Goal: Task Accomplishment & Management: Use online tool/utility

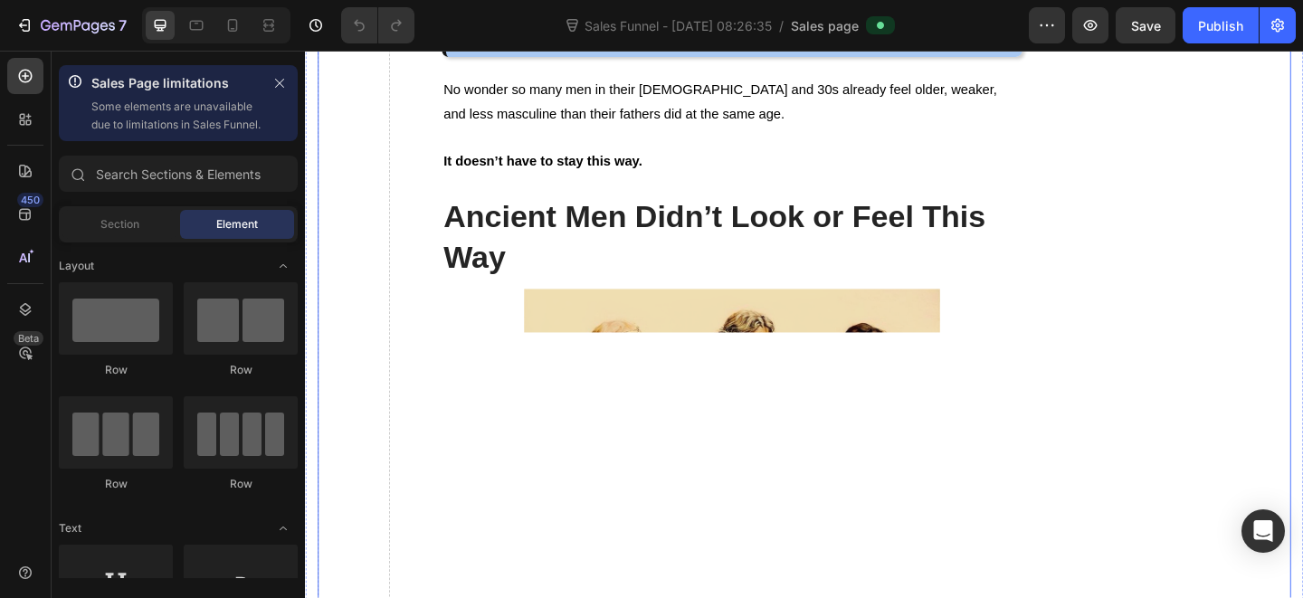
scroll to position [1821, 0]
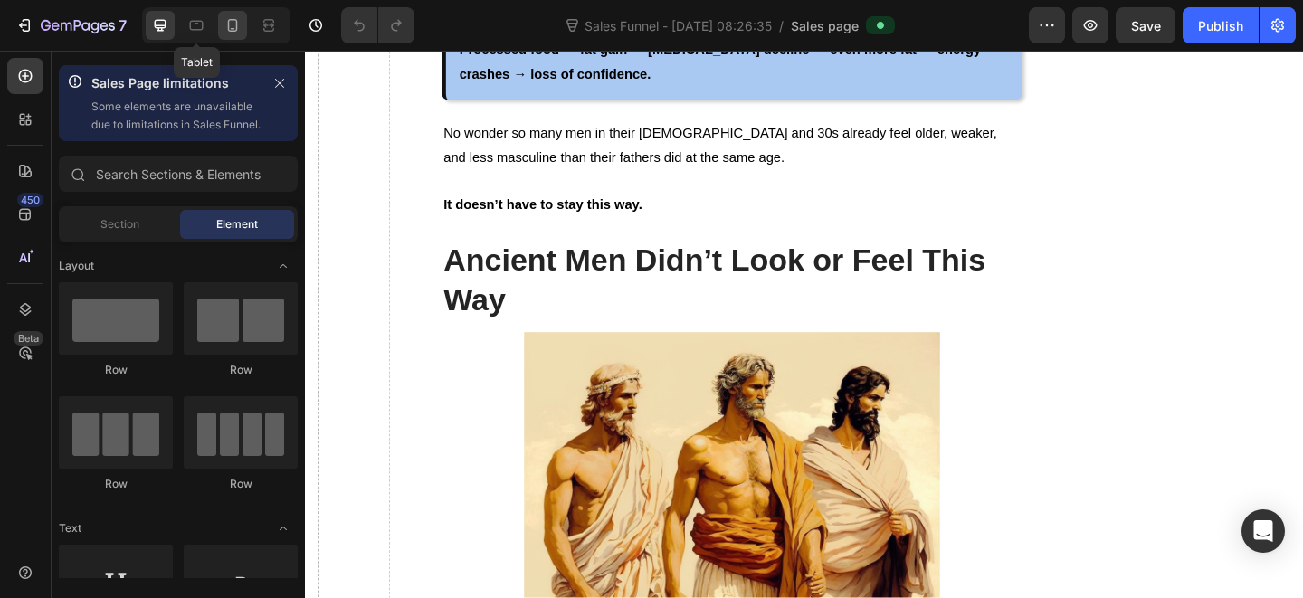
click at [234, 23] on icon at bounding box center [232, 25] width 18 height 18
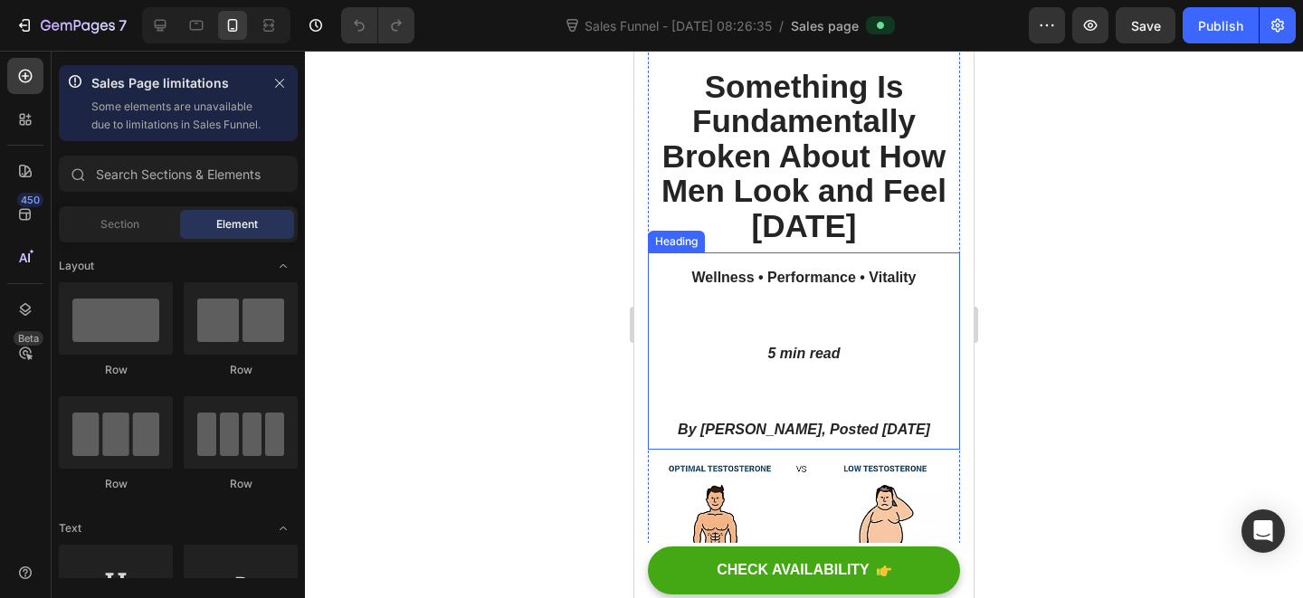
scroll to position [255, 0]
click at [841, 341] on h2 "Wellness • Performance • Vitality 5 min read By [PERSON_NAME], Posted [DATE]" at bounding box center [804, 350] width 312 height 197
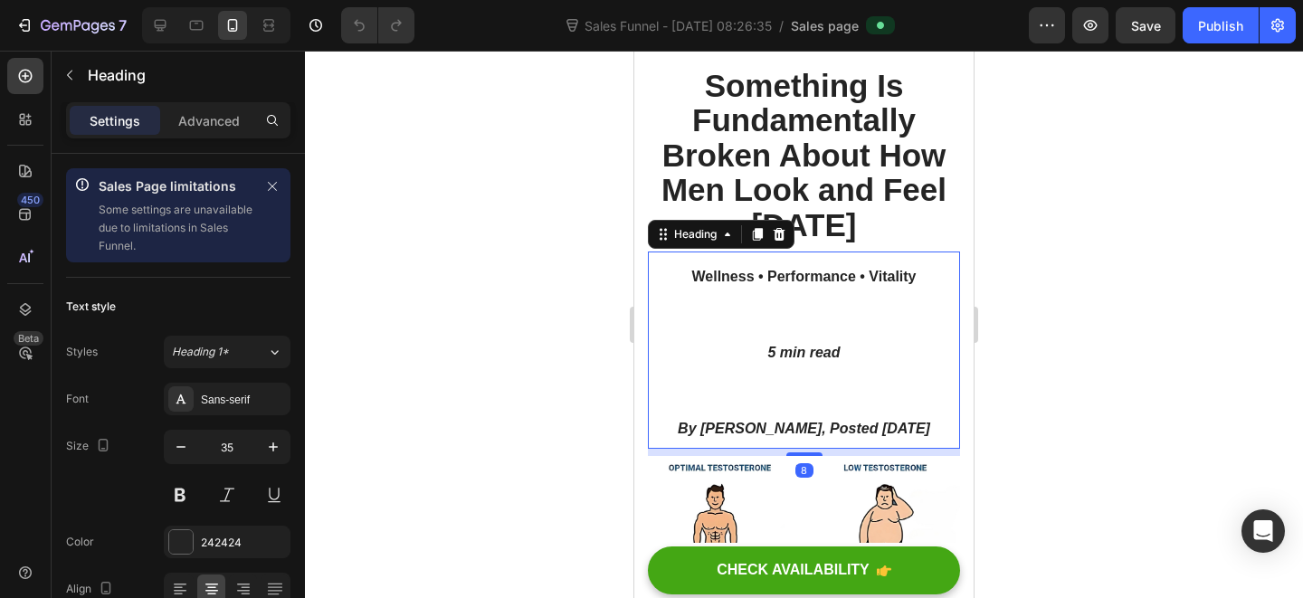
click at [831, 324] on h2 "Wellness • Performance • Vitality 5 min read By [PERSON_NAME], Posted [DATE]" at bounding box center [804, 350] width 312 height 197
click at [831, 324] on p "Wellness • Performance • Vitality 5 min read By [PERSON_NAME], Posted [DATE]" at bounding box center [804, 350] width 309 height 194
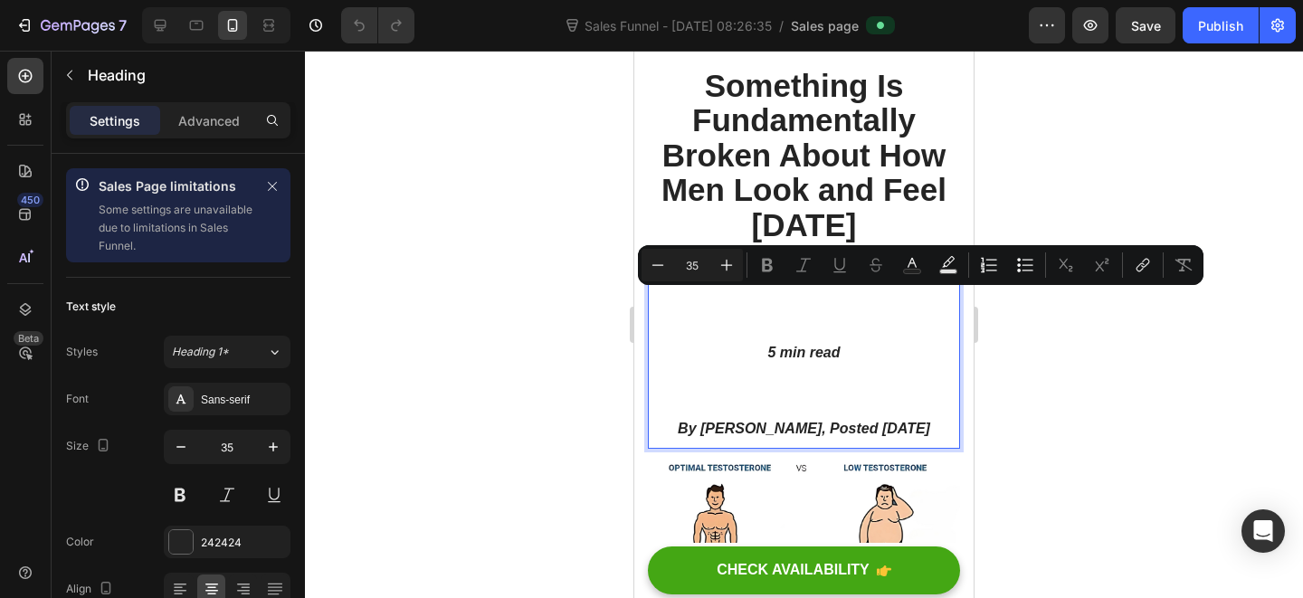
type input "16"
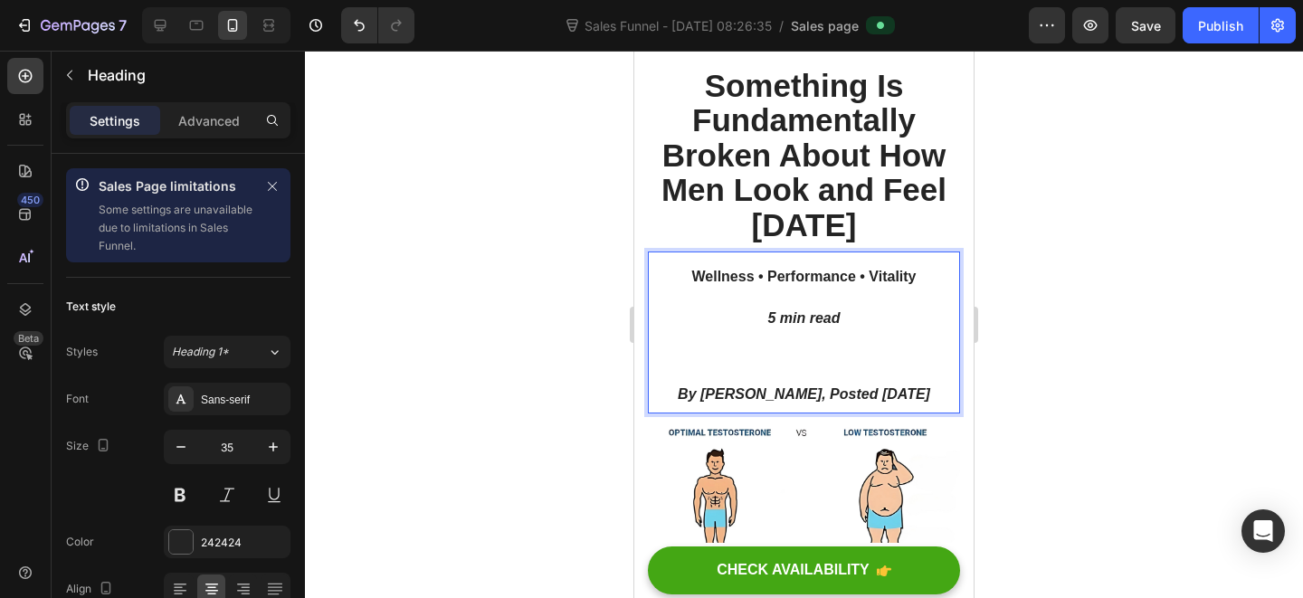
click at [759, 357] on p "Wellness • Performance • Vitality 5 min read By [PERSON_NAME], Posted [DATE]" at bounding box center [804, 332] width 309 height 158
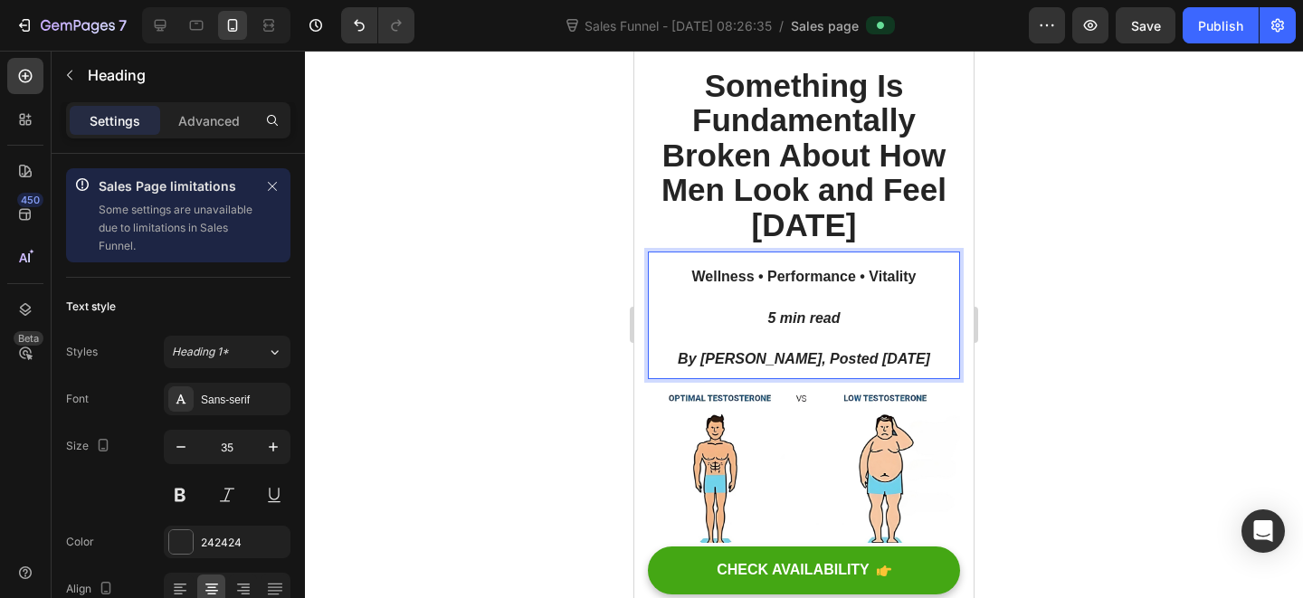
click at [809, 345] on p "Wellness • Performance • Vitality 5 min read By [PERSON_NAME], Posted [DATE]" at bounding box center [804, 315] width 309 height 124
click at [819, 340] on p "Wellness • Performance • Vitality 5 min read By [PERSON_NAME], Posted [DATE]" at bounding box center [804, 315] width 309 height 124
click at [824, 339] on p "Wellness • Performance • Vitality 5 min read By [PERSON_NAME], Posted [DATE]" at bounding box center [804, 315] width 309 height 124
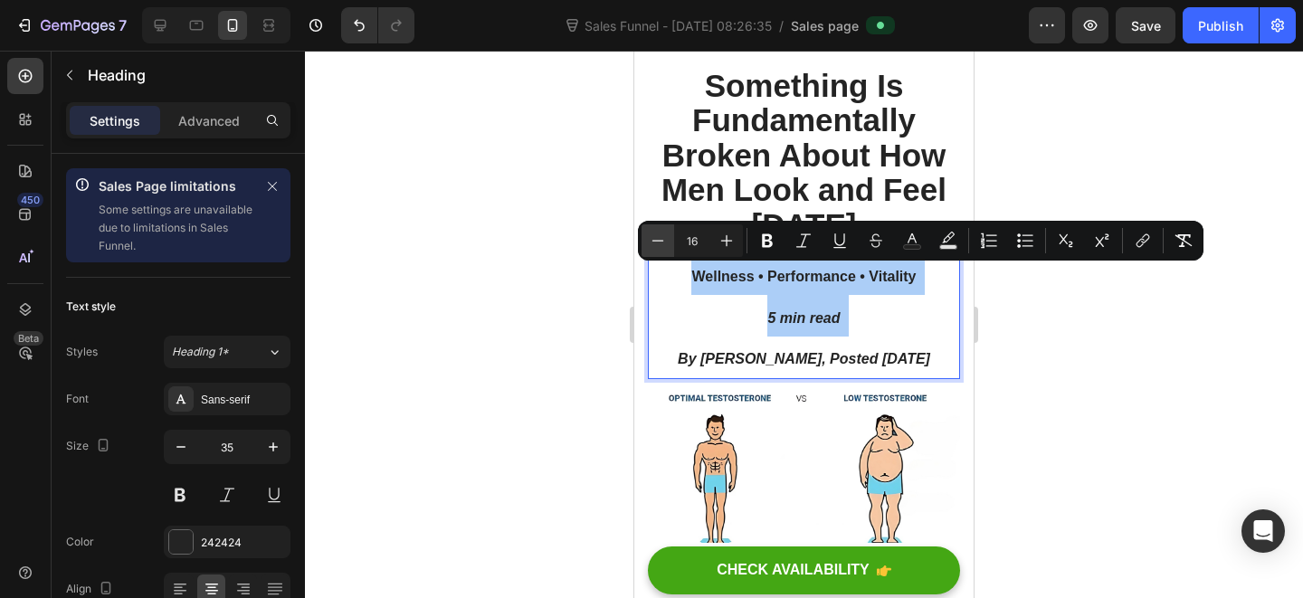
click at [653, 239] on icon "Editor contextual toolbar" at bounding box center [658, 241] width 18 height 18
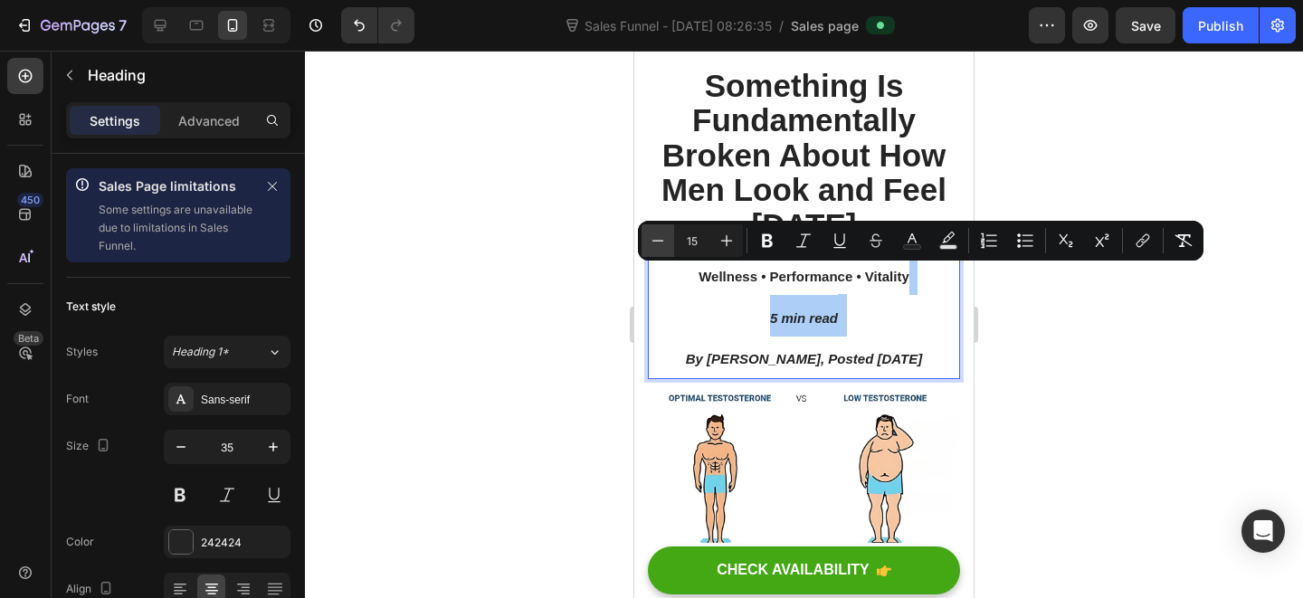
click at [653, 239] on icon "Editor contextual toolbar" at bounding box center [658, 241] width 18 height 18
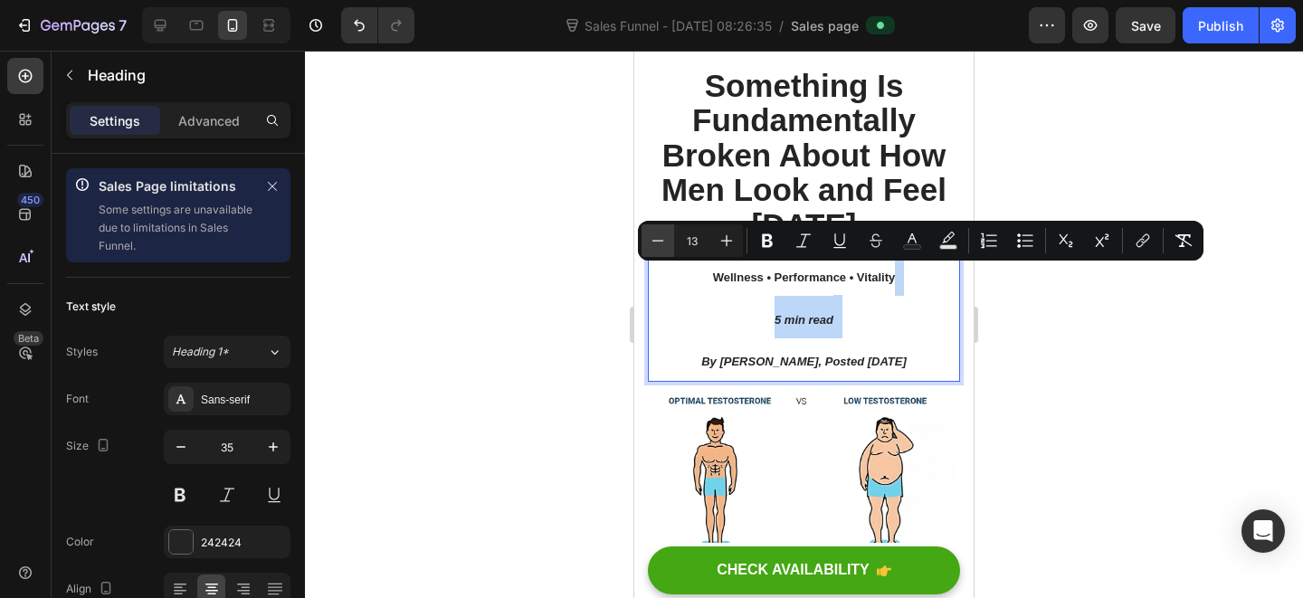
type input "12"
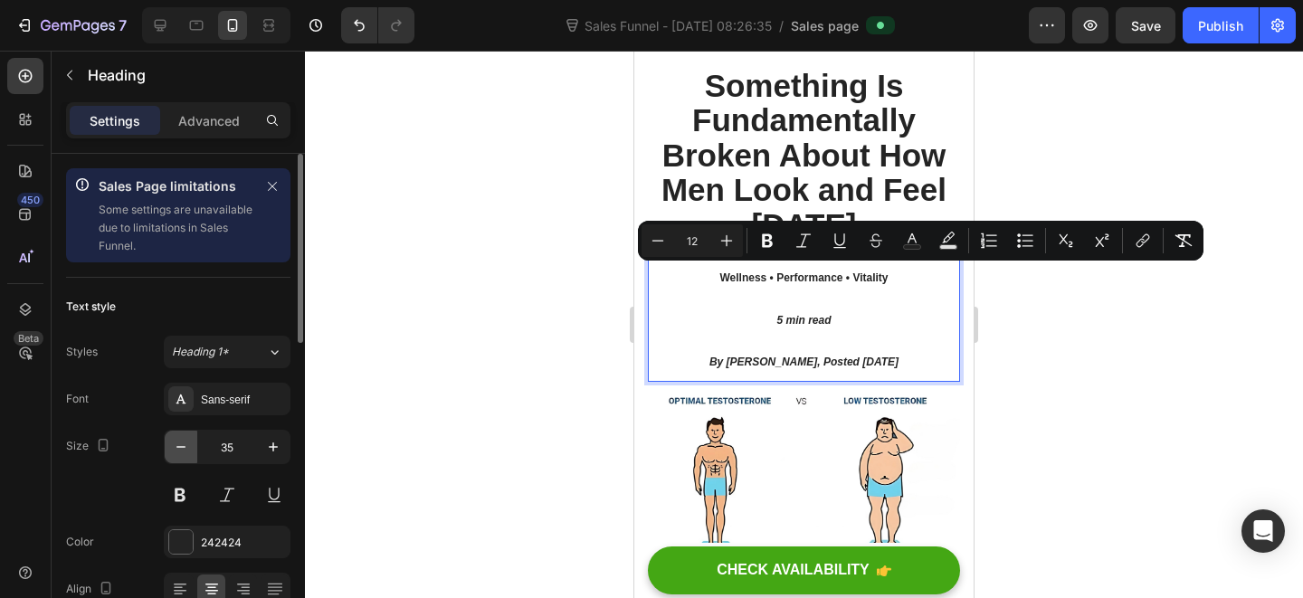
click at [194, 446] on button "button" at bounding box center [181, 447] width 33 height 33
click at [191, 446] on button "button" at bounding box center [181, 447] width 33 height 33
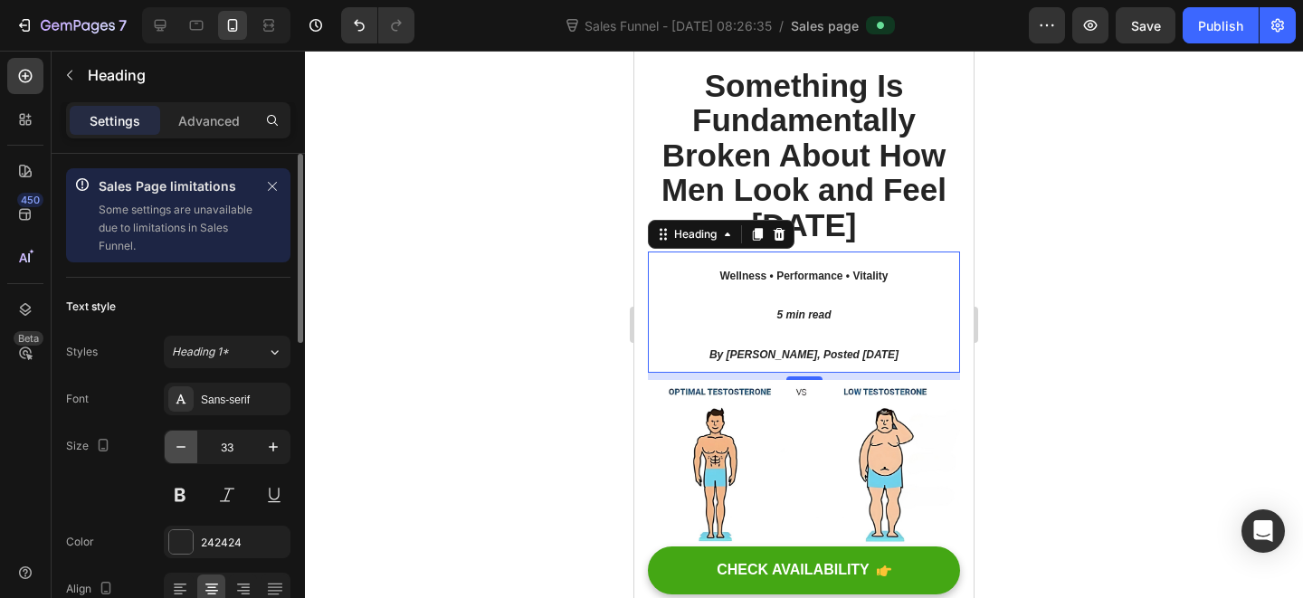
click at [191, 446] on button "button" at bounding box center [181, 447] width 33 height 33
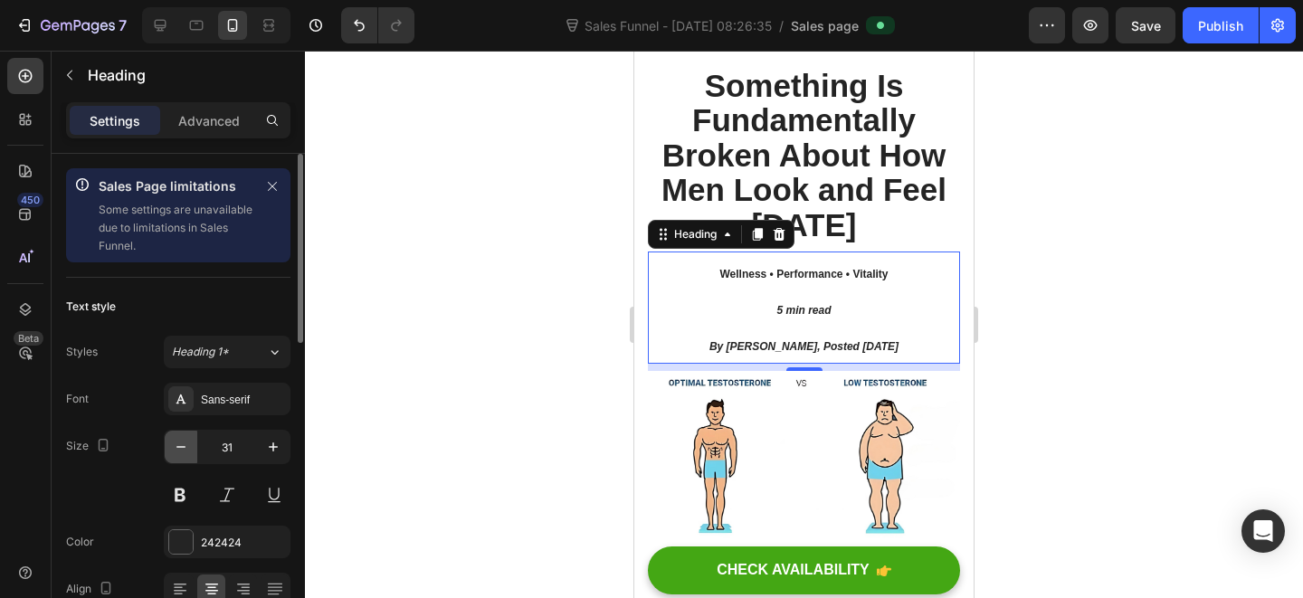
click at [185, 446] on icon "button" at bounding box center [181, 447] width 18 height 18
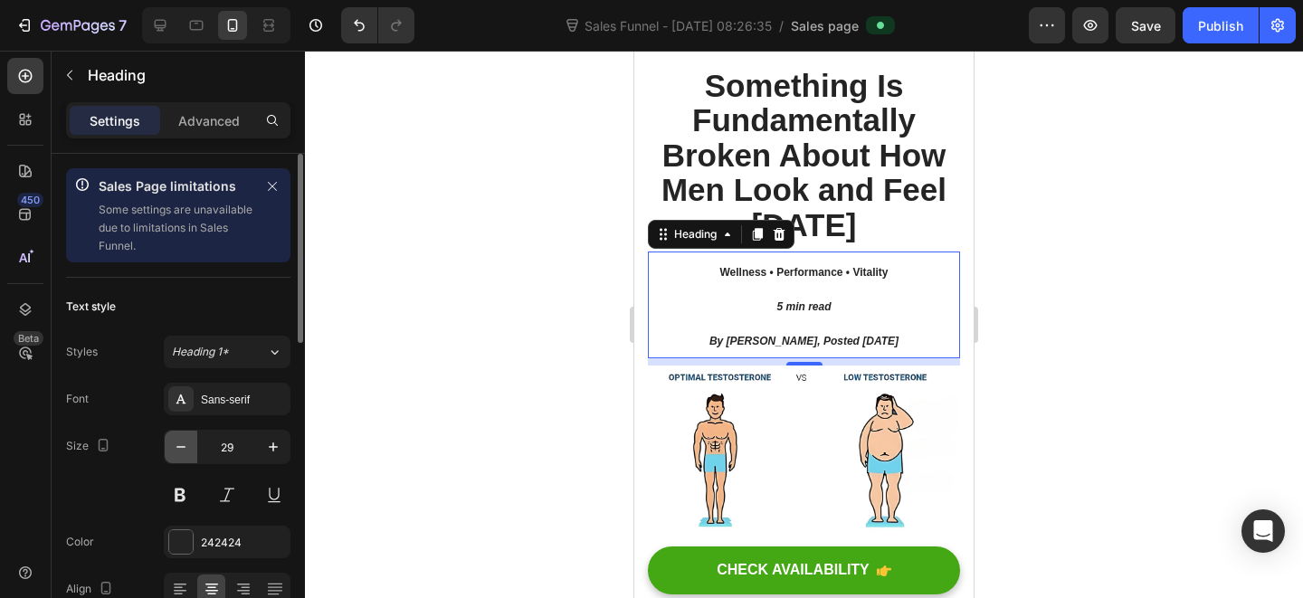
click at [185, 446] on icon "button" at bounding box center [181, 447] width 18 height 18
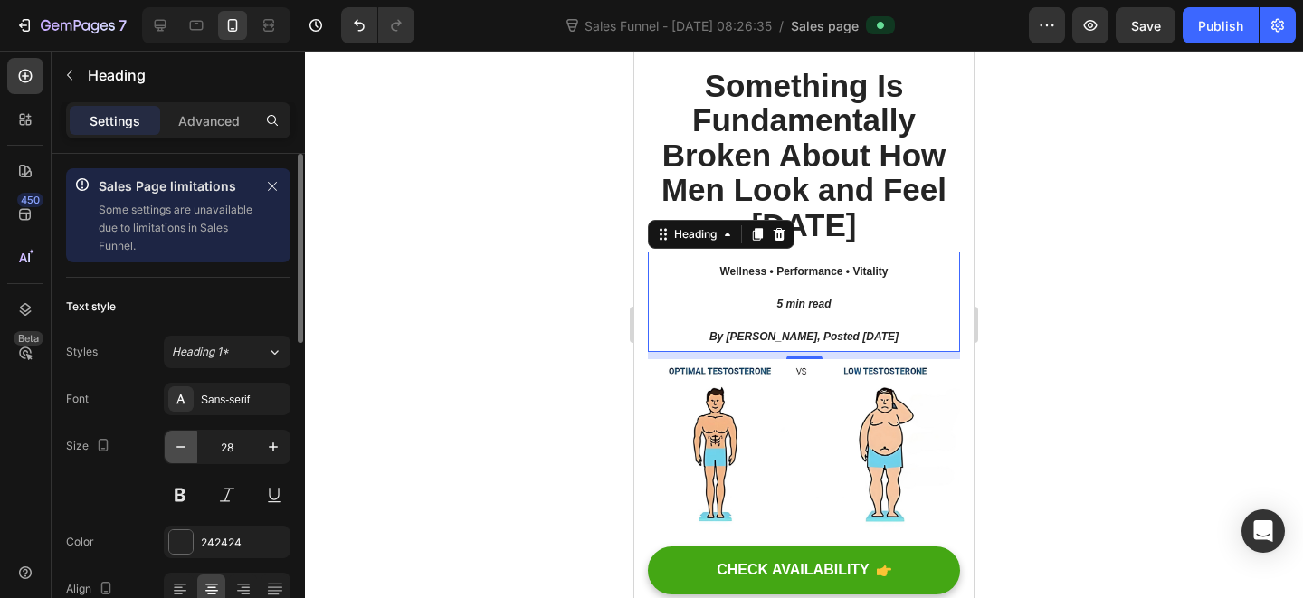
click at [185, 446] on icon "button" at bounding box center [181, 447] width 18 height 18
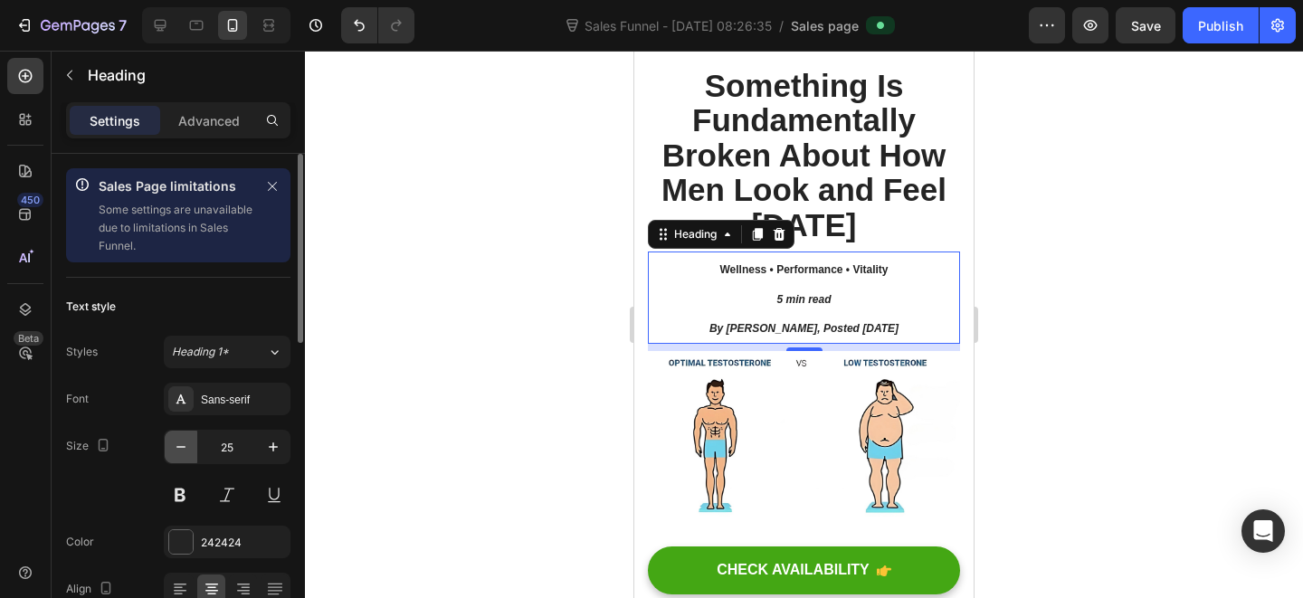
click at [185, 446] on icon "button" at bounding box center [181, 447] width 18 height 18
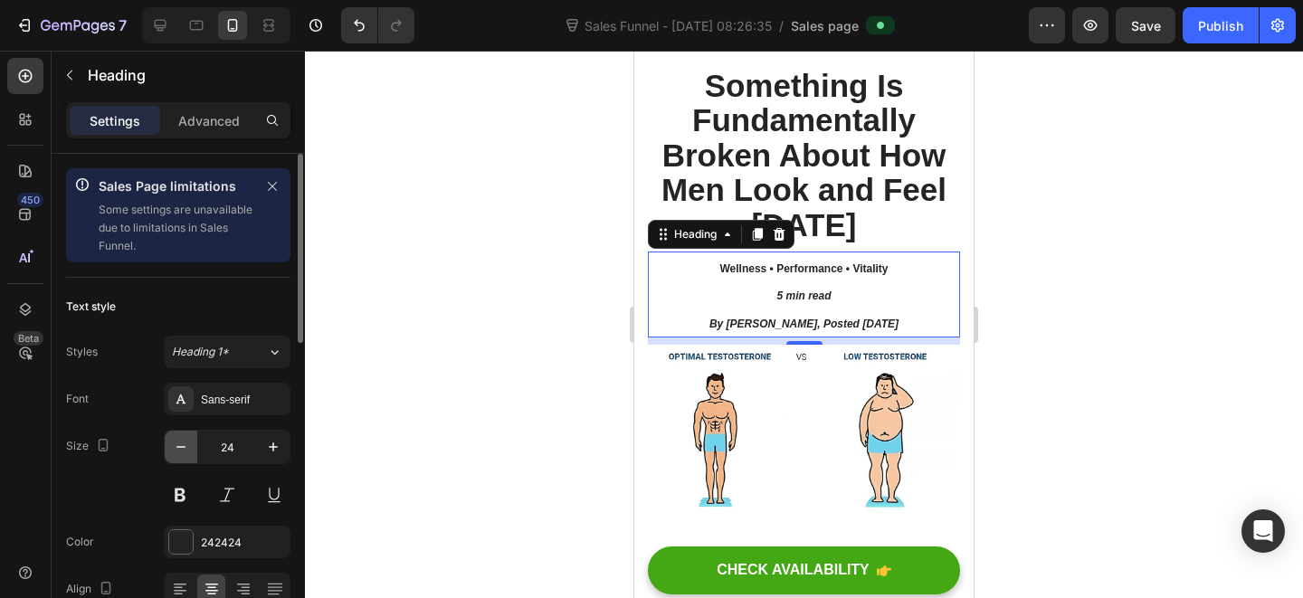
click at [185, 446] on icon "button" at bounding box center [181, 447] width 18 height 18
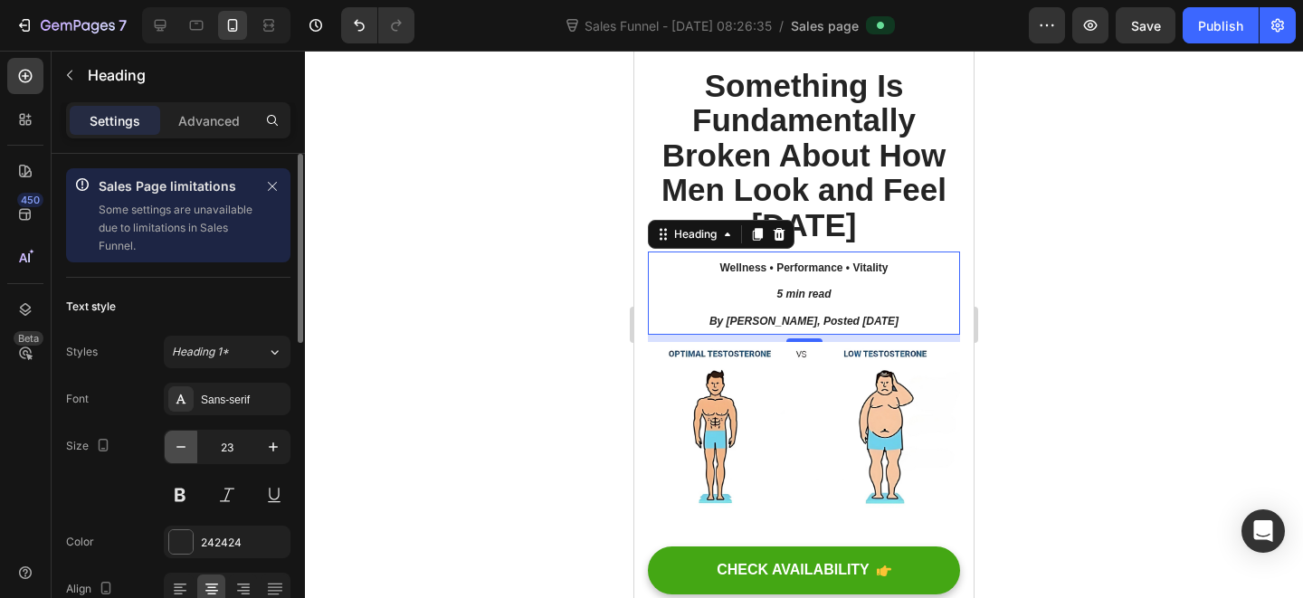
click at [185, 446] on icon "button" at bounding box center [181, 447] width 18 height 18
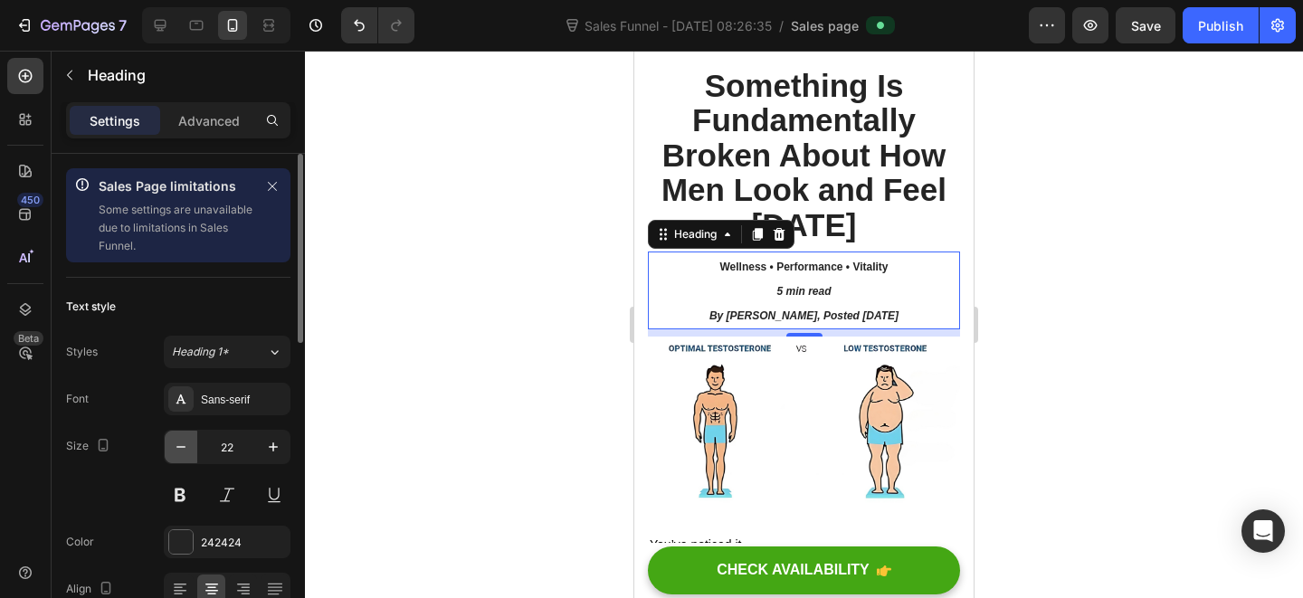
click at [185, 446] on icon "button" at bounding box center [181, 447] width 18 height 18
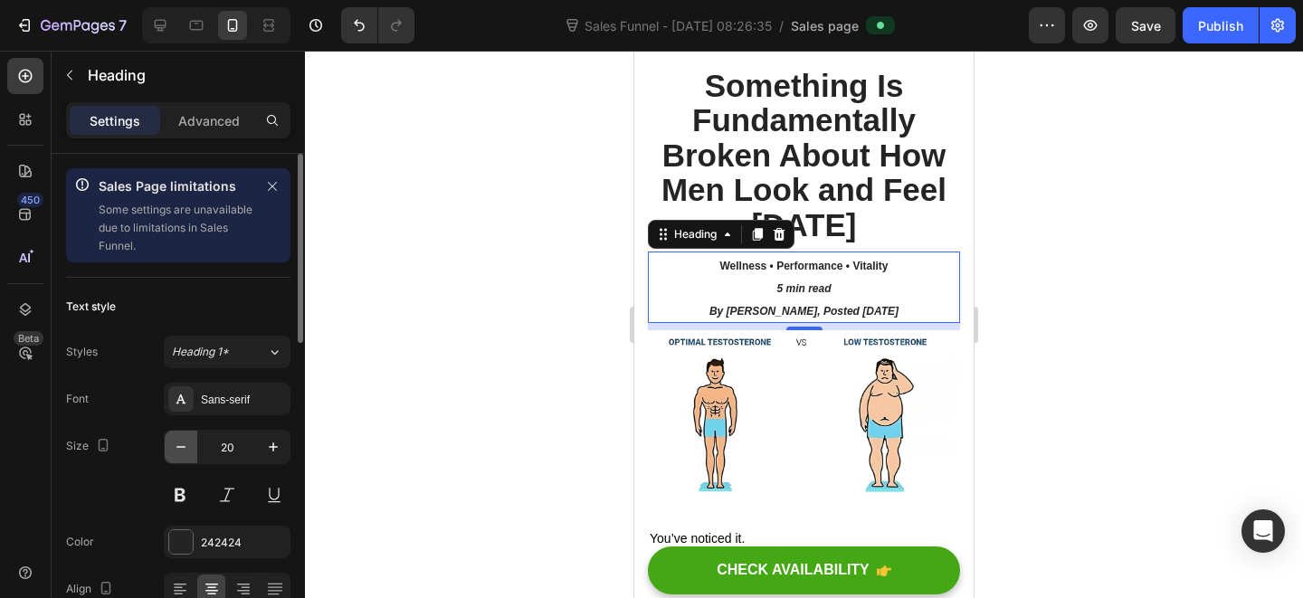
click at [185, 446] on icon "button" at bounding box center [181, 447] width 18 height 18
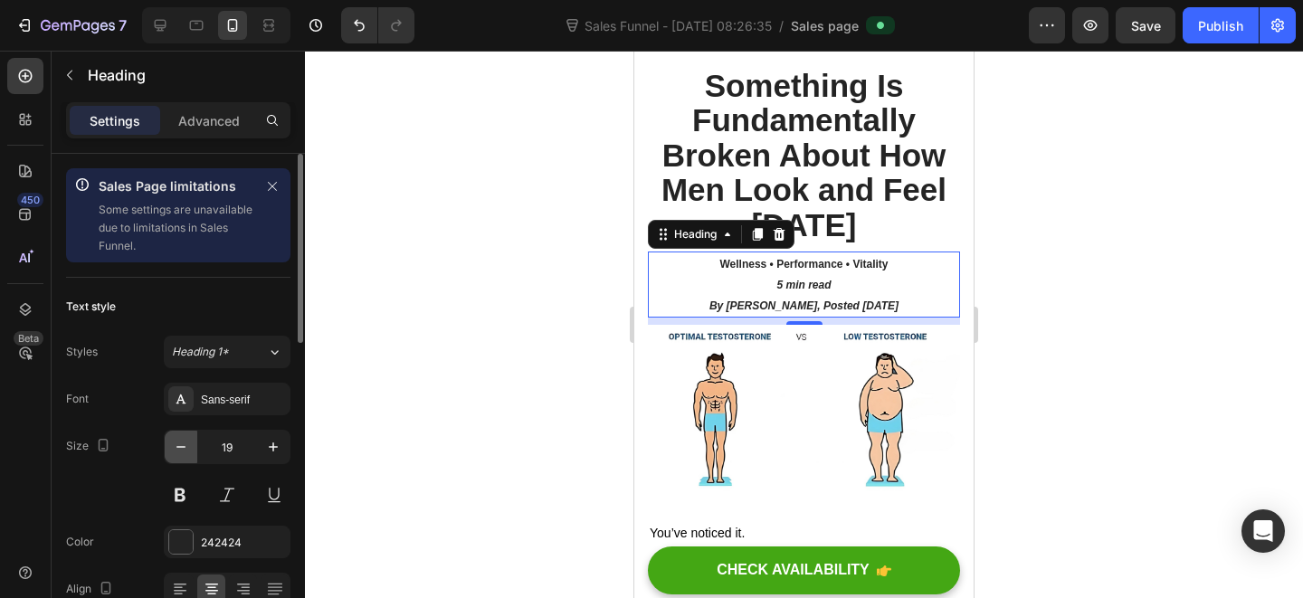
click at [185, 446] on icon "button" at bounding box center [181, 447] width 18 height 18
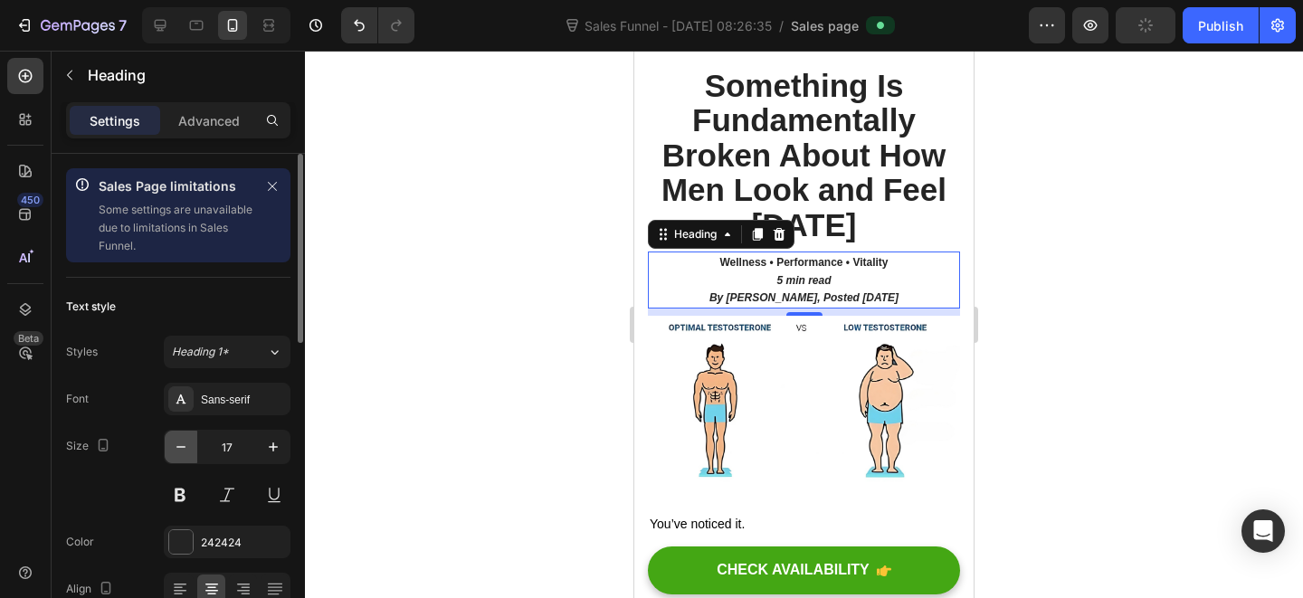
click at [183, 447] on icon "button" at bounding box center [180, 447] width 9 height 2
type input "16"
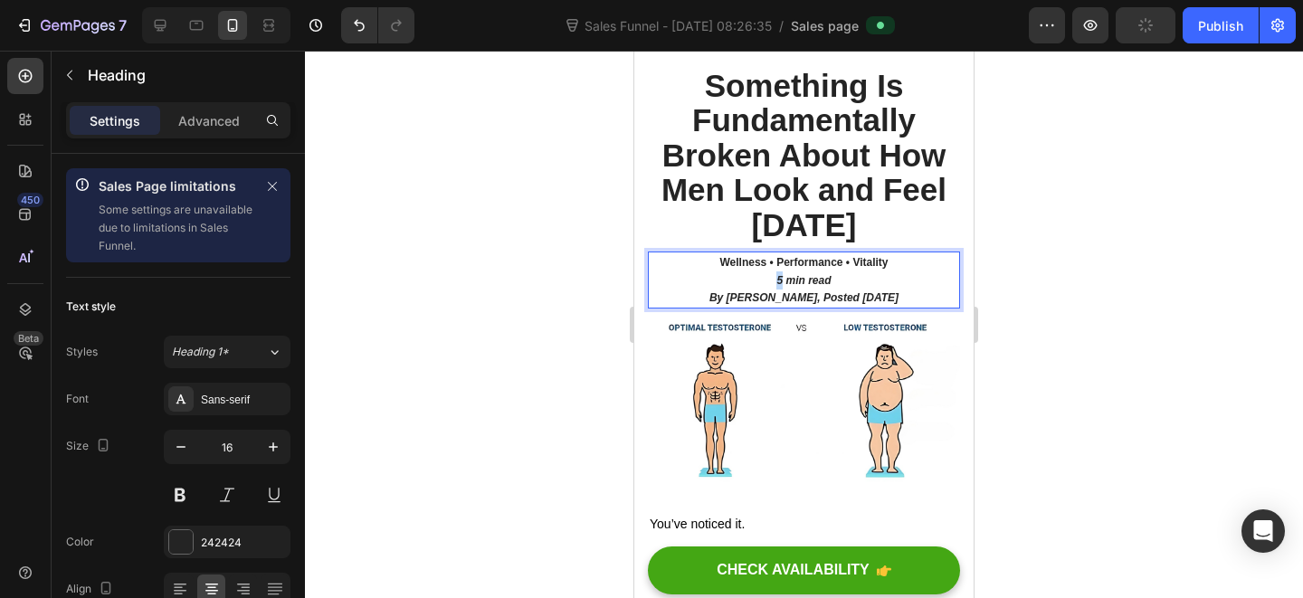
click at [753, 287] on p "Wellness • Performance • Vitality 5 min read By [PERSON_NAME], Posted [DATE]" at bounding box center [804, 279] width 309 height 53
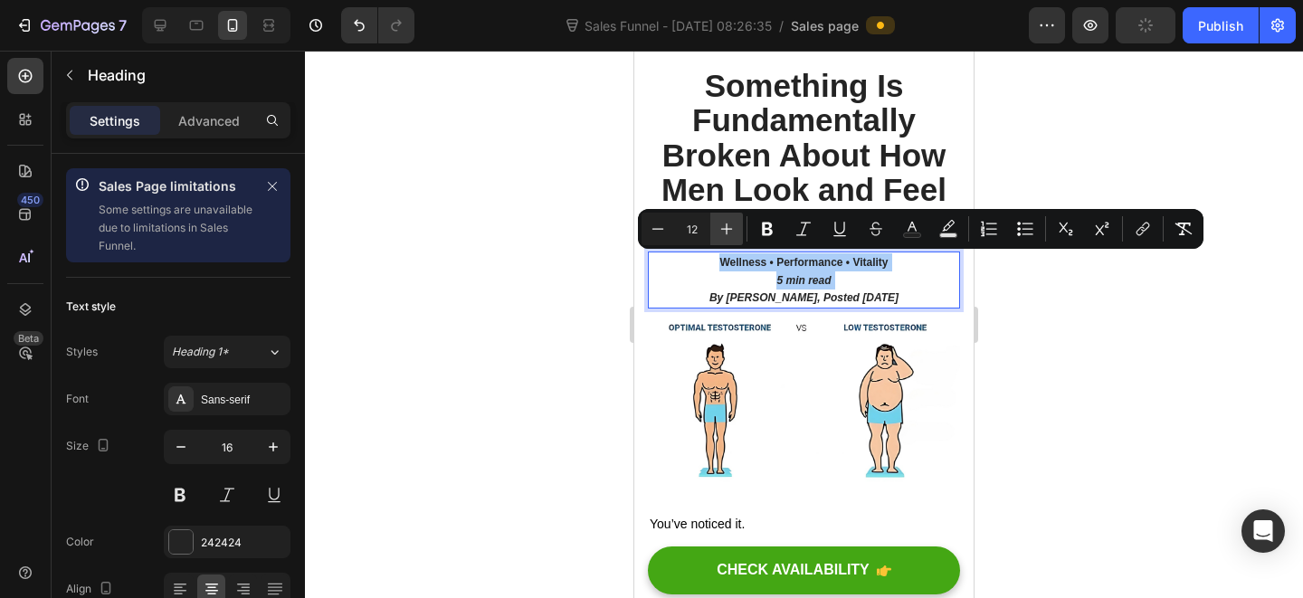
click at [727, 225] on icon "Editor contextual toolbar" at bounding box center [726, 229] width 18 height 18
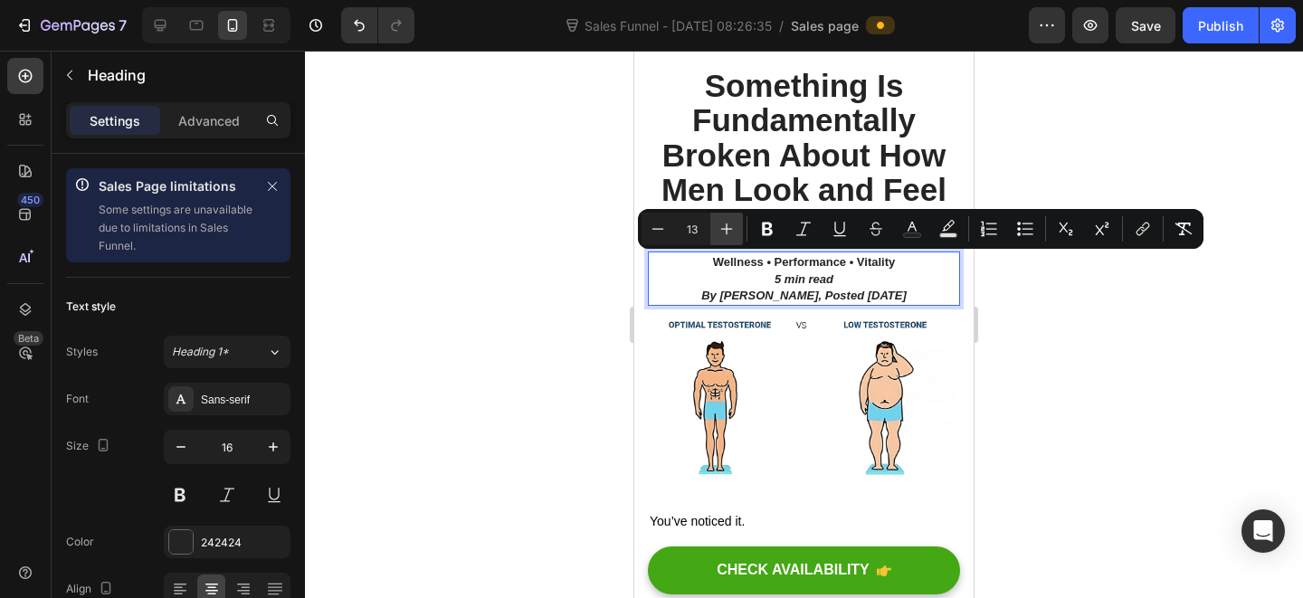
click at [727, 225] on icon "Editor contextual toolbar" at bounding box center [726, 229] width 18 height 18
type input "14"
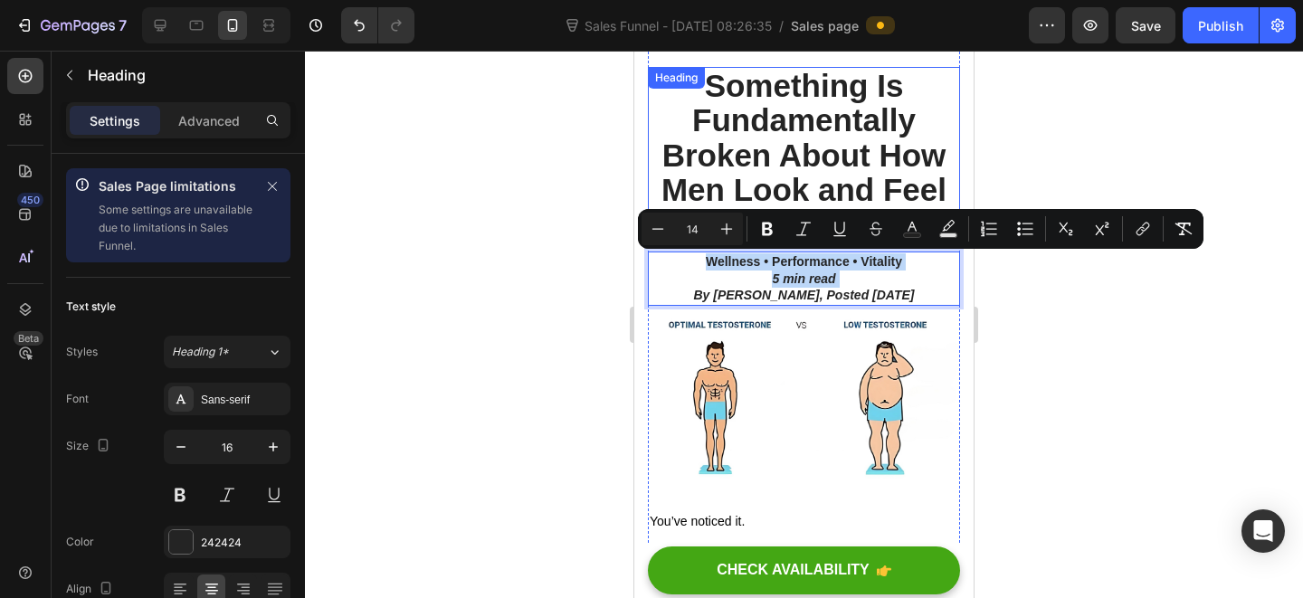
click at [859, 154] on h2 "Something Is Fundamentally Broken About How Men Look and Feel [DATE]" at bounding box center [804, 156] width 312 height 178
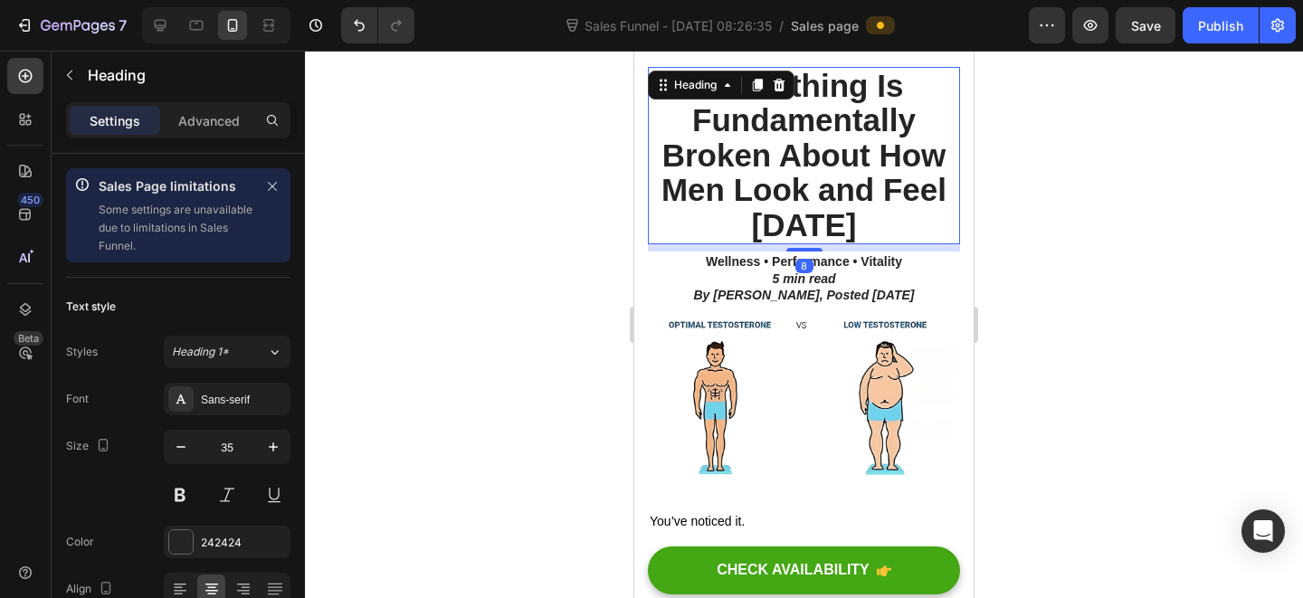
click at [918, 150] on h2 "Something Is Fundamentally Broken About How Men Look and Feel [DATE]" at bounding box center [804, 156] width 312 height 178
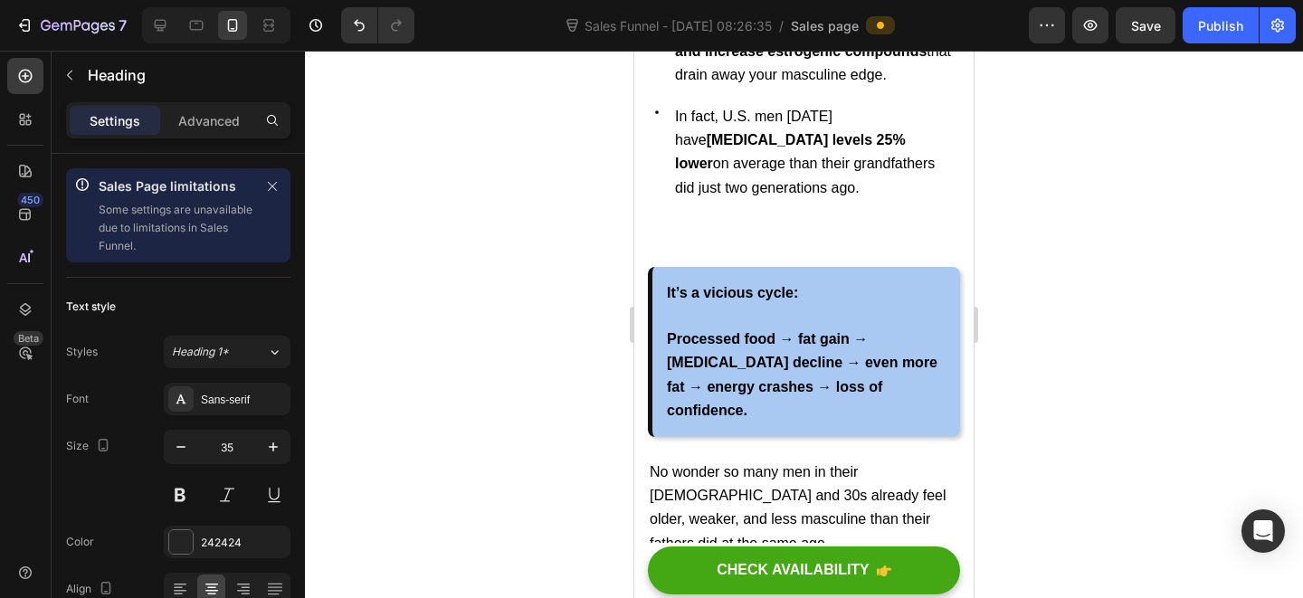
scroll to position [1974, 0]
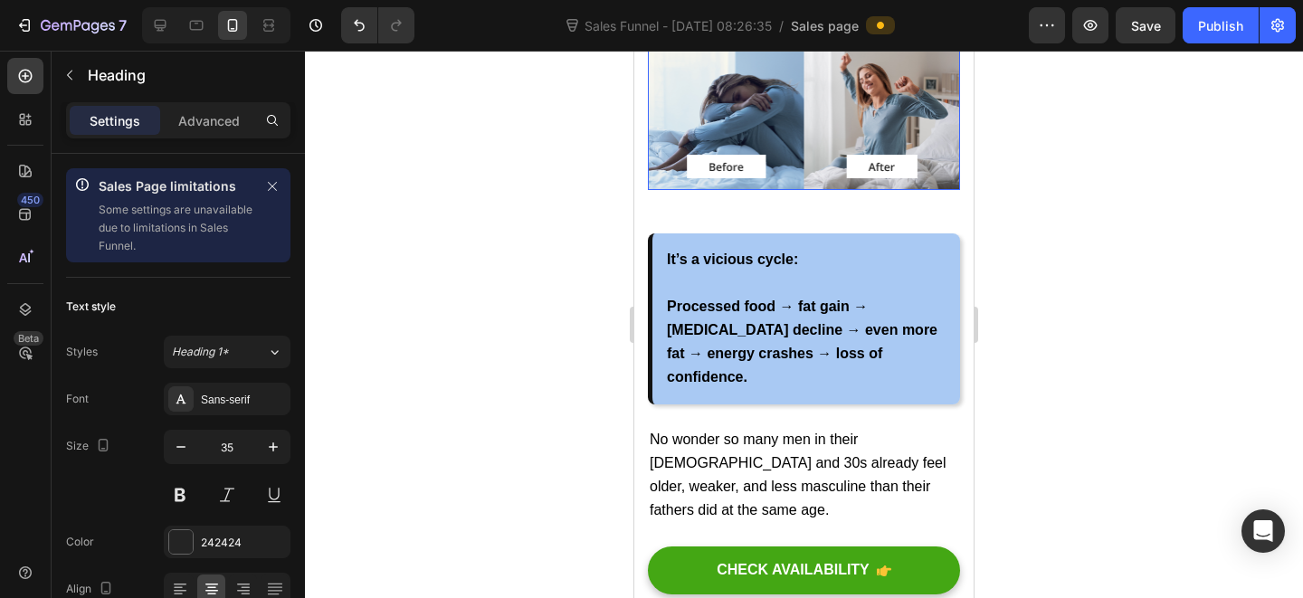
click at [821, 191] on img at bounding box center [804, 111] width 312 height 157
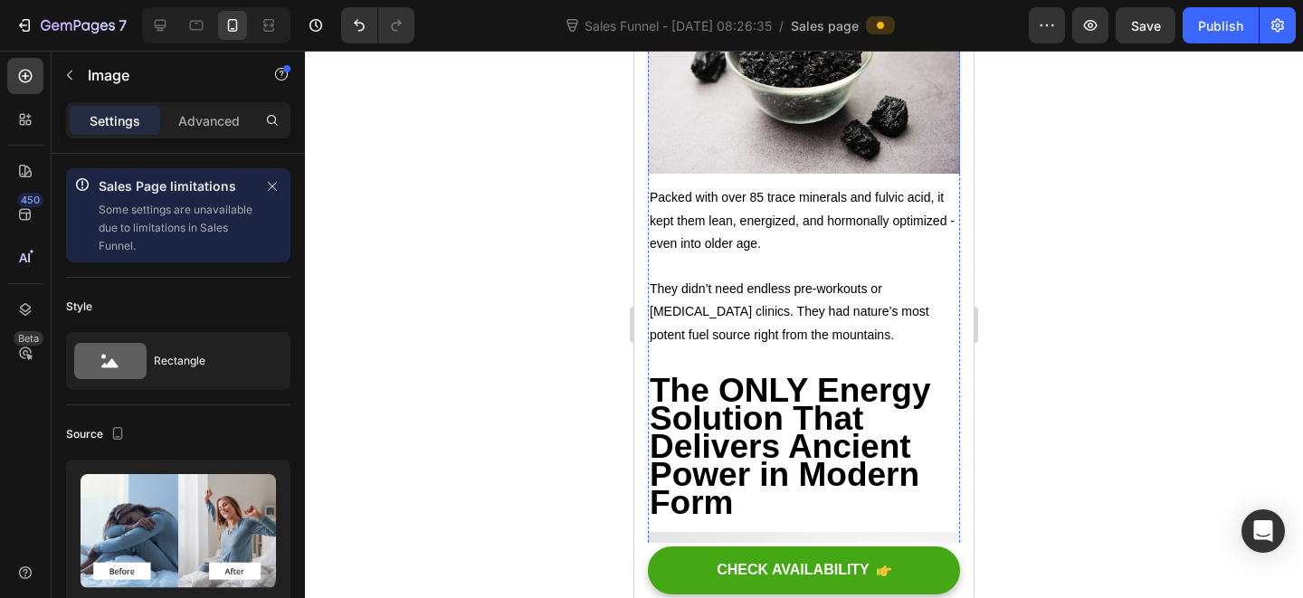
scroll to position [3095, 0]
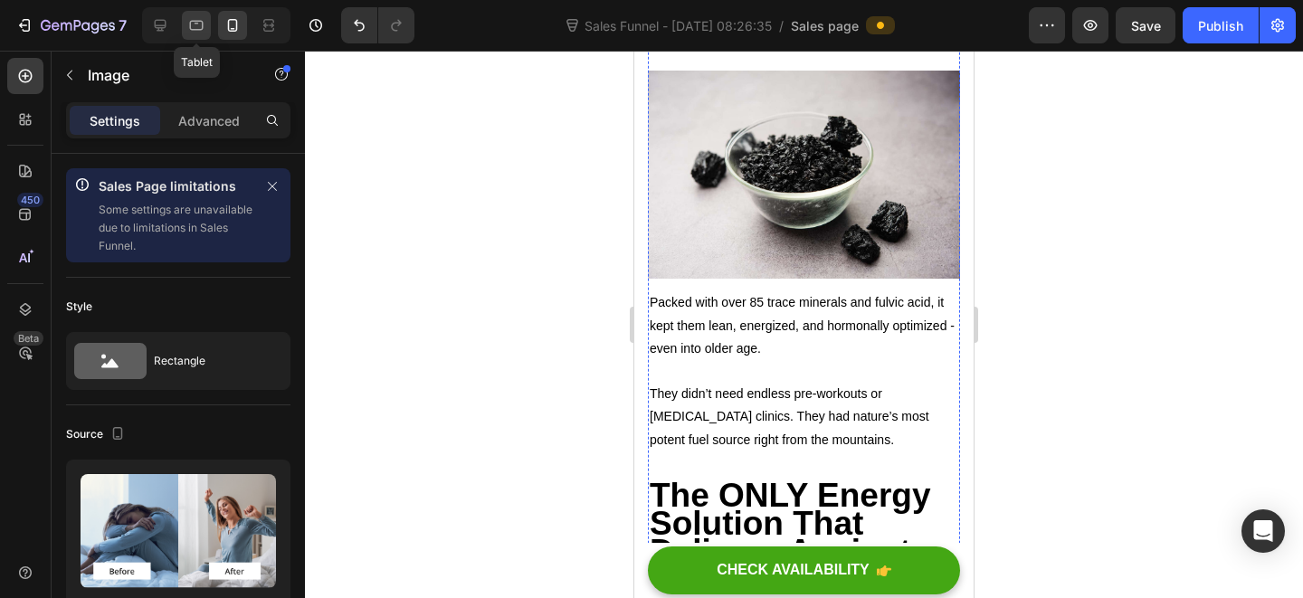
click at [208, 24] on div at bounding box center [196, 25] width 29 height 29
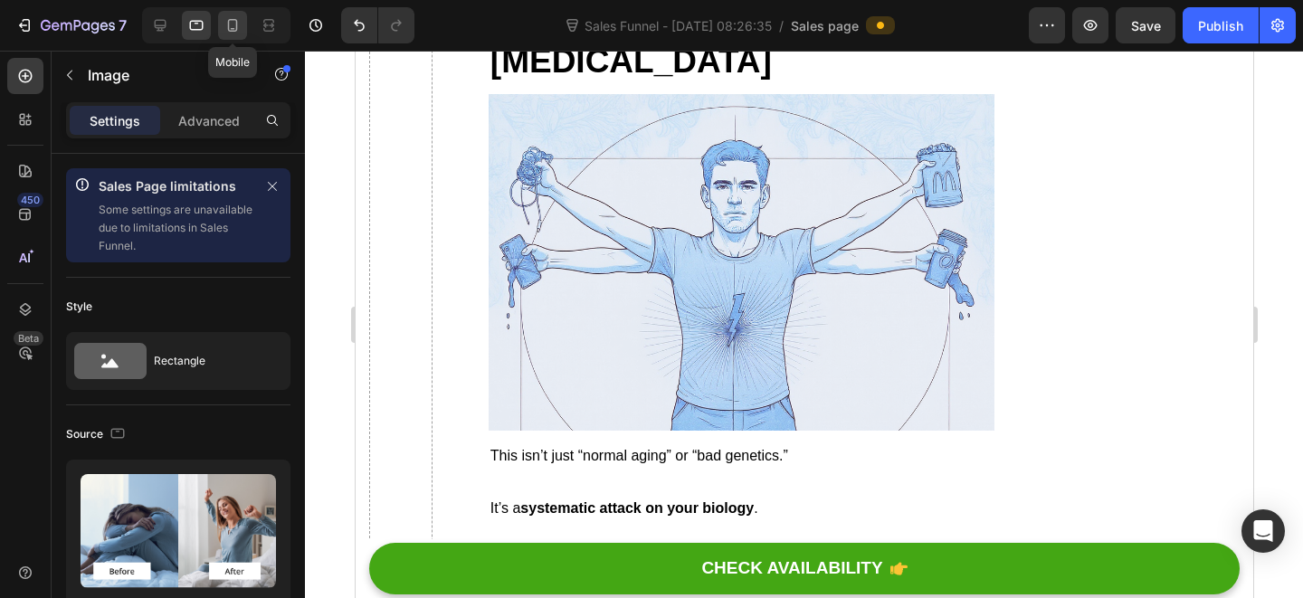
click at [232, 19] on icon at bounding box center [233, 25] width 10 height 13
type input "100"
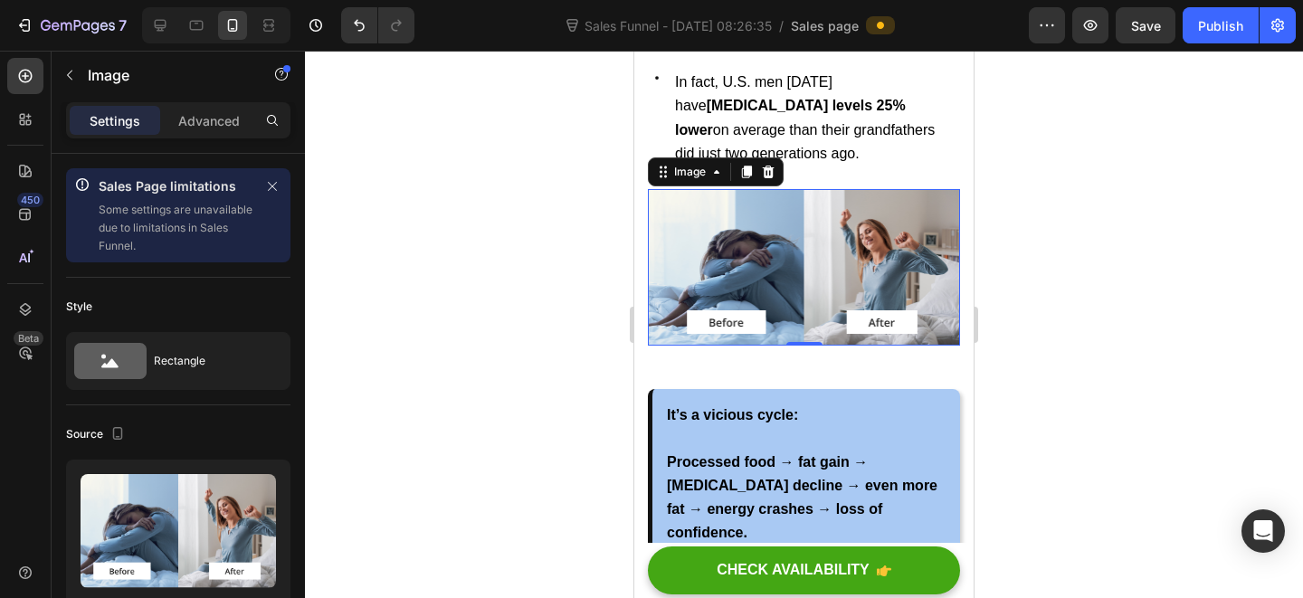
scroll to position [2078, 0]
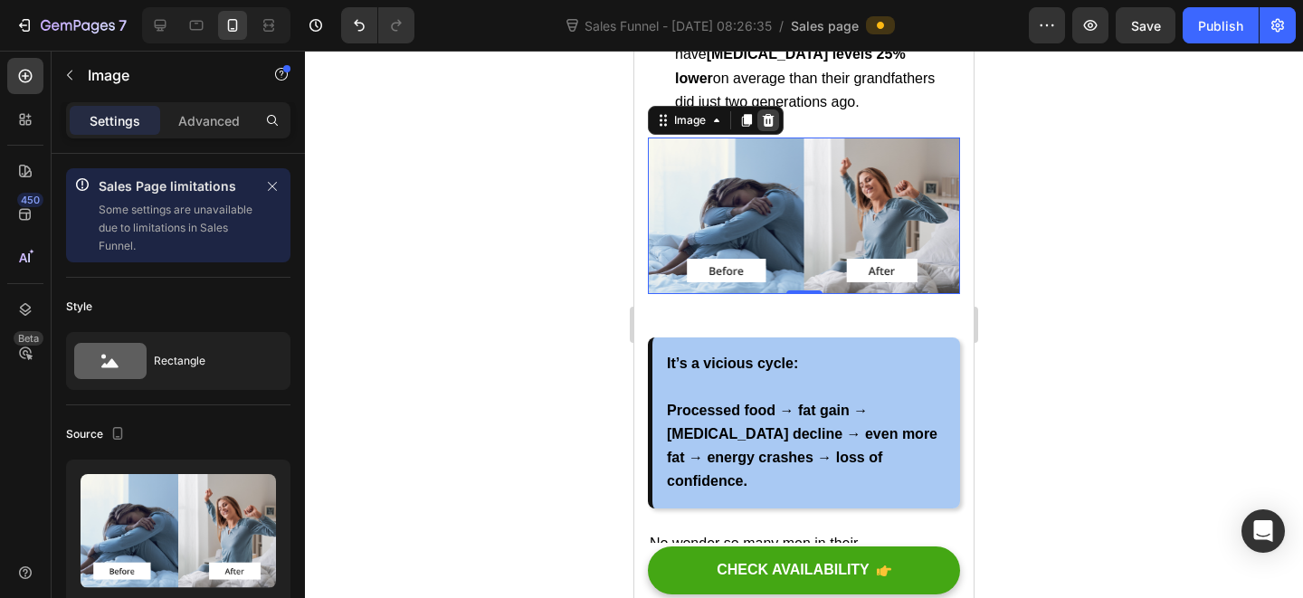
click at [763, 109] on div at bounding box center [768, 120] width 22 height 22
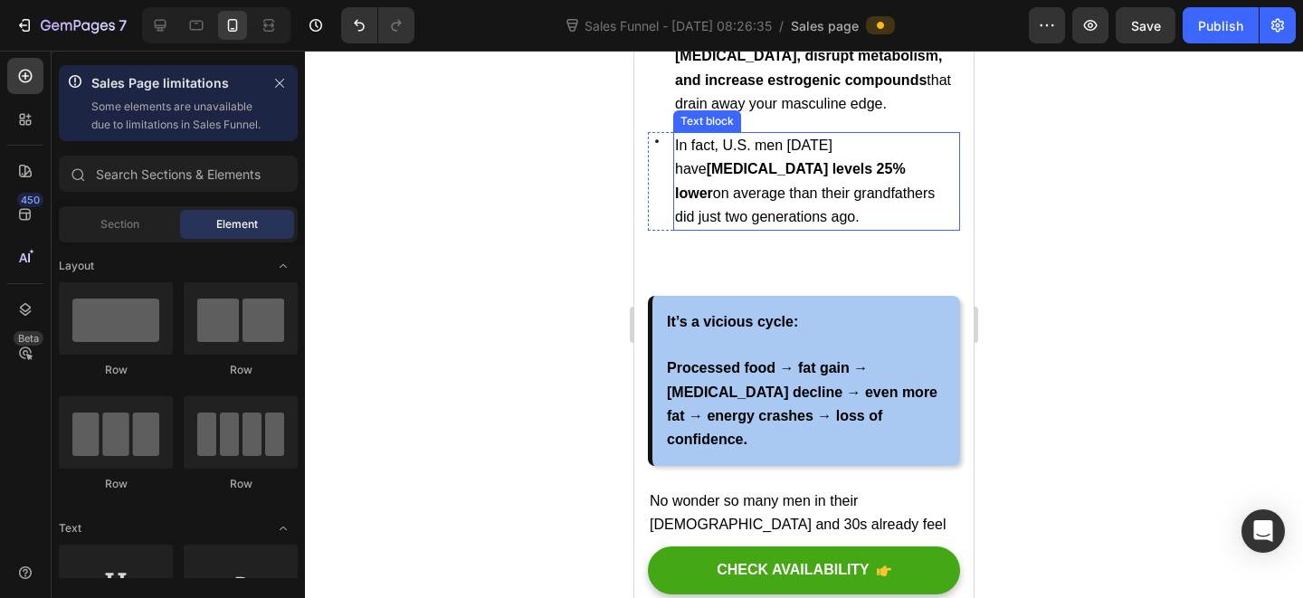
scroll to position [1899, 0]
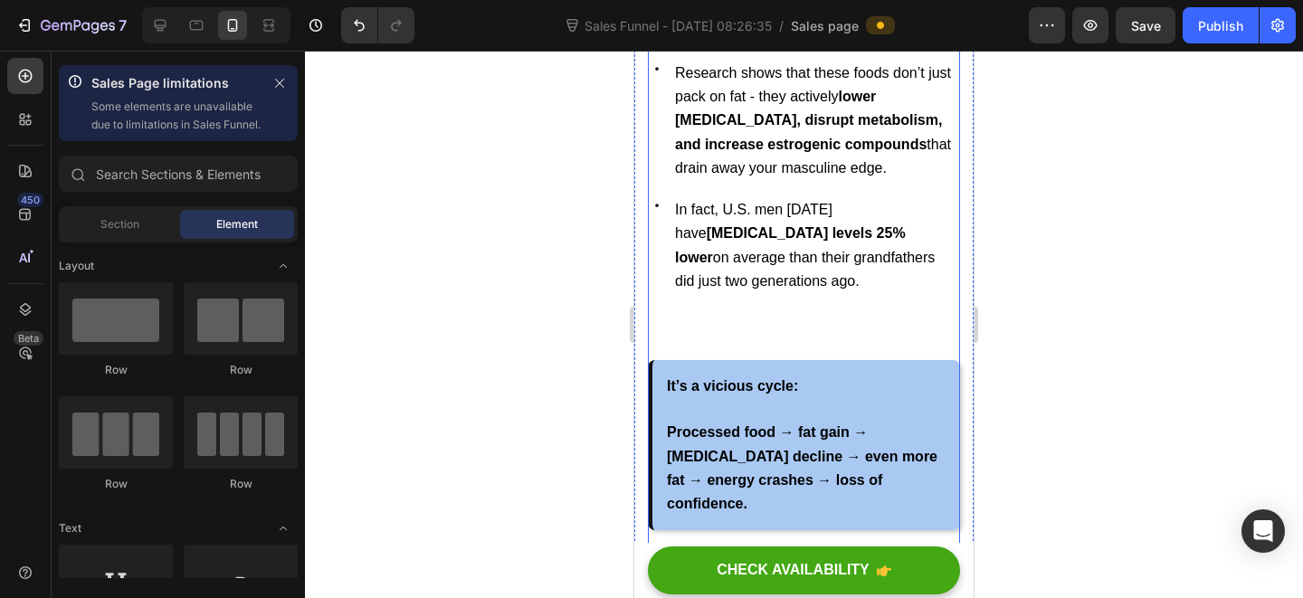
click at [831, 375] on p "It’s a vicious cycle:" at bounding box center [806, 387] width 279 height 24
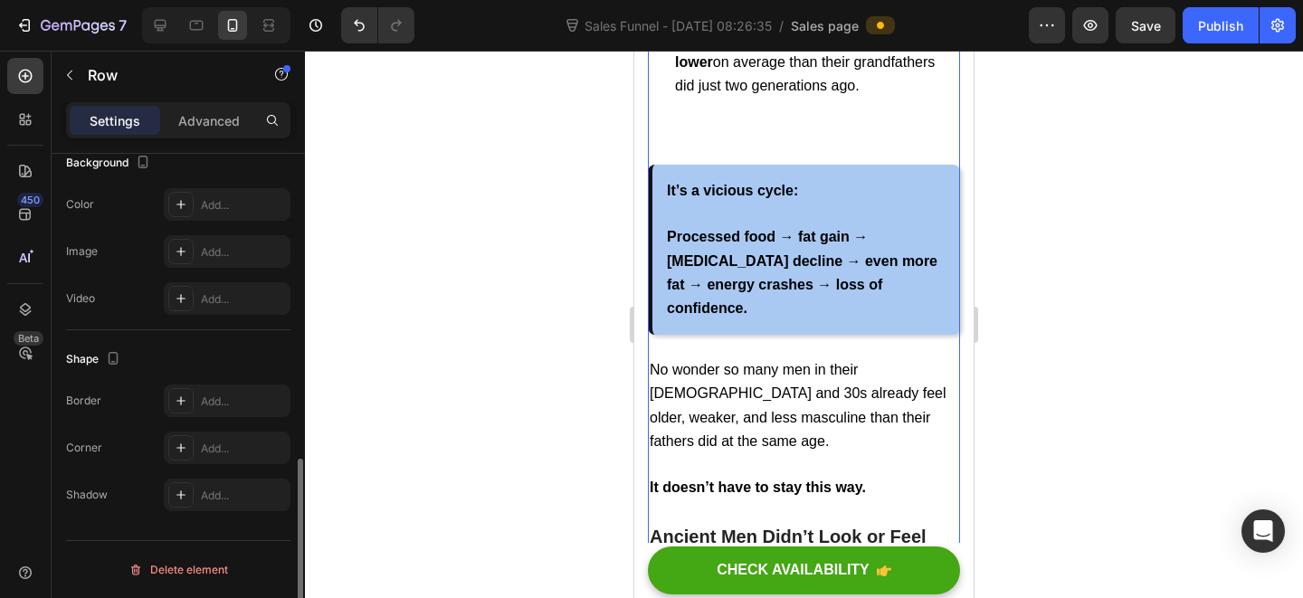
scroll to position [458, 0]
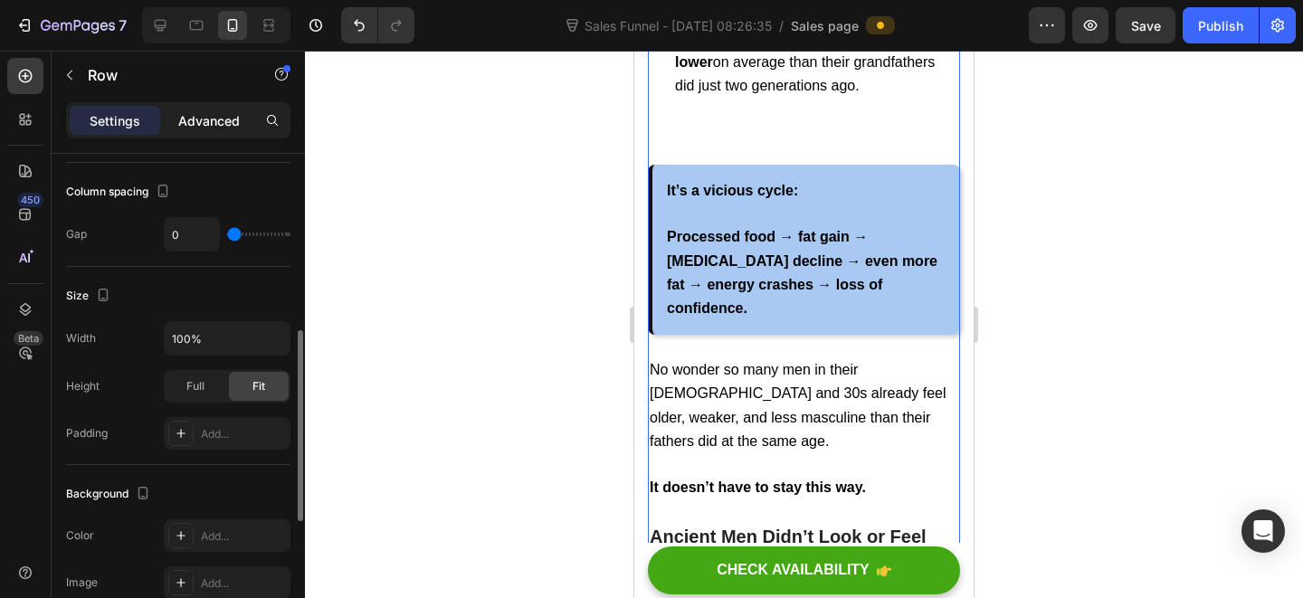
click at [204, 124] on p "Advanced" at bounding box center [209, 120] width 62 height 19
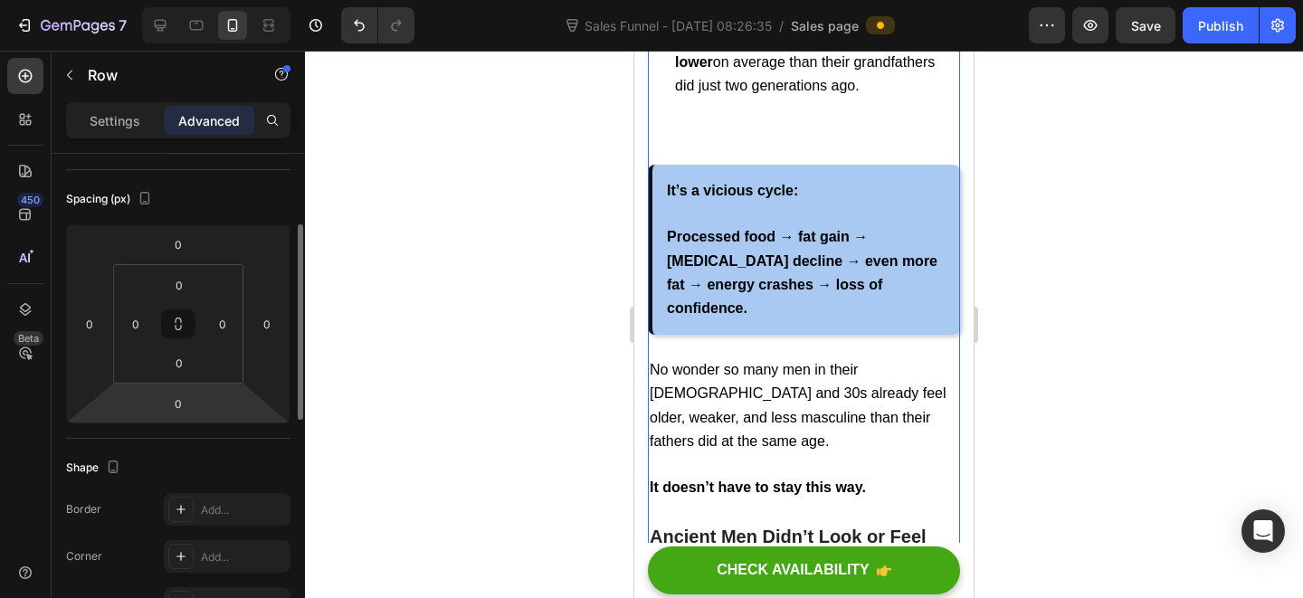
scroll to position [0, 0]
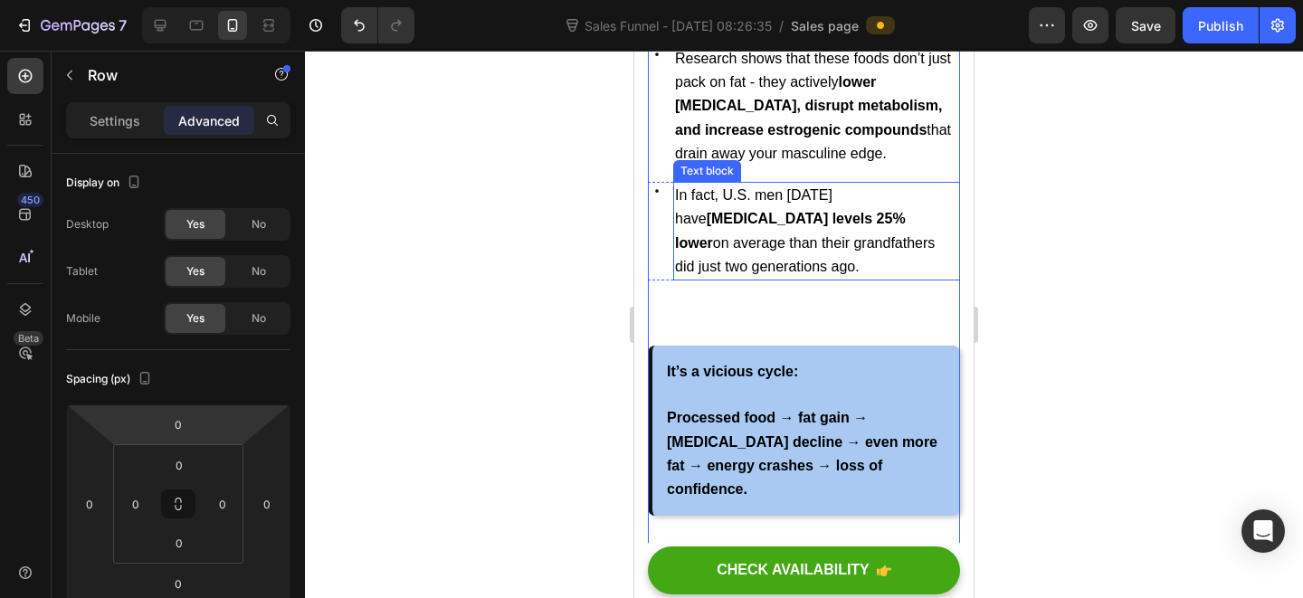
click at [795, 231] on p "In fact, U.S. men [DATE] have [MEDICAL_DATA] levels 25% lower on average than t…" at bounding box center [816, 231] width 283 height 95
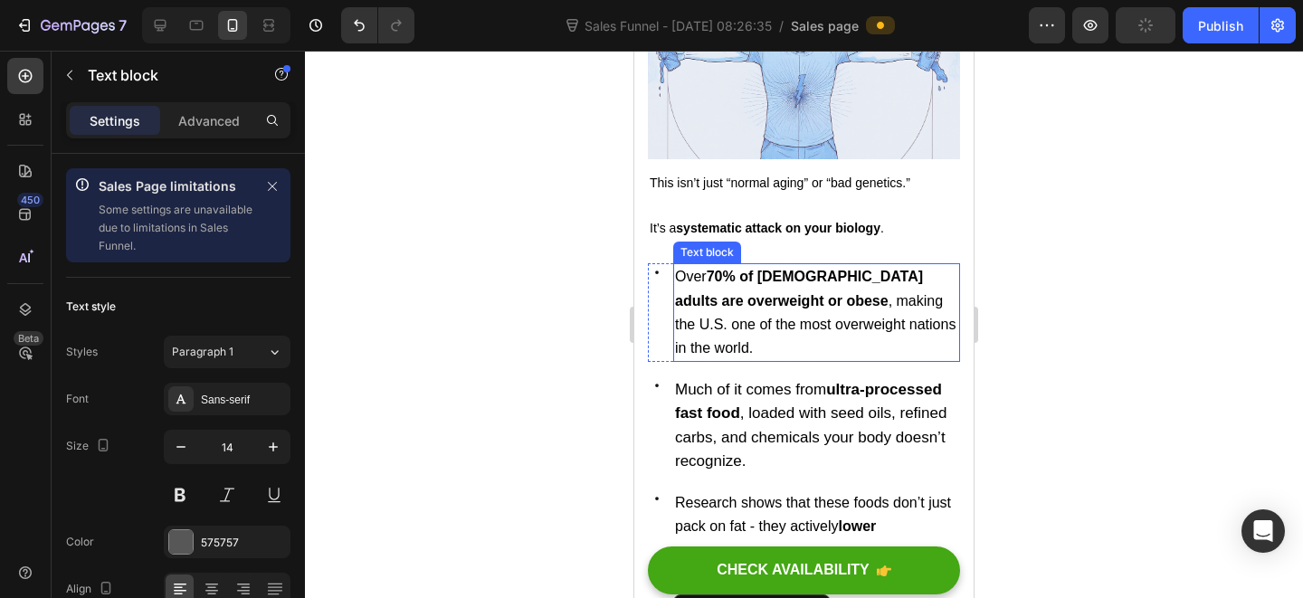
scroll to position [1468, 0]
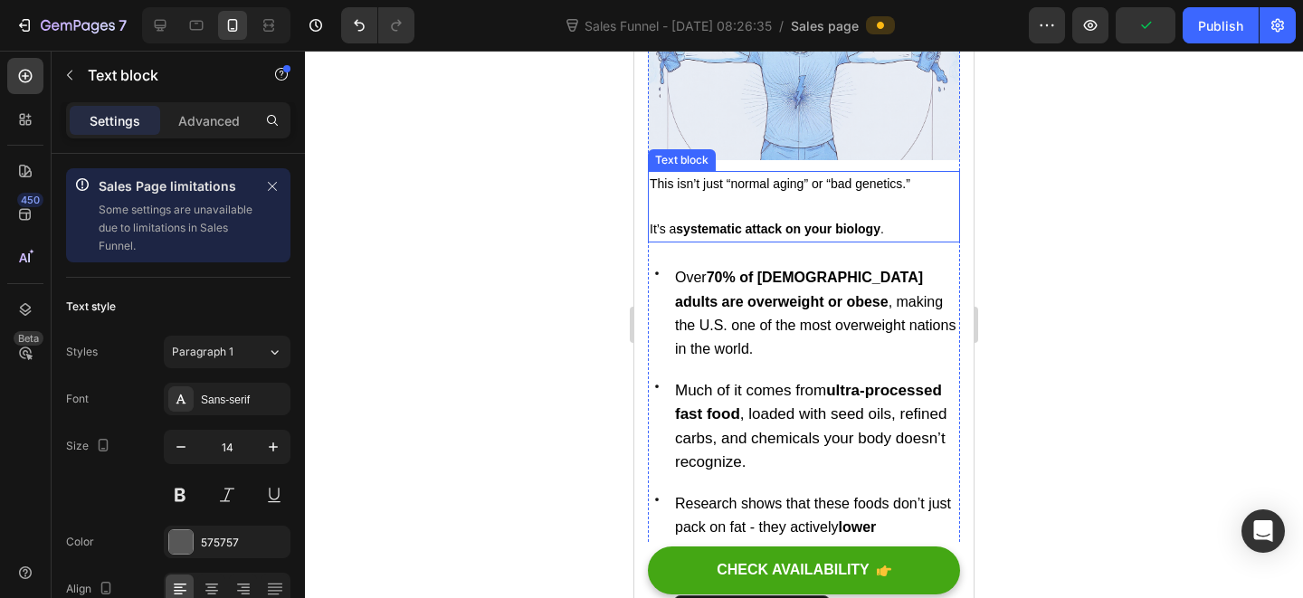
click at [830, 176] on span "This isn’t just “normal aging” or “bad genetics.”" at bounding box center [780, 183] width 261 height 14
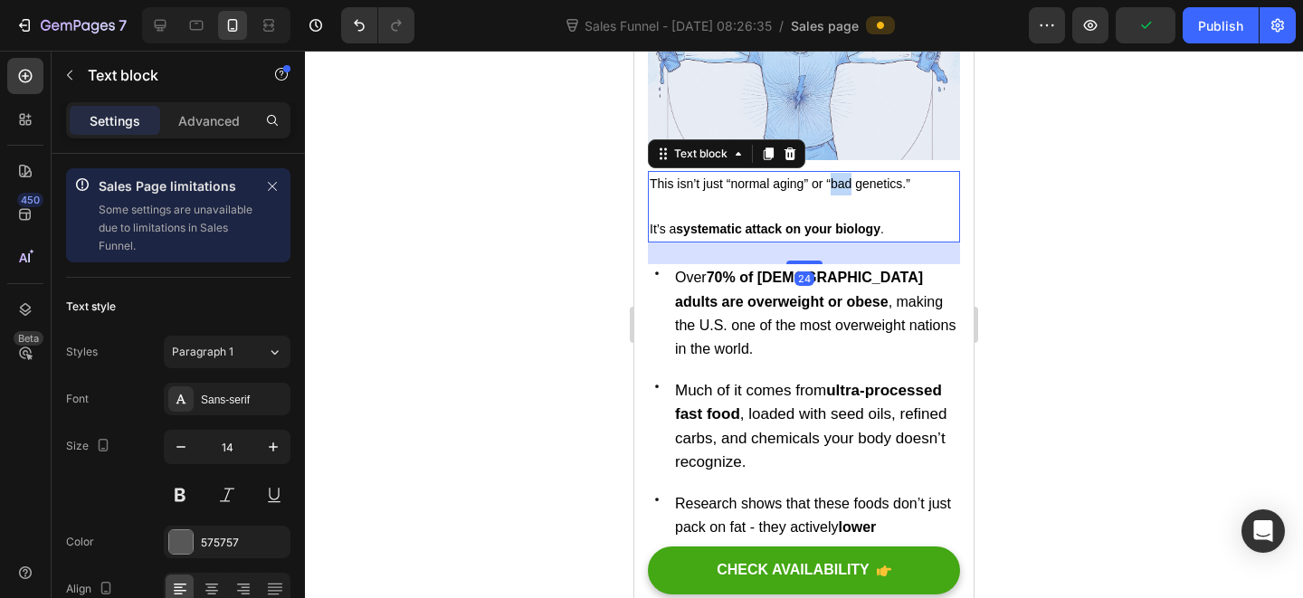
click at [830, 176] on span "This isn’t just “normal aging” or “bad genetics.”" at bounding box center [780, 183] width 261 height 14
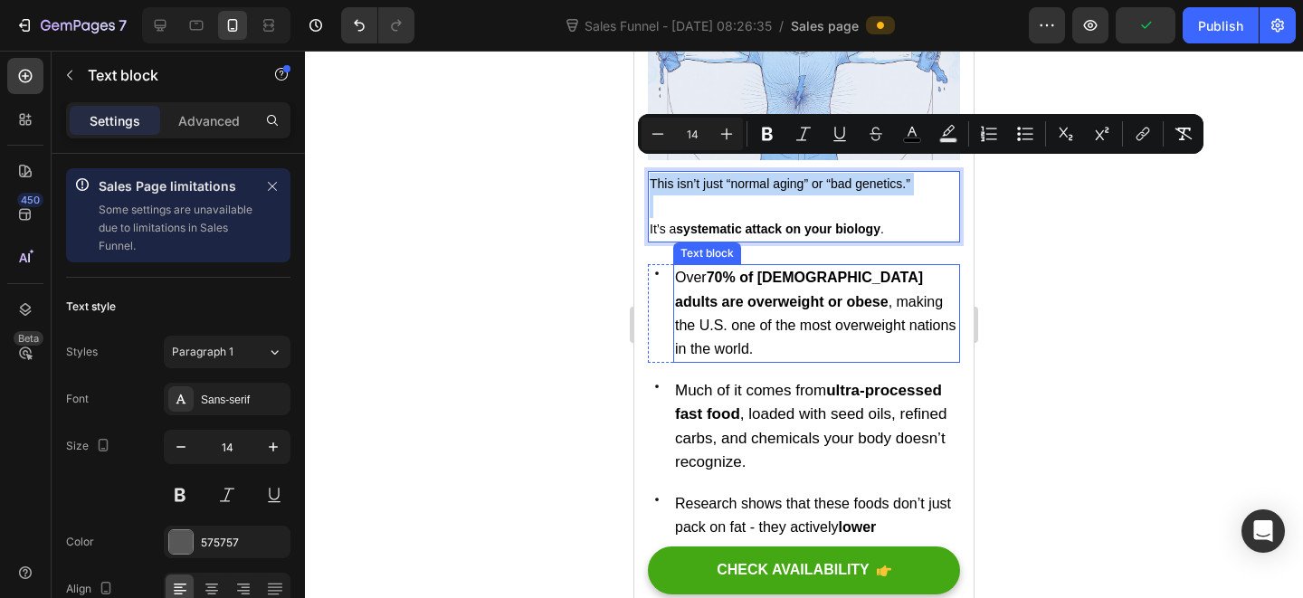
click at [770, 277] on strong "70% of [DEMOGRAPHIC_DATA] adults are overweight or obese" at bounding box center [799, 289] width 248 height 39
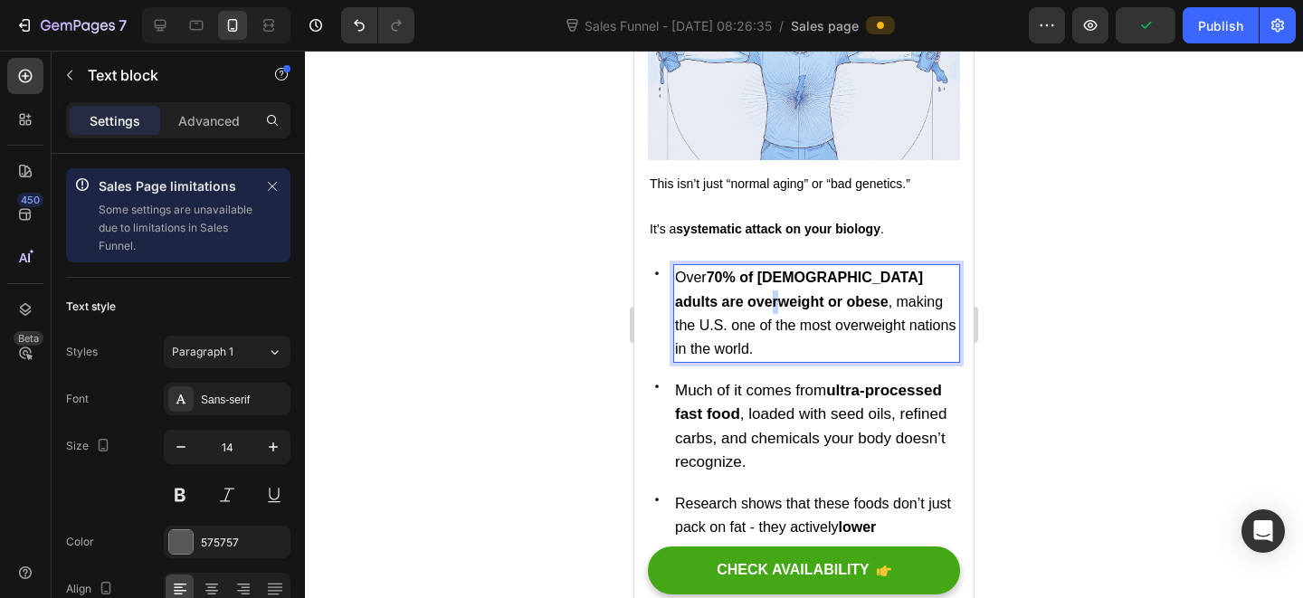
click at [770, 277] on strong "70% of [DEMOGRAPHIC_DATA] adults are overweight or obese" at bounding box center [799, 289] width 248 height 39
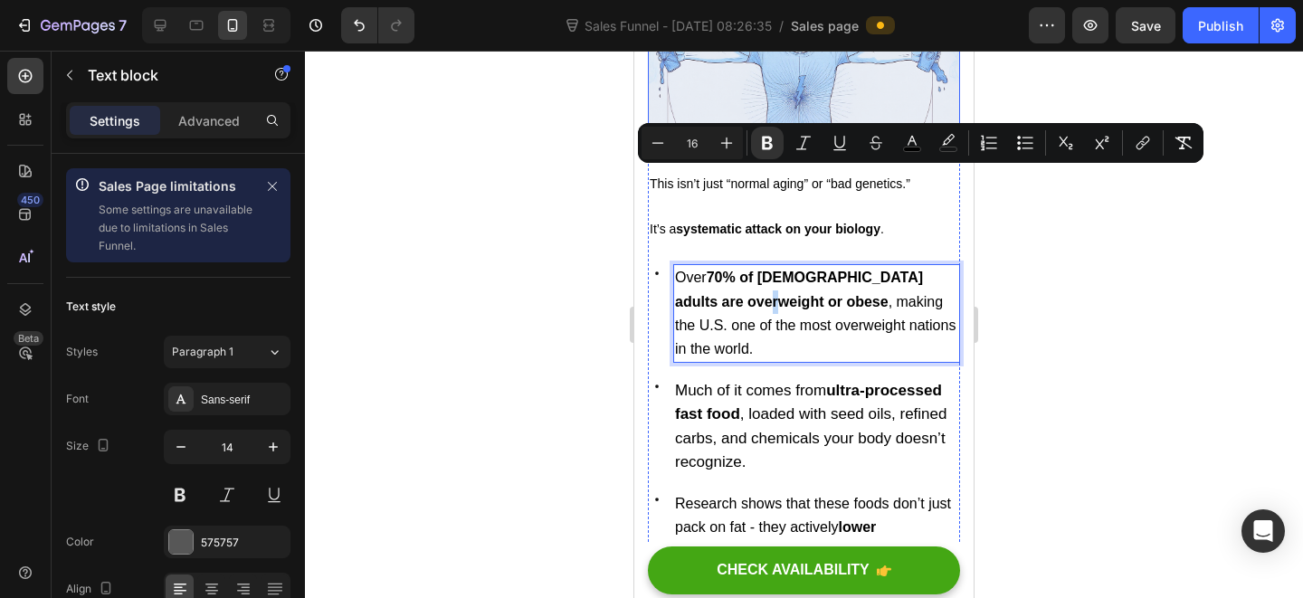
scroll to position [1224, 0]
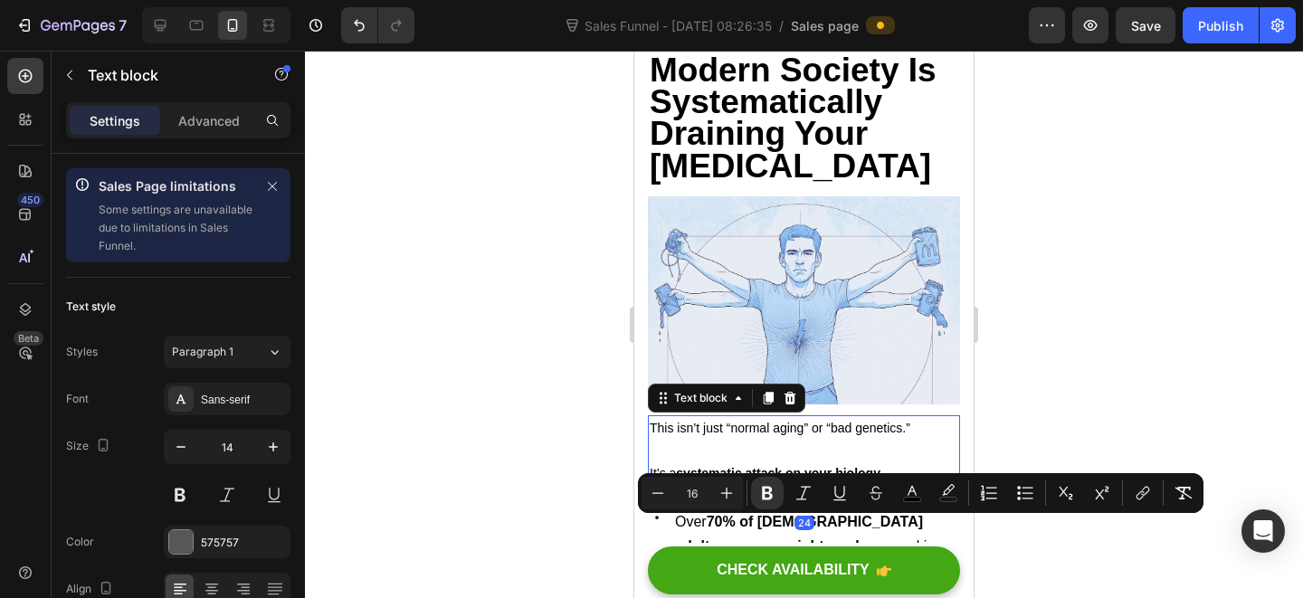
click at [774, 421] on span "This isn’t just “normal aging” or “bad genetics.”" at bounding box center [780, 428] width 261 height 14
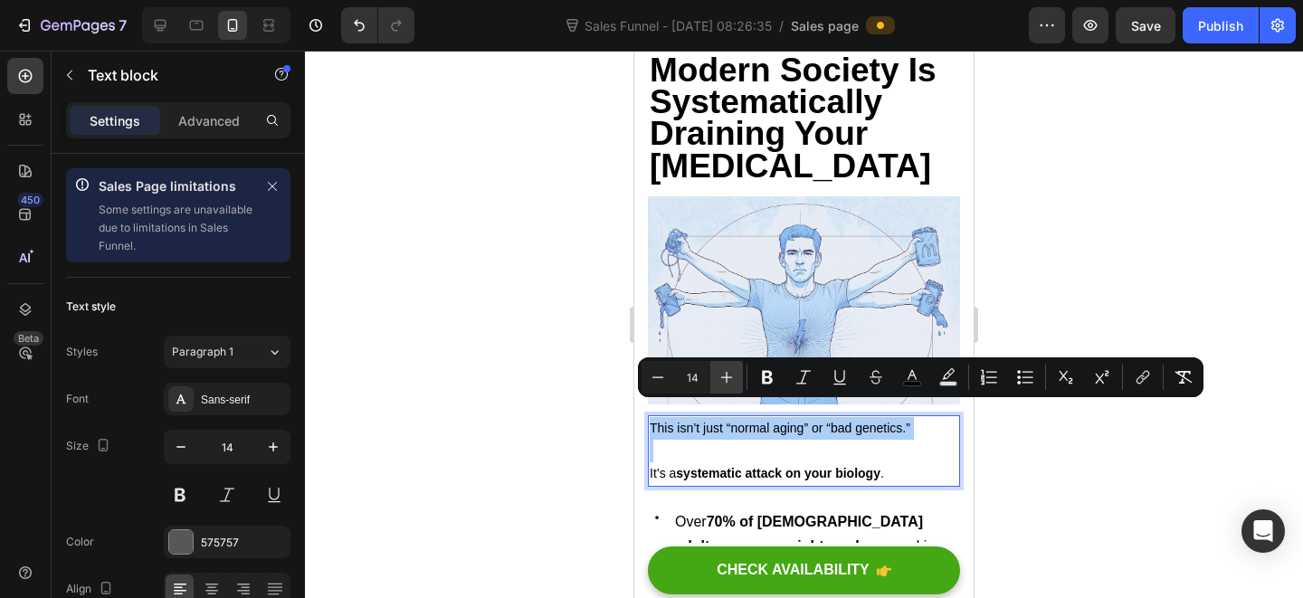
click at [731, 387] on button "Plus" at bounding box center [726, 377] width 33 height 33
type input "16"
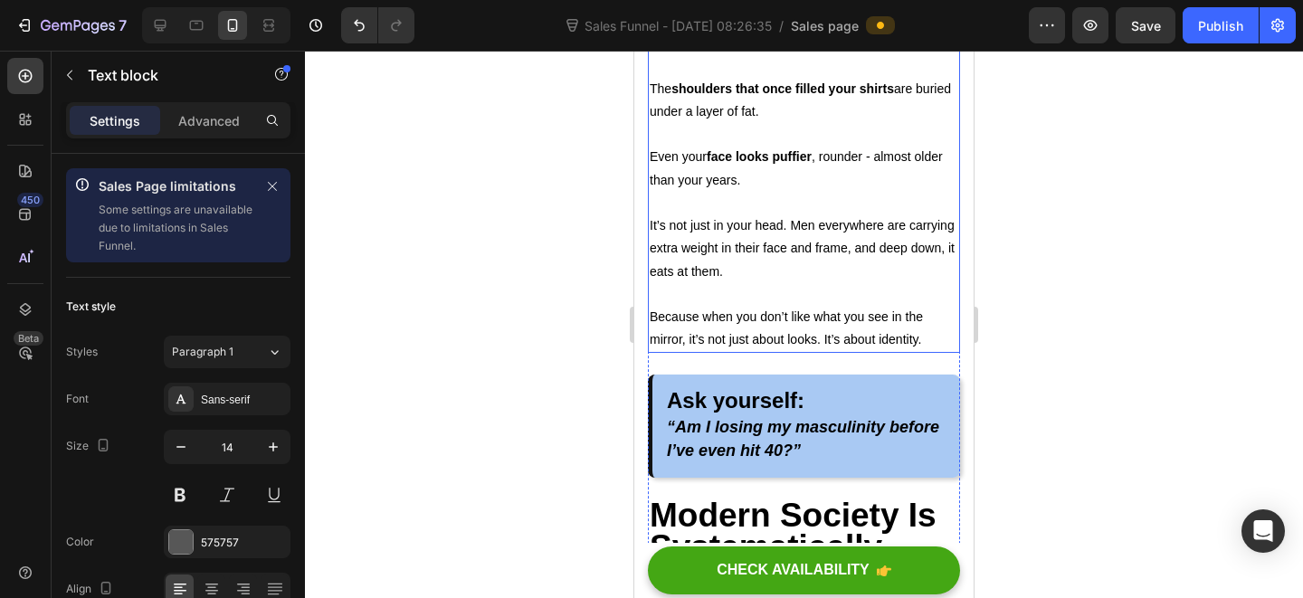
click at [793, 292] on p at bounding box center [804, 294] width 309 height 23
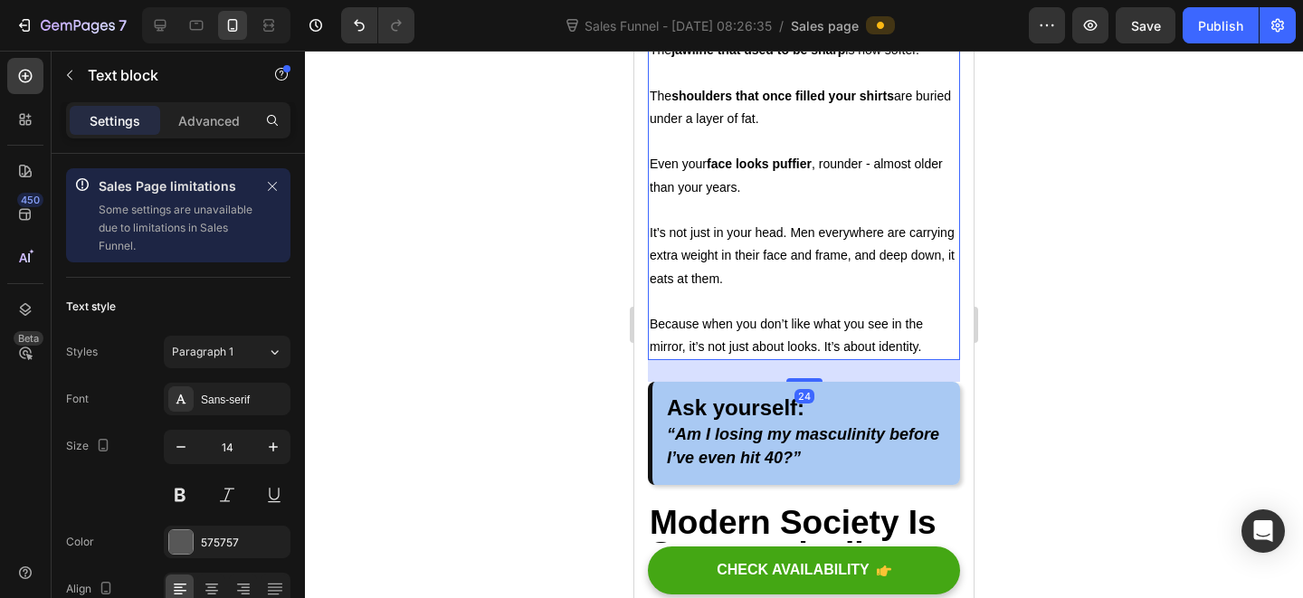
click at [793, 292] on p at bounding box center [804, 301] width 309 height 23
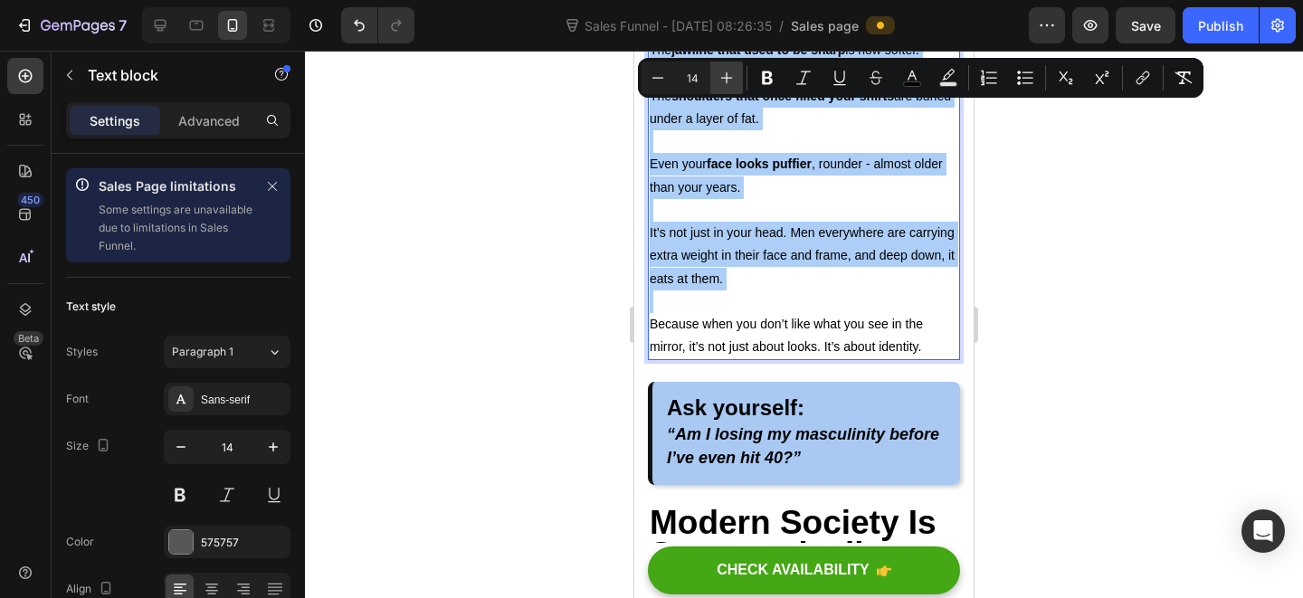
click at [733, 70] on icon "Editor contextual toolbar" at bounding box center [726, 78] width 18 height 18
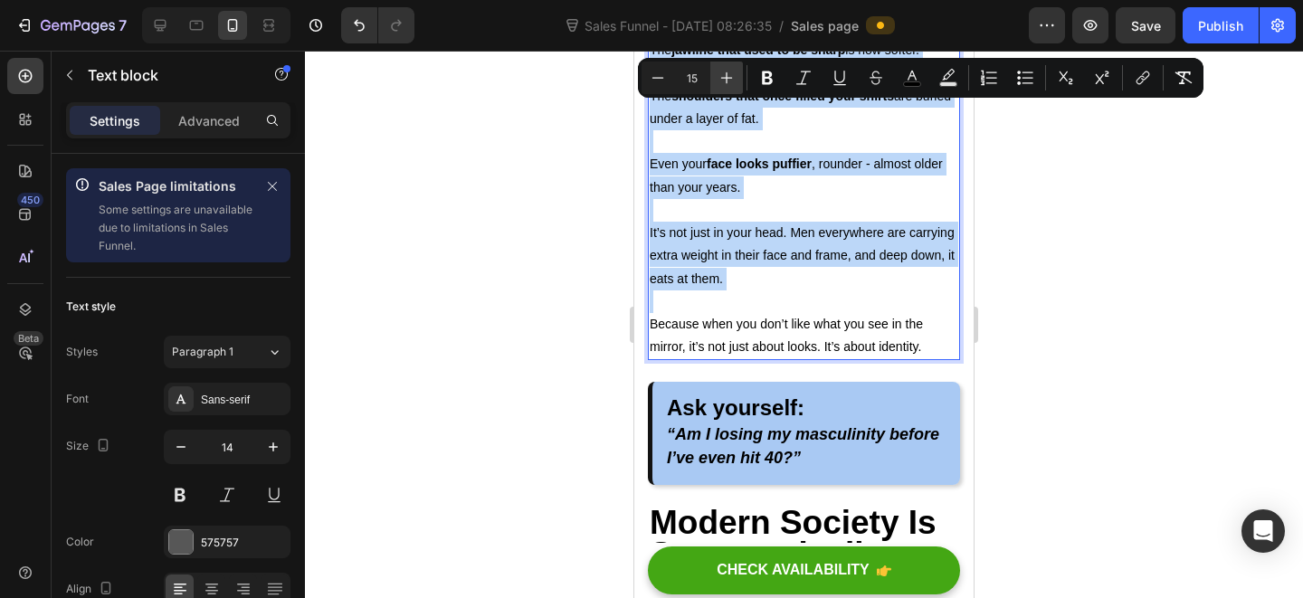
type input "16"
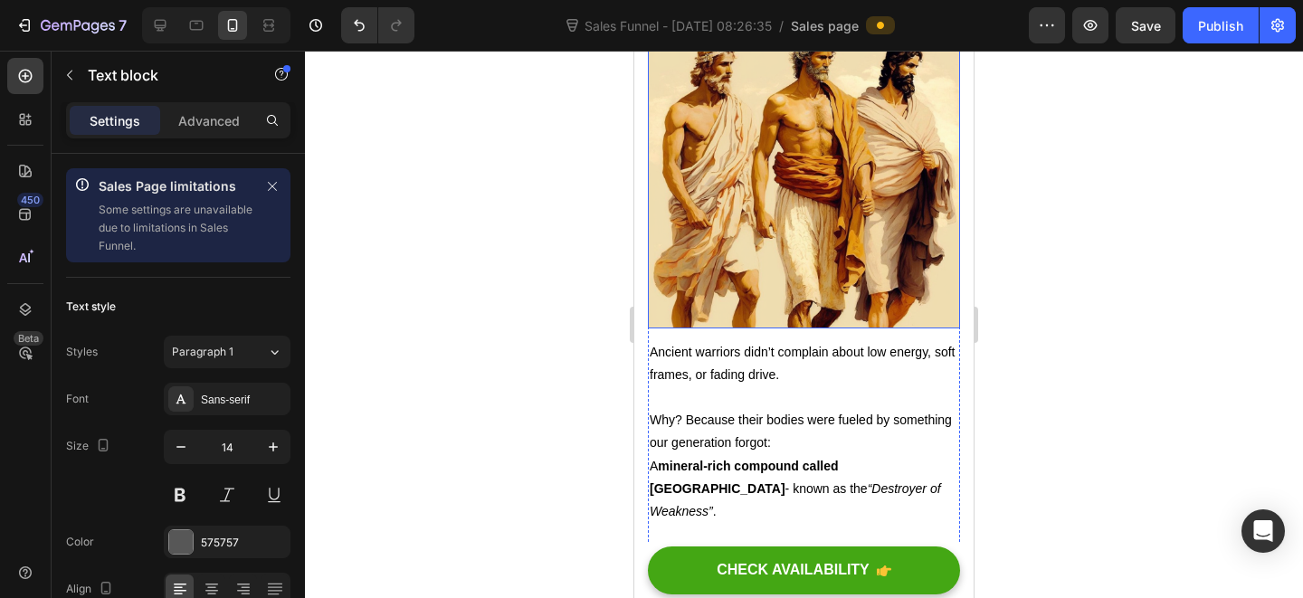
scroll to position [2507, 0]
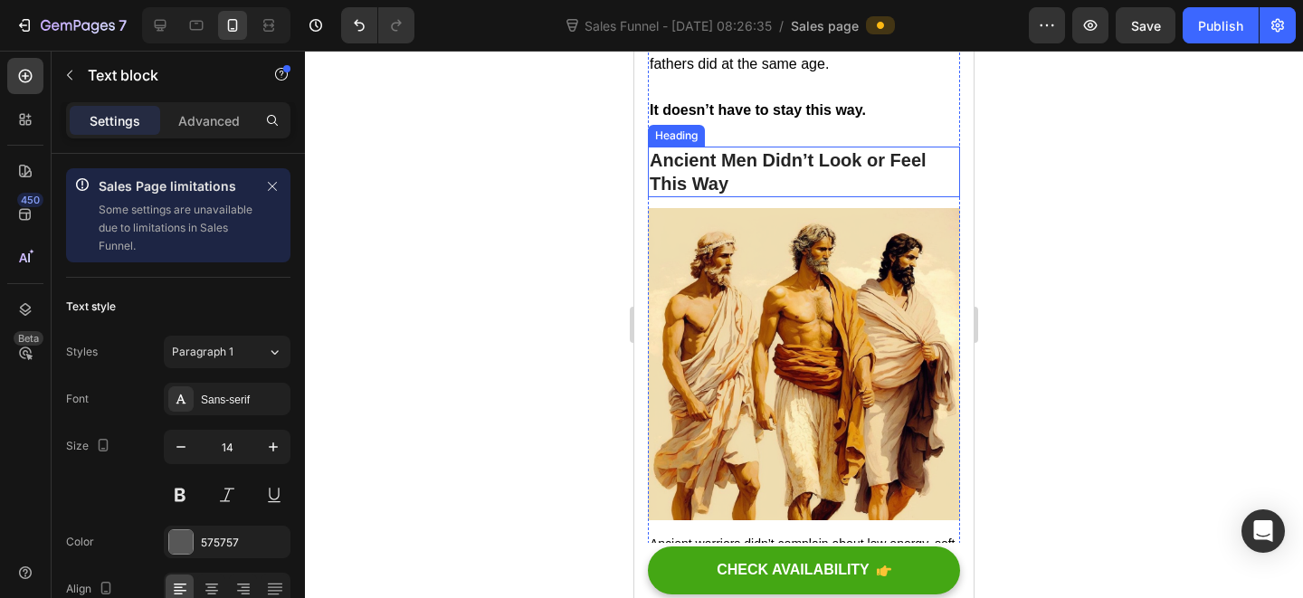
click at [747, 197] on h2 "Ancient Men Didn’t Look or Feel This Way" at bounding box center [804, 172] width 312 height 51
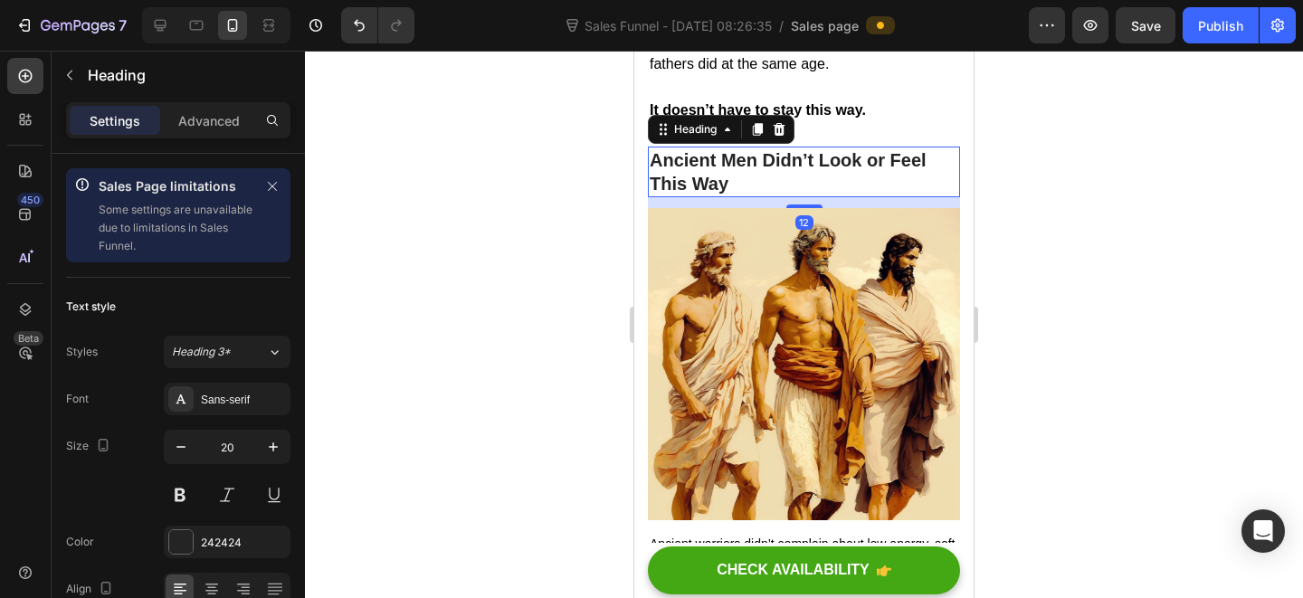
click at [727, 185] on h2 "Ancient Men Didn’t Look or Feel This Way" at bounding box center [804, 172] width 312 height 51
click at [727, 185] on p "Ancient Men Didn’t Look or Feel This Way" at bounding box center [804, 171] width 309 height 47
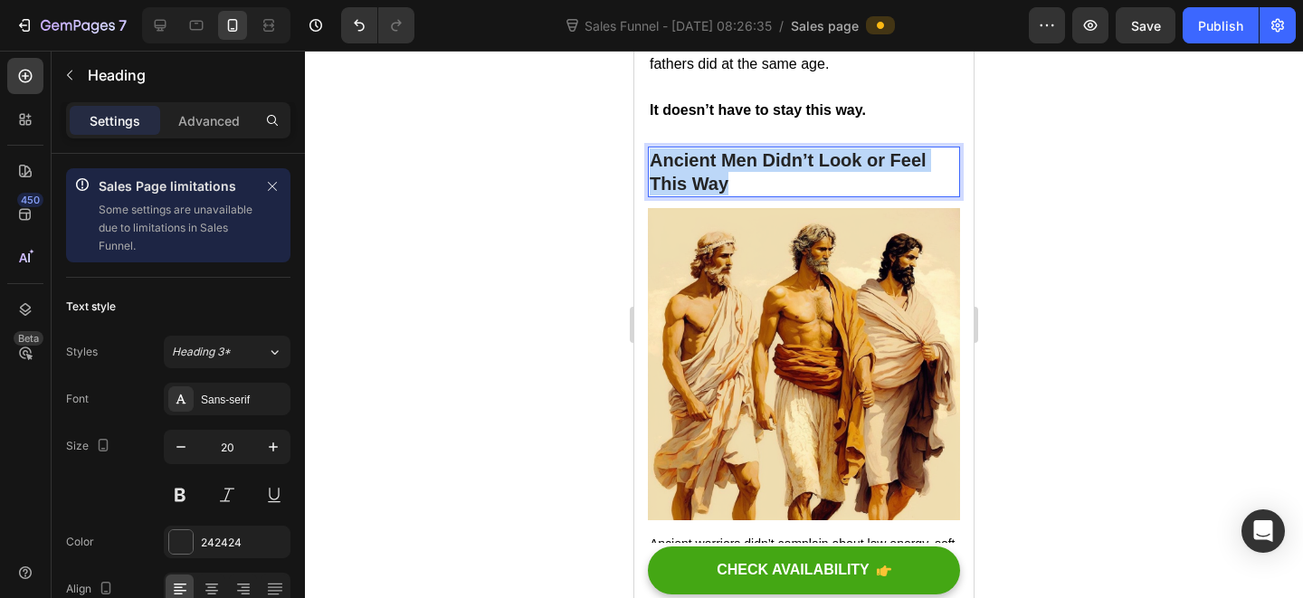
click at [727, 185] on p "Ancient Men Didn’t Look or Feel This Way" at bounding box center [804, 171] width 309 height 47
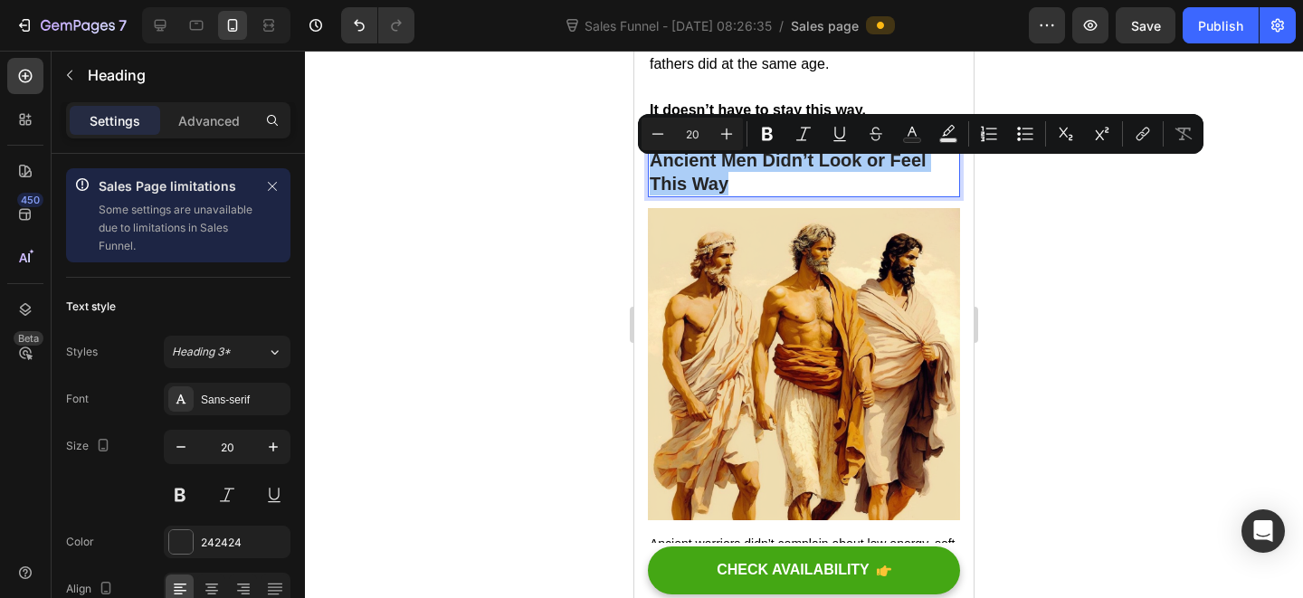
click at [706, 135] on input "20" at bounding box center [692, 134] width 36 height 22
type input "37"
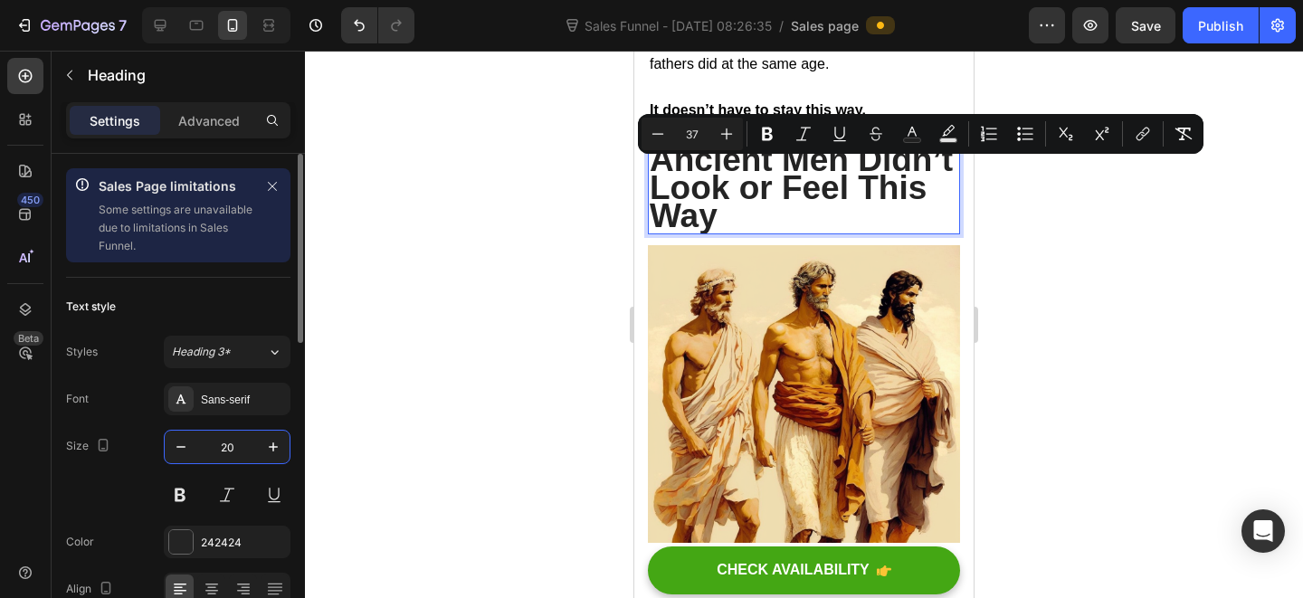
click at [240, 431] on input "20" at bounding box center [227, 447] width 60 height 33
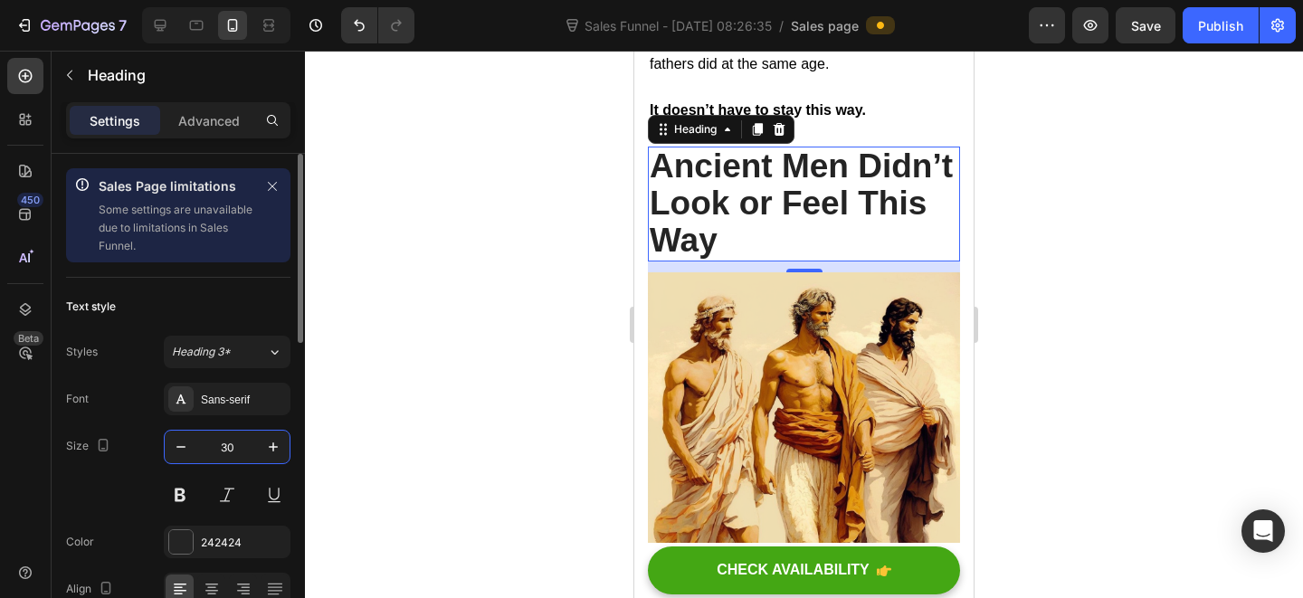
type input "30"
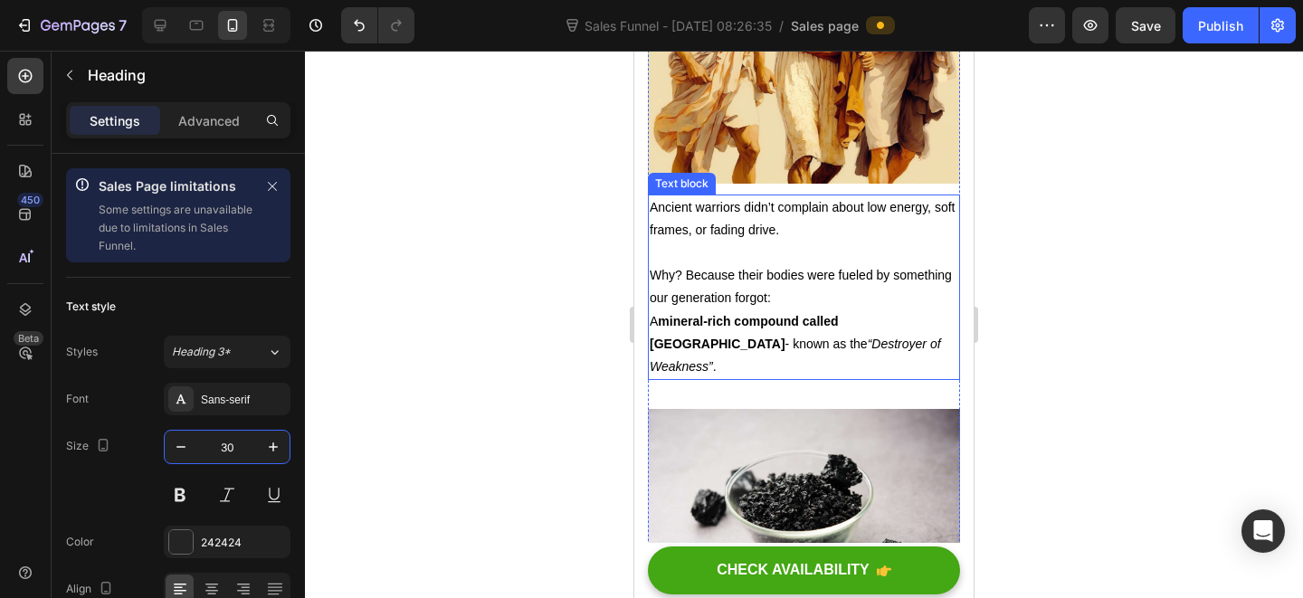
scroll to position [3100, 0]
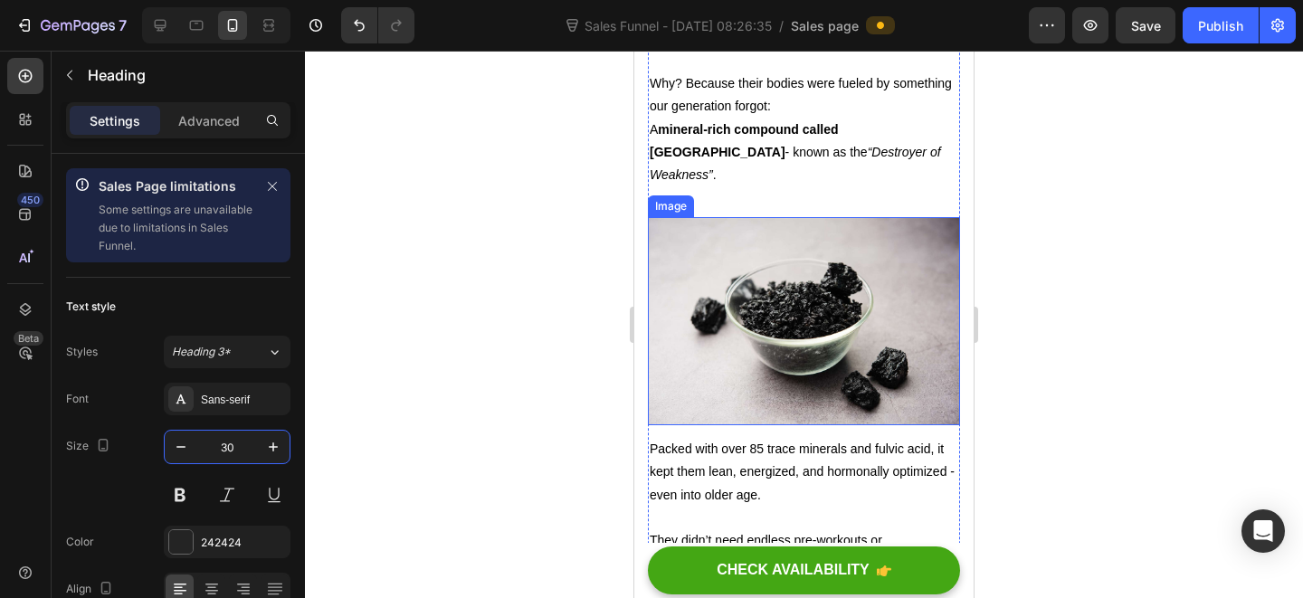
click at [833, 134] on strong "mineral-rich compound called [GEOGRAPHIC_DATA]" at bounding box center [744, 140] width 189 height 37
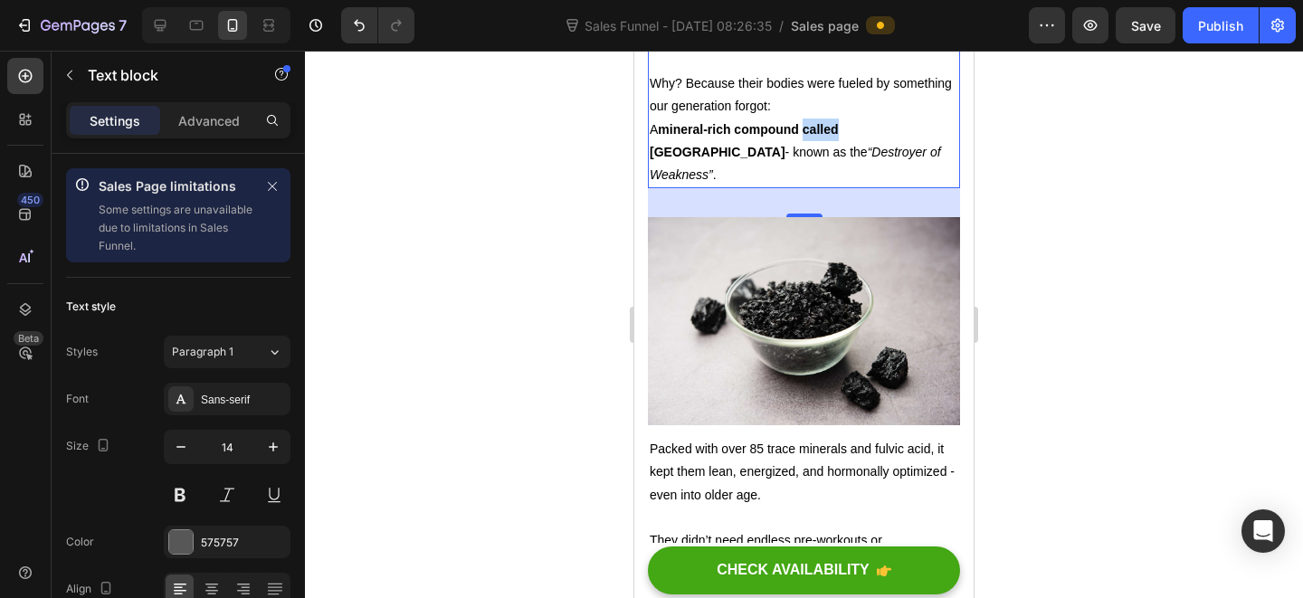
click at [833, 134] on strong "mineral-rich compound called [GEOGRAPHIC_DATA]" at bounding box center [744, 140] width 189 height 37
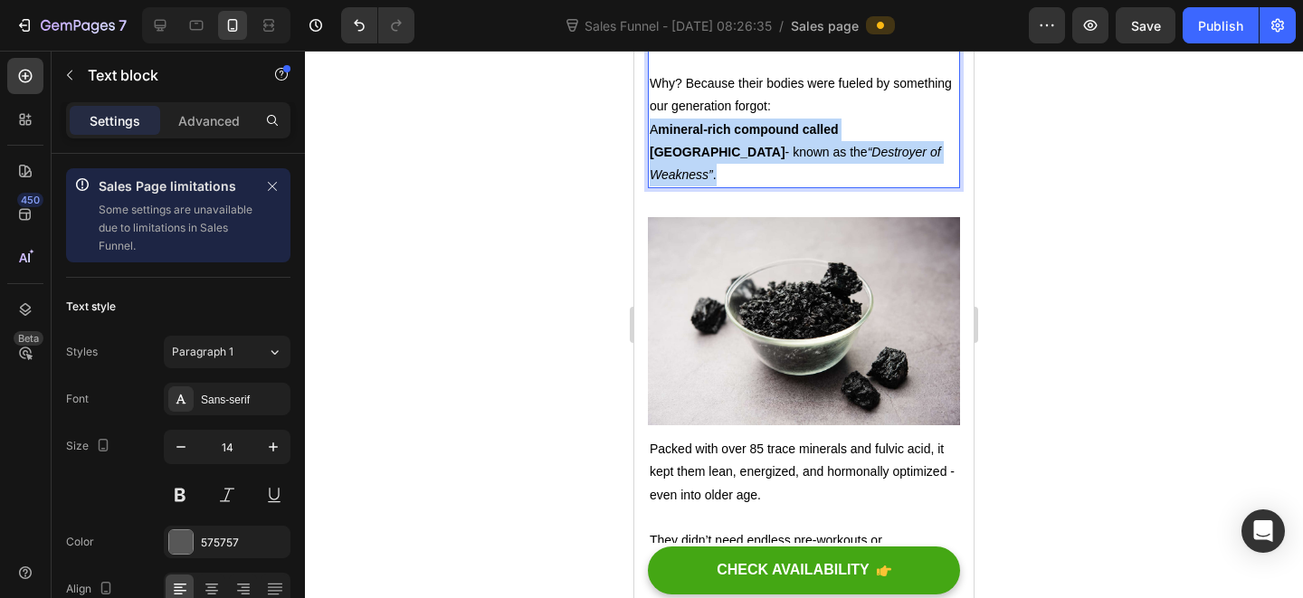
click at [833, 134] on strong "mineral-rich compound called [GEOGRAPHIC_DATA]" at bounding box center [744, 140] width 189 height 37
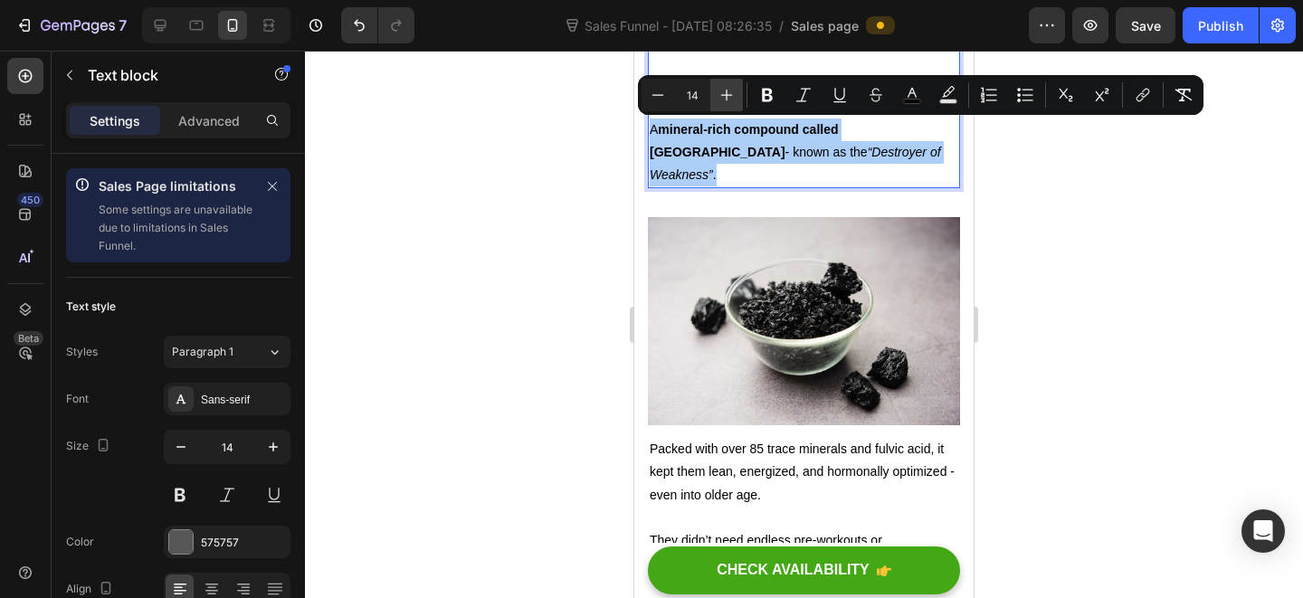
click at [728, 89] on icon "Editor contextual toolbar" at bounding box center [726, 95] width 18 height 18
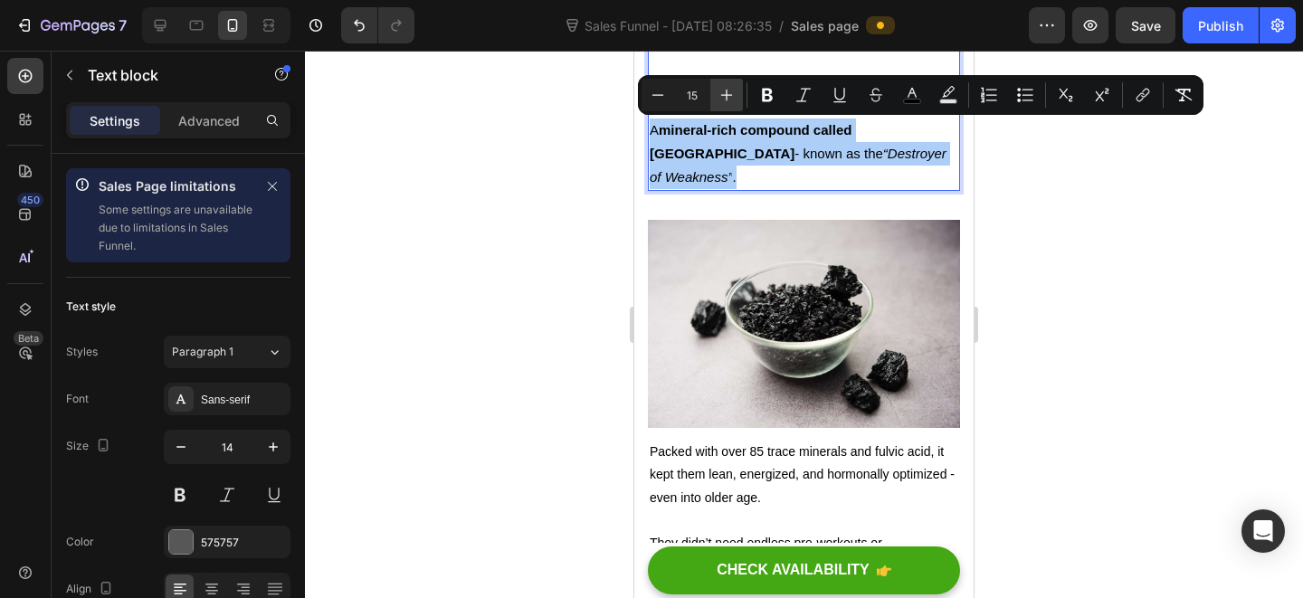
click at [728, 89] on icon "Editor contextual toolbar" at bounding box center [726, 95] width 18 height 18
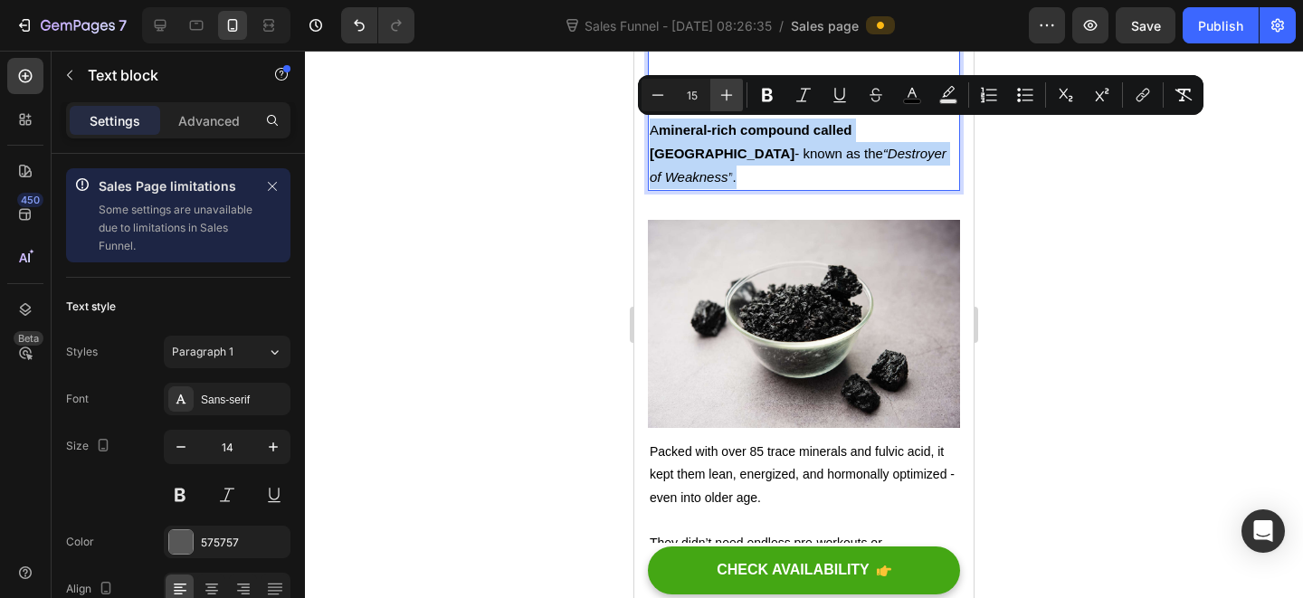
type input "16"
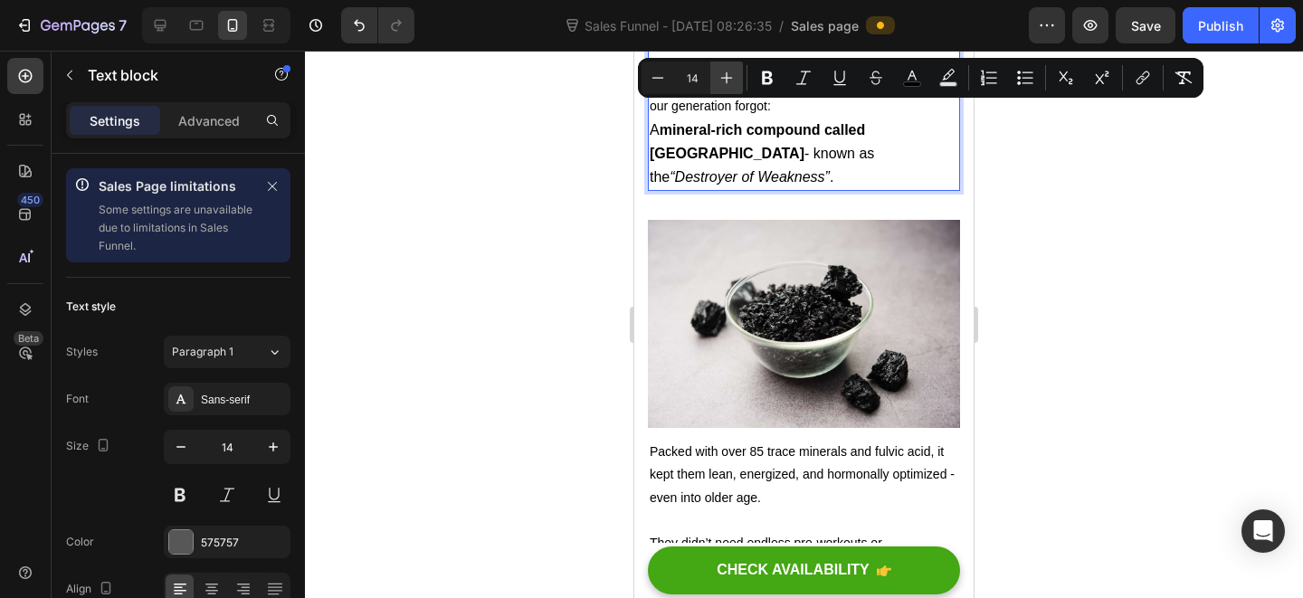
click at [730, 81] on icon "Editor contextual toolbar" at bounding box center [726, 78] width 18 height 18
type input "16"
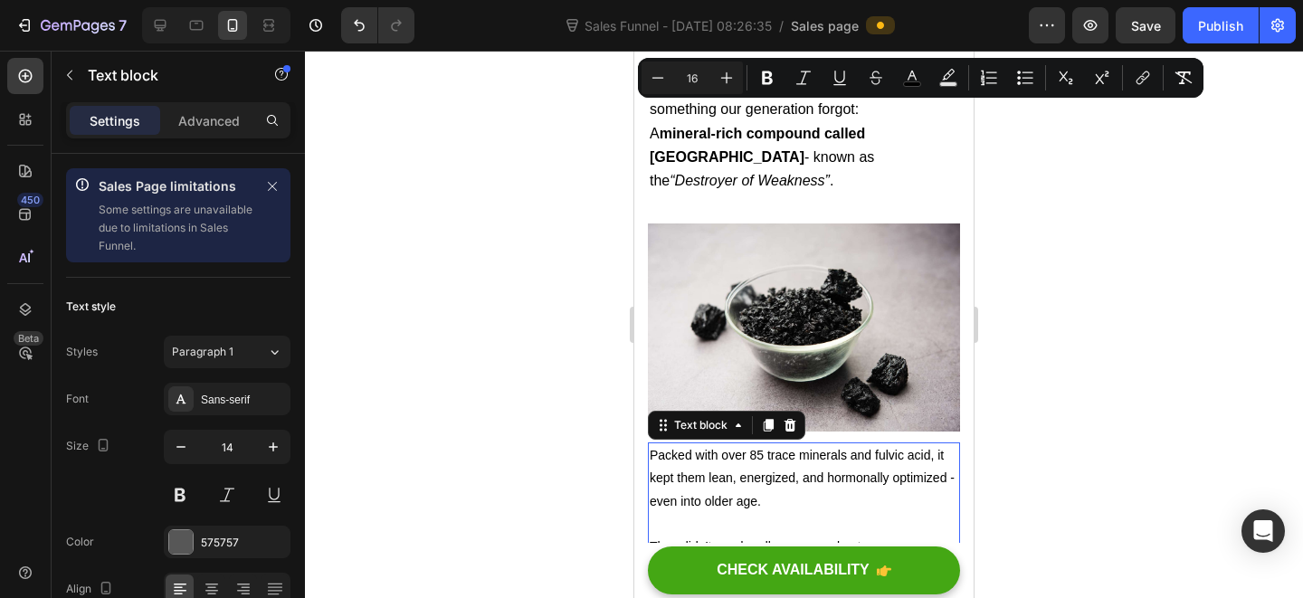
click at [749, 448] on span "Packed with over 85 trace minerals and fulvic acid, it kept them lean, energize…" at bounding box center [802, 478] width 305 height 60
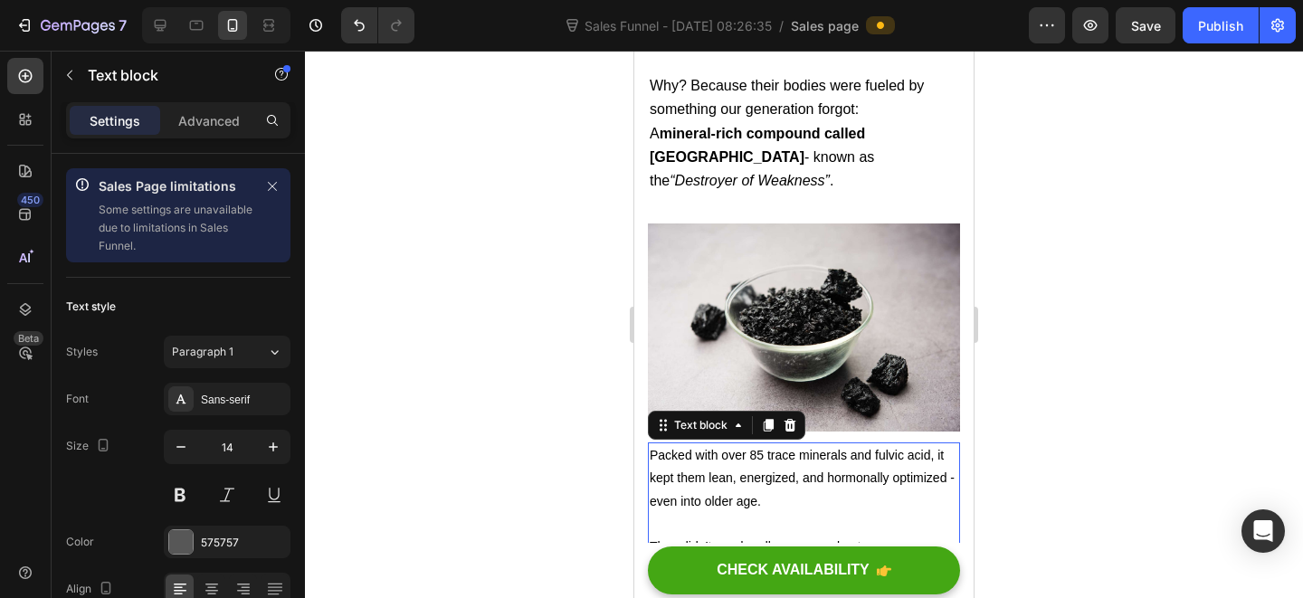
click at [749, 448] on span "Packed with over 85 trace minerals and fulvic acid, it kept them lean, energize…" at bounding box center [802, 478] width 305 height 60
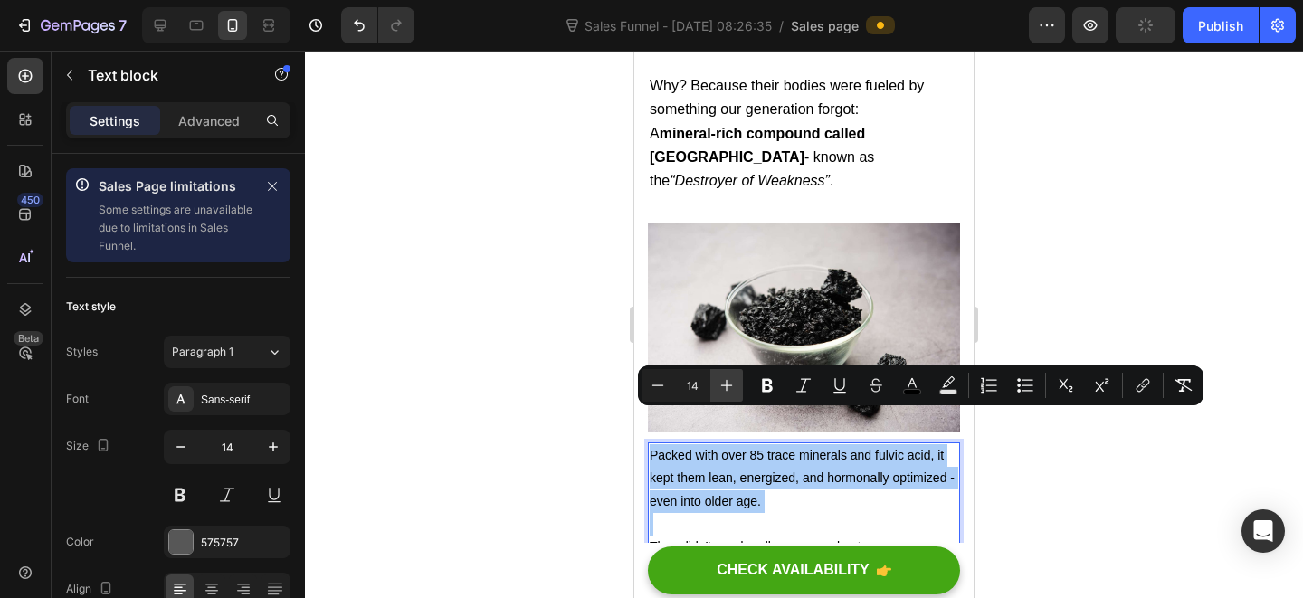
click at [735, 388] on icon "Editor contextual toolbar" at bounding box center [726, 385] width 18 height 18
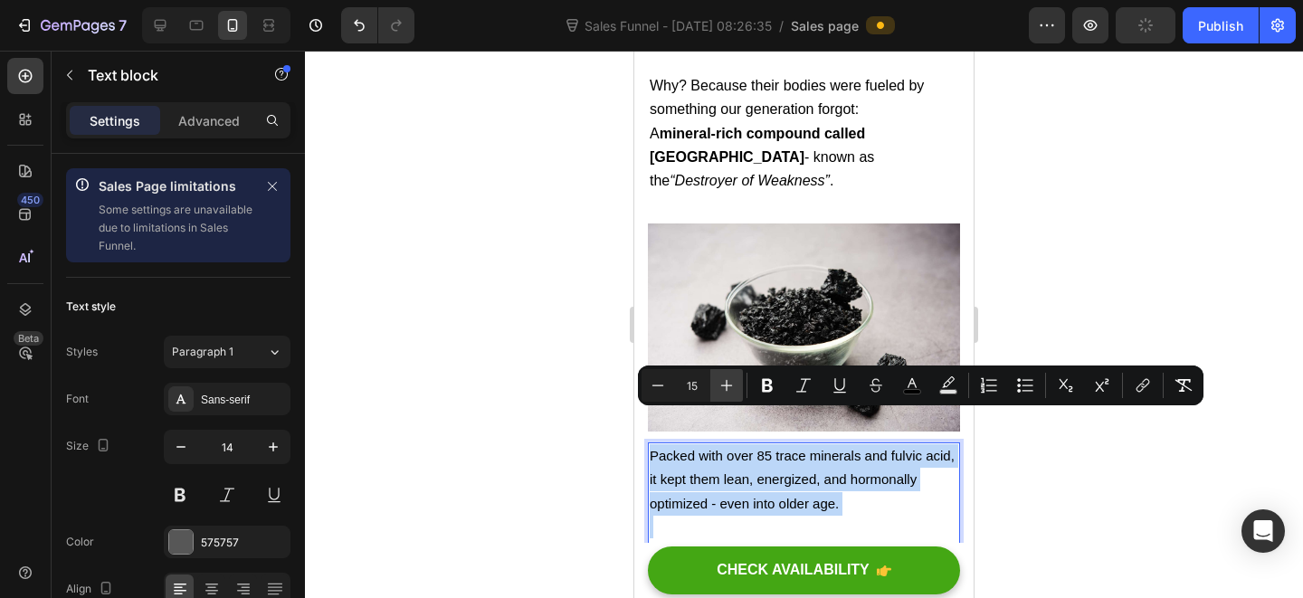
type input "16"
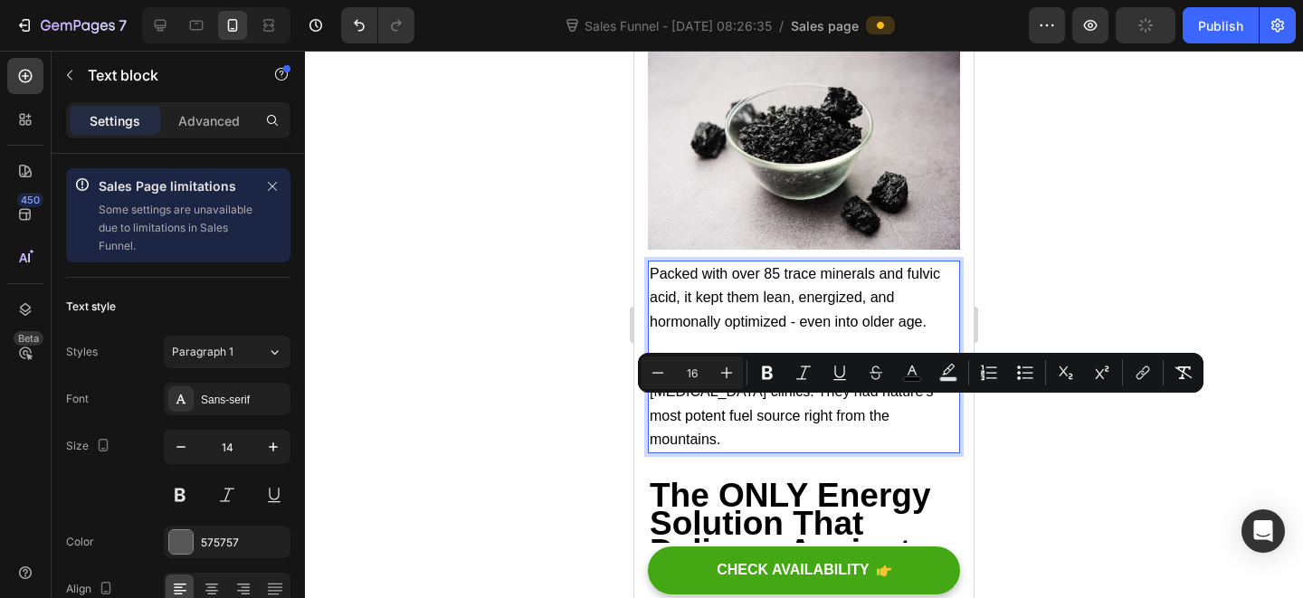
scroll to position [3411, 0]
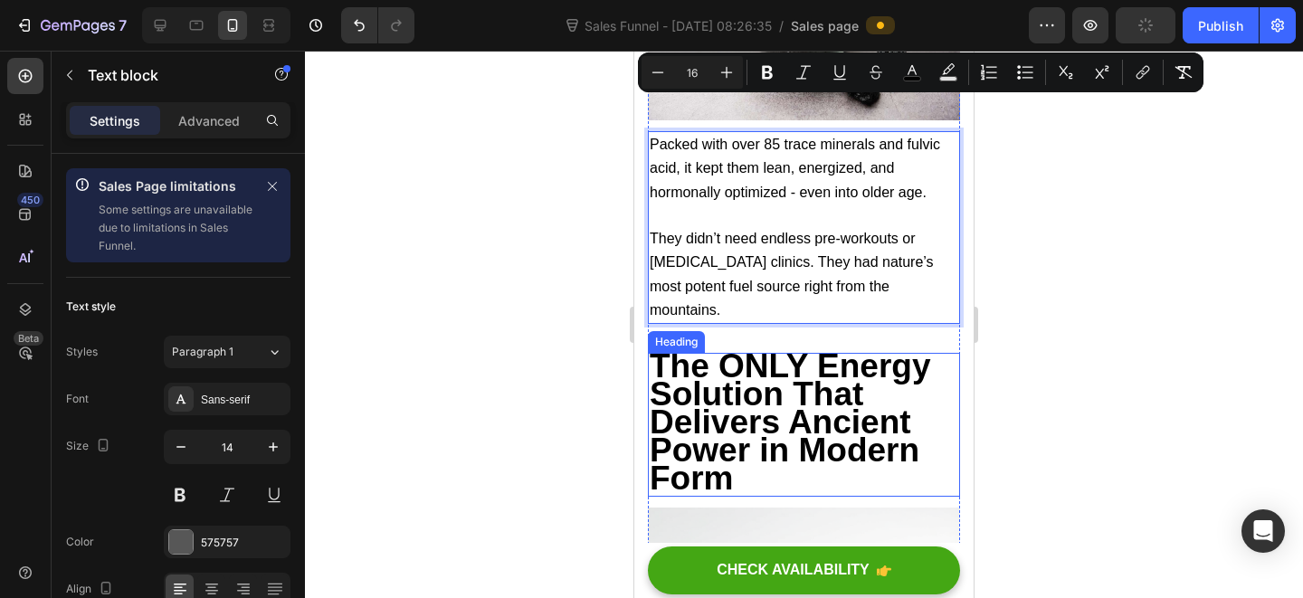
click at [795, 347] on strong "The ONLY Energy Solution That Delivers Ancient Power in Modern Form" at bounding box center [790, 421] width 281 height 149
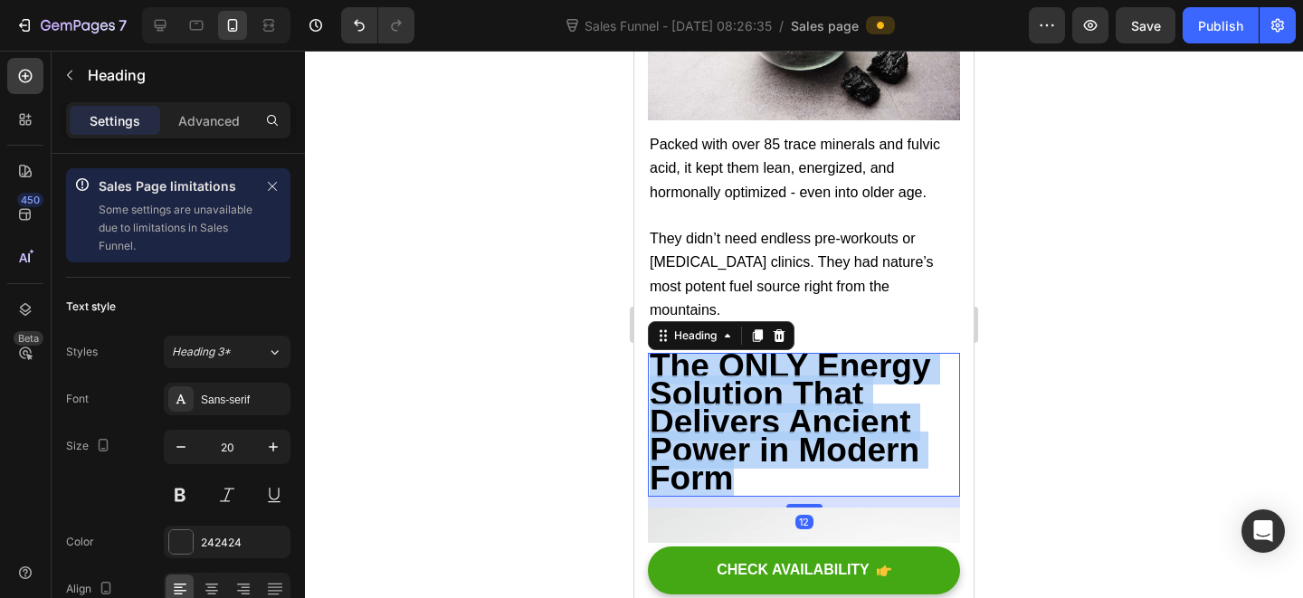
click at [795, 347] on strong "The ONLY Energy Solution That Delivers Ancient Power in Modern Form" at bounding box center [790, 421] width 281 height 149
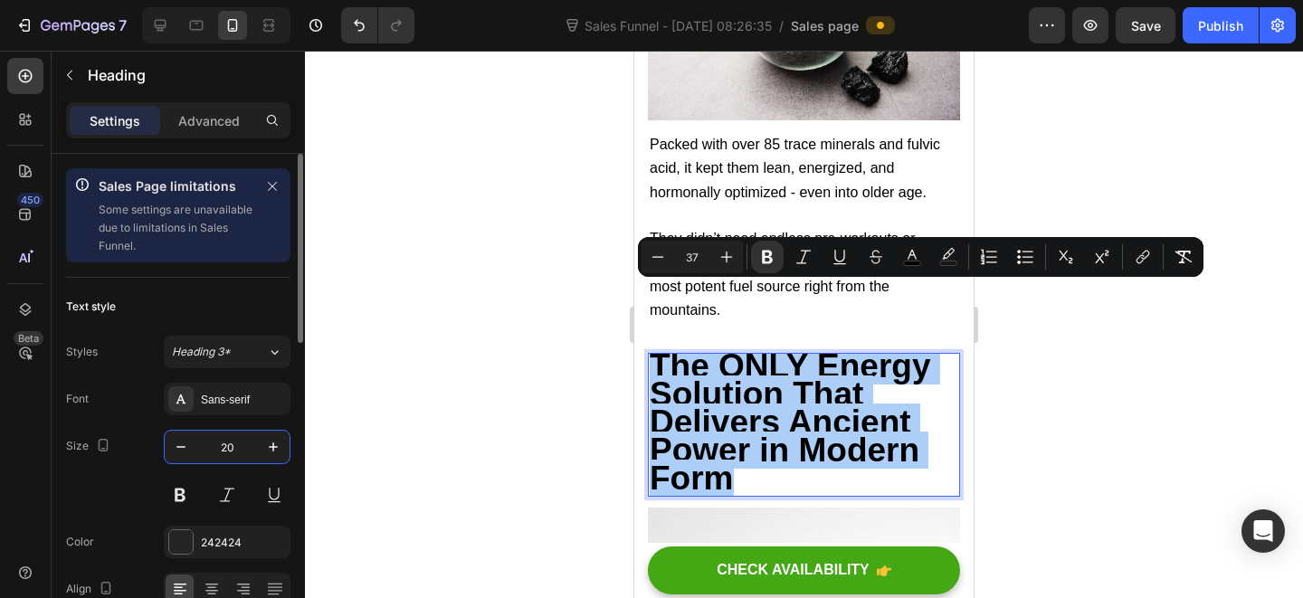
click at [231, 443] on input "20" at bounding box center [227, 447] width 60 height 33
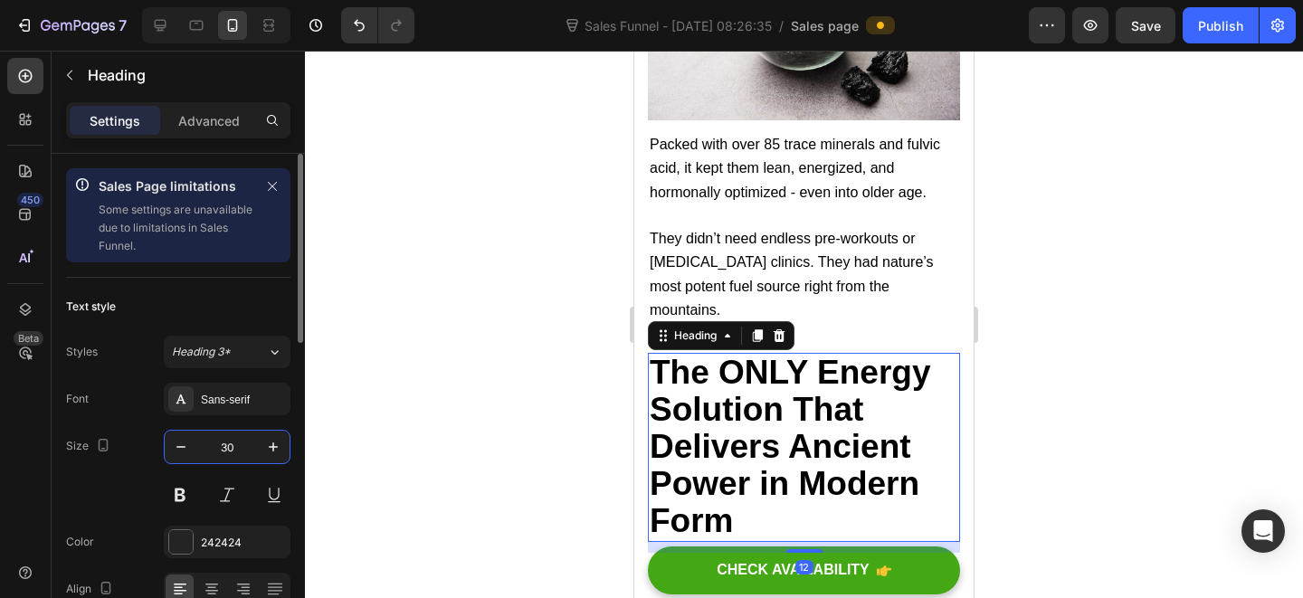
type input "30"
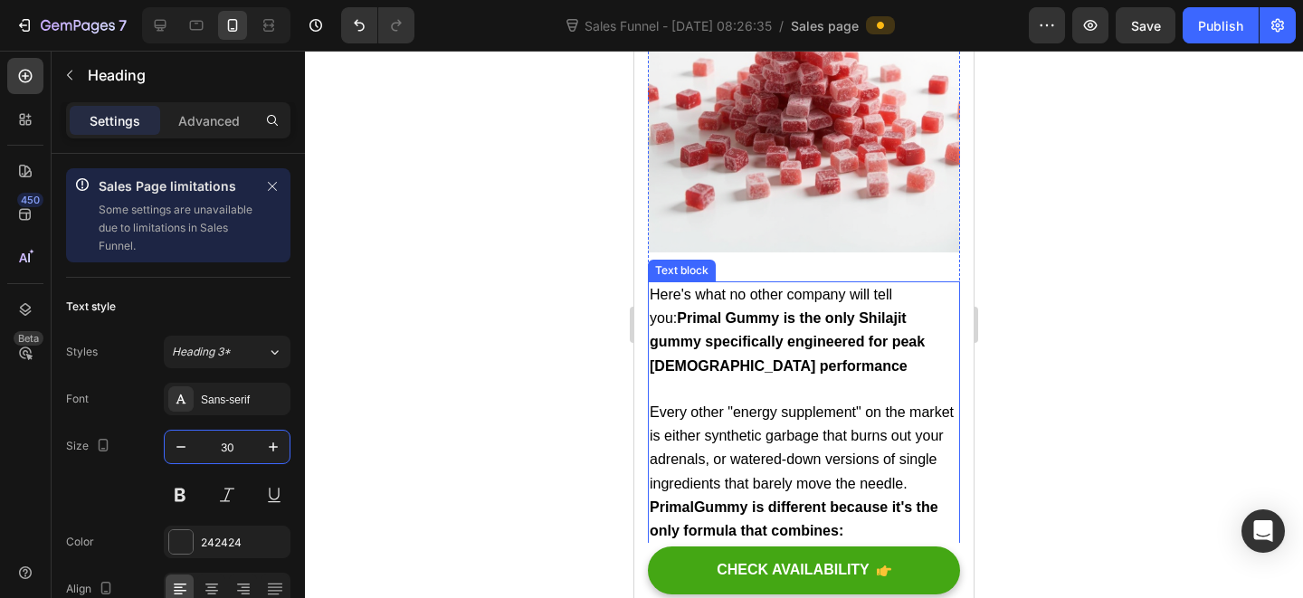
click at [810, 378] on p at bounding box center [804, 389] width 309 height 23
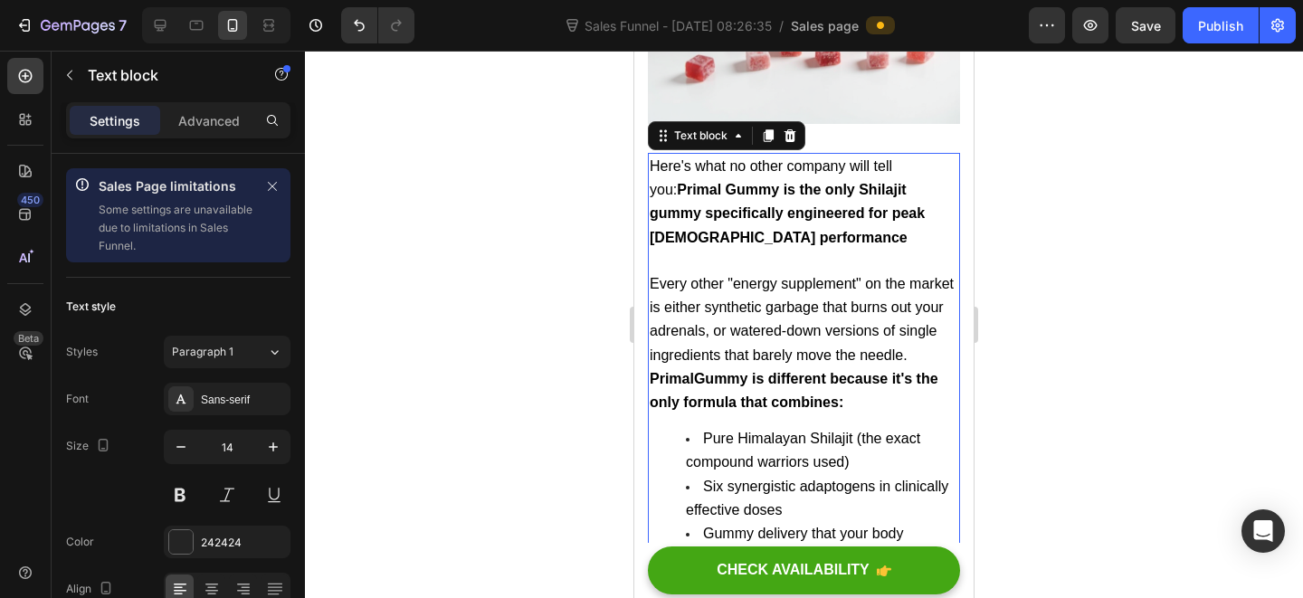
click at [816, 371] on strong "PrimalGummy is different because it's the only formula that combines:" at bounding box center [794, 390] width 289 height 39
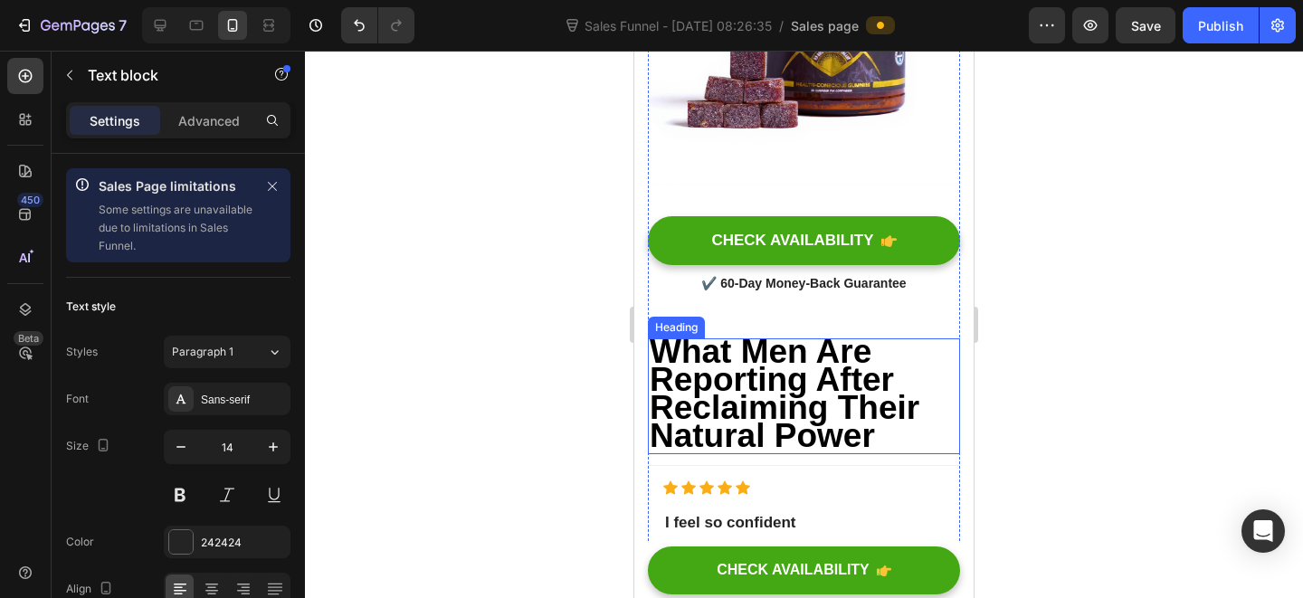
scroll to position [5725, 0]
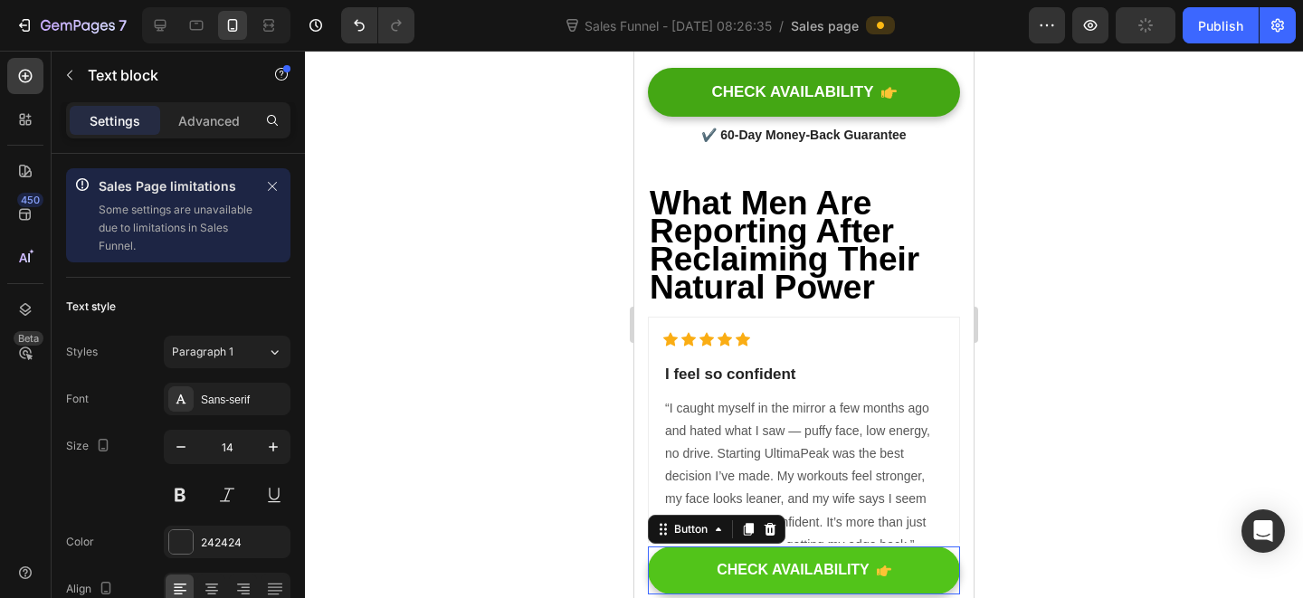
click at [942, 582] on button "CHECK AVAILABILITY" at bounding box center [804, 570] width 312 height 48
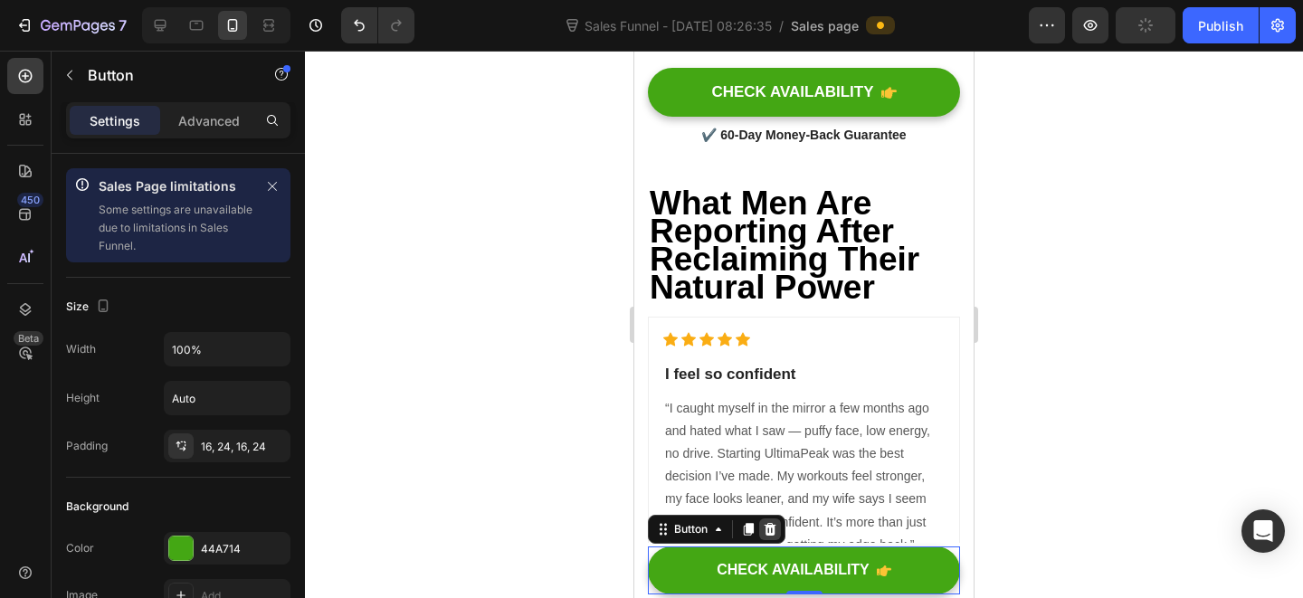
click at [765, 529] on icon at bounding box center [770, 529] width 14 height 14
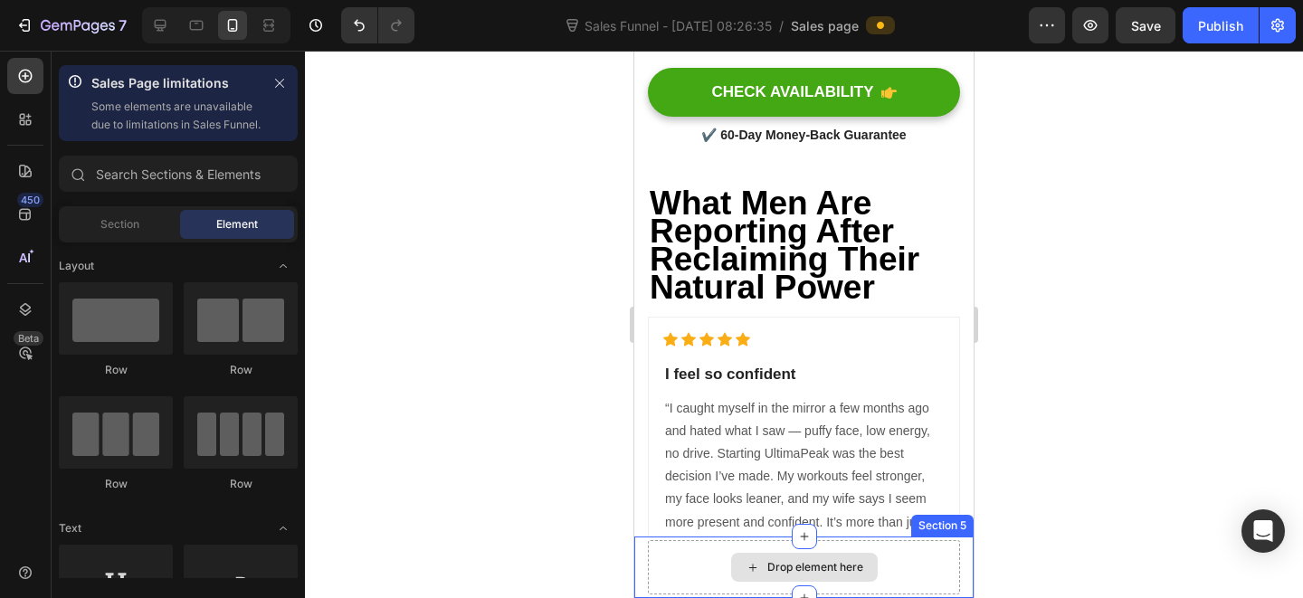
click at [815, 567] on div "Drop element here" at bounding box center [815, 567] width 96 height 14
click at [879, 558] on div "Drop element here" at bounding box center [804, 567] width 312 height 54
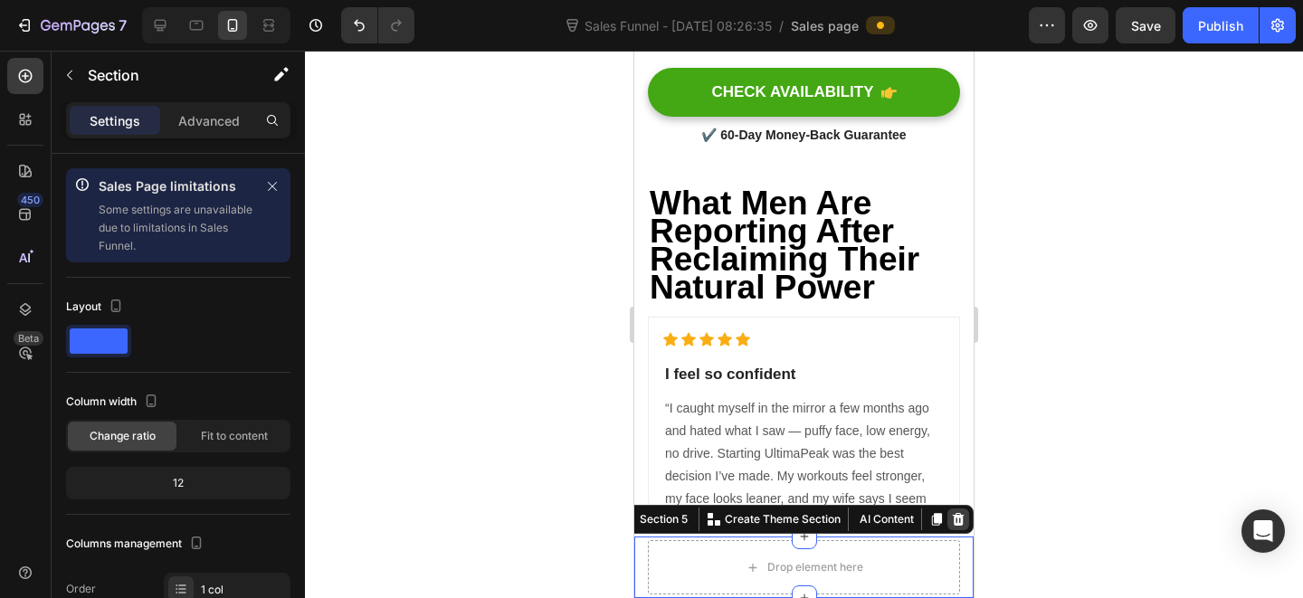
click at [953, 521] on icon at bounding box center [959, 519] width 12 height 13
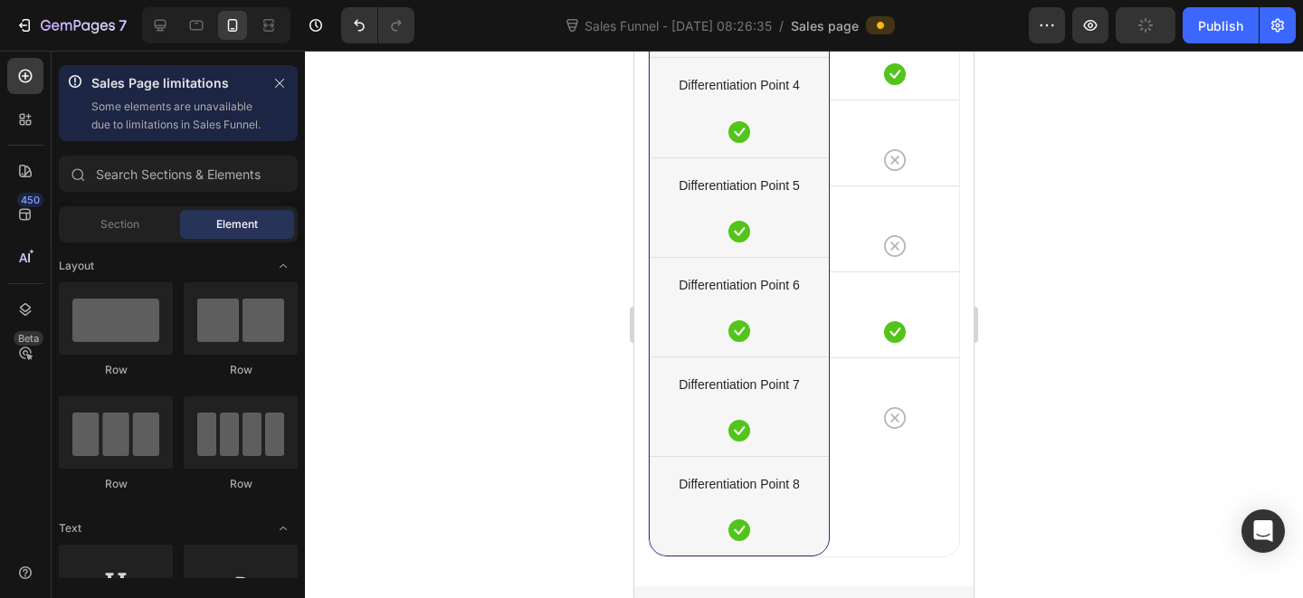
scroll to position [11936, 0]
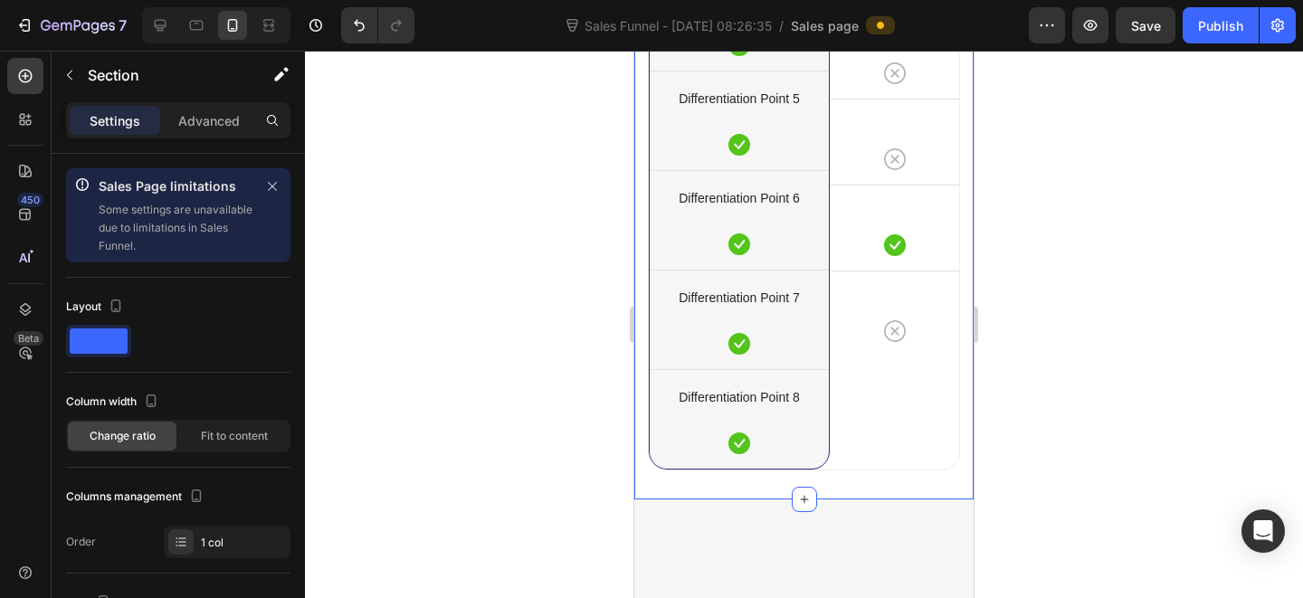
click at [947, 275] on div "Your Brand Heading 0 Differentiation Point 1 Text block Icon Row Differentiatio…" at bounding box center [803, 51] width 339 height 897
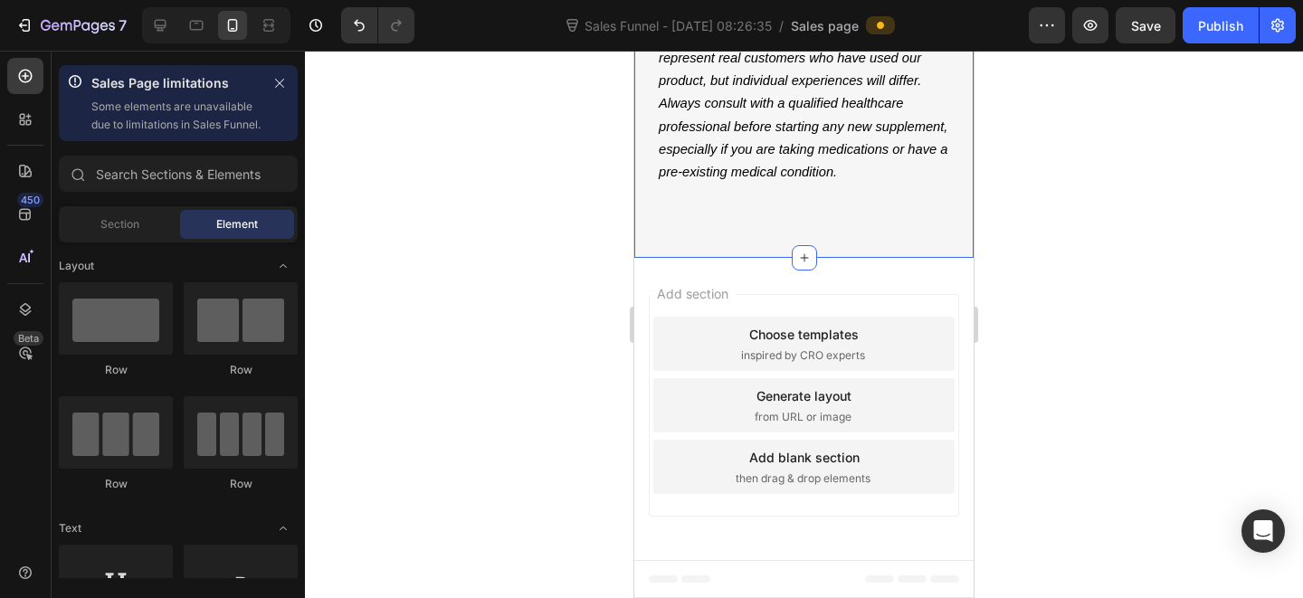
scroll to position [11927, 0]
click at [128, 233] on span "Section" at bounding box center [119, 224] width 39 height 16
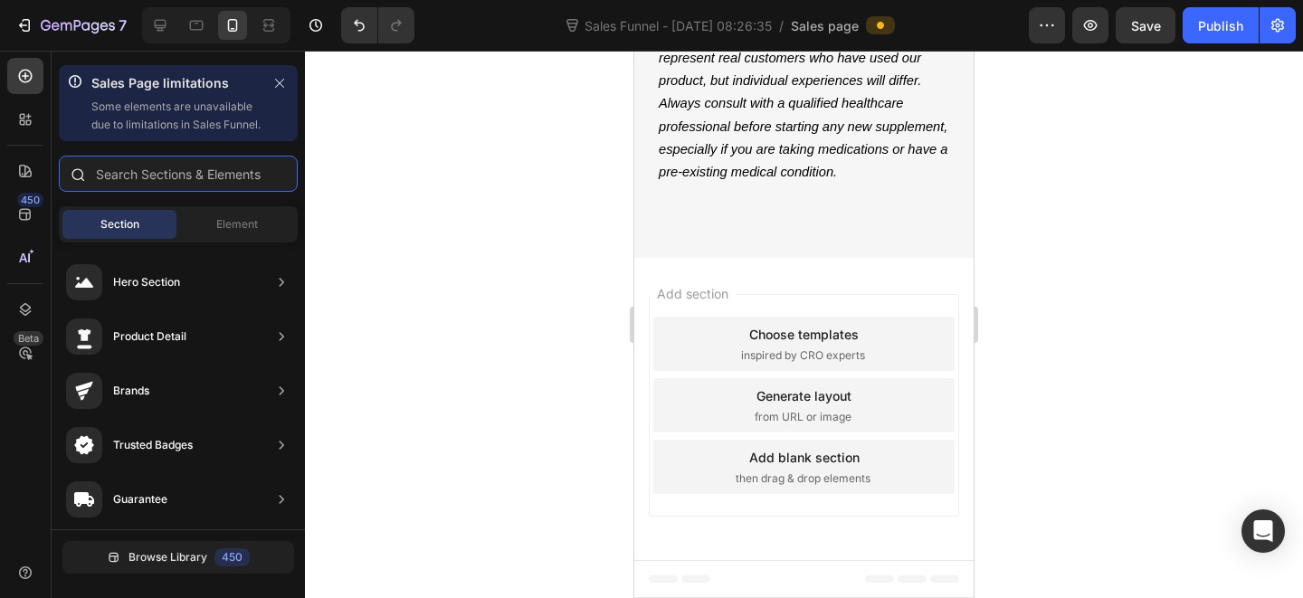
click at [169, 192] on input "text" at bounding box center [178, 174] width 239 height 36
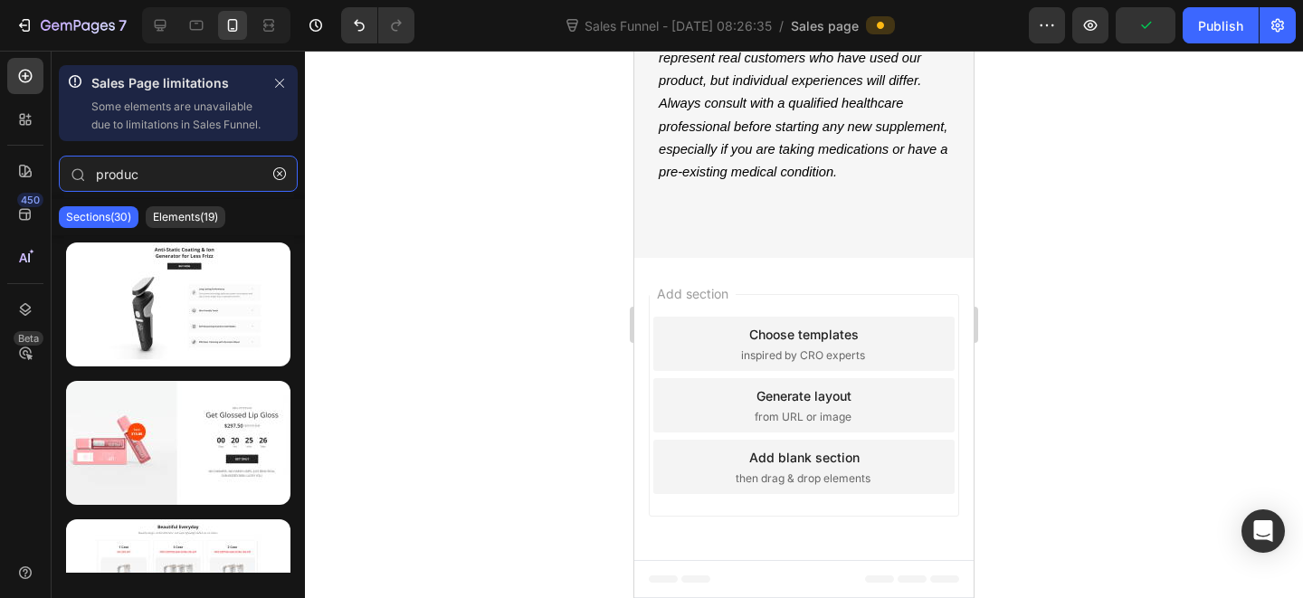
type input "produc"
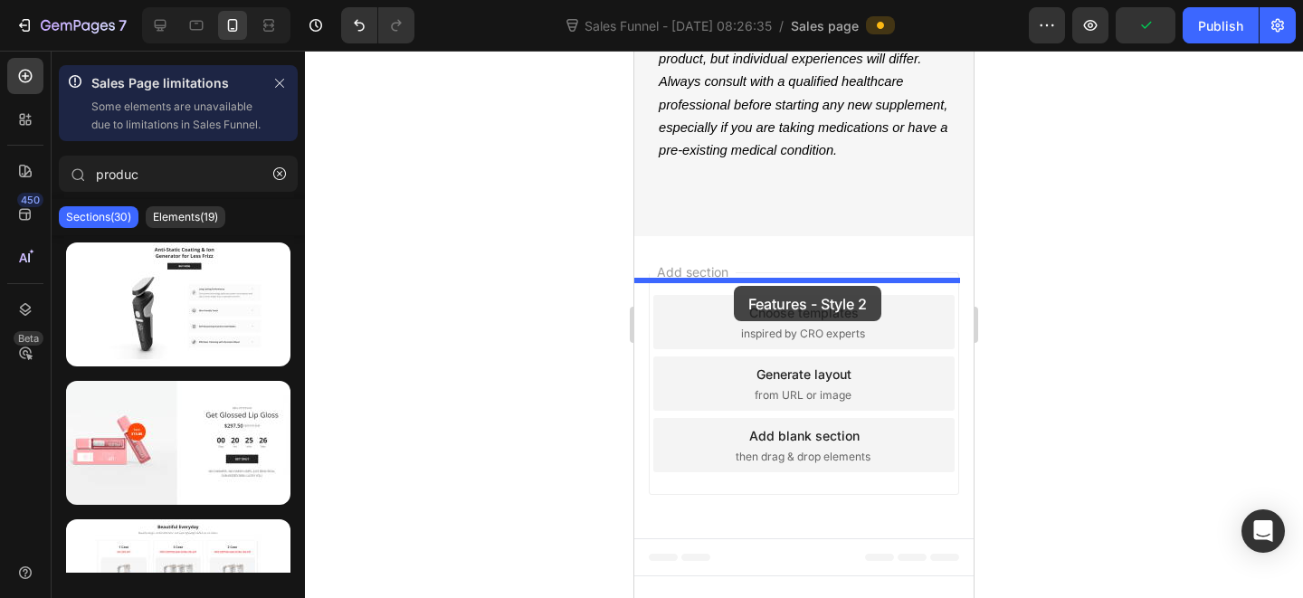
drag, startPoint x: 1014, startPoint y: 338, endPoint x: 734, endPoint y: 286, distance: 285.3
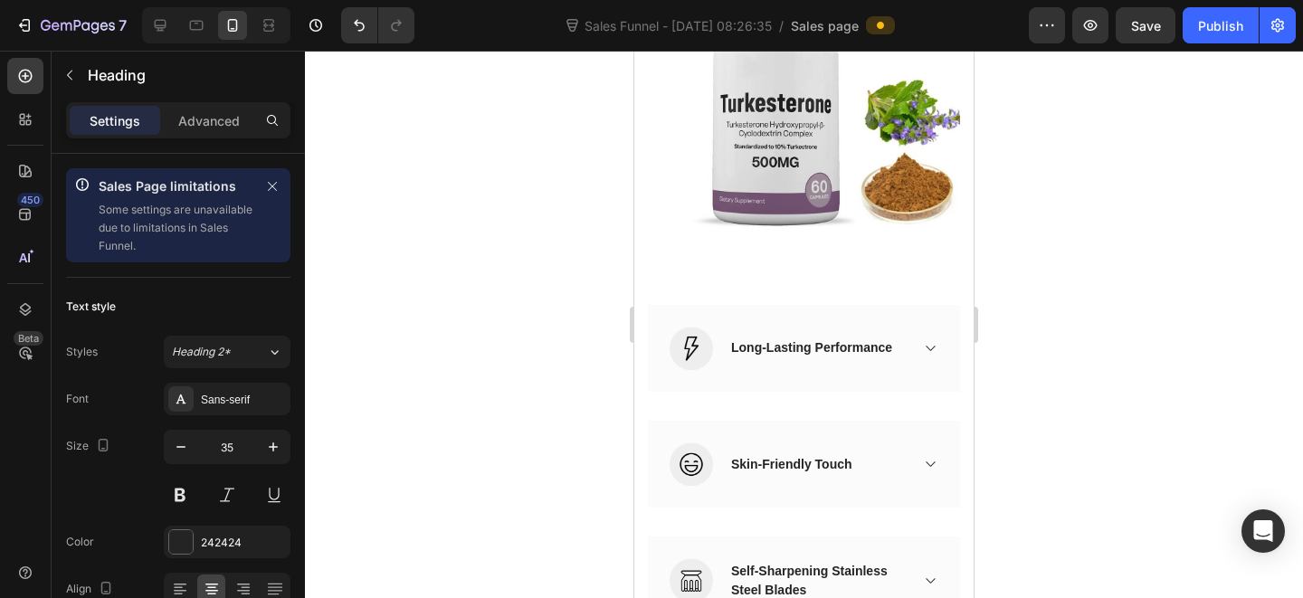
scroll to position [11934, 0]
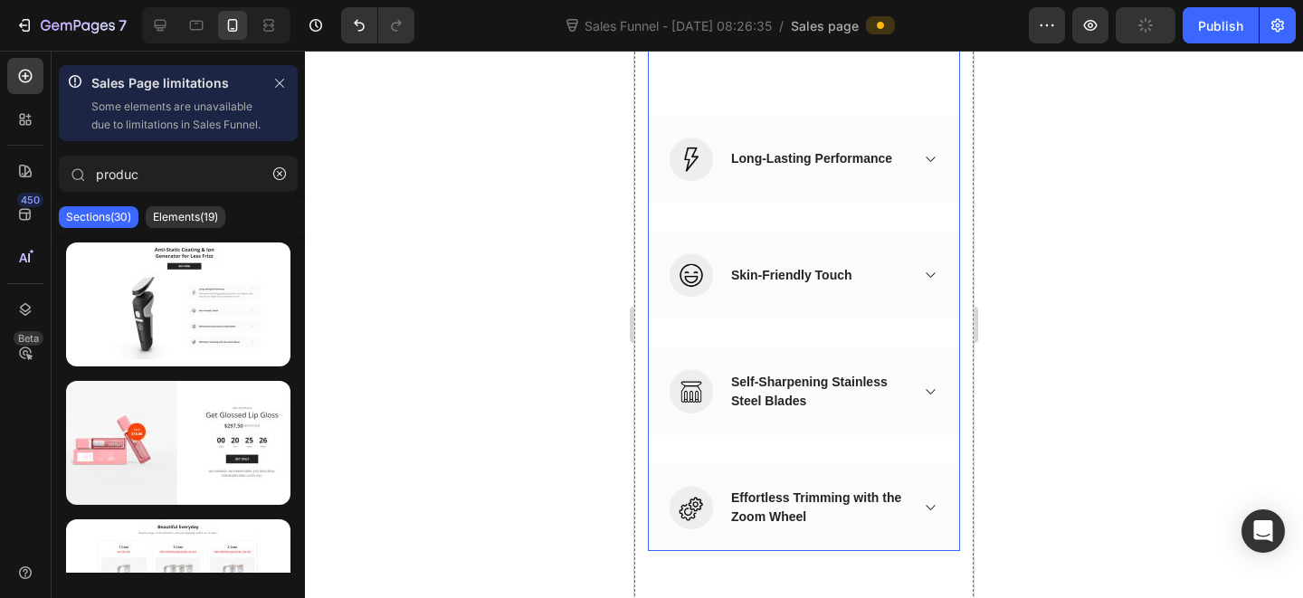
click at [850, 411] on div "Drop element here Row (P) Images & Gallery Image Long-Lasting Performance Accor…" at bounding box center [804, 114] width 312 height 874
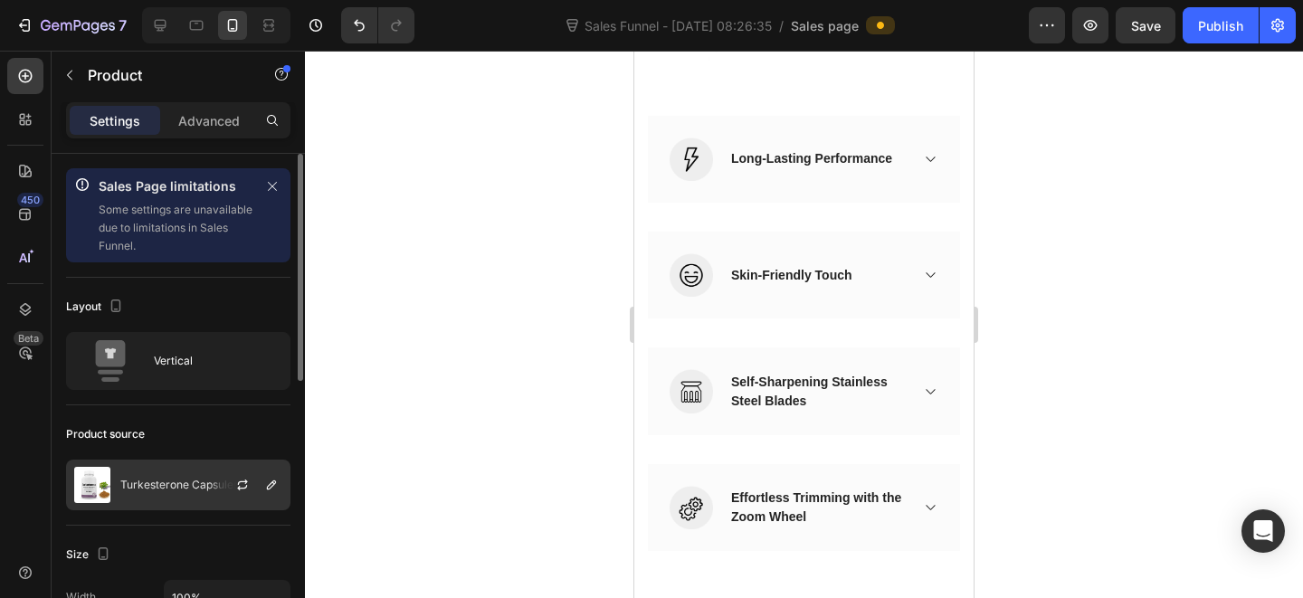
click at [182, 471] on div "Turkesterone Capsules" at bounding box center [178, 485] width 224 height 51
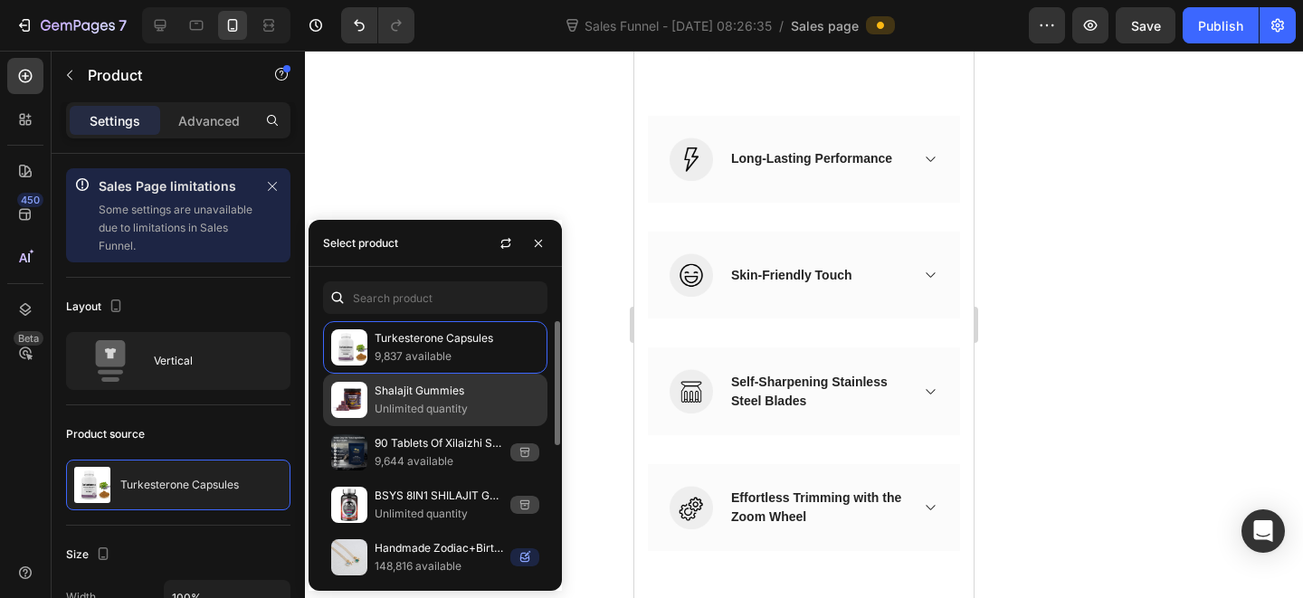
click at [449, 404] on p "Unlimited quantity" at bounding box center [457, 409] width 165 height 18
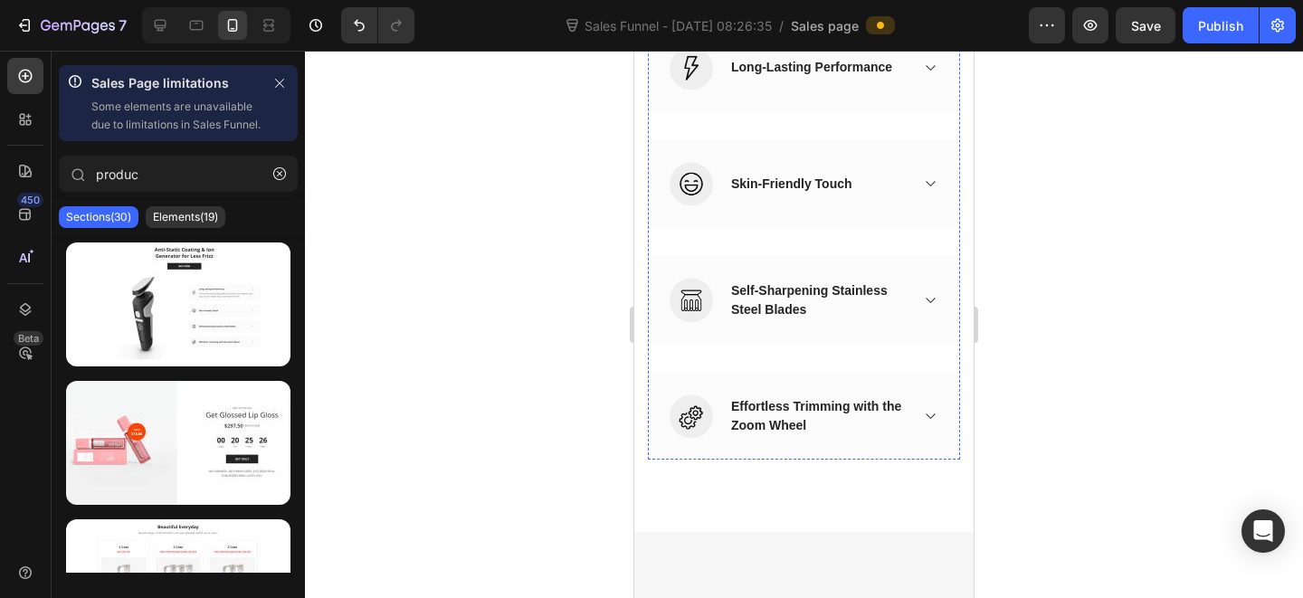
scroll to position [11952, 0]
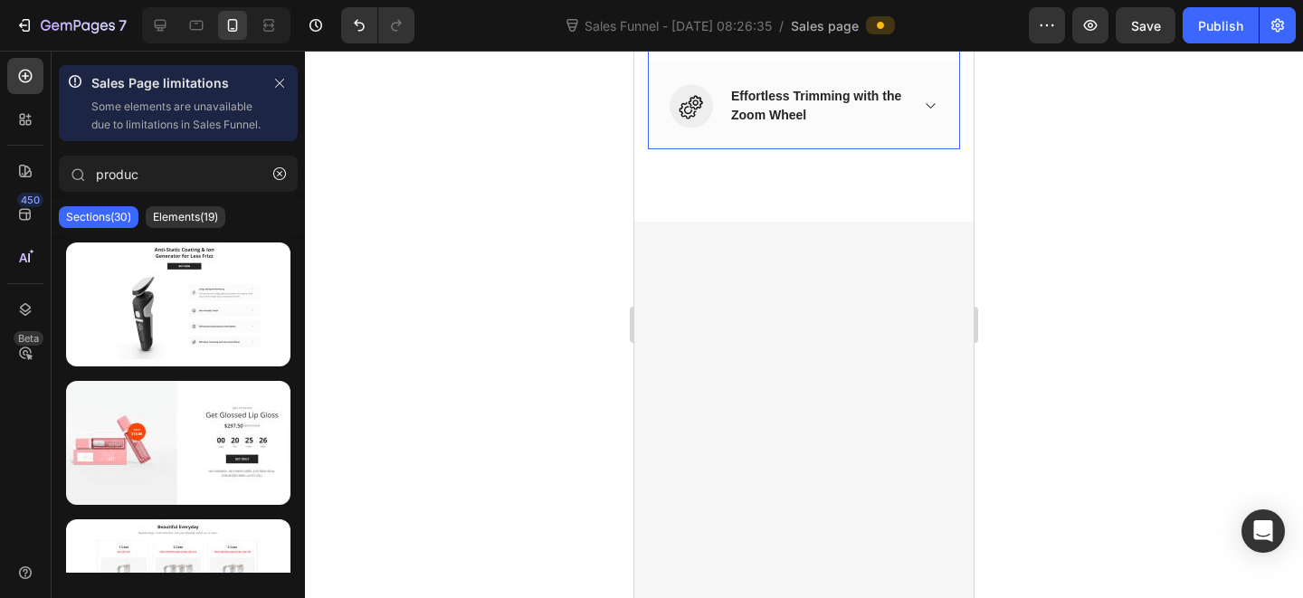
scroll to position [11971, 0]
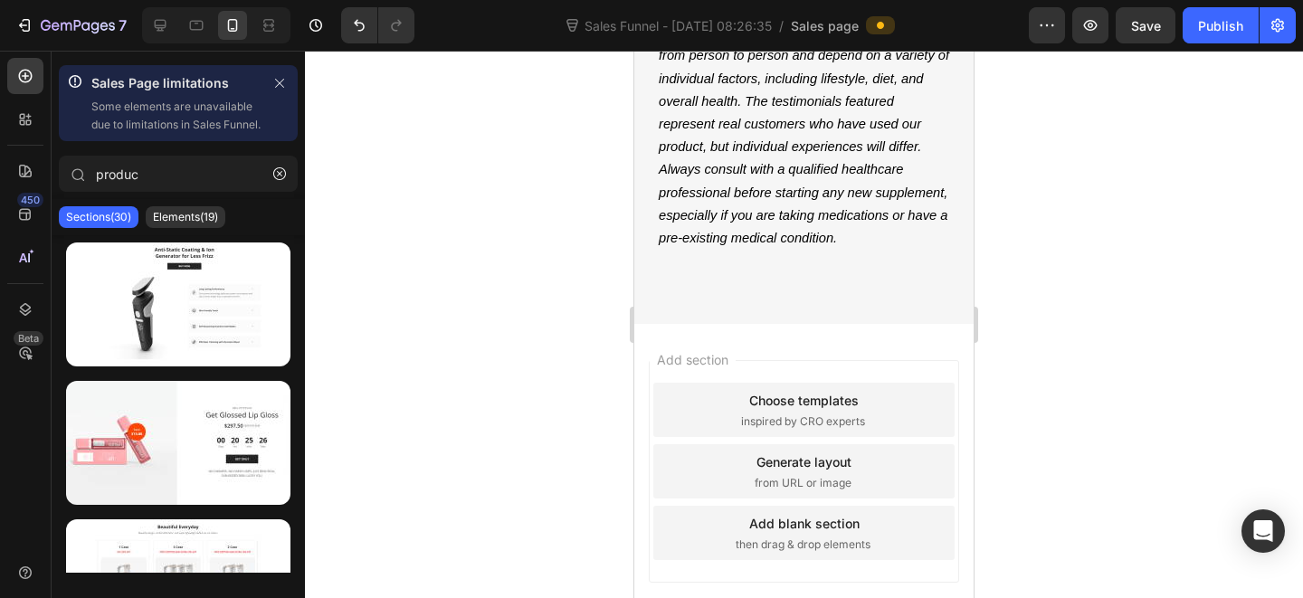
scroll to position [12188, 0]
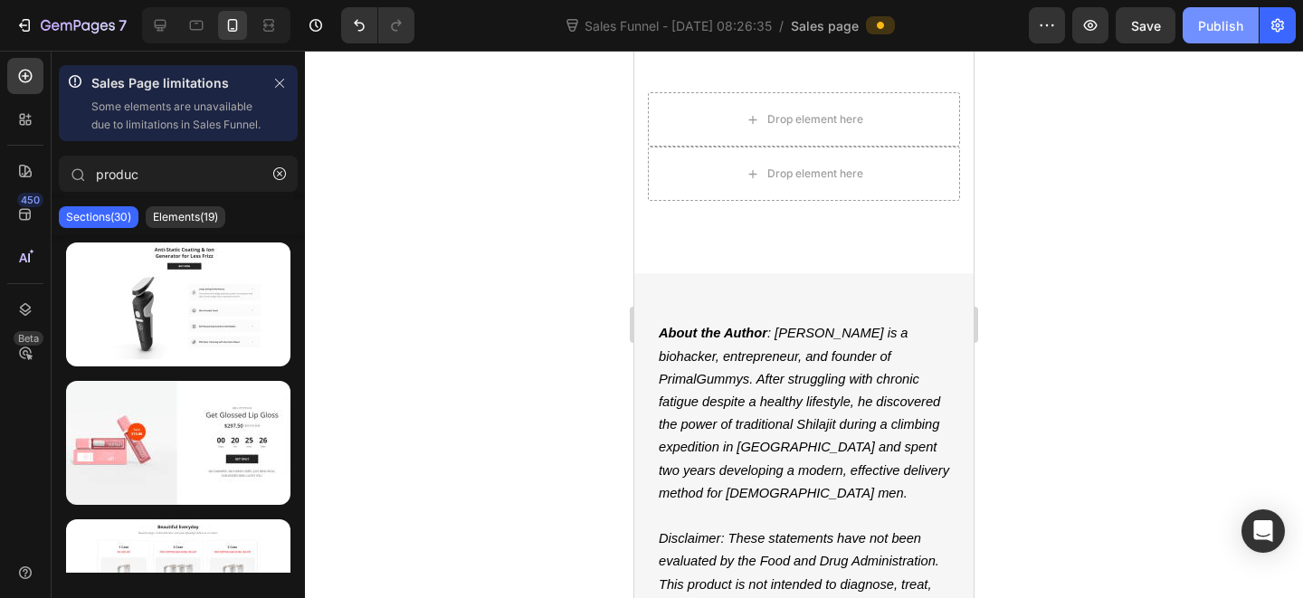
click at [1230, 23] on div "Publish" at bounding box center [1220, 25] width 45 height 19
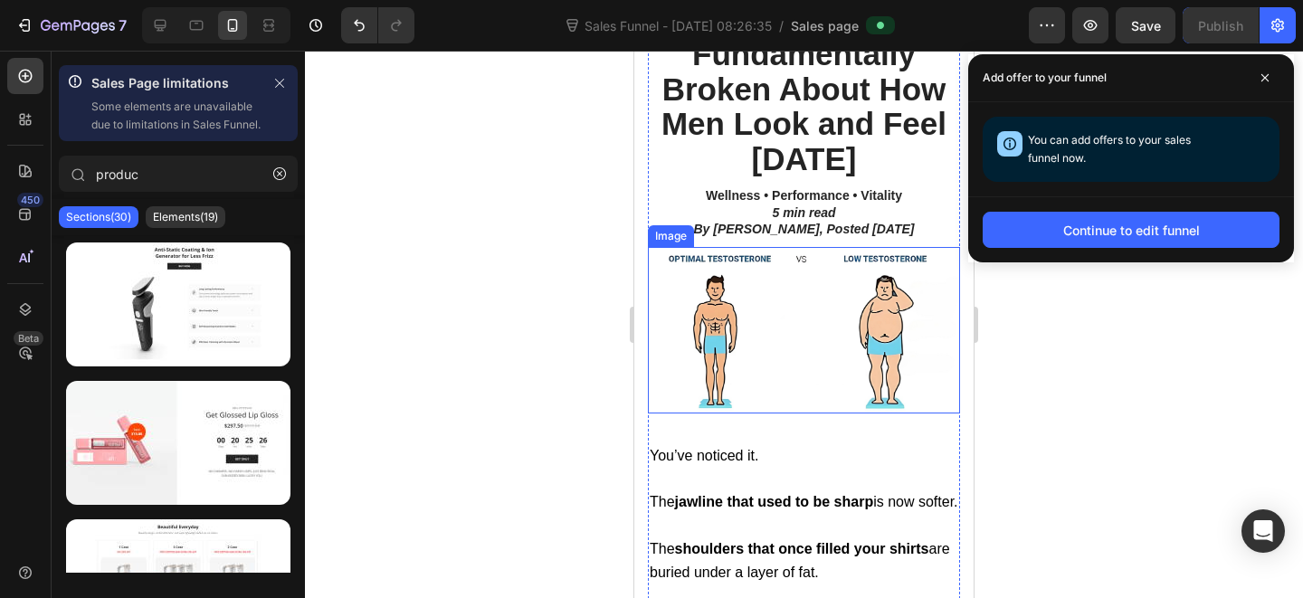
scroll to position [535, 0]
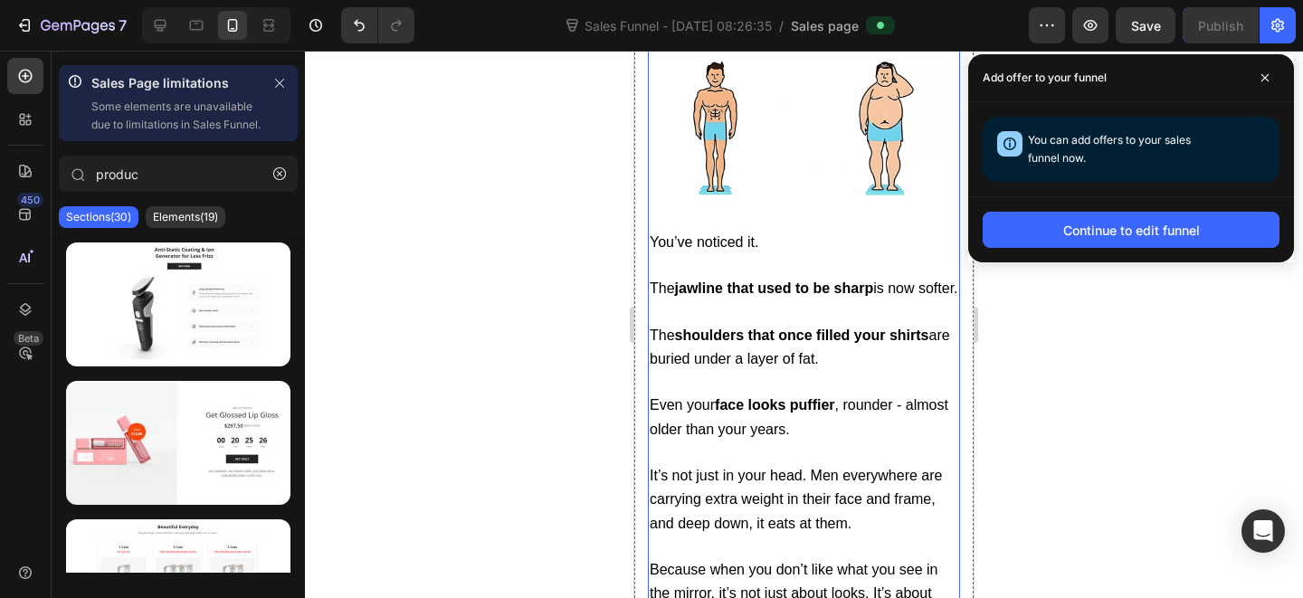
click at [842, 129] on img at bounding box center [804, 116] width 312 height 166
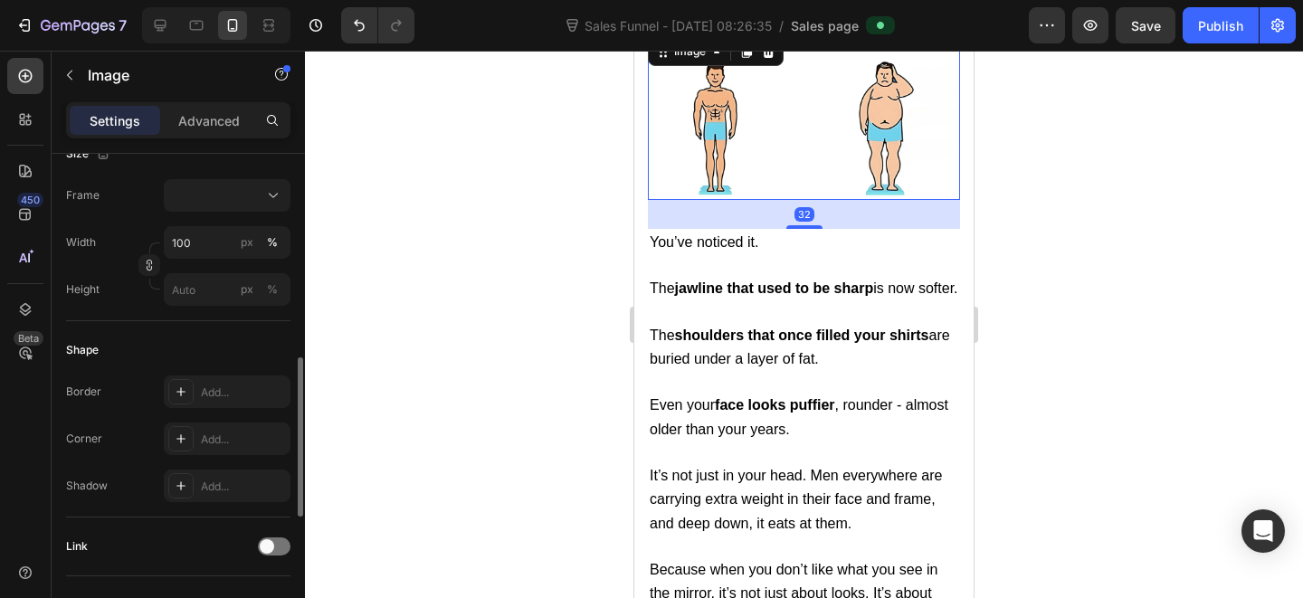
scroll to position [838, 0]
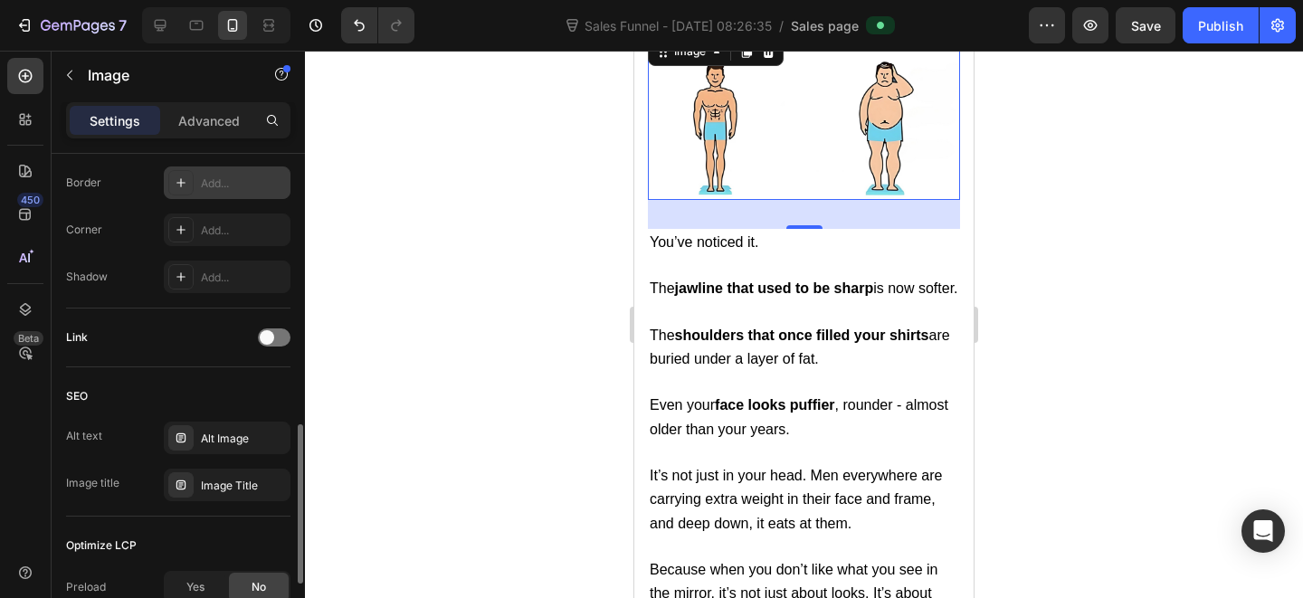
click at [209, 188] on div "Add..." at bounding box center [243, 184] width 85 height 16
click at [552, 448] on div at bounding box center [804, 324] width 998 height 547
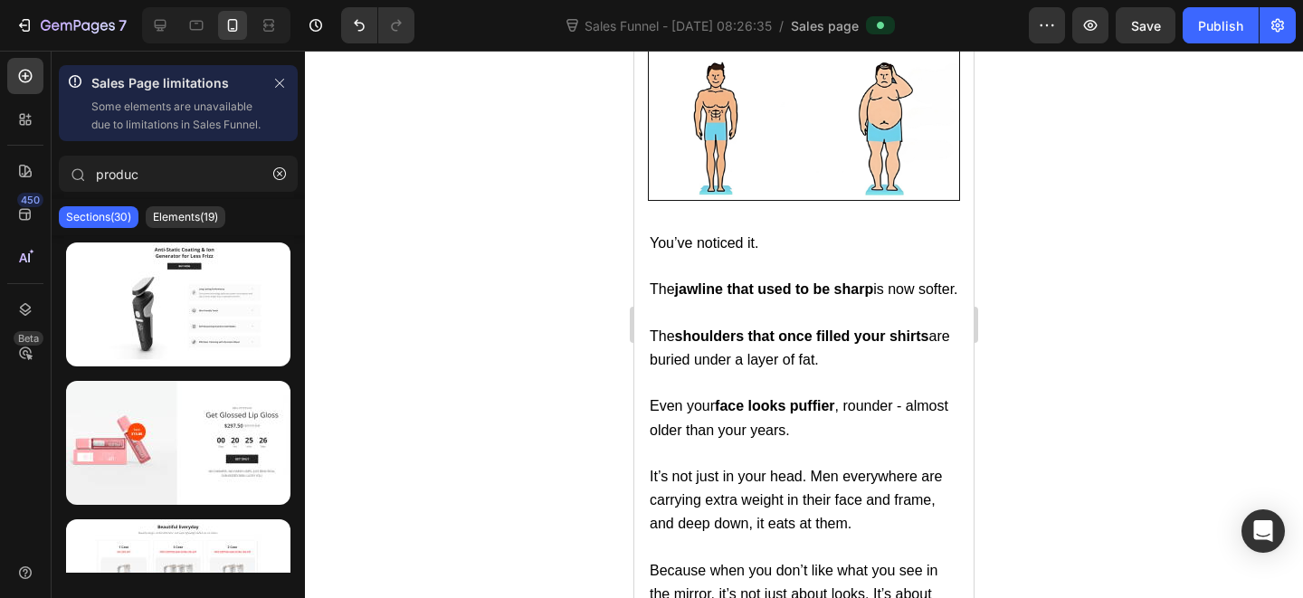
click at [540, 451] on div at bounding box center [804, 324] width 998 height 547
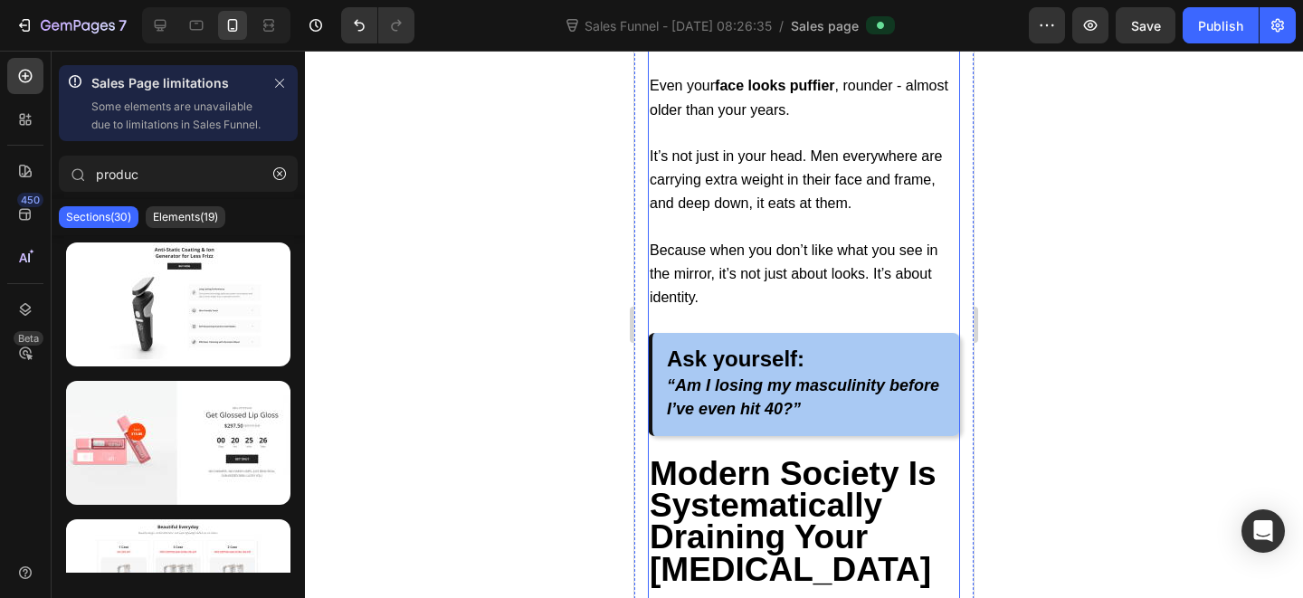
scroll to position [432, 0]
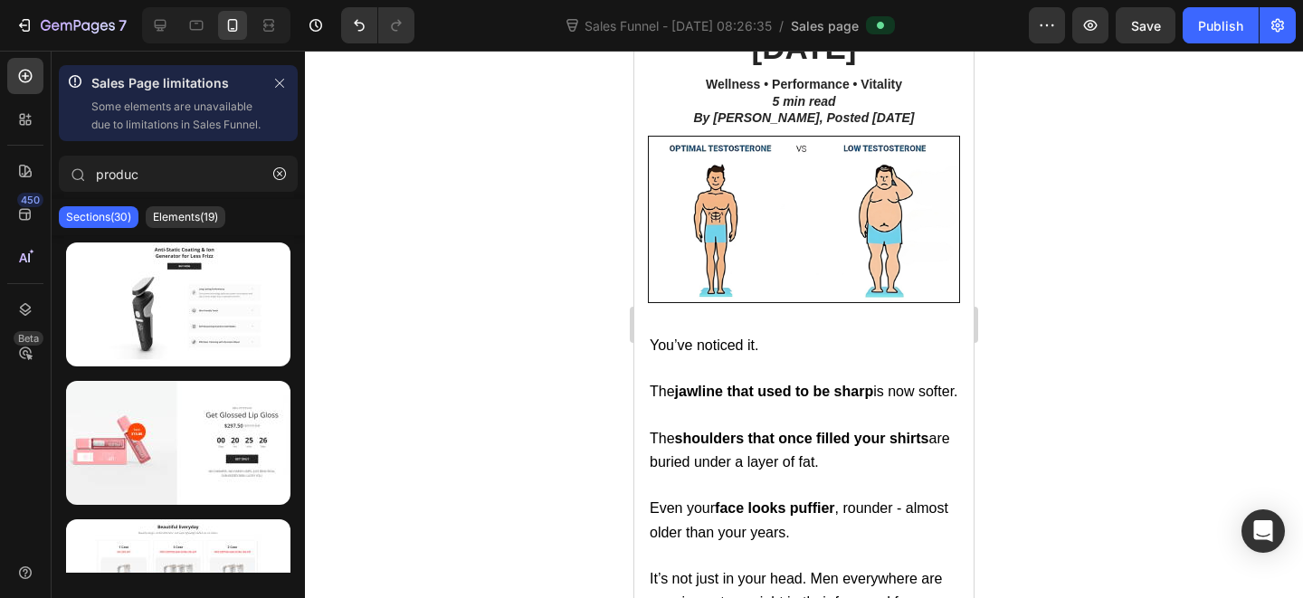
click at [851, 242] on img at bounding box center [804, 219] width 312 height 167
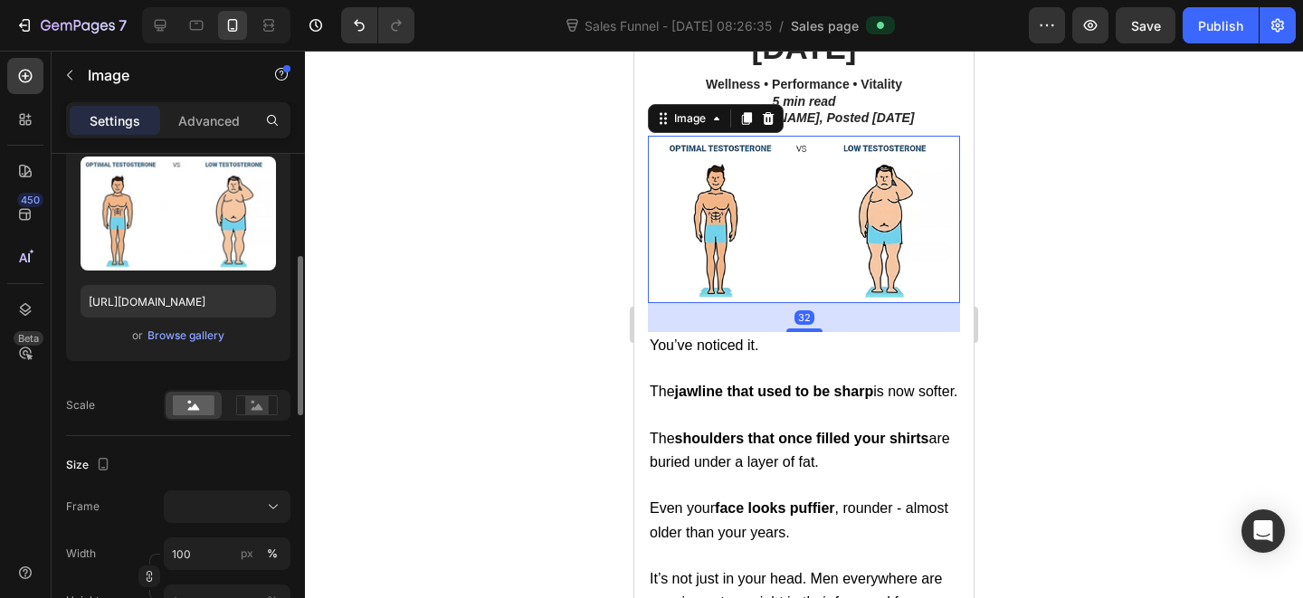
scroll to position [545, 0]
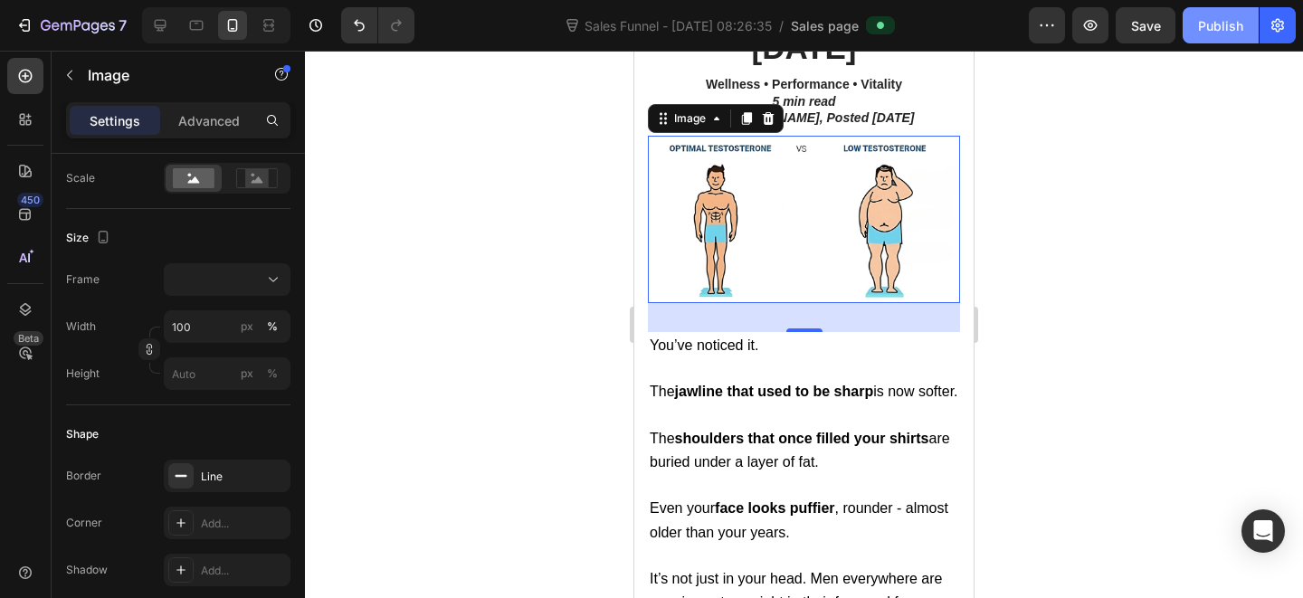
click at [1201, 31] on div "Publish" at bounding box center [1220, 25] width 45 height 19
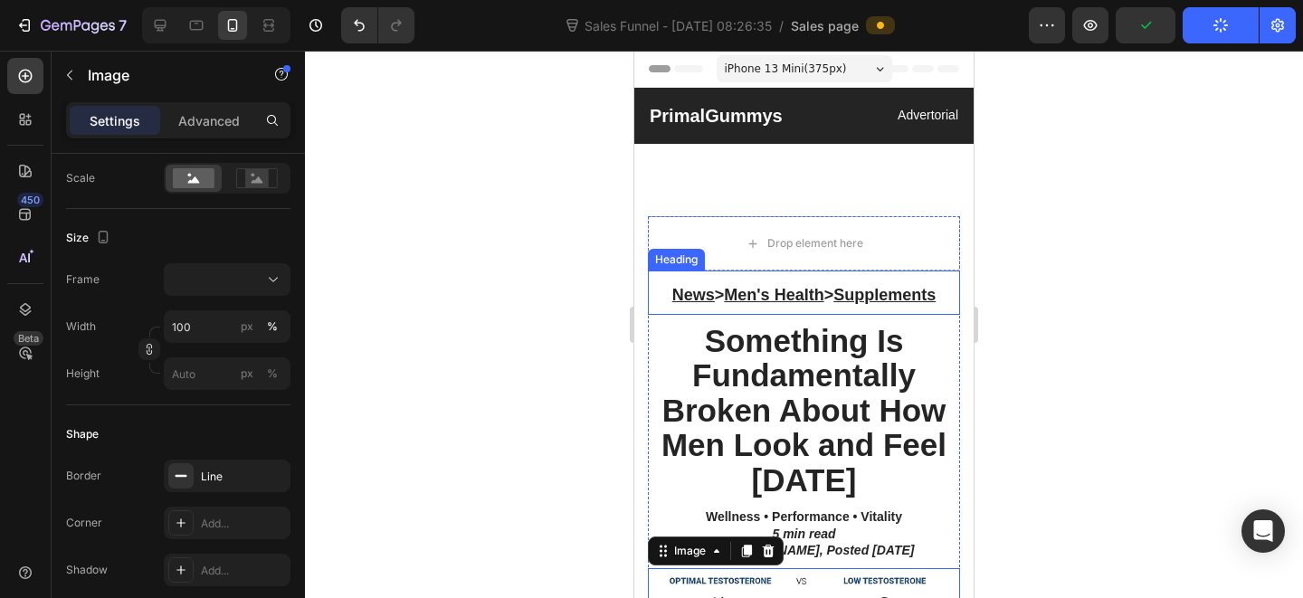
click at [724, 291] on u "Men's Health" at bounding box center [774, 295] width 100 height 18
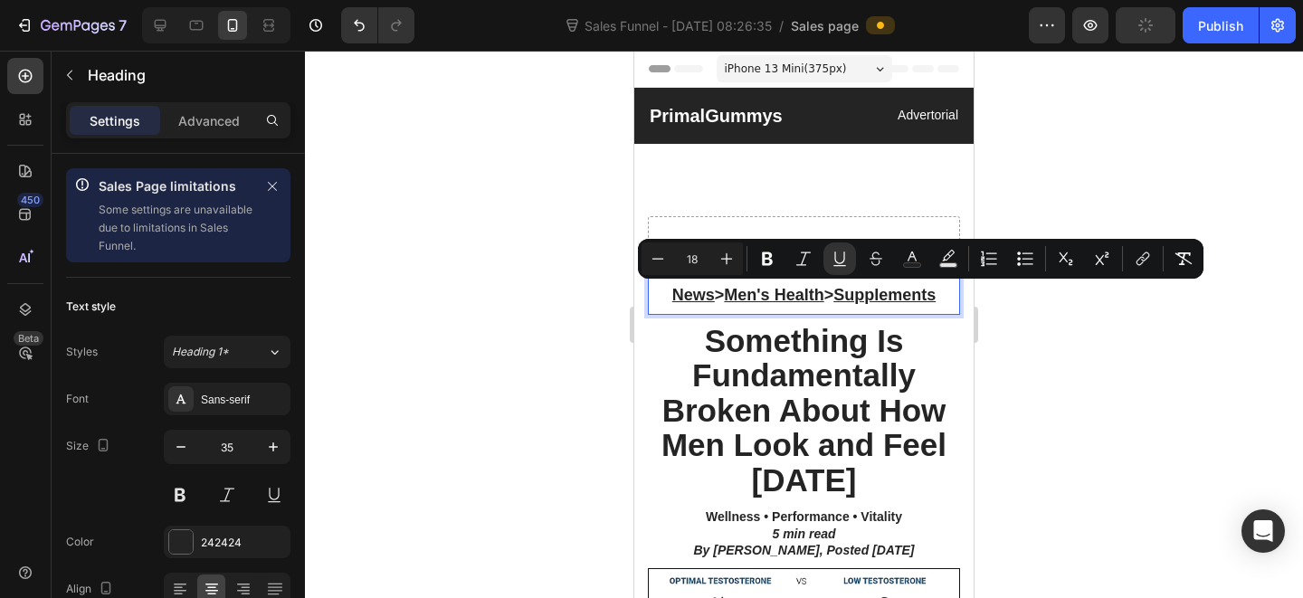
drag, startPoint x: 840, startPoint y: 299, endPoint x: 816, endPoint y: 299, distance: 24.4
click at [816, 299] on span "News > Men's Health > Supplements" at bounding box center [803, 295] width 263 height 18
click at [848, 256] on icon "Editor contextual toolbar" at bounding box center [840, 259] width 18 height 18
drag, startPoint x: 802, startPoint y: 300, endPoint x: 746, endPoint y: 308, distance: 56.6
click at [798, 300] on u "Men's Health" at bounding box center [774, 295] width 100 height 18
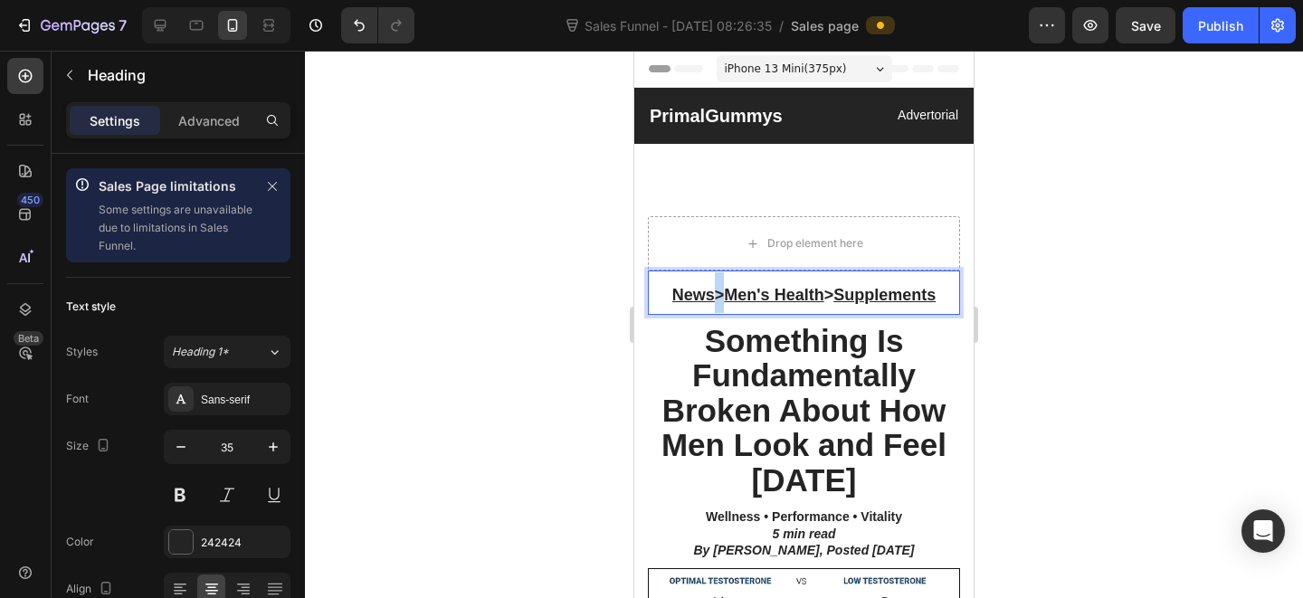
drag, startPoint x: 711, startPoint y: 299, endPoint x: 698, endPoint y: 299, distance: 13.6
click at [698, 299] on span "News > Men's Health > Supplements" at bounding box center [803, 295] width 263 height 18
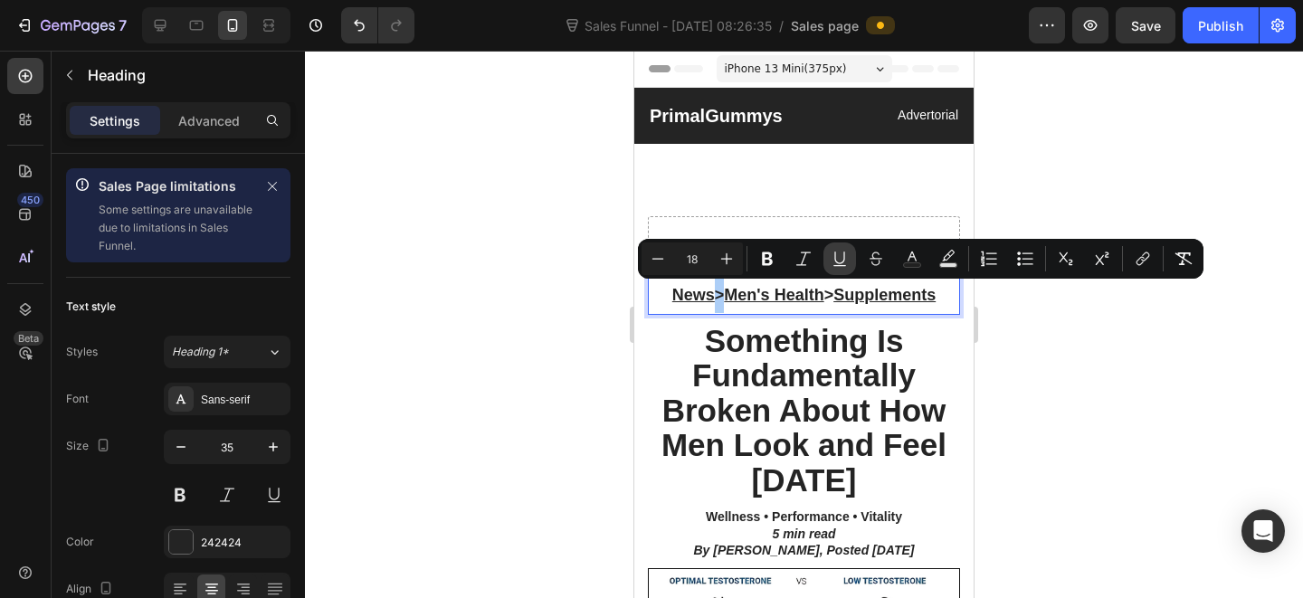
click at [844, 253] on icon "Editor contextual toolbar" at bounding box center [839, 258] width 10 height 13
click at [887, 340] on h2 "Something Is Fundamentally Broken About How Men Look and Feel [DATE]" at bounding box center [804, 411] width 312 height 178
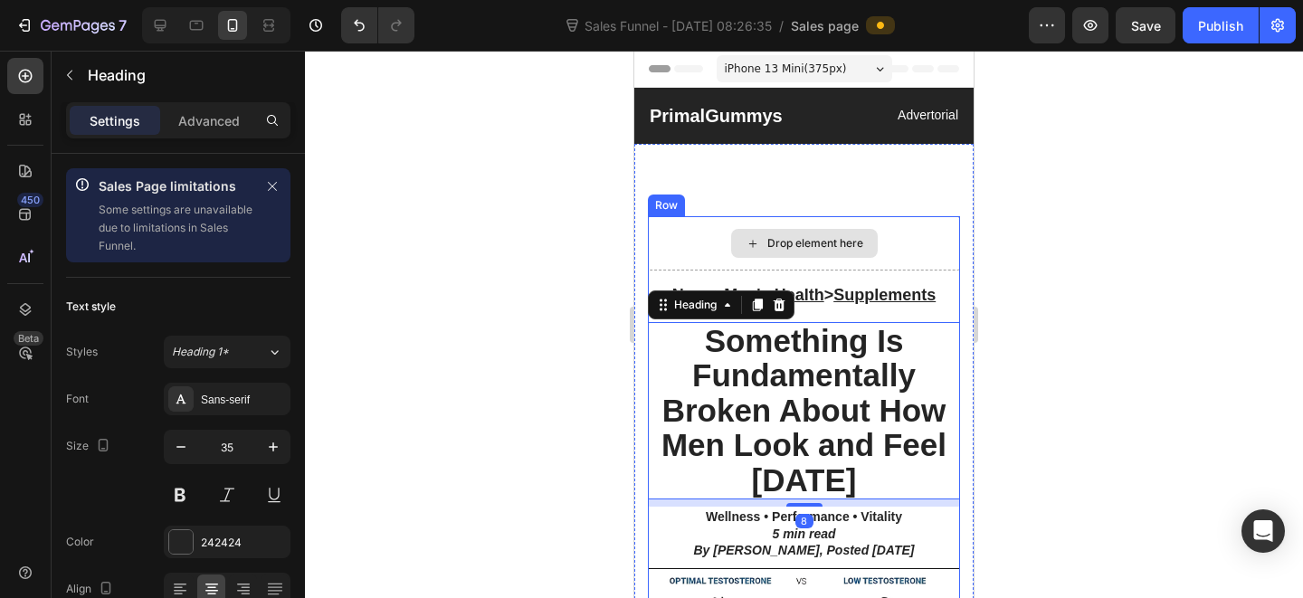
click at [873, 240] on div "Drop element here" at bounding box center [804, 243] width 312 height 54
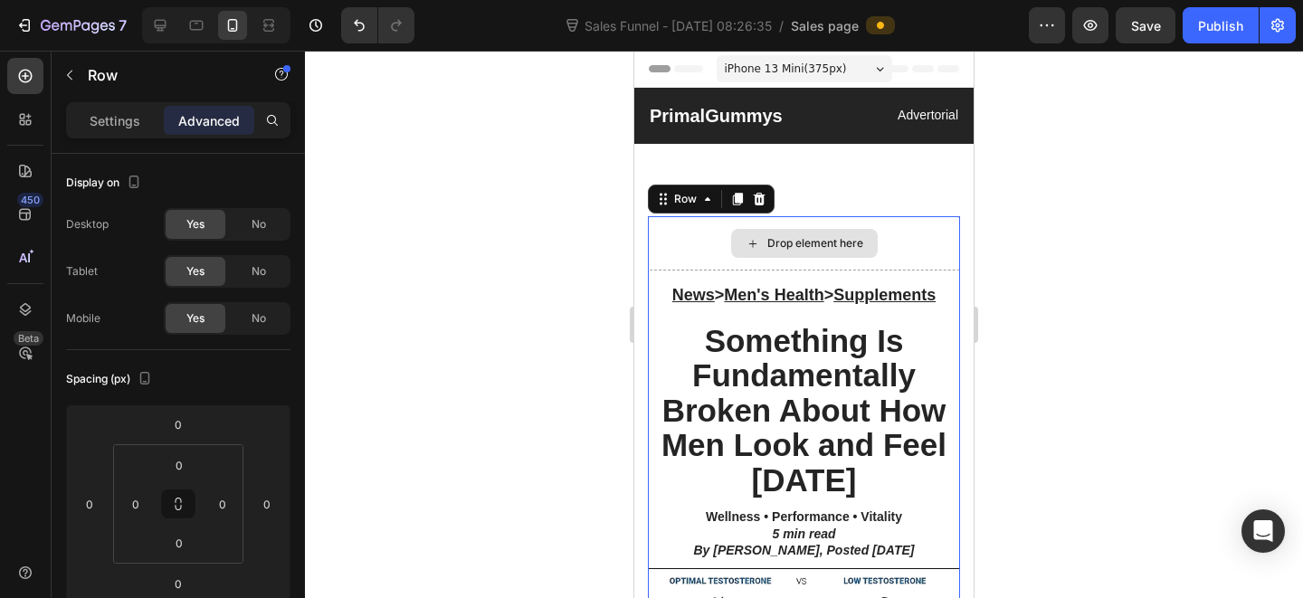
click at [929, 259] on div "Drop element here" at bounding box center [804, 243] width 312 height 54
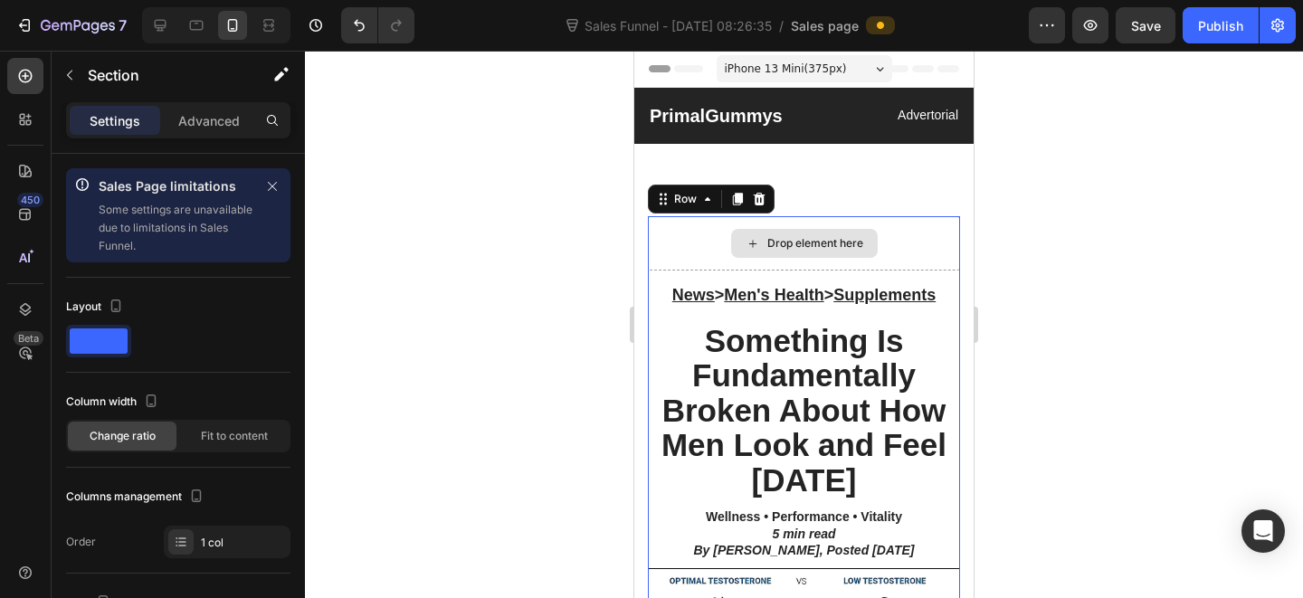
click at [905, 252] on div "Drop element here" at bounding box center [804, 243] width 312 height 54
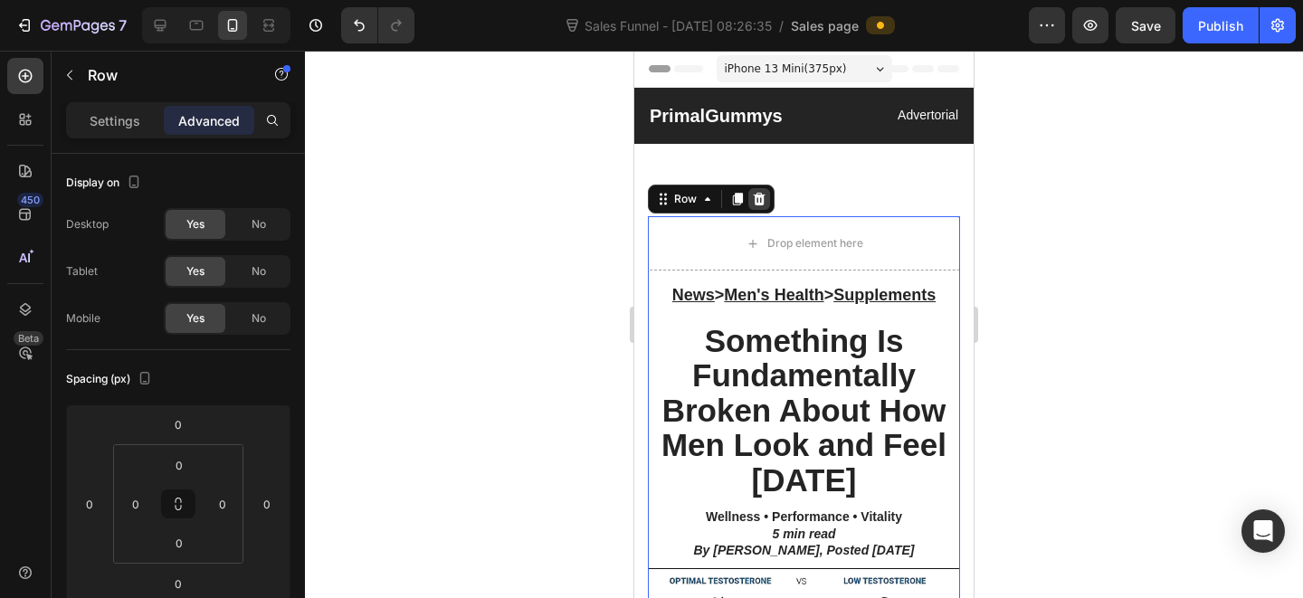
click at [760, 199] on icon at bounding box center [759, 199] width 14 height 14
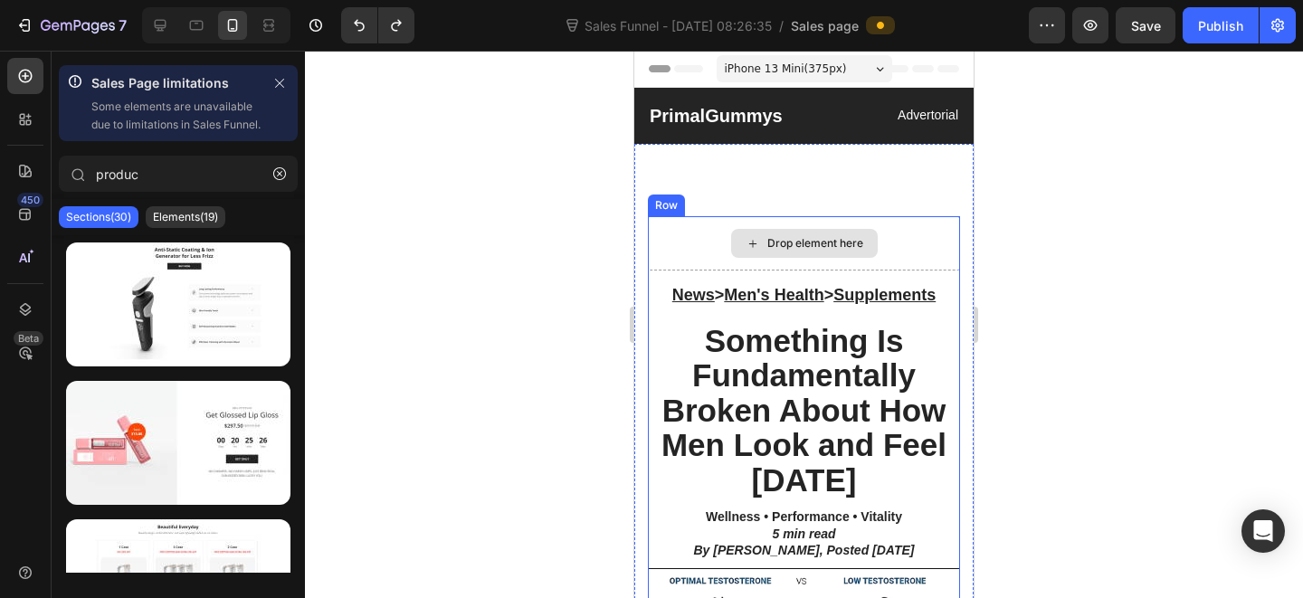
click at [878, 238] on div "Drop element here" at bounding box center [804, 243] width 312 height 54
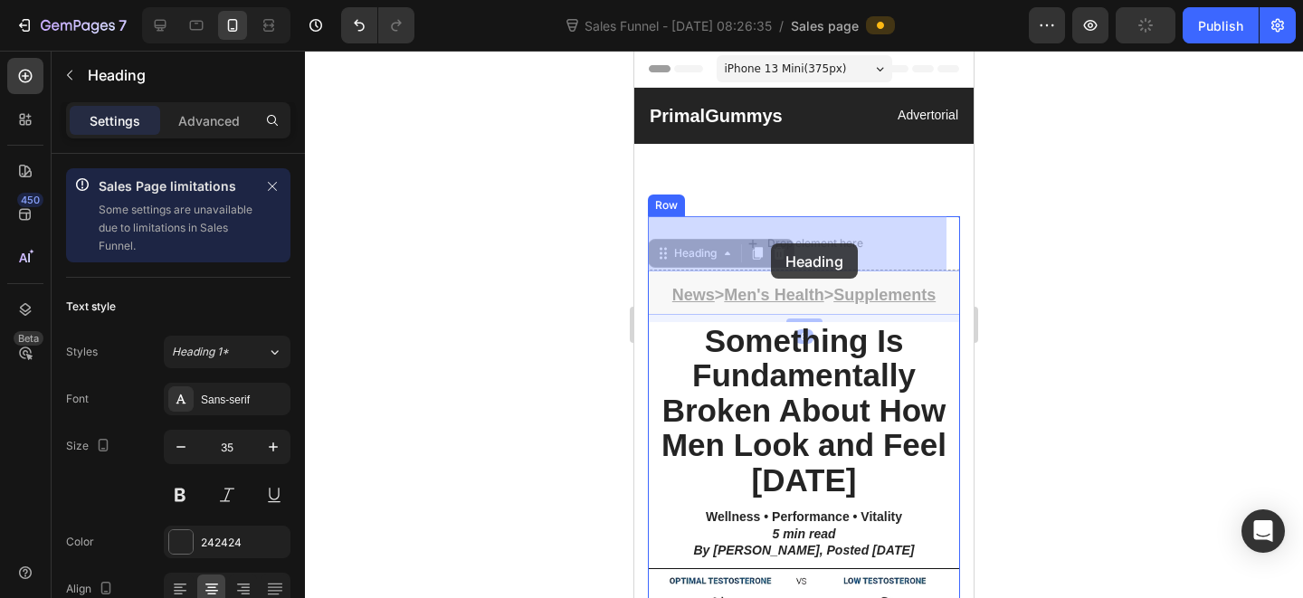
drag, startPoint x: 731, startPoint y: 289, endPoint x: 771, endPoint y: 243, distance: 60.3
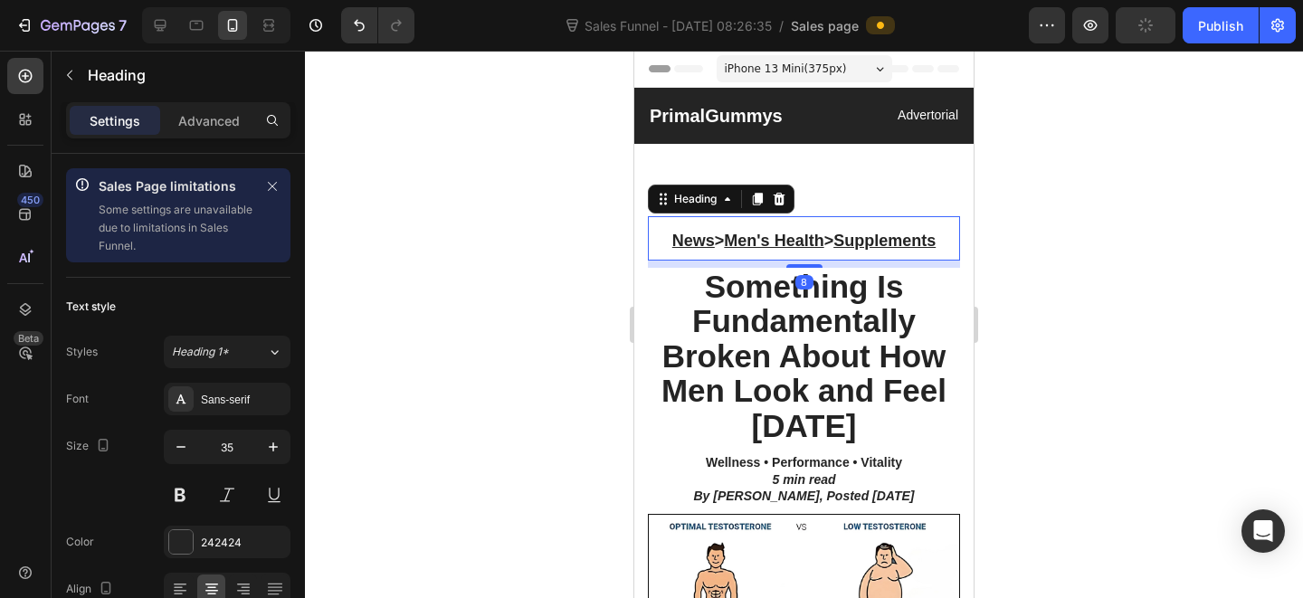
click at [1035, 313] on div at bounding box center [804, 324] width 998 height 547
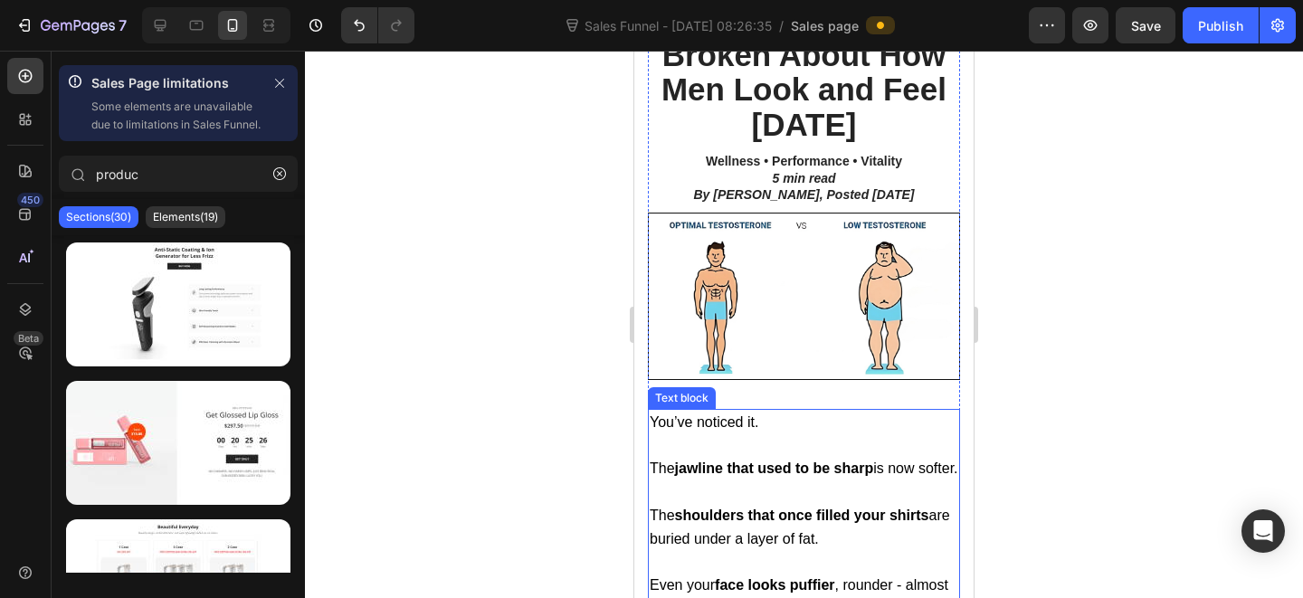
scroll to position [335, 0]
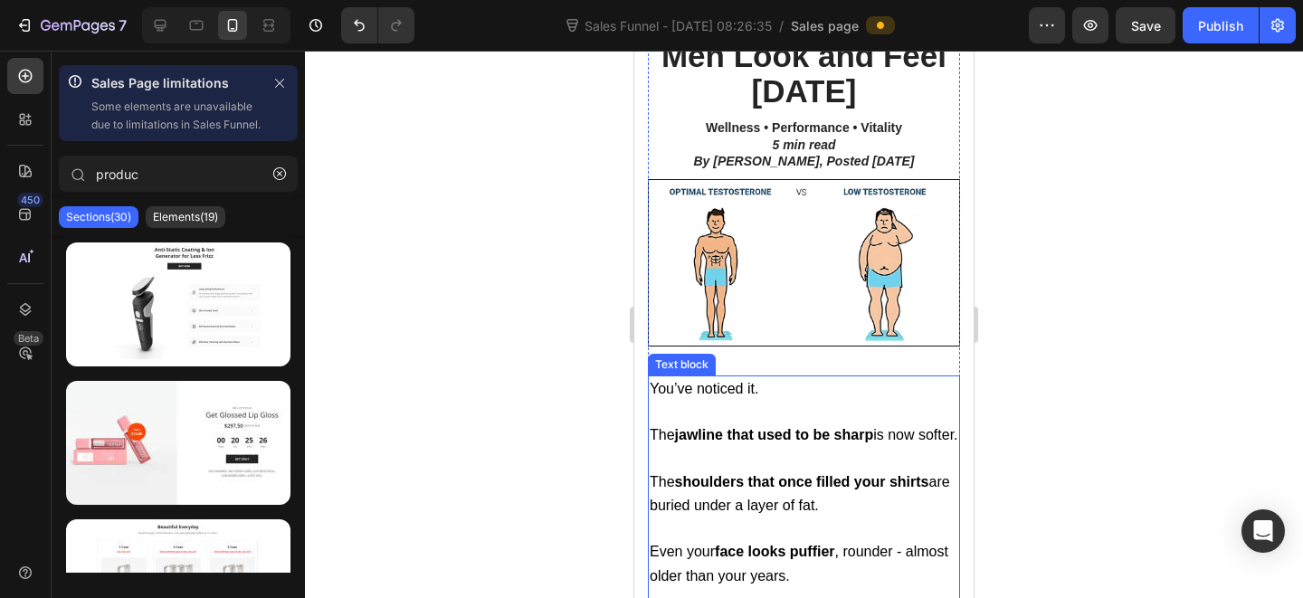
click at [738, 386] on span "You’ve noticed it." at bounding box center [704, 388] width 109 height 15
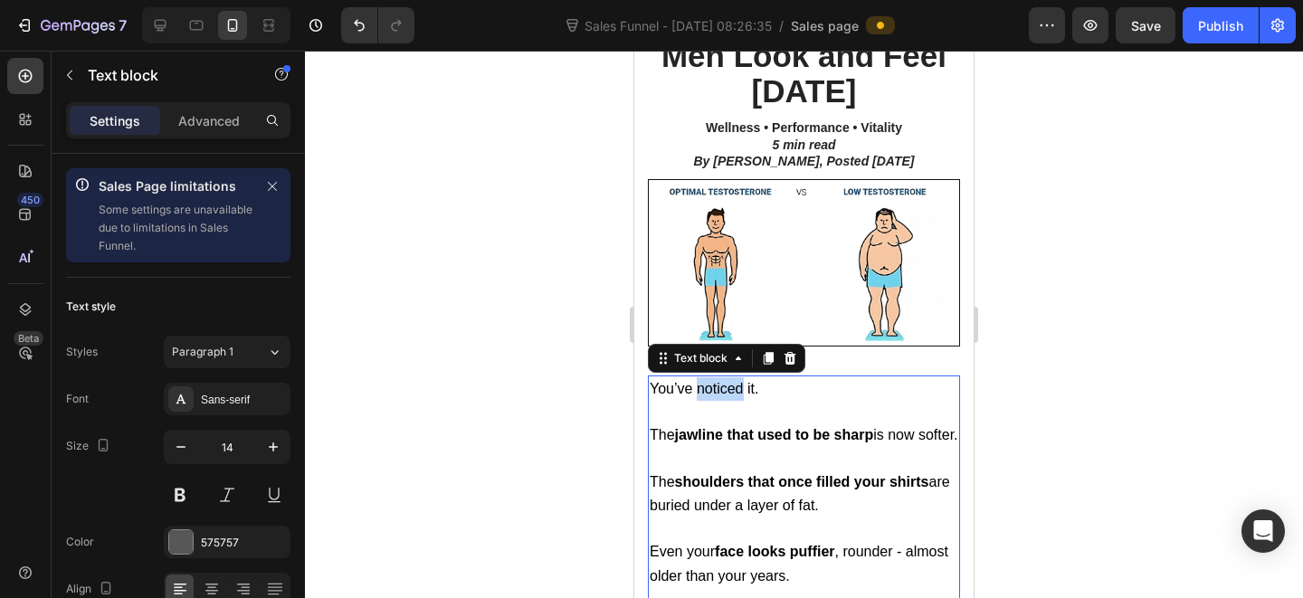
click at [738, 386] on span "You’ve noticed it." at bounding box center [704, 388] width 109 height 15
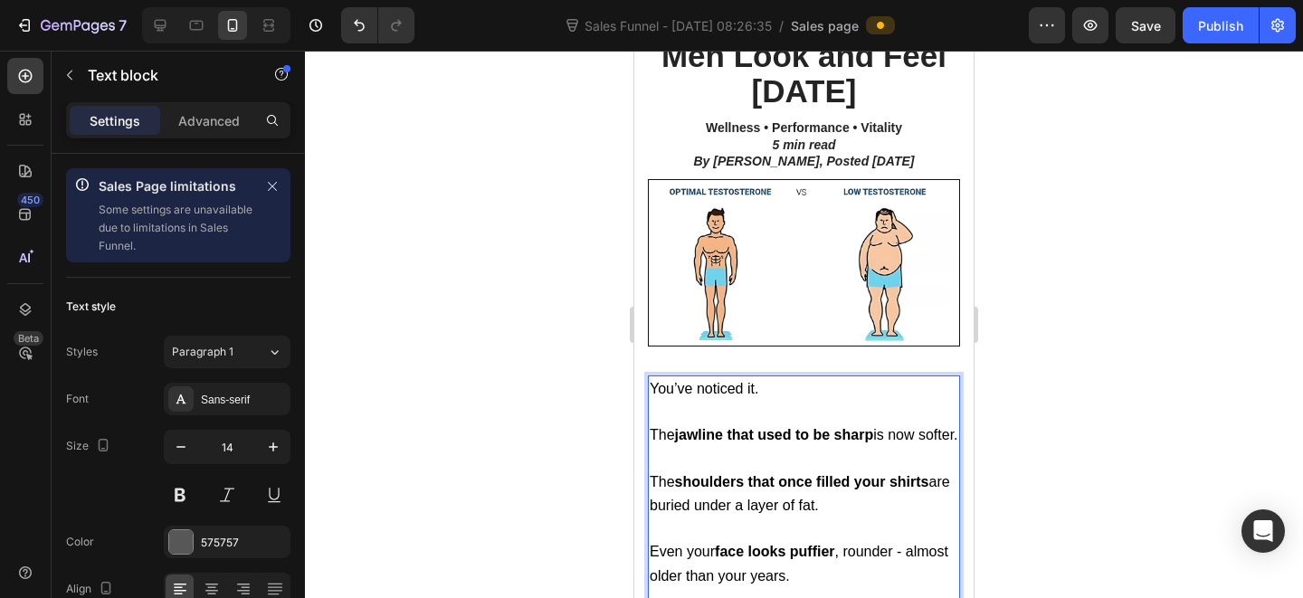
click at [766, 385] on p "You’ve noticed it." at bounding box center [804, 389] width 309 height 24
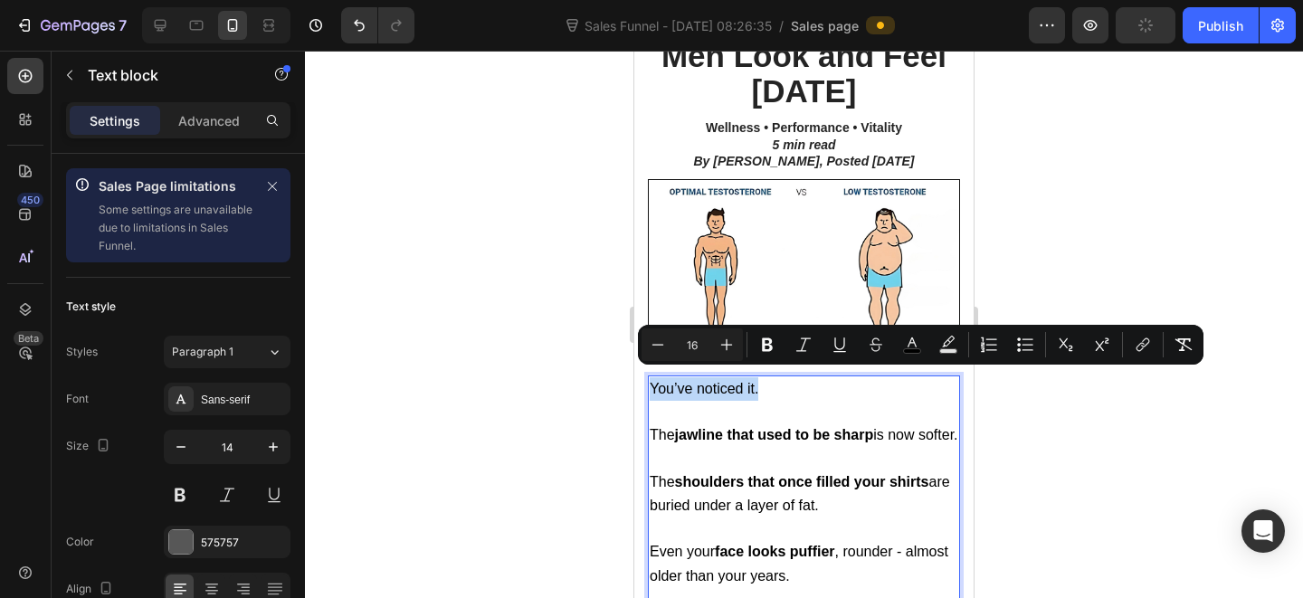
drag, startPoint x: 772, startPoint y: 385, endPoint x: 753, endPoint y: 384, distance: 19.1
click at [652, 384] on p "You’ve noticed it." at bounding box center [804, 389] width 309 height 24
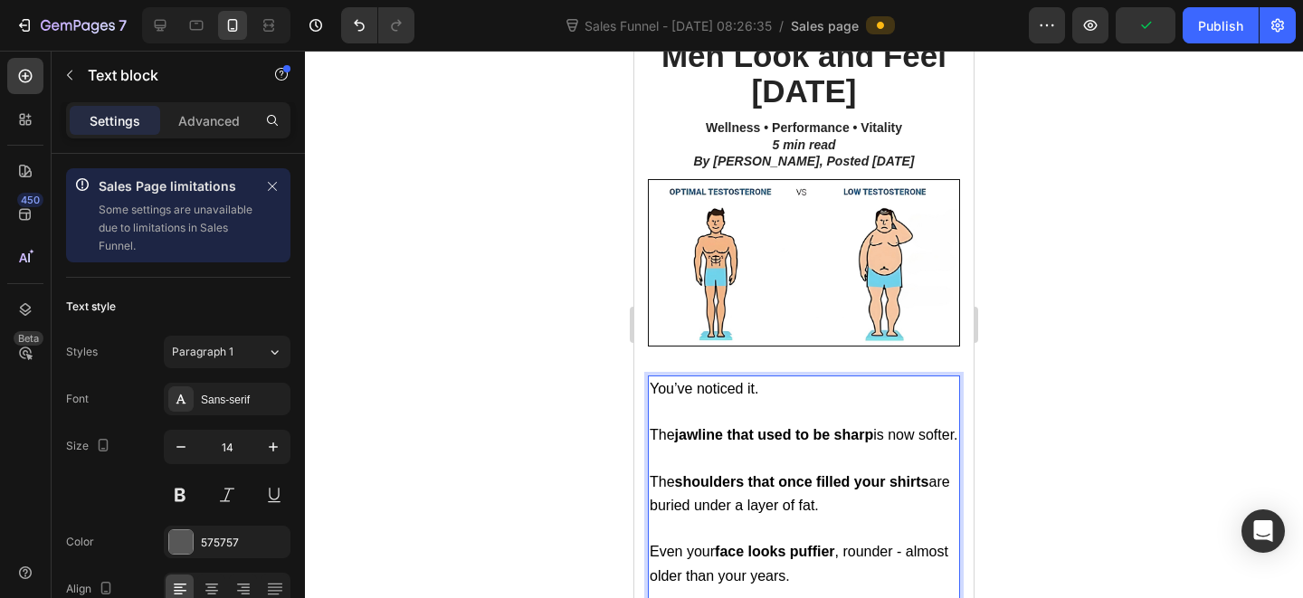
click at [849, 405] on p "Rich Text Editor. Editing area: main" at bounding box center [804, 412] width 309 height 23
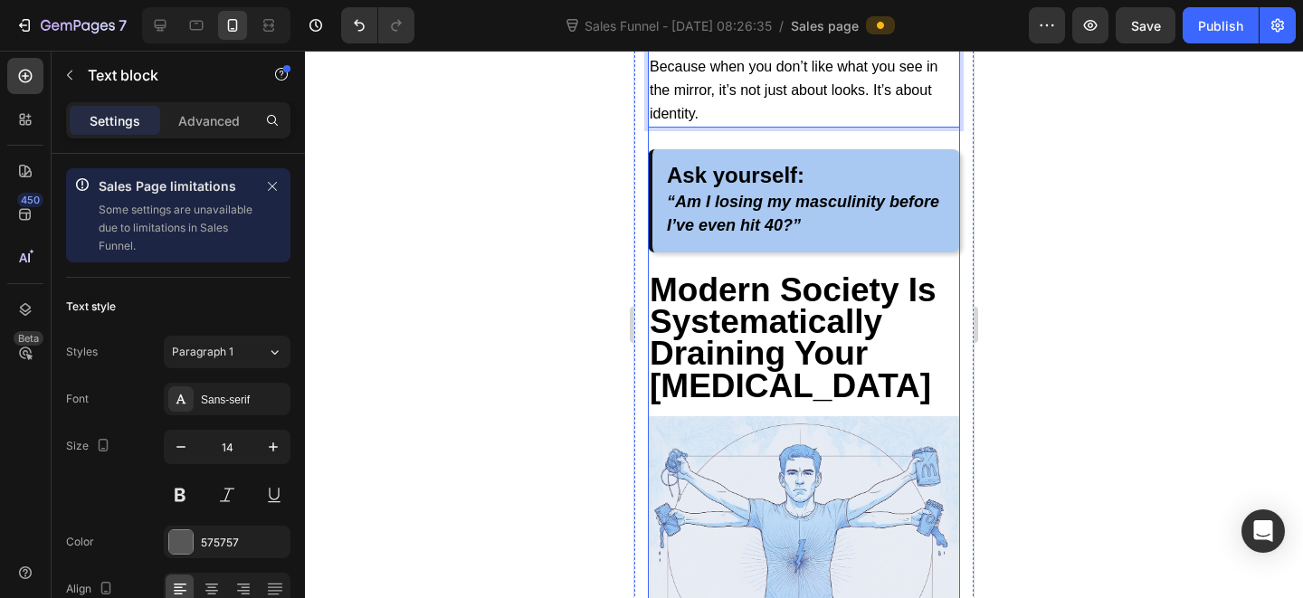
scroll to position [999, 0]
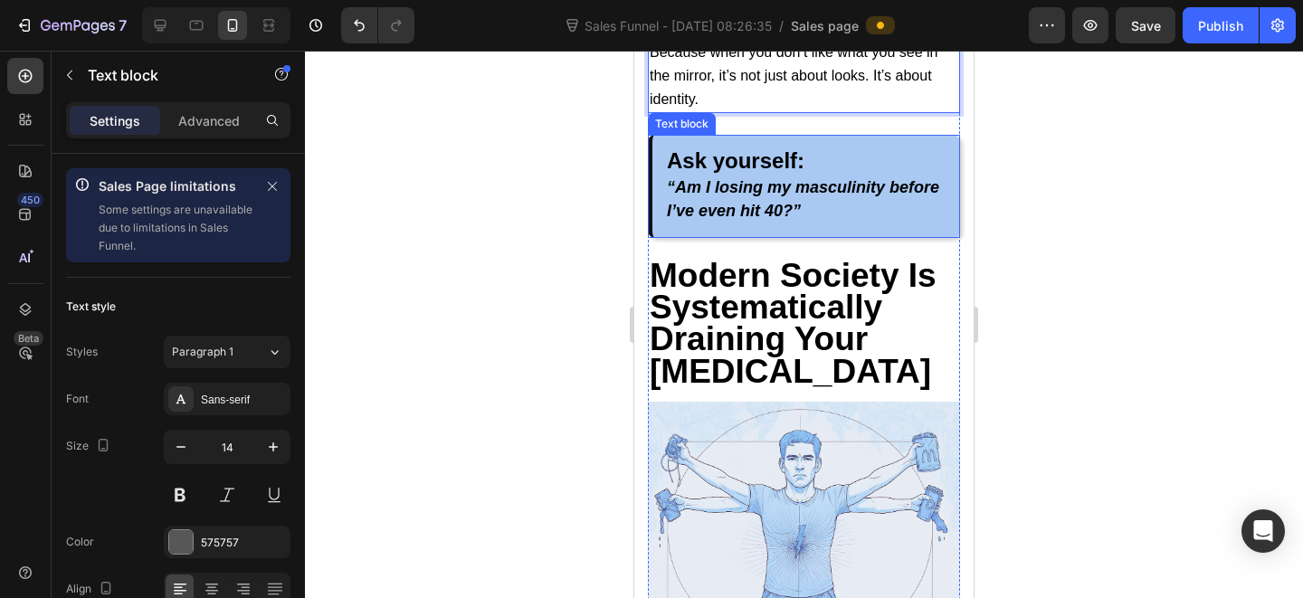
click at [831, 215] on strong "“Am I losing my masculinity before I’ve even hit 40?”" at bounding box center [803, 199] width 272 height 42
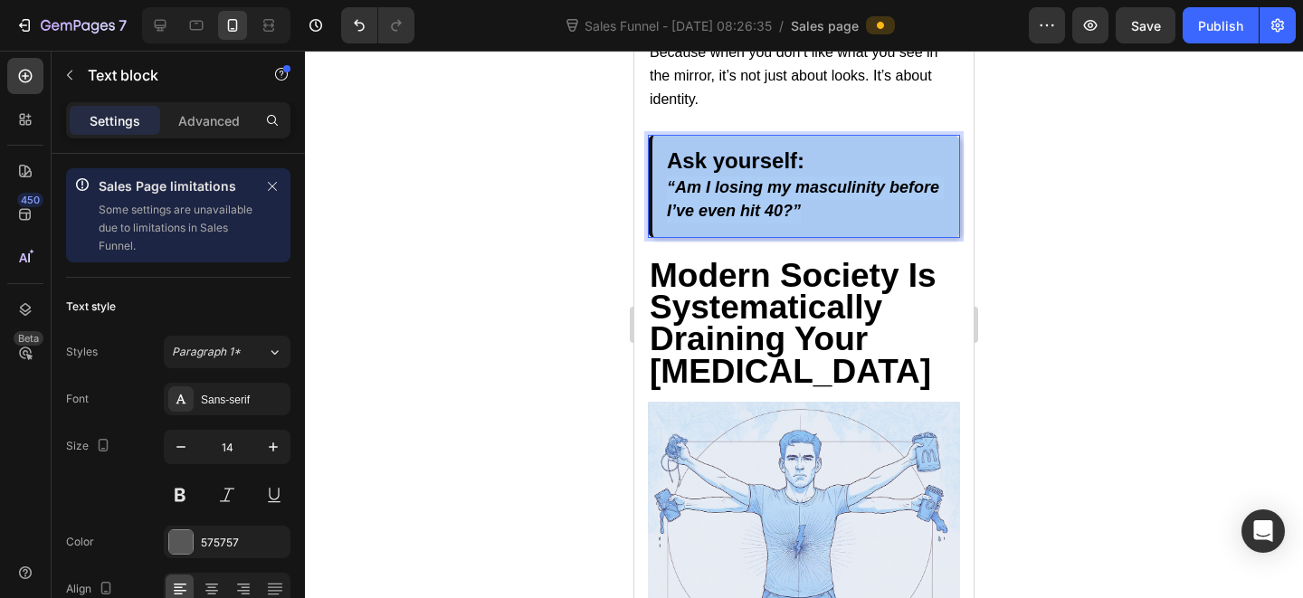
click at [831, 215] on strong "“Am I losing my masculinity before I’ve even hit 40?”" at bounding box center [803, 199] width 272 height 42
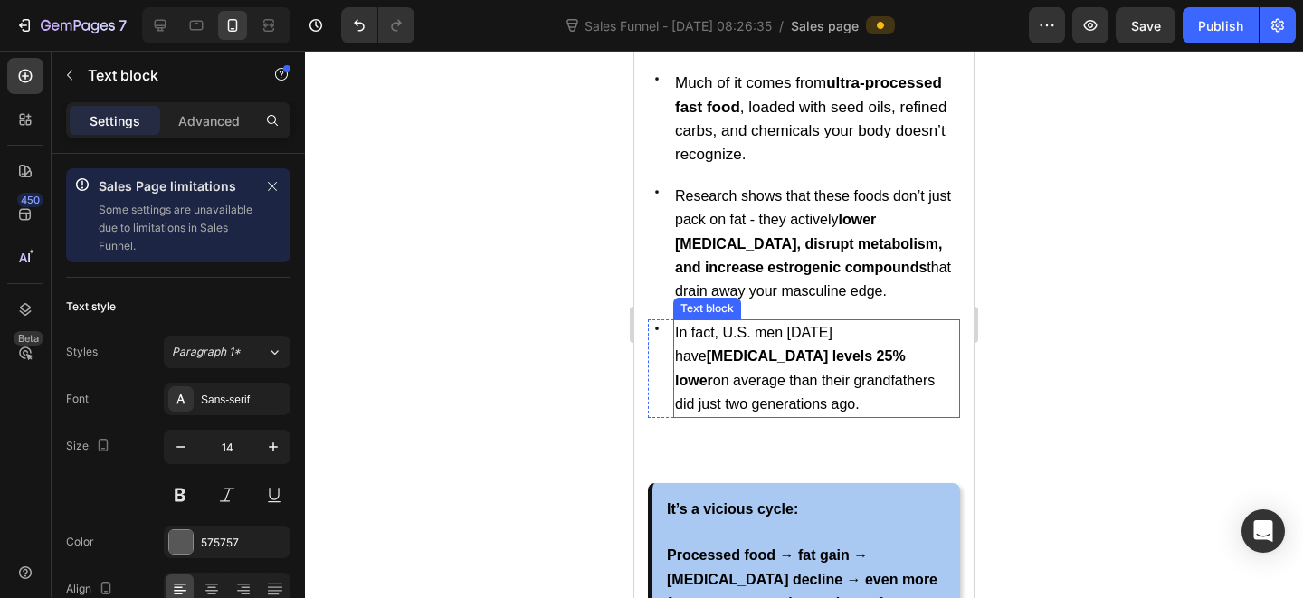
scroll to position [1887, 0]
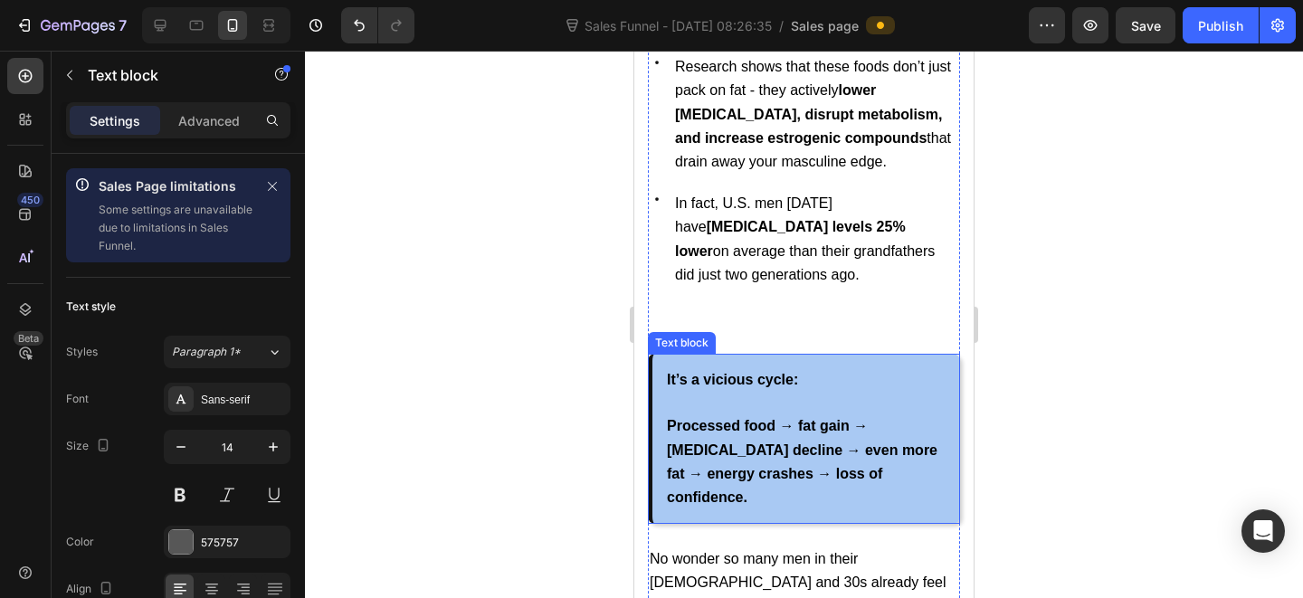
click at [778, 436] on strong "Processed food → fat gain → [MEDICAL_DATA] decline → even more fat → energy cra…" at bounding box center [802, 461] width 271 height 87
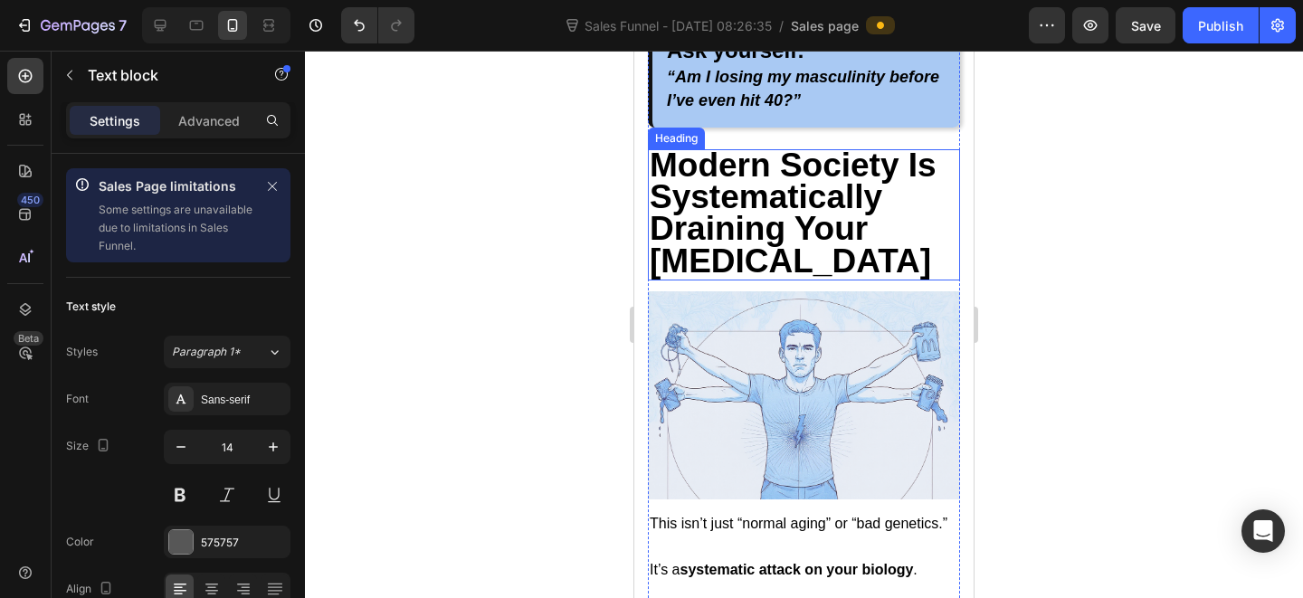
scroll to position [992, 0]
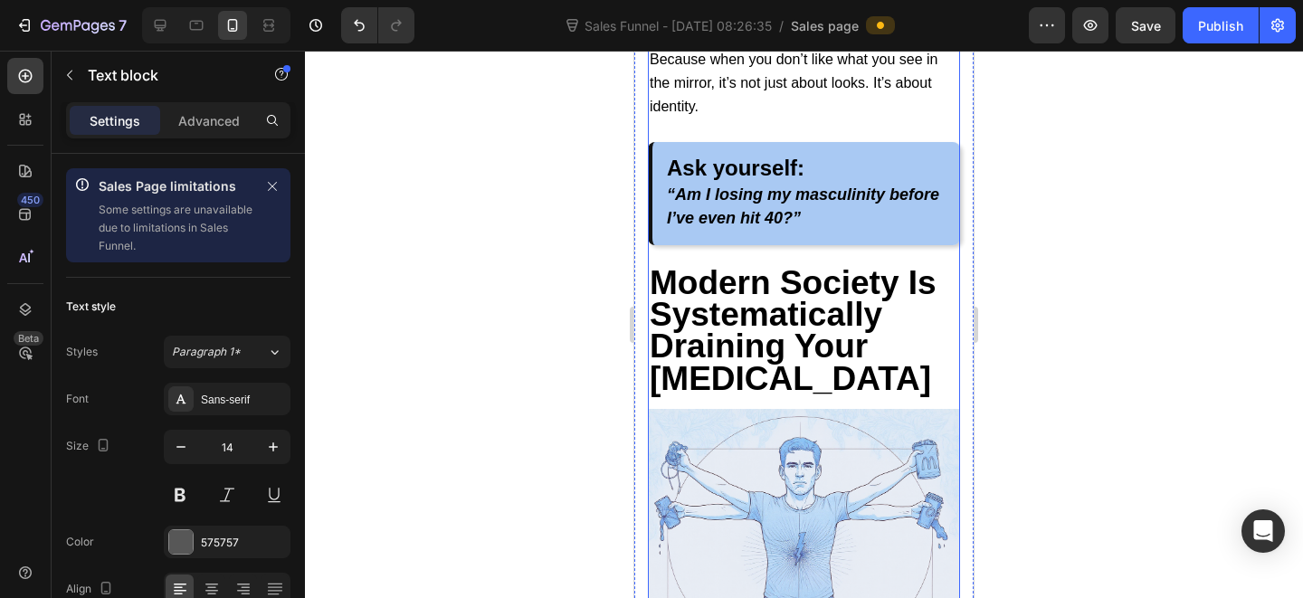
click at [771, 218] on strong "“Am I losing my masculinity before I’ve even hit 40?”" at bounding box center [803, 206] width 272 height 42
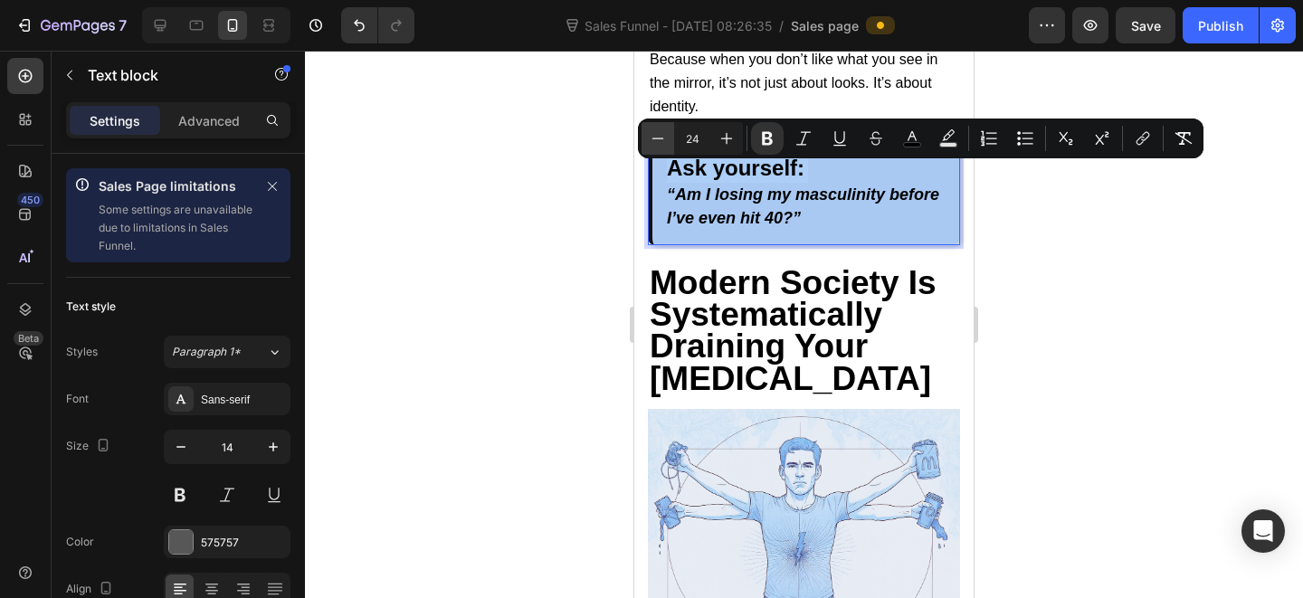
click at [656, 140] on icon "Editor contextual toolbar" at bounding box center [658, 138] width 18 height 18
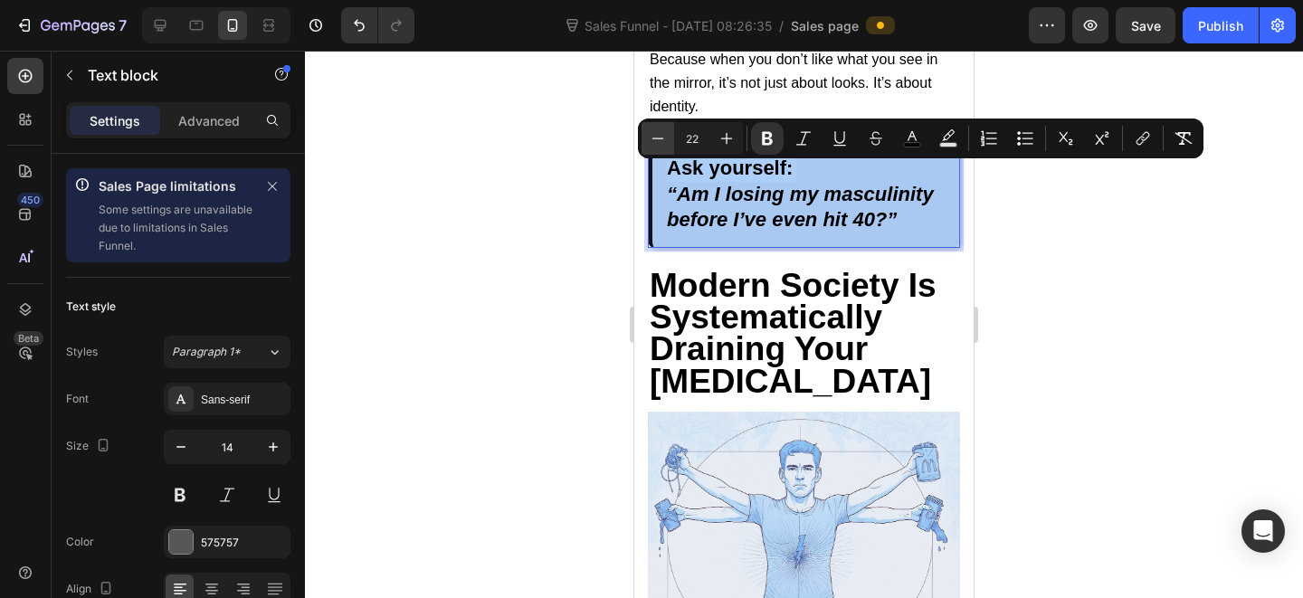
click at [656, 140] on icon "Editor contextual toolbar" at bounding box center [658, 138] width 18 height 18
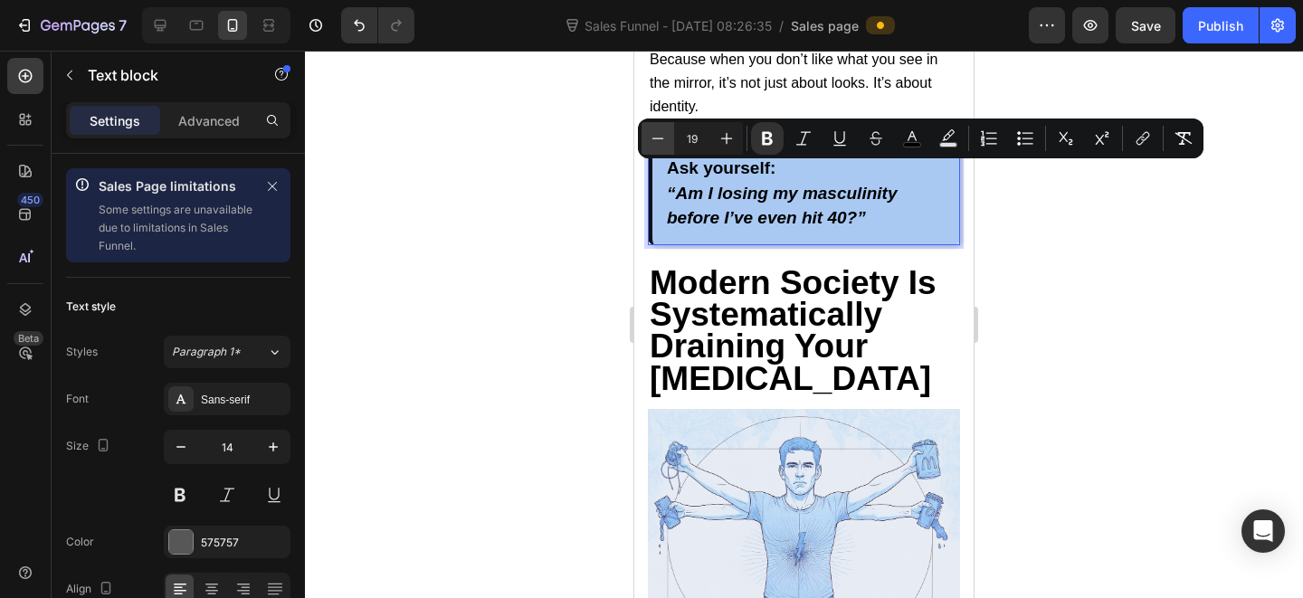
click at [656, 140] on icon "Editor contextual toolbar" at bounding box center [658, 138] width 18 height 18
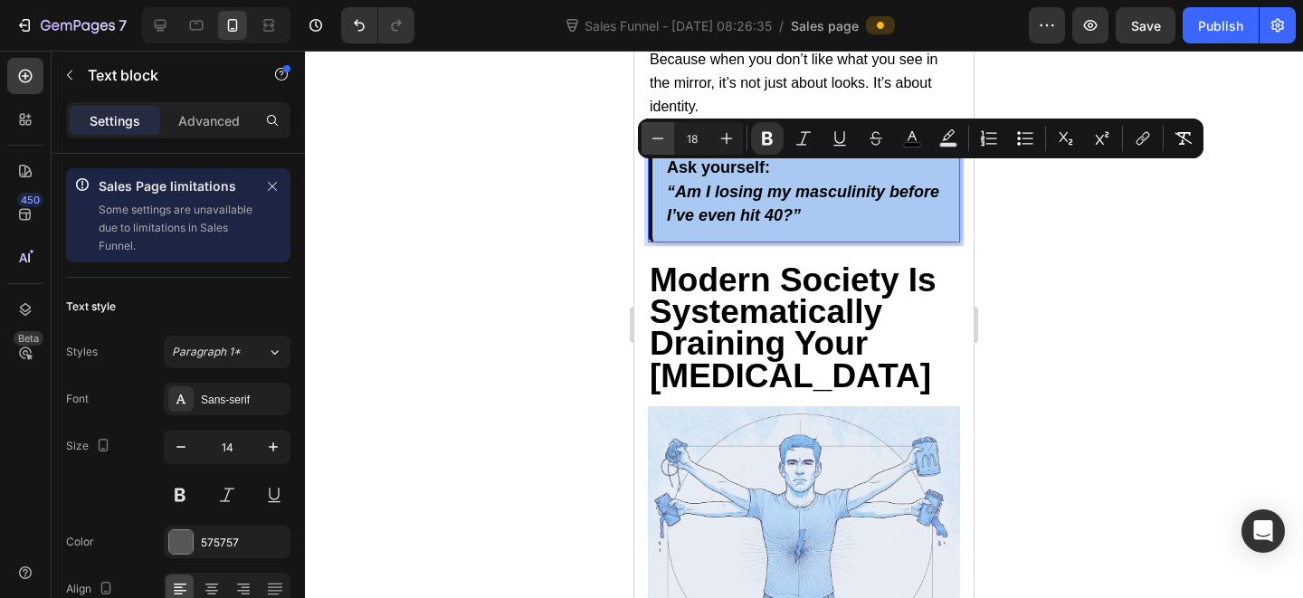
click at [656, 140] on icon "Editor contextual toolbar" at bounding box center [658, 138] width 18 height 18
type input "16"
click at [773, 186] on p "Ask yourself: “Am I losing my masculinity before I’ve even hit 40?”" at bounding box center [806, 192] width 279 height 71
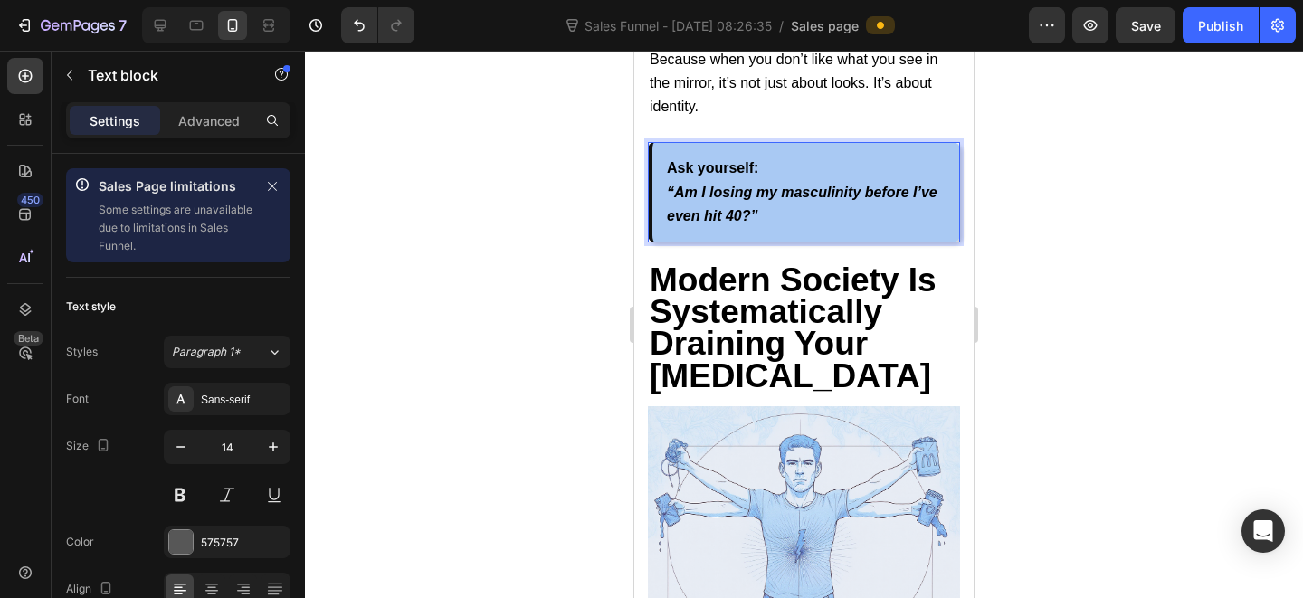
click at [787, 185] on p "Ask yourself: “Am I losing my masculinity before I’ve even hit 40?”" at bounding box center [806, 192] width 279 height 71
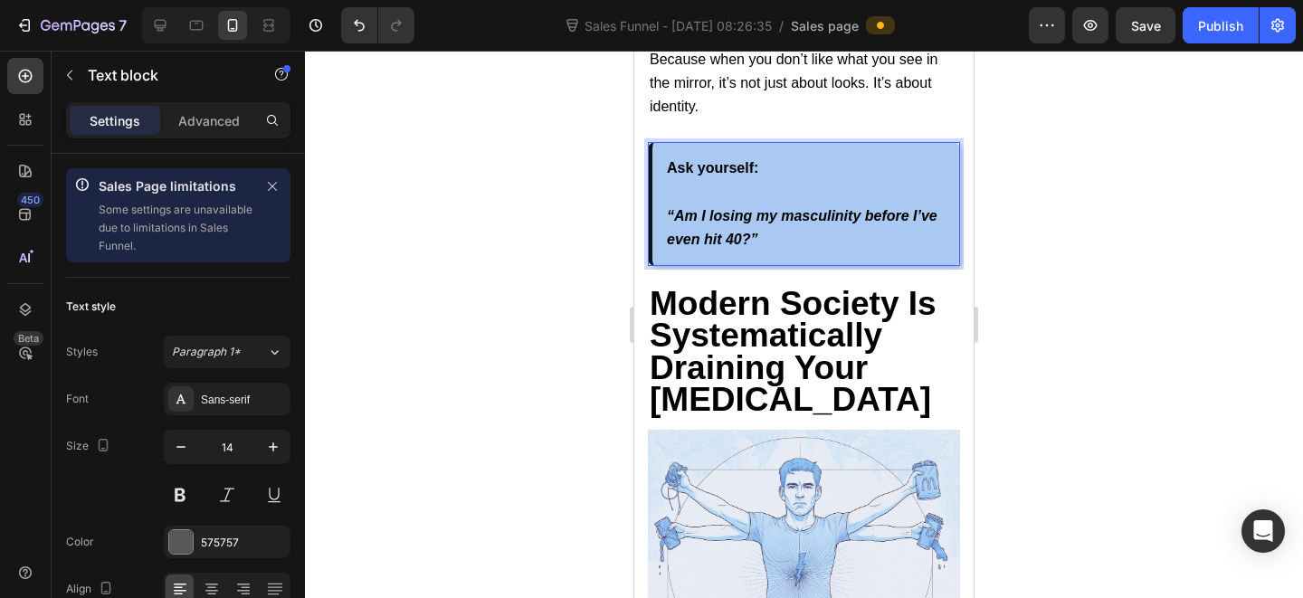
click at [1163, 313] on div at bounding box center [804, 324] width 998 height 547
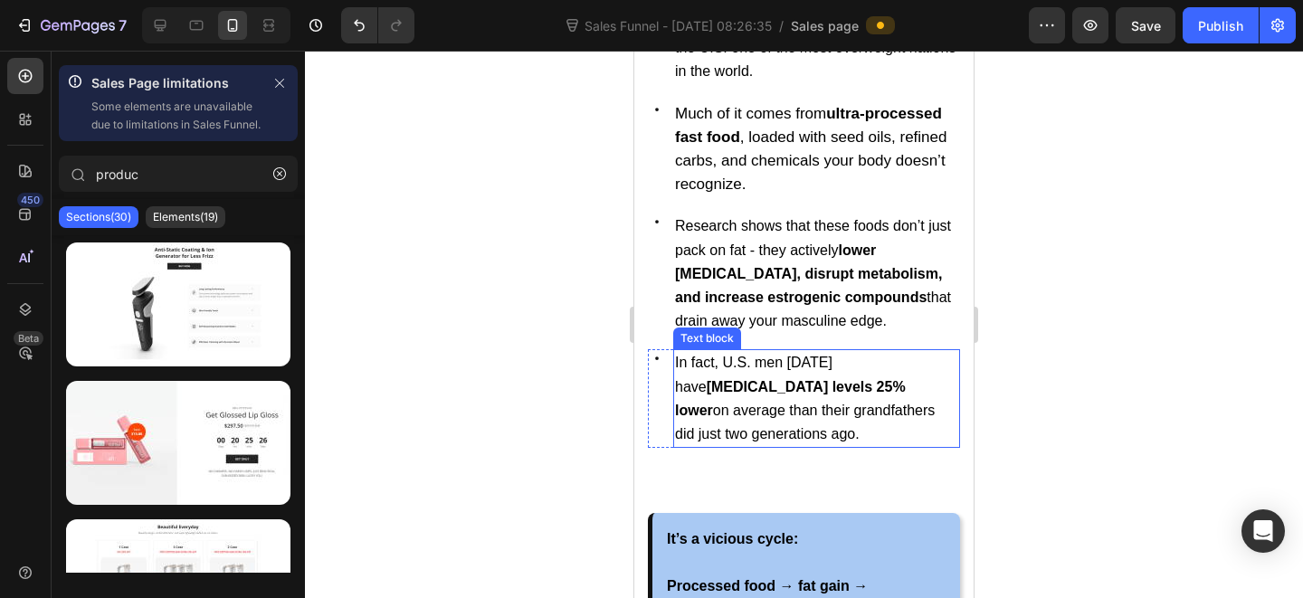
scroll to position [1857, 0]
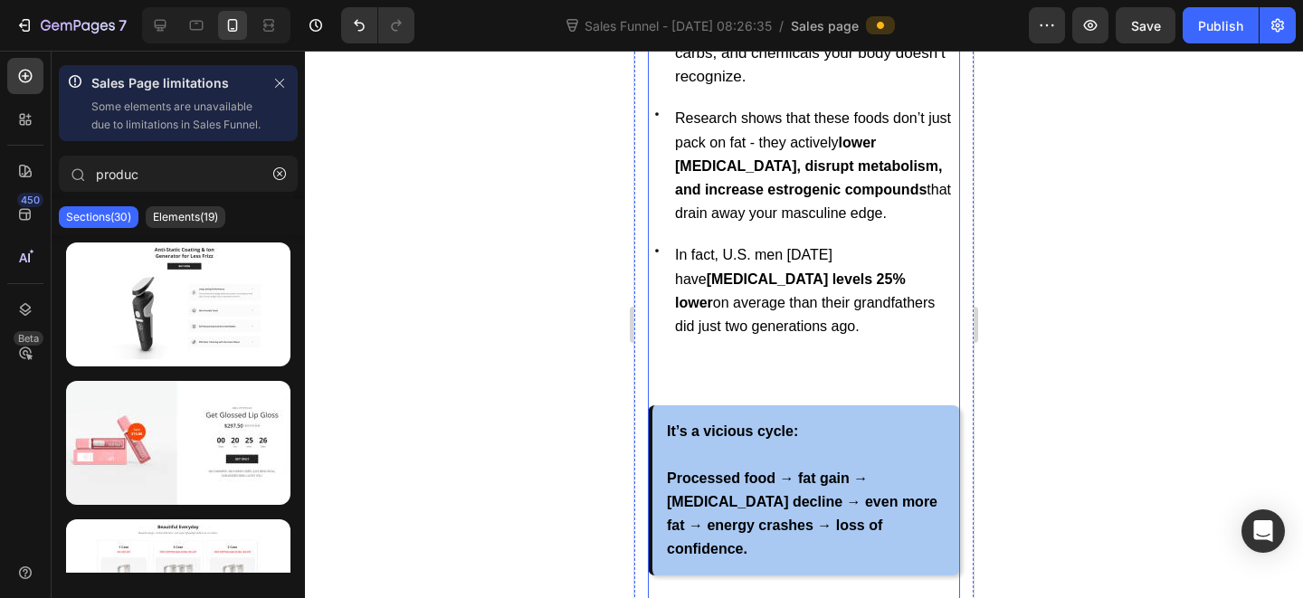
click at [830, 362] on div "Icon Over 70% of [DEMOGRAPHIC_DATA] adults are overweight or obese , making the…" at bounding box center [804, 121] width 312 height 482
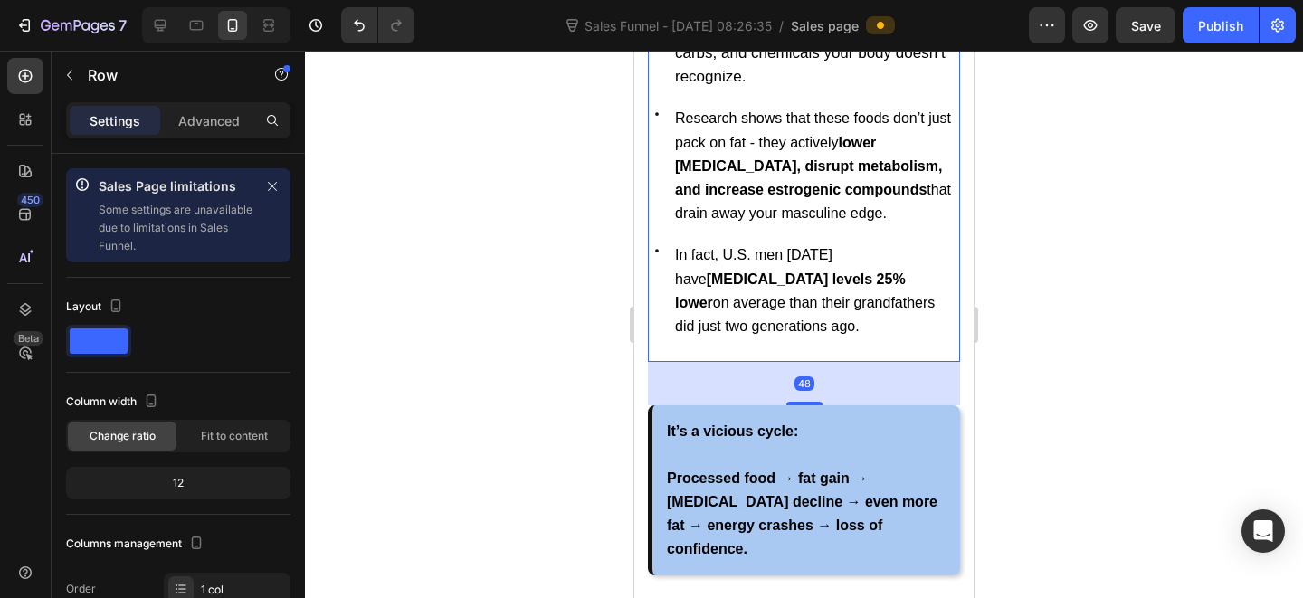
click at [835, 404] on div "48" at bounding box center [804, 383] width 312 height 43
click at [851, 405] on div "48" at bounding box center [804, 383] width 312 height 43
click at [868, 405] on div "48" at bounding box center [804, 383] width 312 height 43
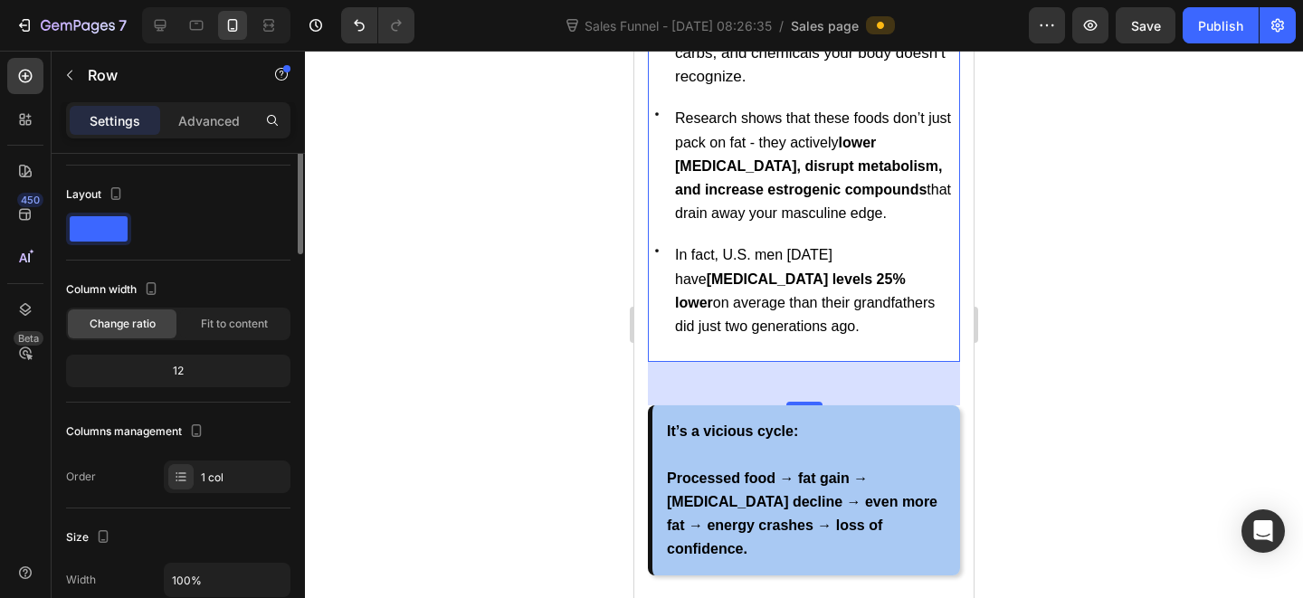
scroll to position [175, 0]
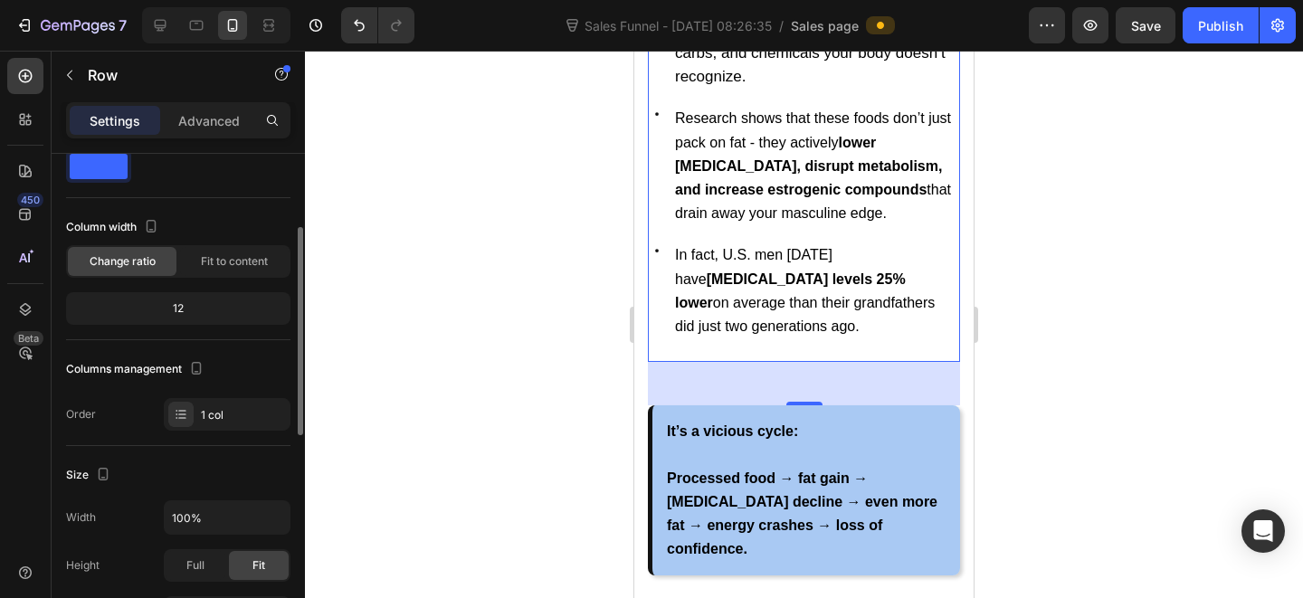
click at [823, 402] on div "48" at bounding box center [804, 383] width 312 height 43
click at [874, 437] on p "It’s a vicious cycle:" at bounding box center [806, 432] width 279 height 24
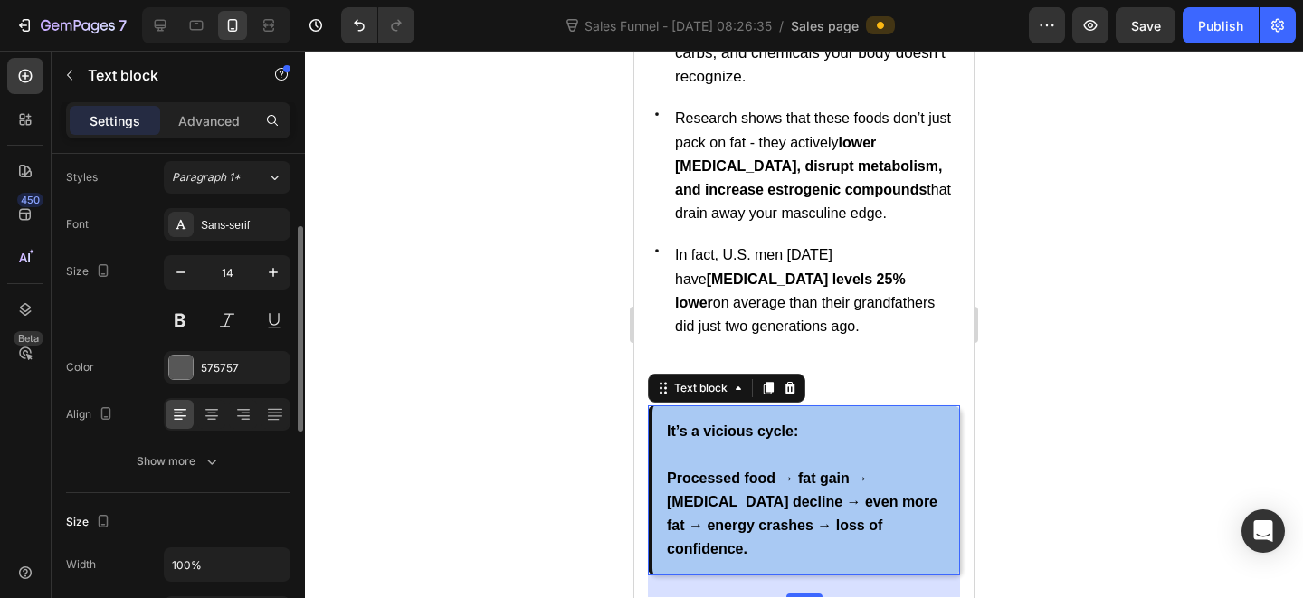
scroll to position [0, 0]
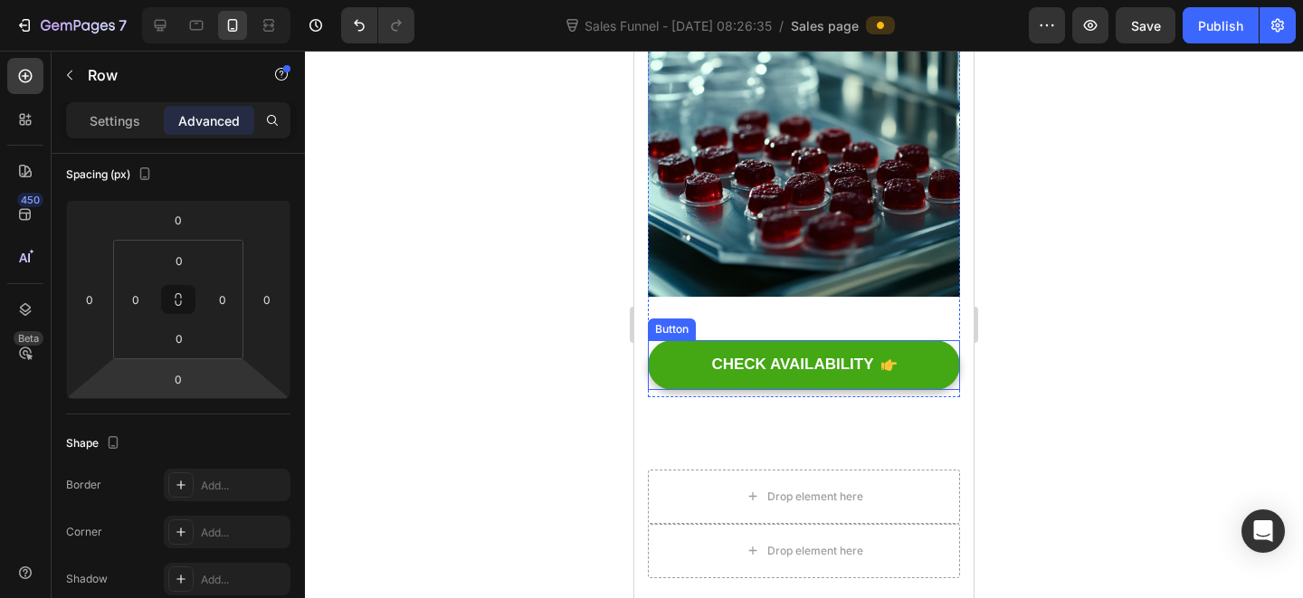
scroll to position [11660, 0]
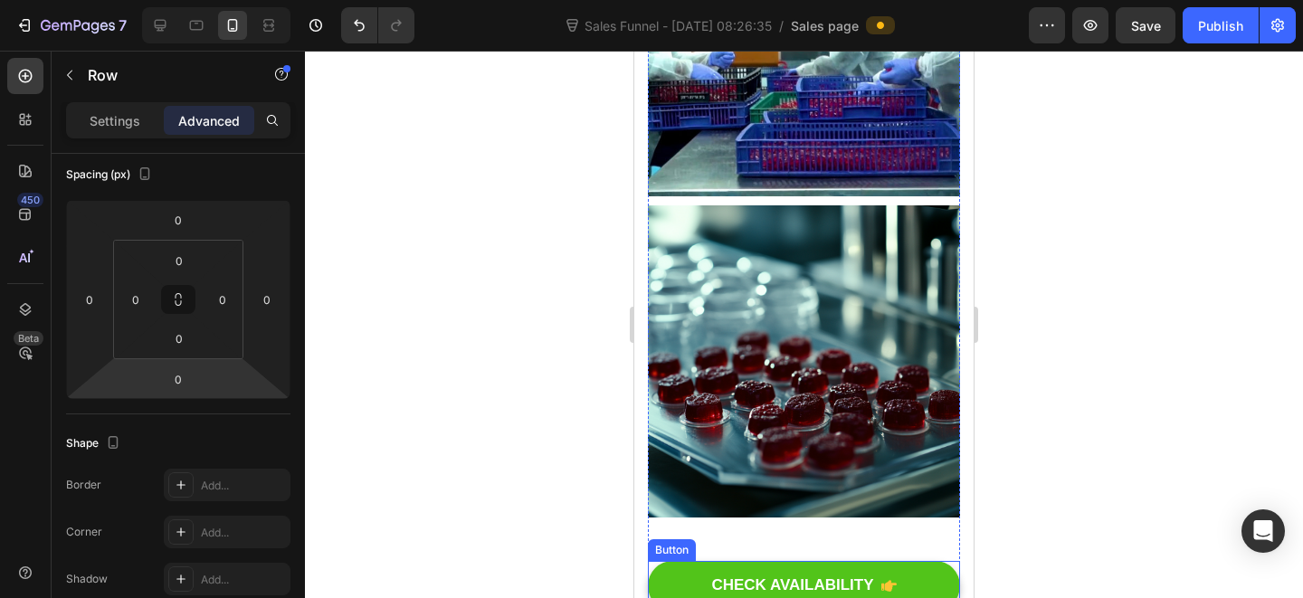
click at [917, 561] on button "CHECK AVAILABILITY" at bounding box center [804, 585] width 312 height 49
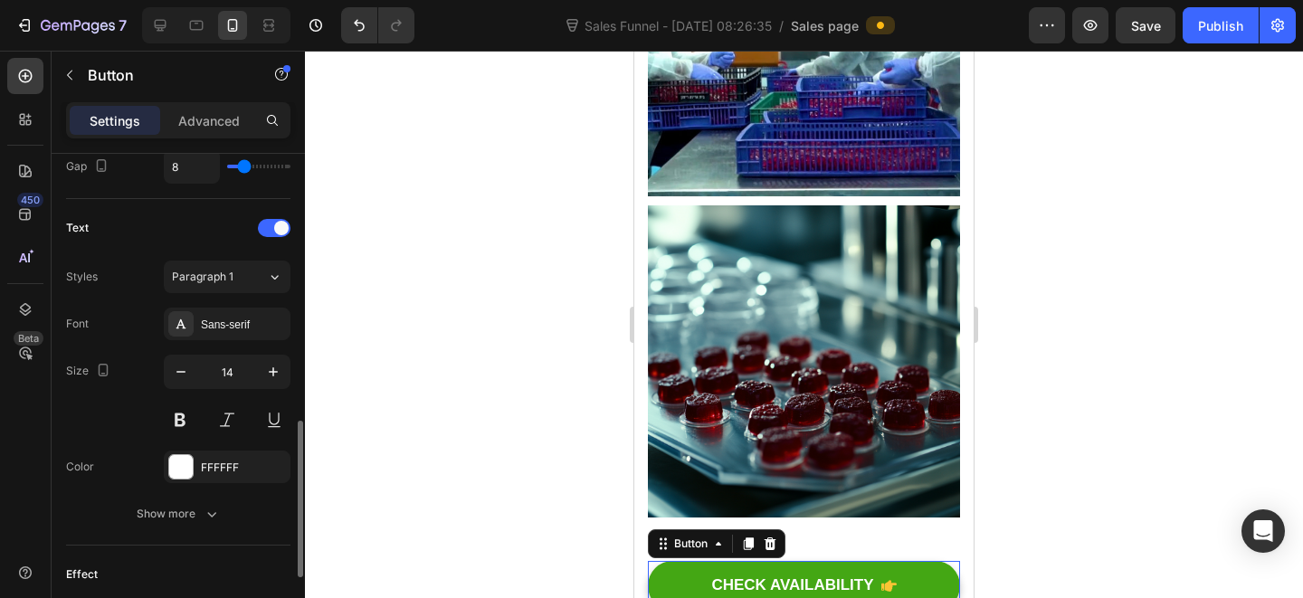
scroll to position [1068, 0]
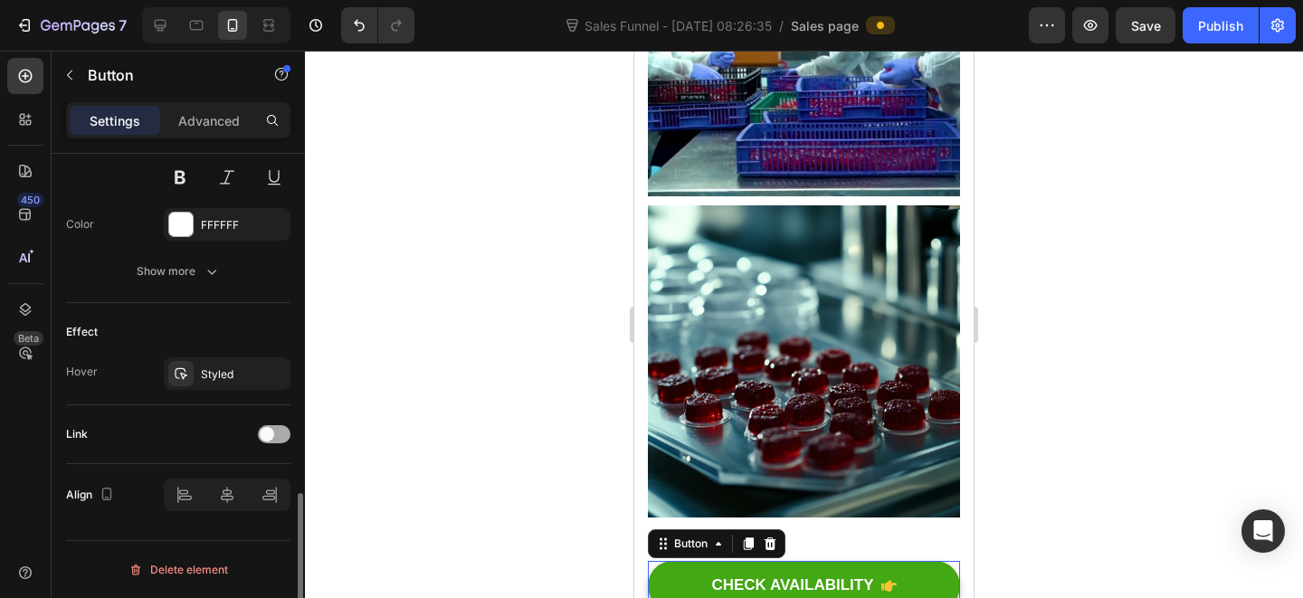
click at [273, 425] on div at bounding box center [274, 434] width 33 height 18
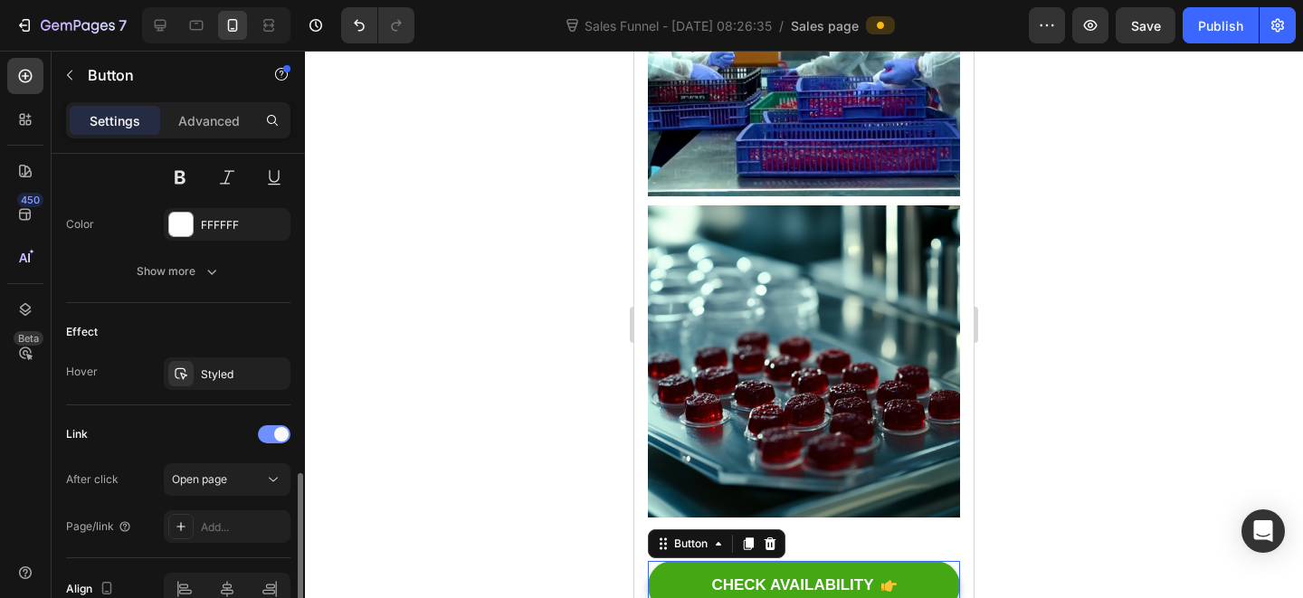
click at [274, 438] on span at bounding box center [281, 434] width 14 height 14
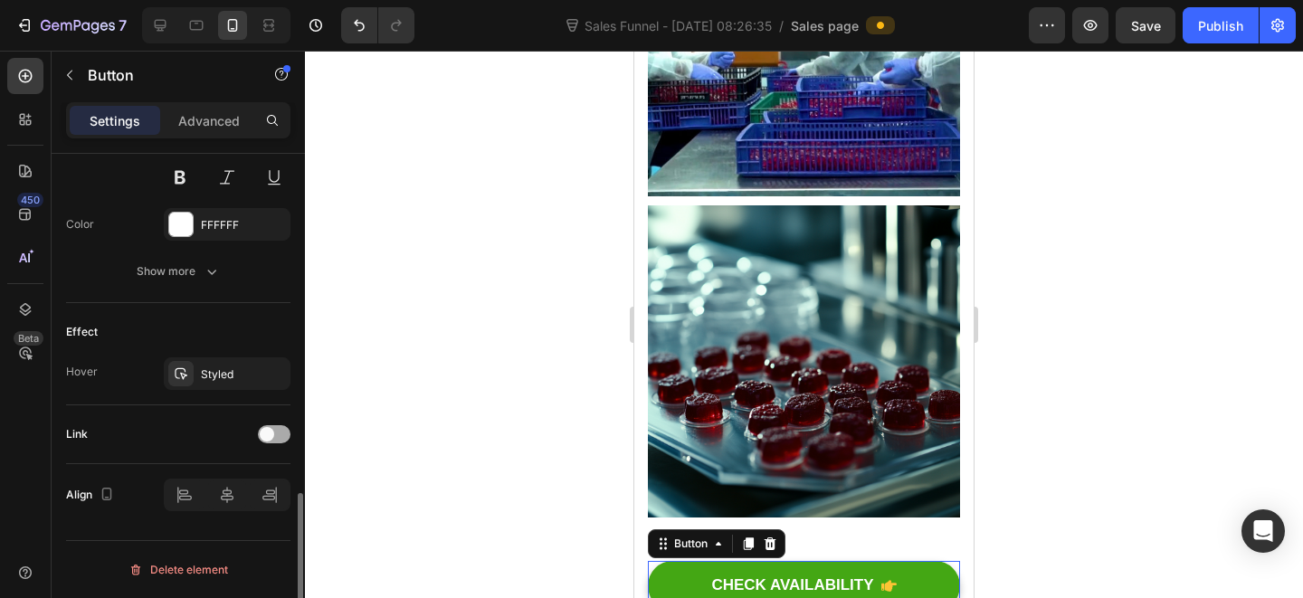
click at [277, 441] on div at bounding box center [274, 434] width 33 height 18
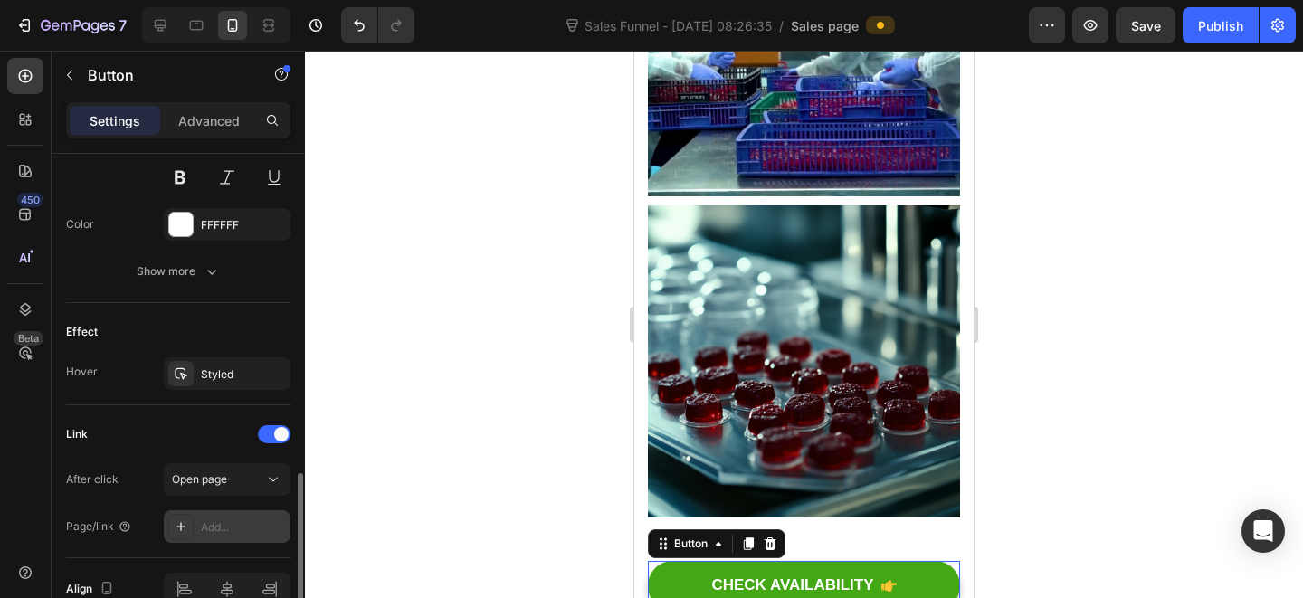
click at [234, 522] on div "Add..." at bounding box center [243, 527] width 85 height 16
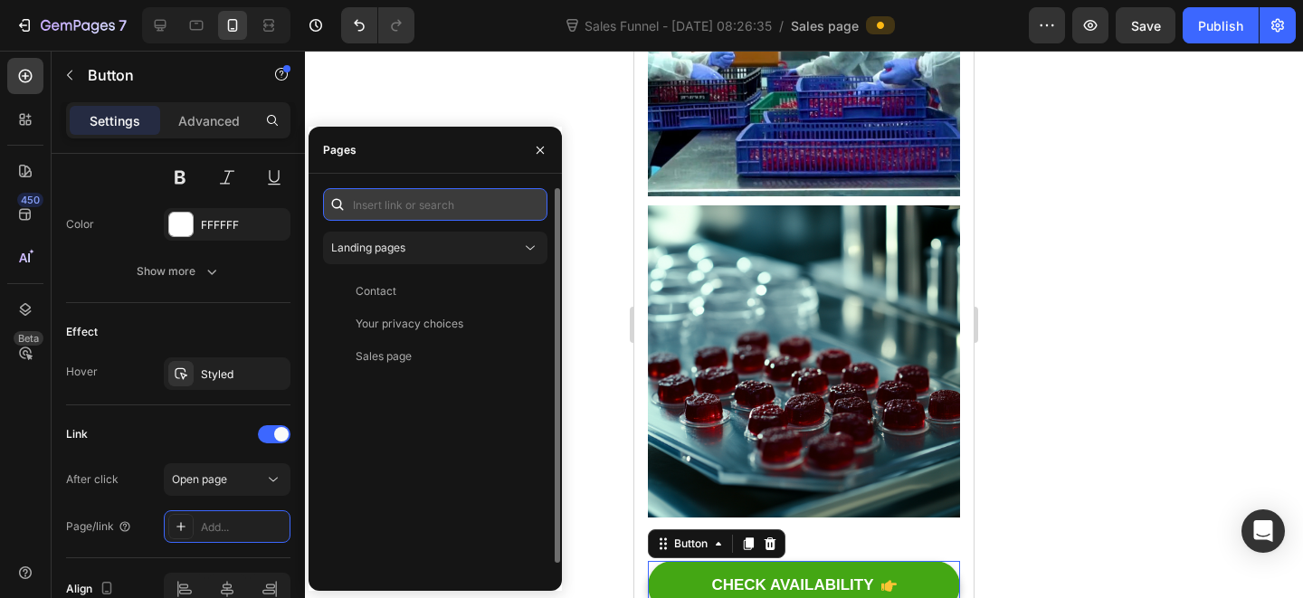
click at [472, 203] on input "text" at bounding box center [435, 204] width 224 height 33
paste input "[URL][DOMAIN_NAME]"
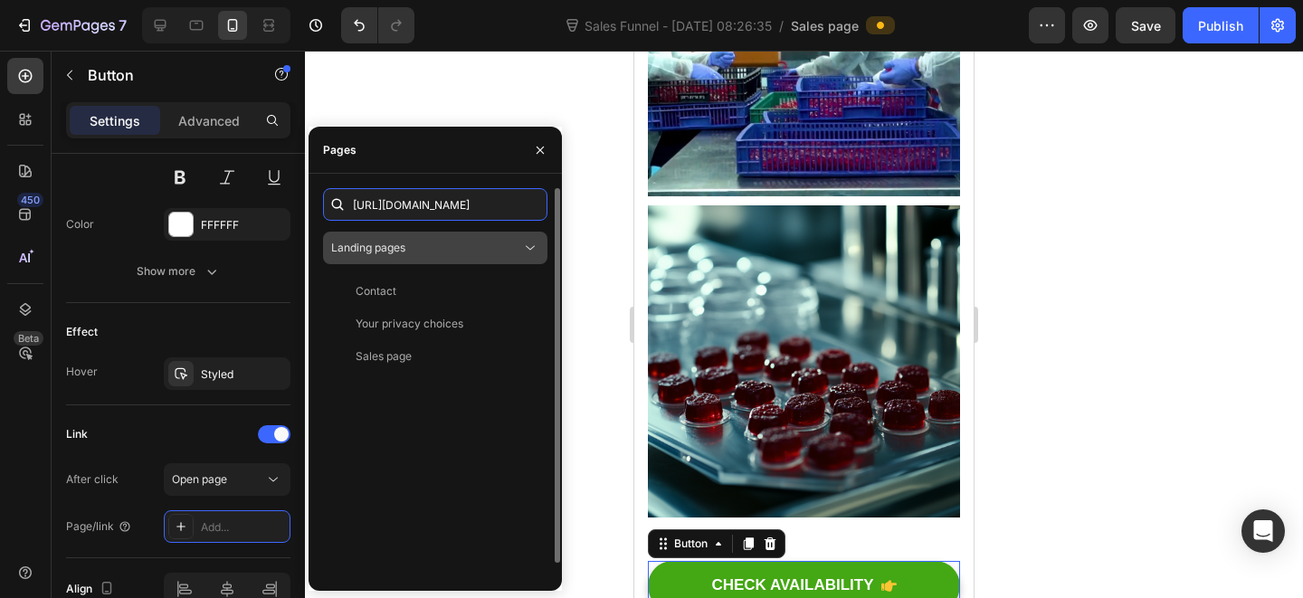
scroll to position [0, 117]
type input "[URL][DOMAIN_NAME]"
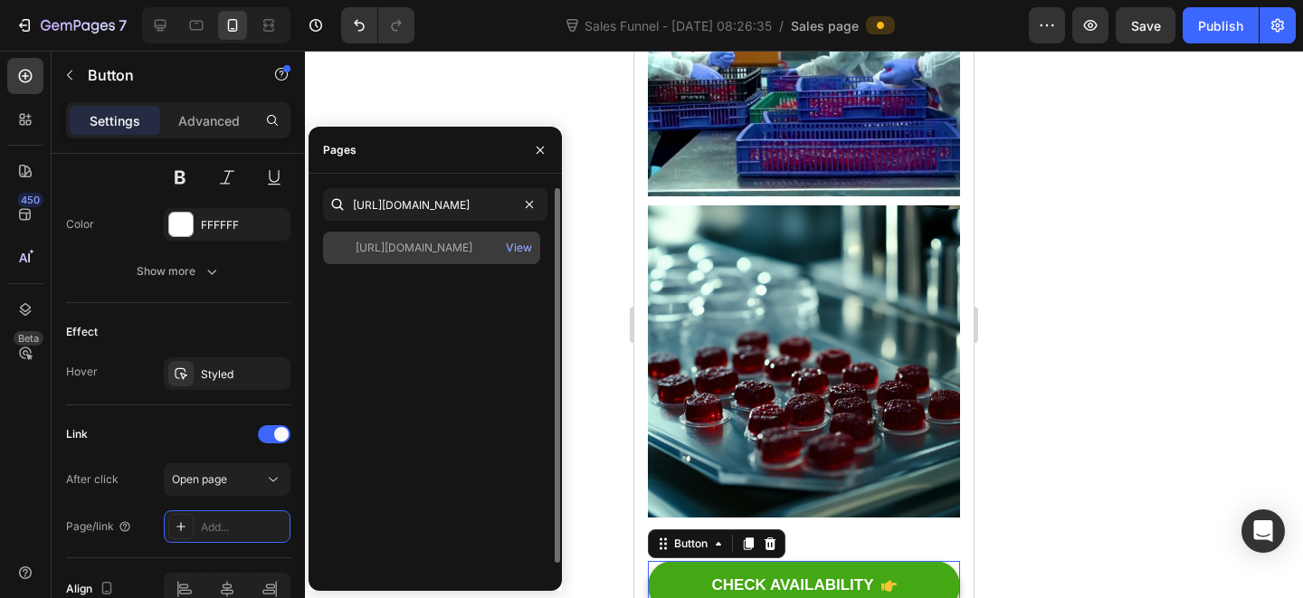
click at [439, 253] on div "[URL][DOMAIN_NAME]" at bounding box center [414, 248] width 117 height 16
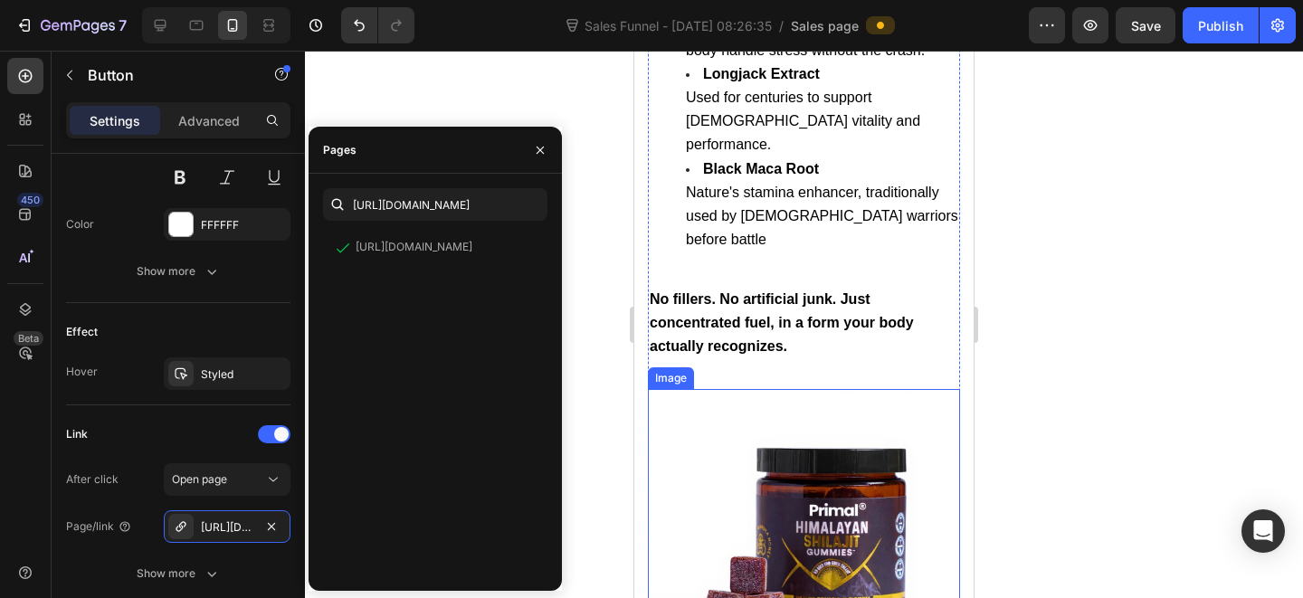
scroll to position [5248, 0]
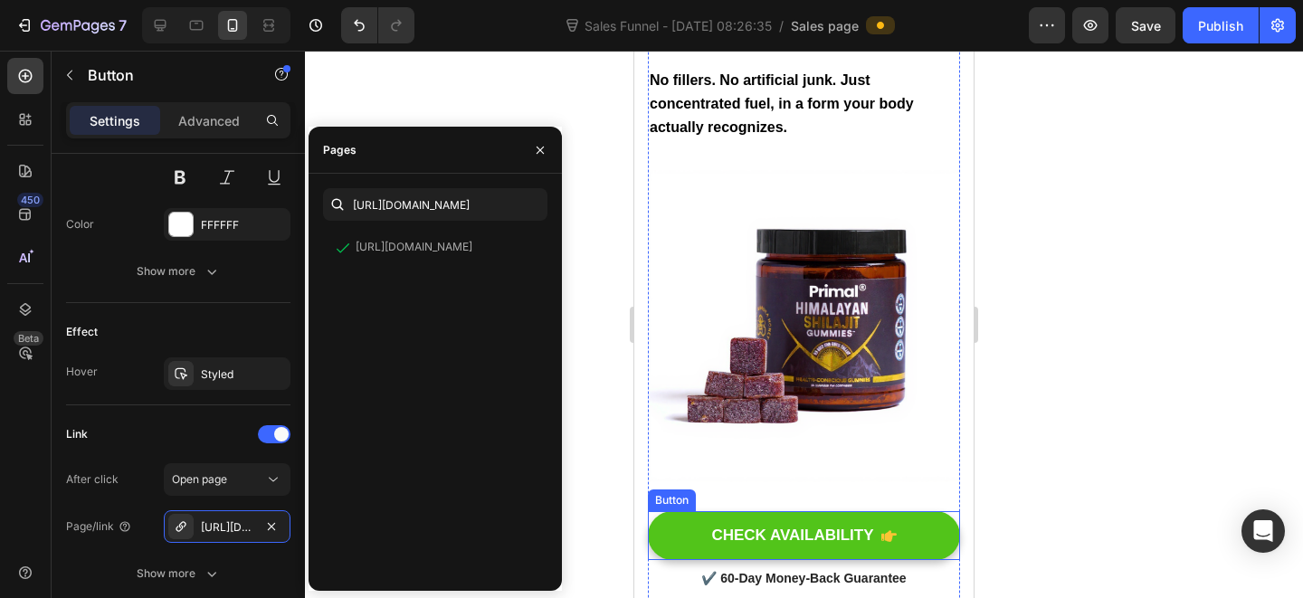
click at [894, 511] on button "CHECK AVAILABILITY" at bounding box center [804, 535] width 312 height 49
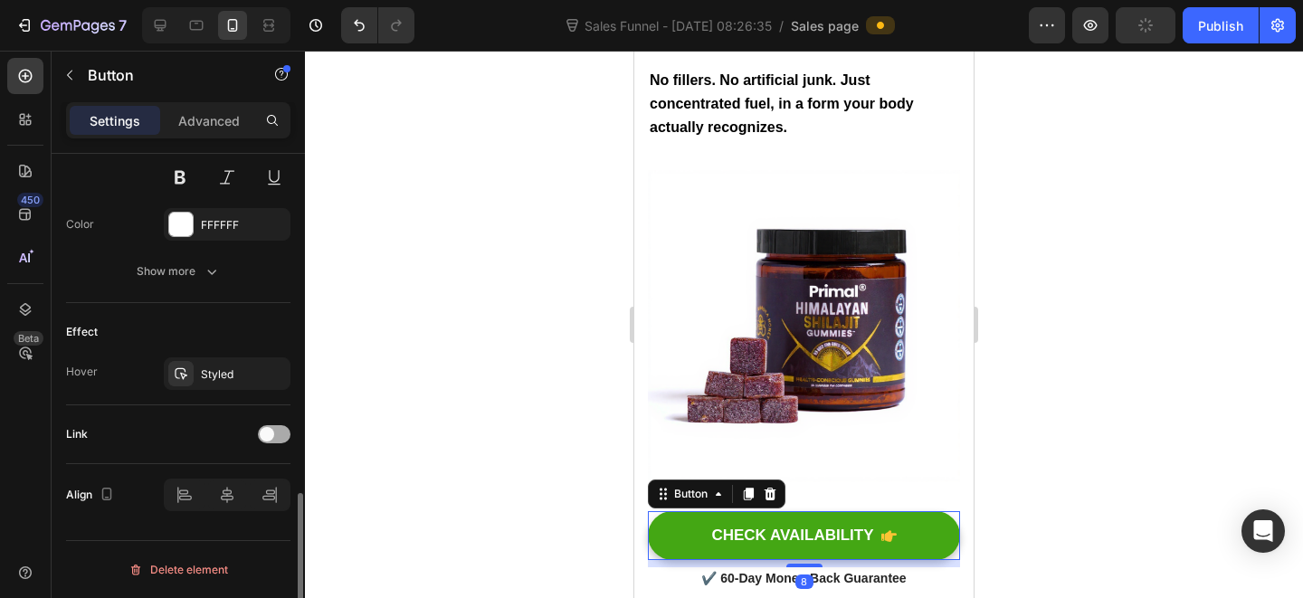
click at [275, 432] on div at bounding box center [274, 434] width 33 height 14
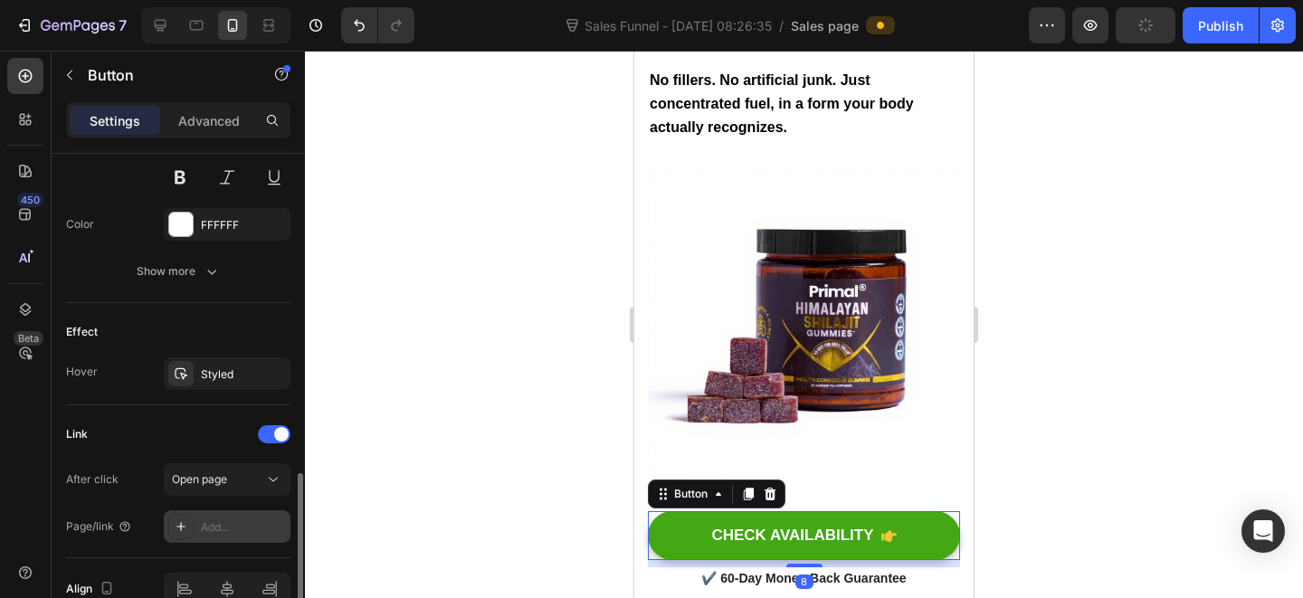
click at [236, 514] on div "Add..." at bounding box center [227, 526] width 127 height 33
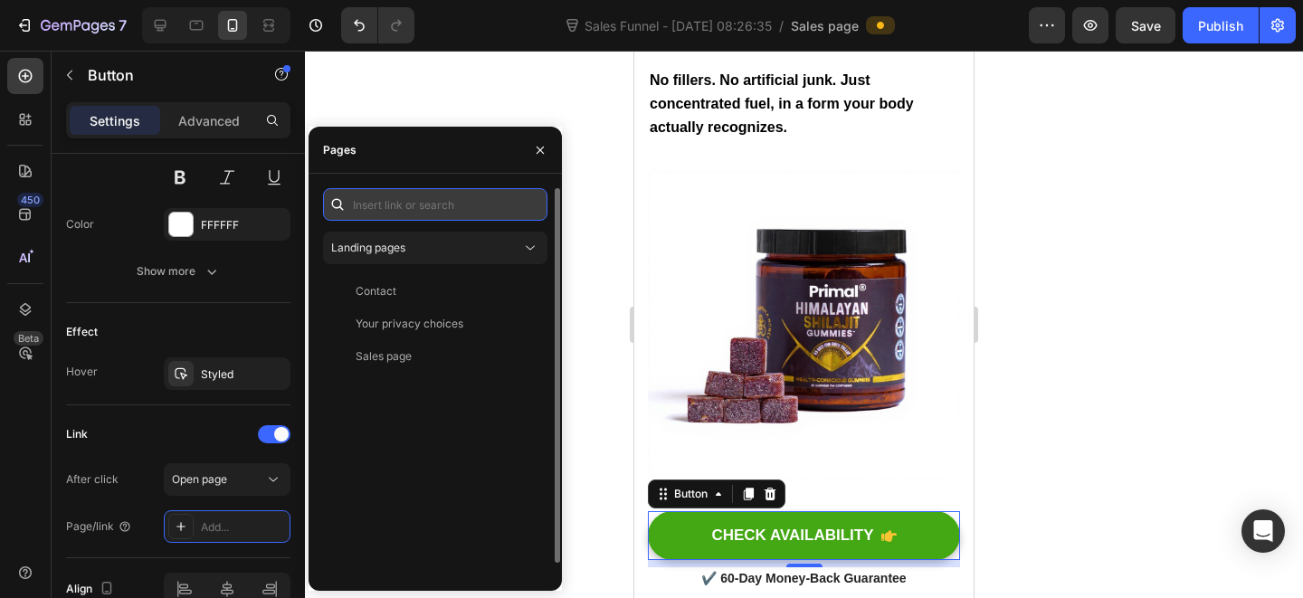
click at [451, 193] on input "text" at bounding box center [435, 204] width 224 height 33
paste input "[URL][DOMAIN_NAME]"
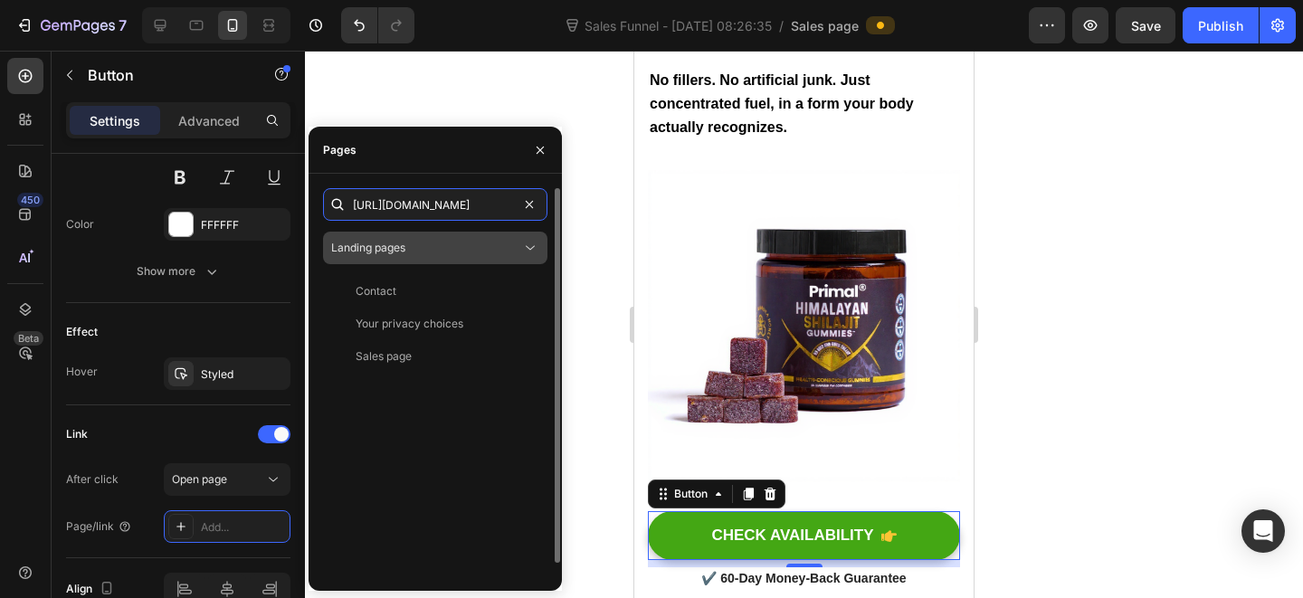
scroll to position [0, 117]
type input "[URL][DOMAIN_NAME]"
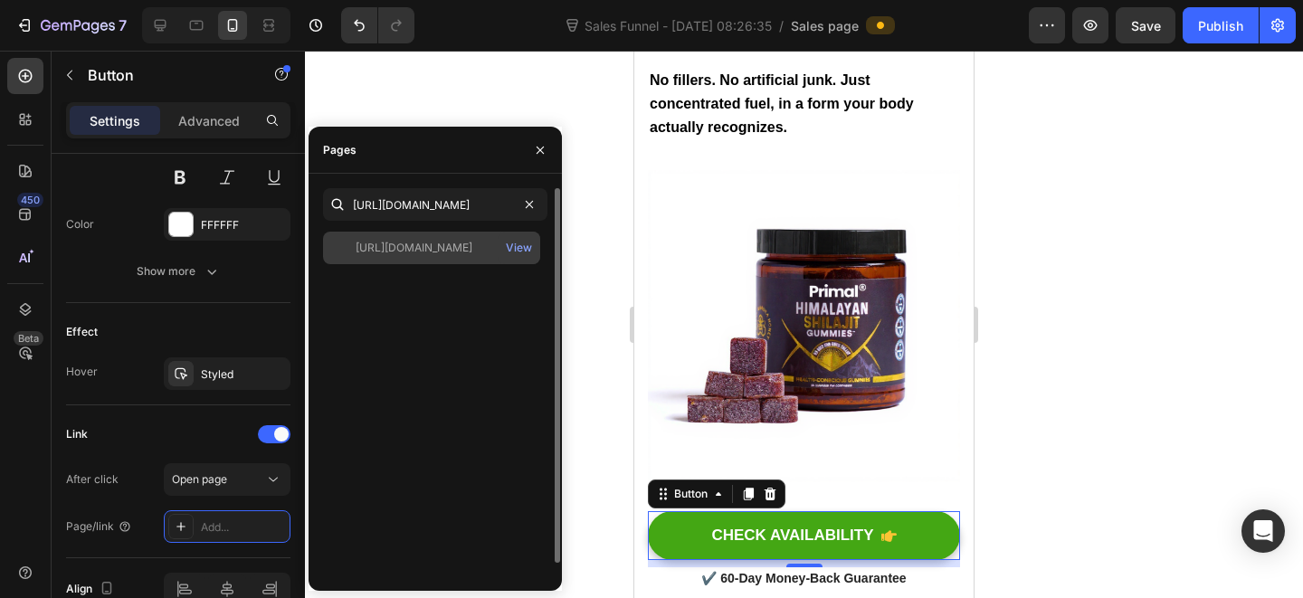
click at [439, 245] on div "[URL][DOMAIN_NAME]" at bounding box center [414, 248] width 117 height 16
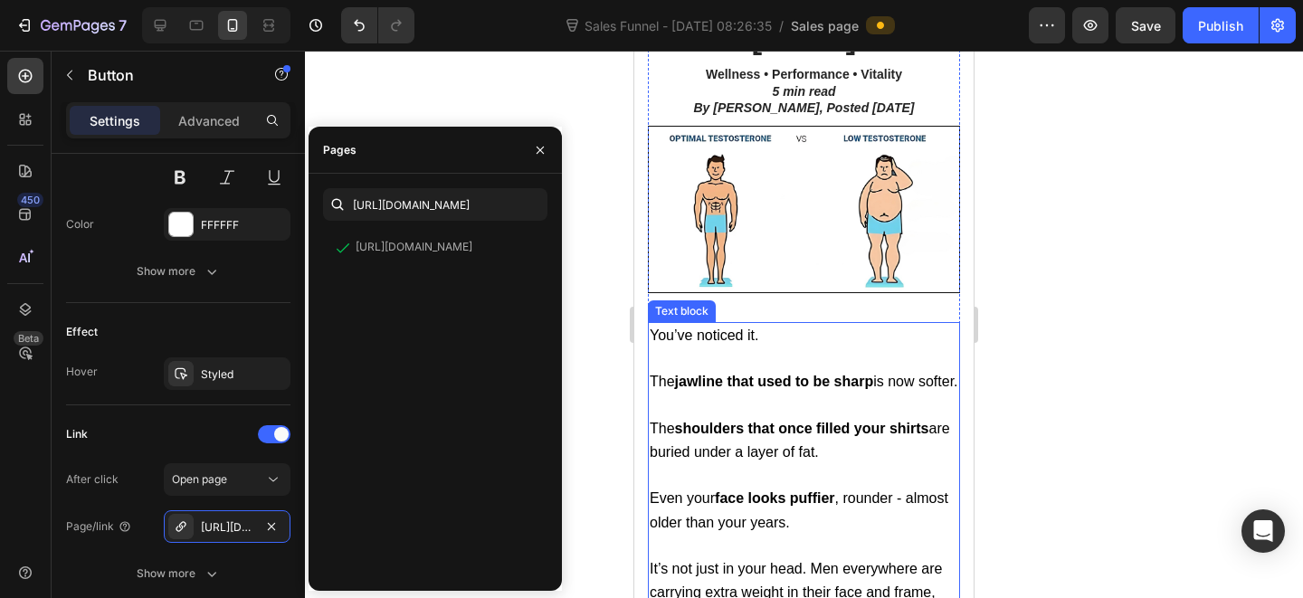
scroll to position [29, 0]
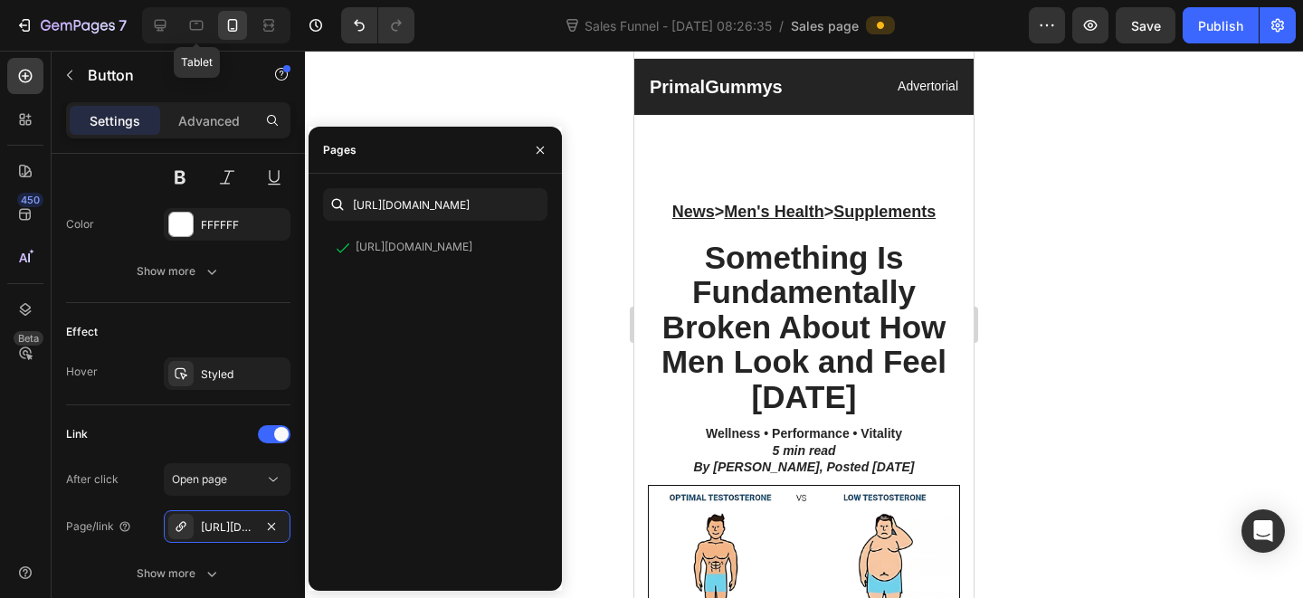
click at [196, 27] on icon at bounding box center [196, 25] width 18 height 18
type input "16"
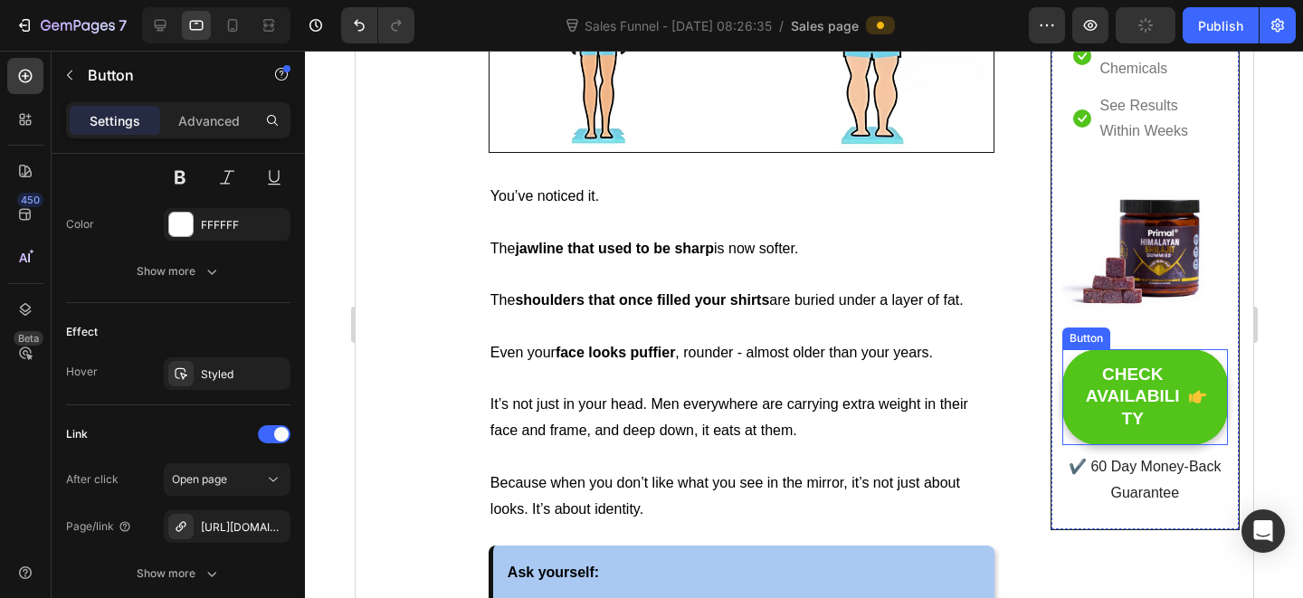
scroll to position [641, 0]
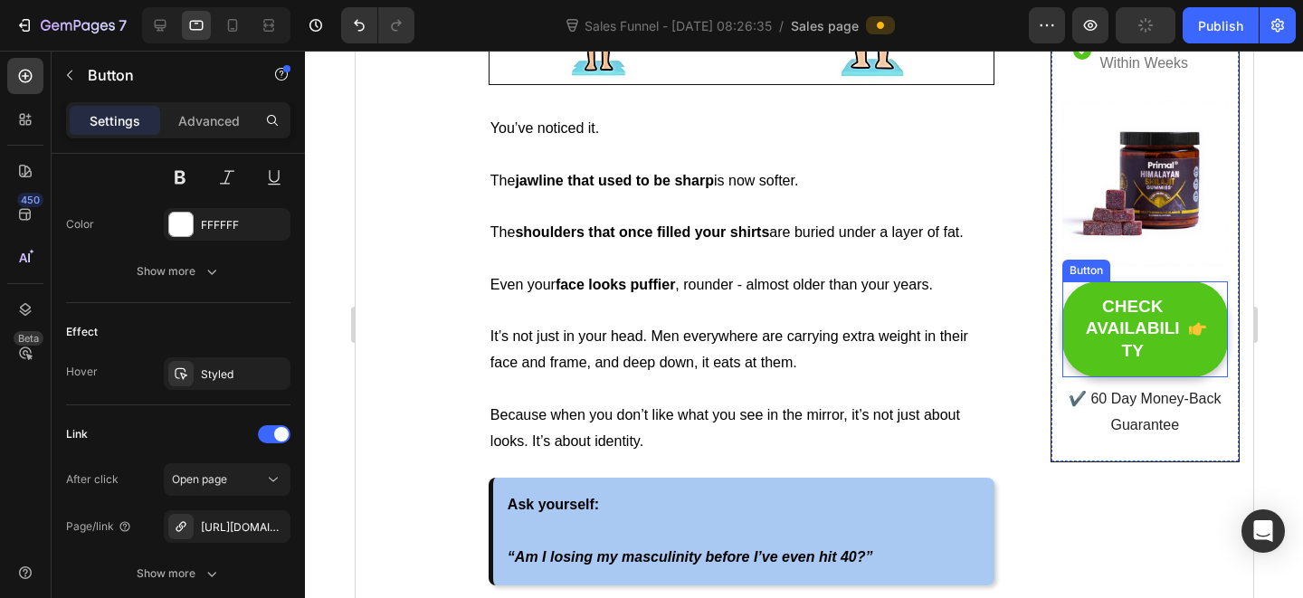
click at [1188, 296] on span "CHECK AVAILABILITY" at bounding box center [1196, 329] width 17 height 67
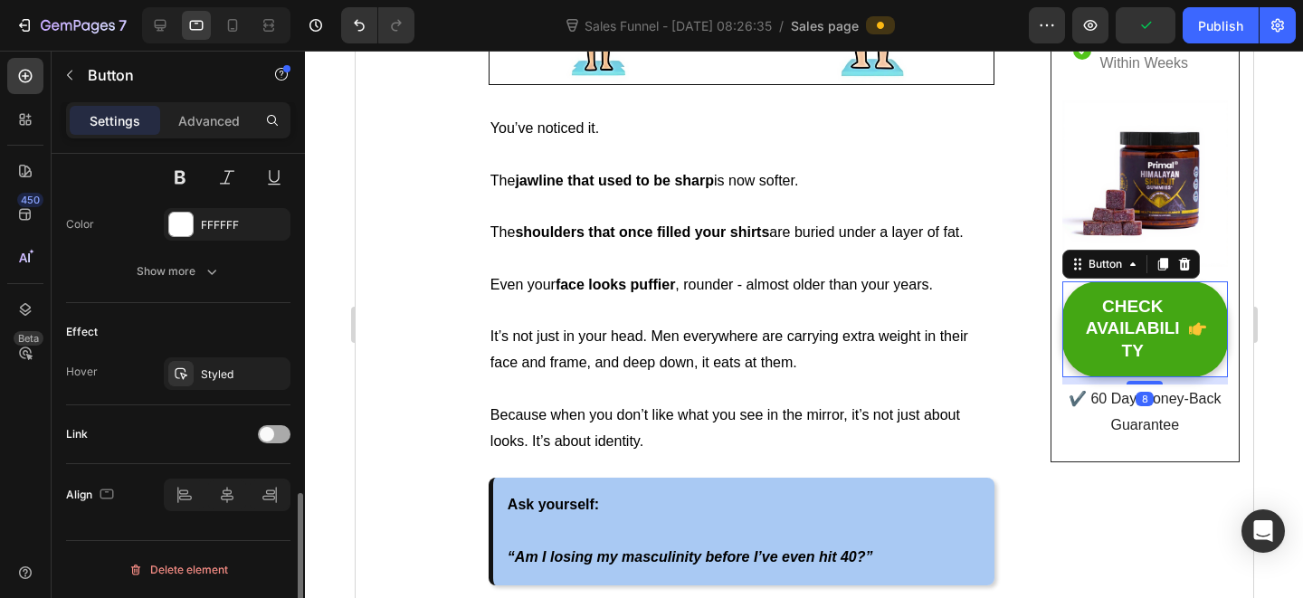
click at [269, 437] on span at bounding box center [267, 434] width 14 height 14
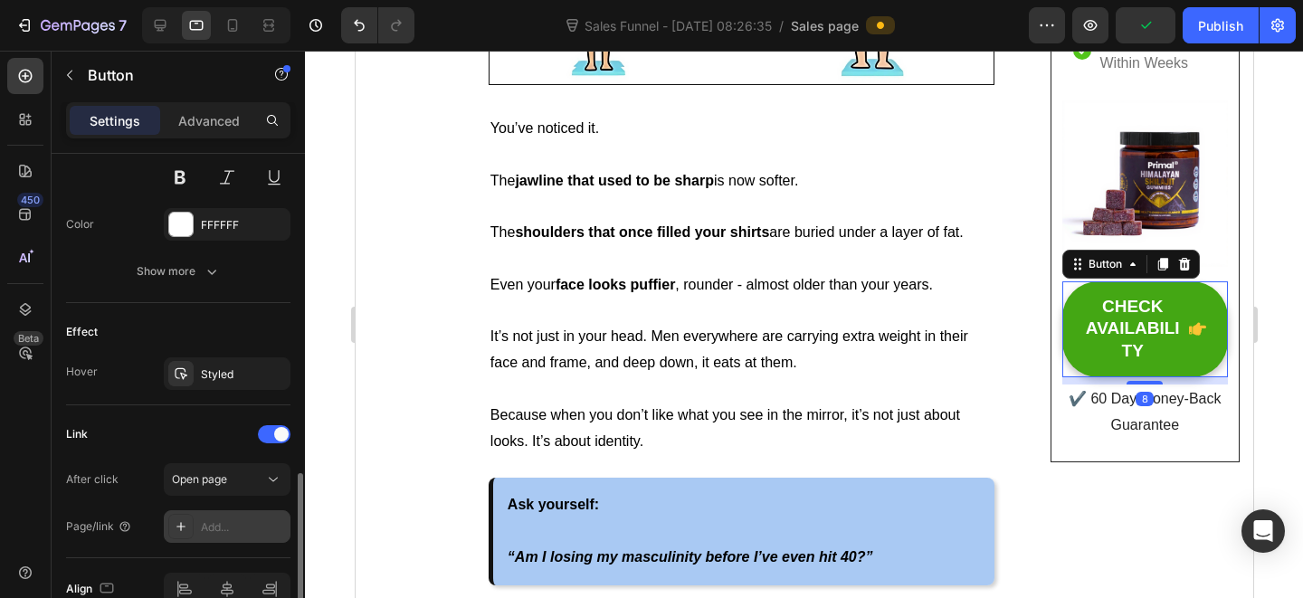
click at [225, 527] on div "Add..." at bounding box center [243, 527] width 85 height 16
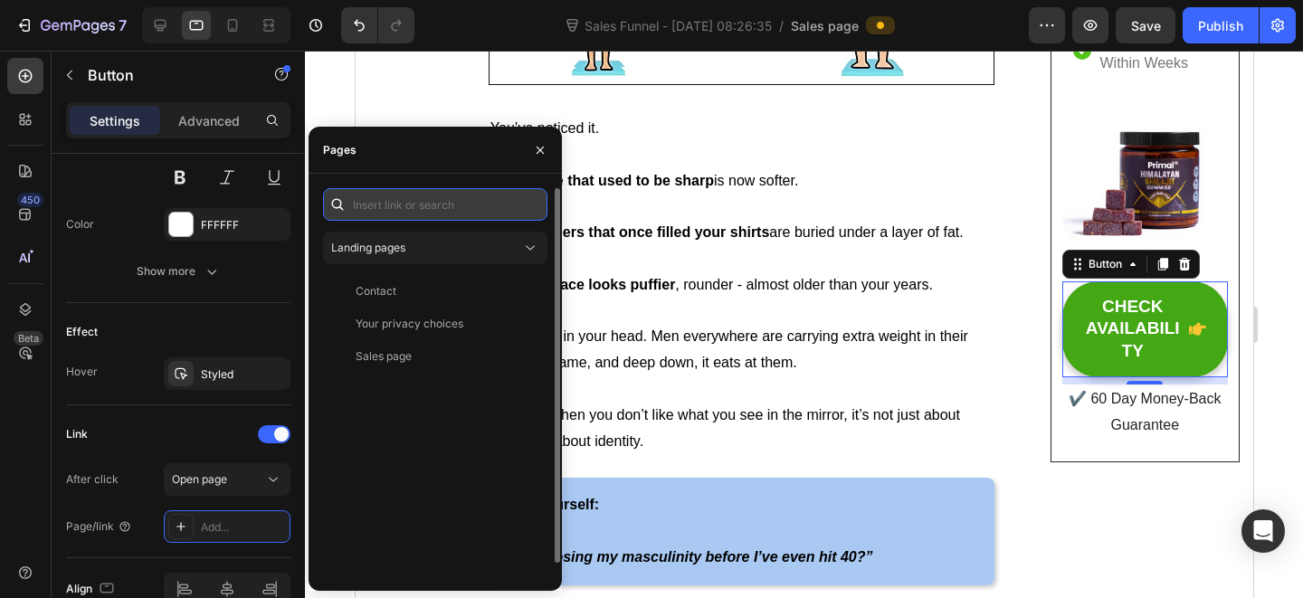
click at [423, 195] on input "text" at bounding box center [435, 204] width 224 height 33
paste input "[URL][DOMAIN_NAME]"
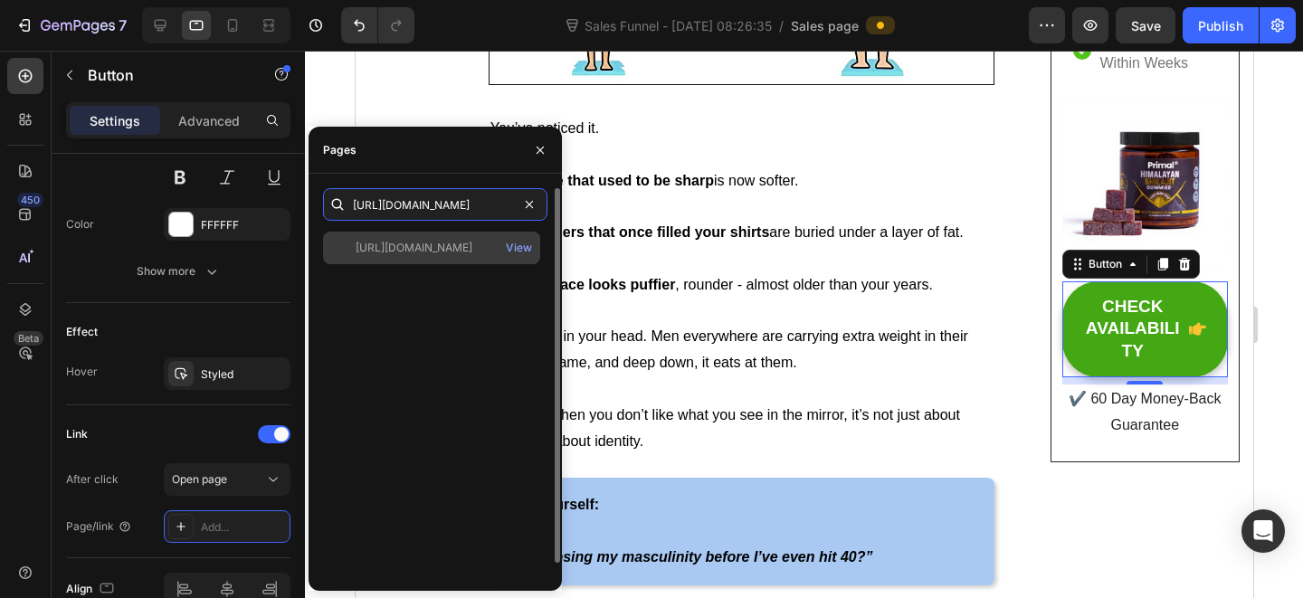
type input "[URL][DOMAIN_NAME]"
click at [468, 258] on div "[URL][DOMAIN_NAME] View" at bounding box center [431, 248] width 217 height 33
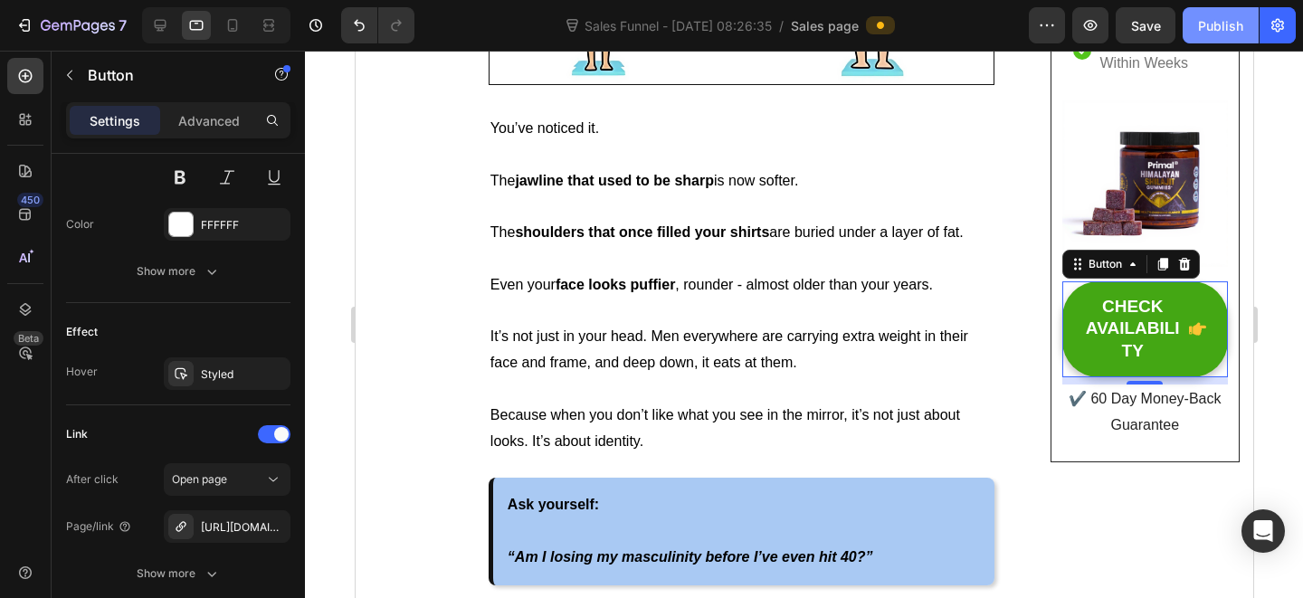
click at [1239, 26] on div "Publish" at bounding box center [1220, 25] width 45 height 19
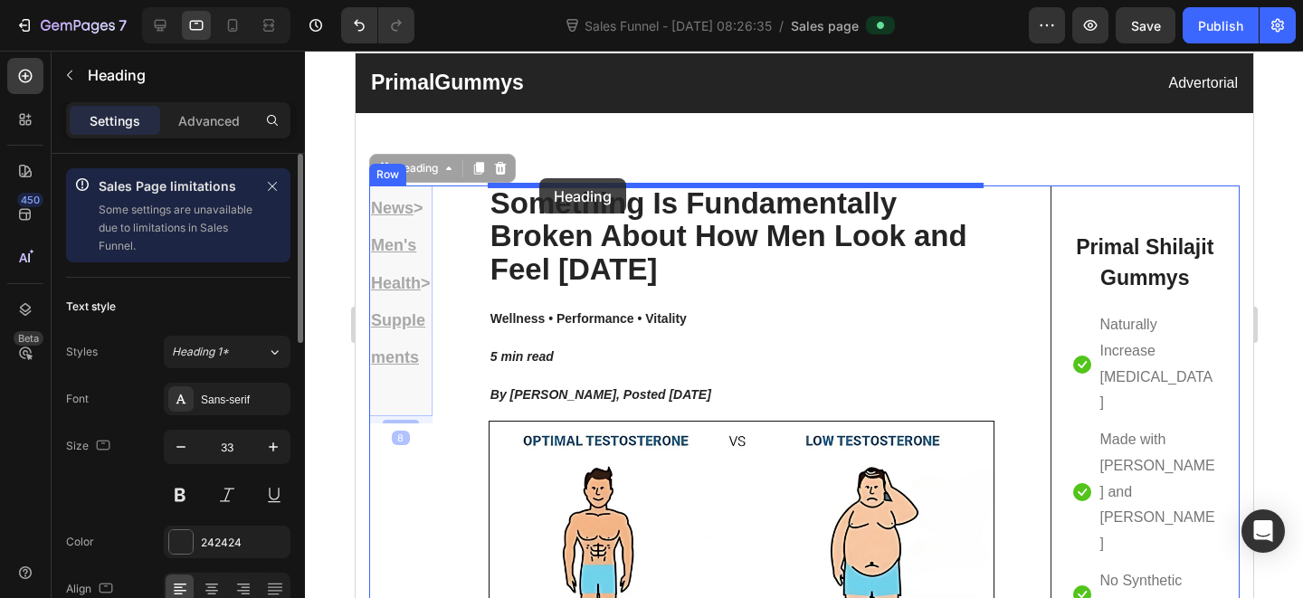
drag, startPoint x: 422, startPoint y: 274, endPoint x: 538, endPoint y: 178, distance: 151.1
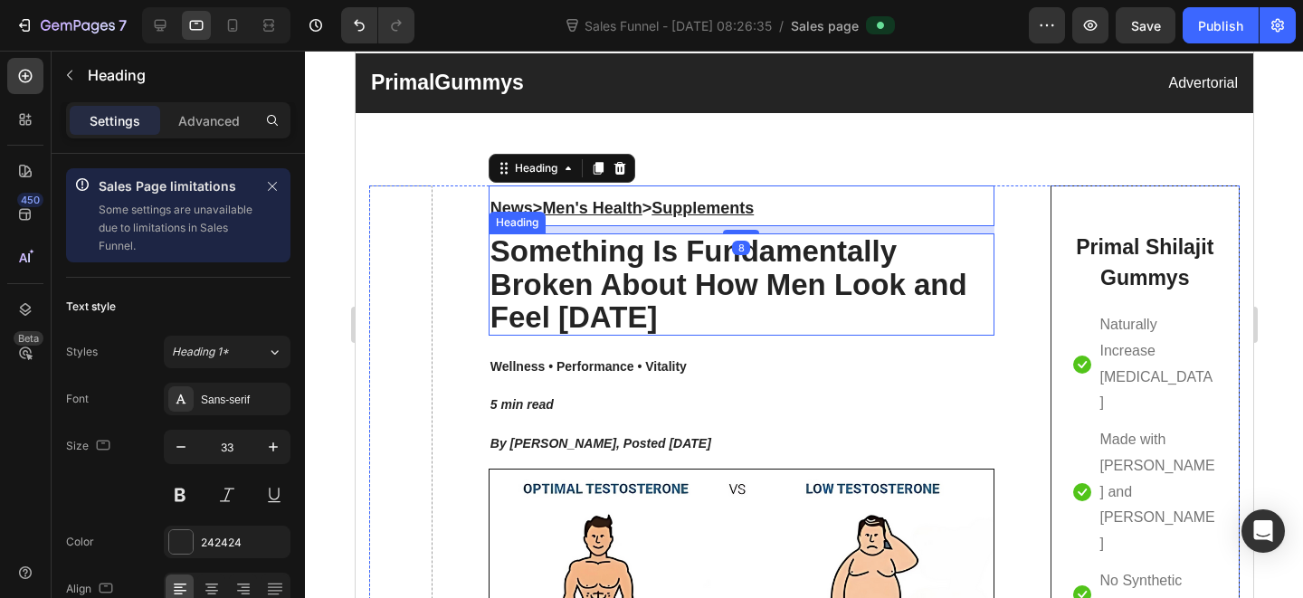
click at [846, 352] on h2 "Wellness • Performance • Vitality 5 min read By [PERSON_NAME], Posted [DATE]" at bounding box center [741, 402] width 506 height 119
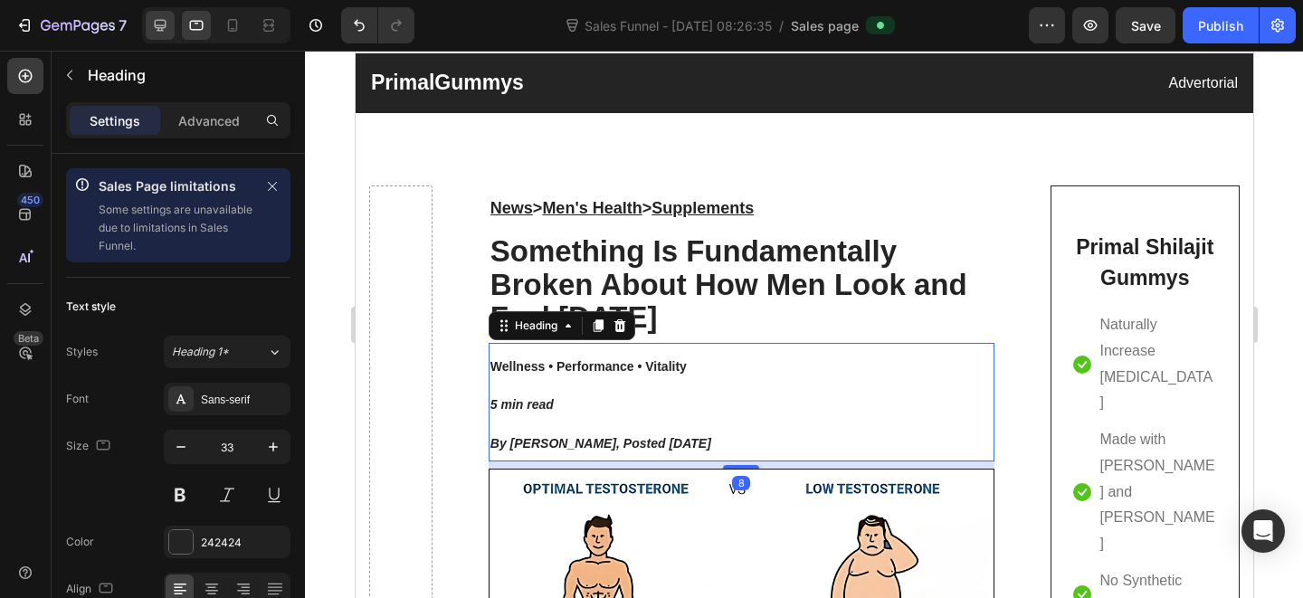
click at [161, 30] on icon at bounding box center [161, 26] width 12 height 12
type input "16"
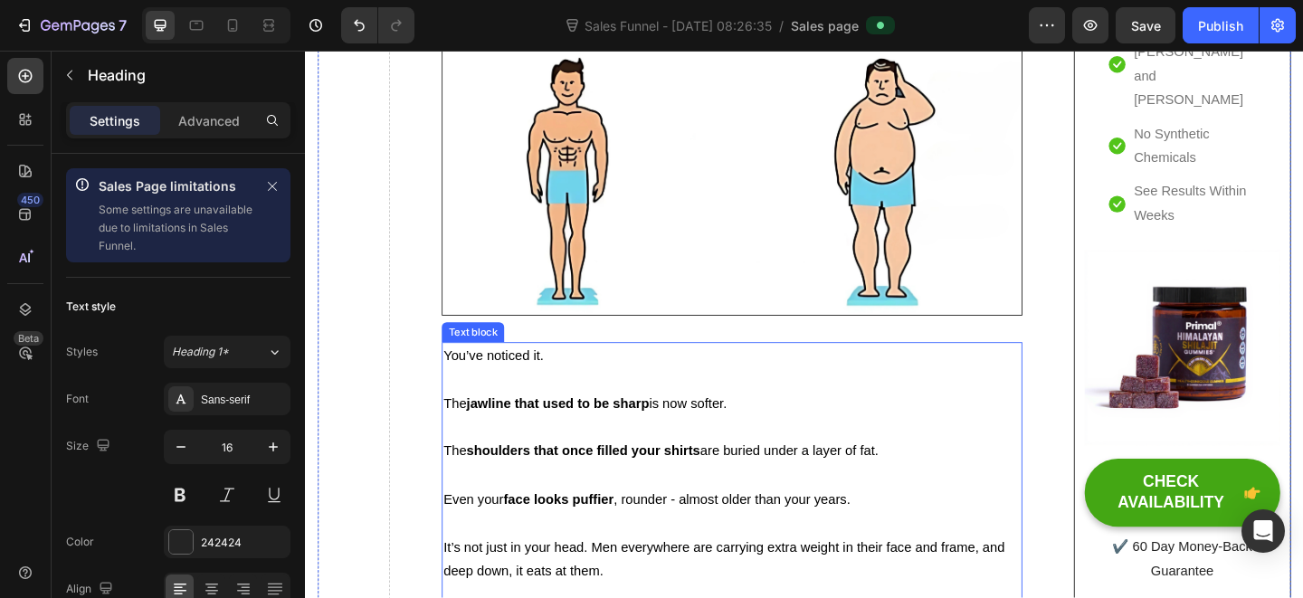
click at [731, 451] on p at bounding box center [768, 462] width 627 height 26
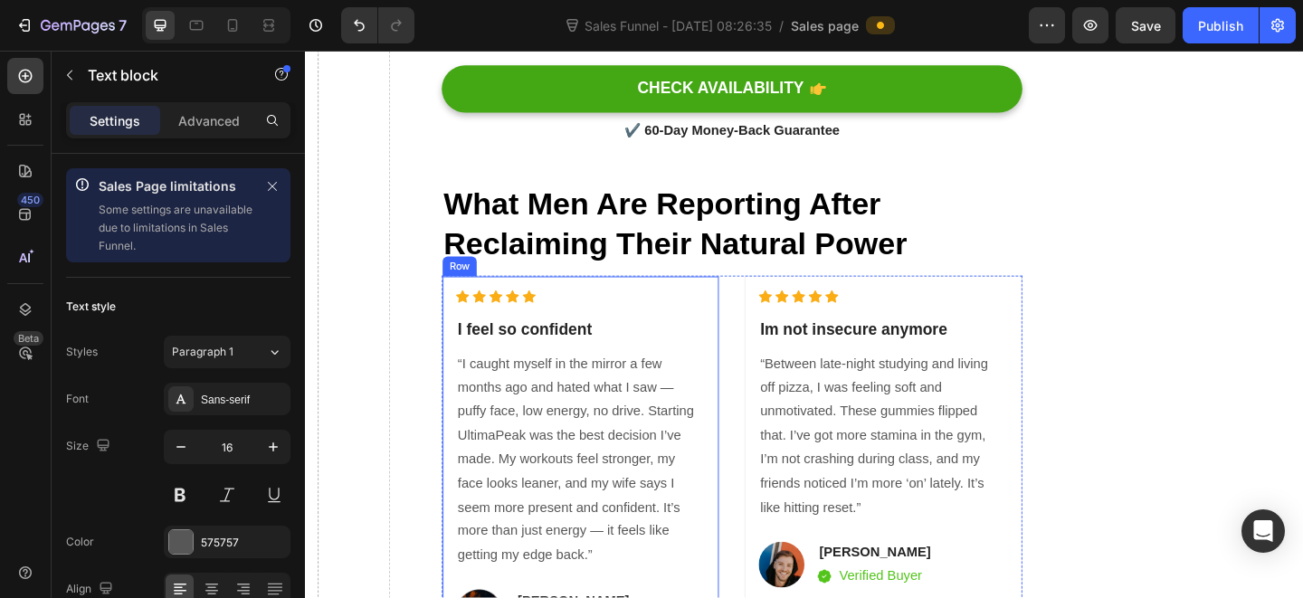
scroll to position [5466, 0]
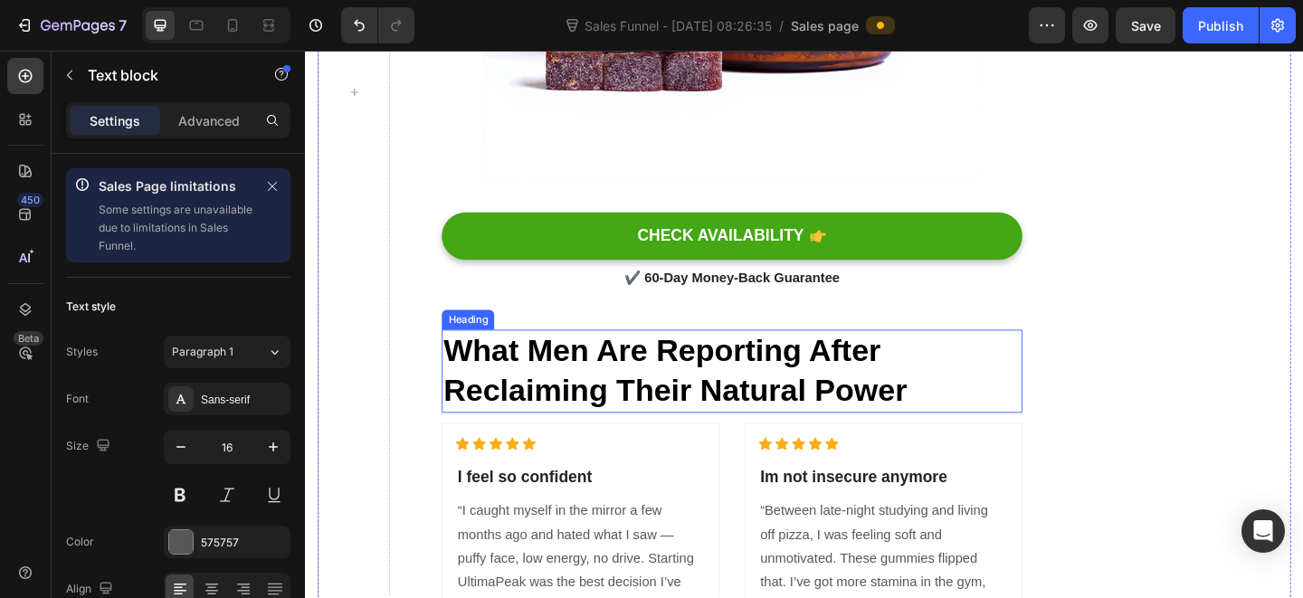
click at [717, 373] on strong "What Men Are Reporting After Reclaiming Their Natural Power" at bounding box center [707, 399] width 504 height 81
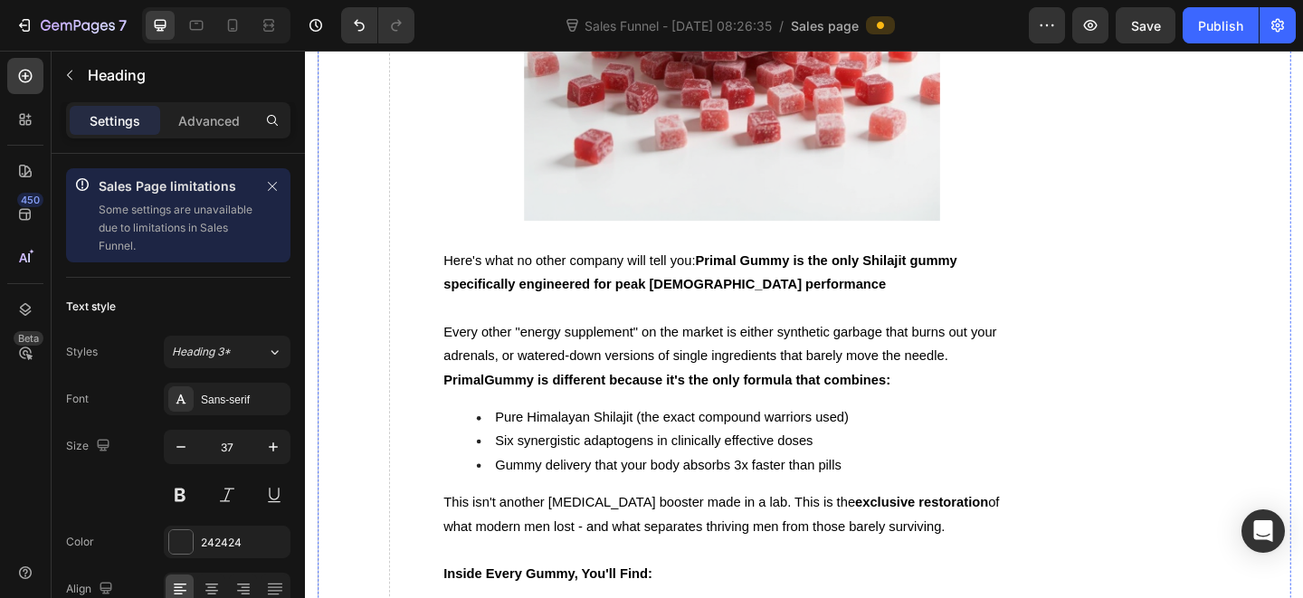
scroll to position [4320, 0]
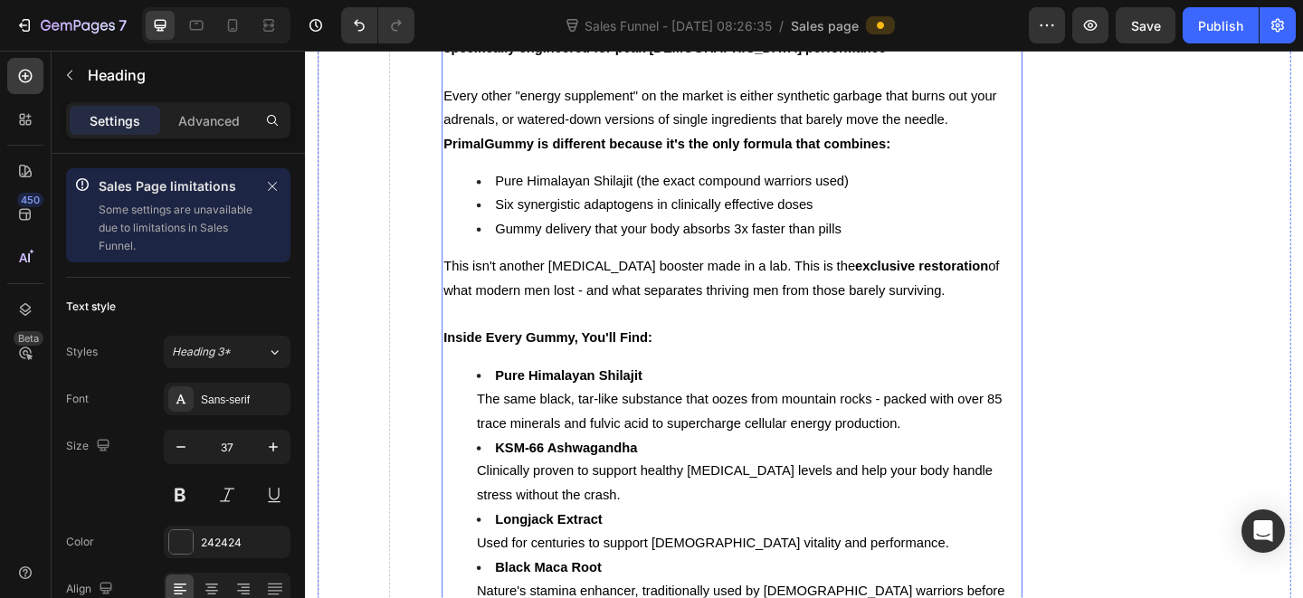
click at [733, 327] on p at bounding box center [768, 339] width 627 height 26
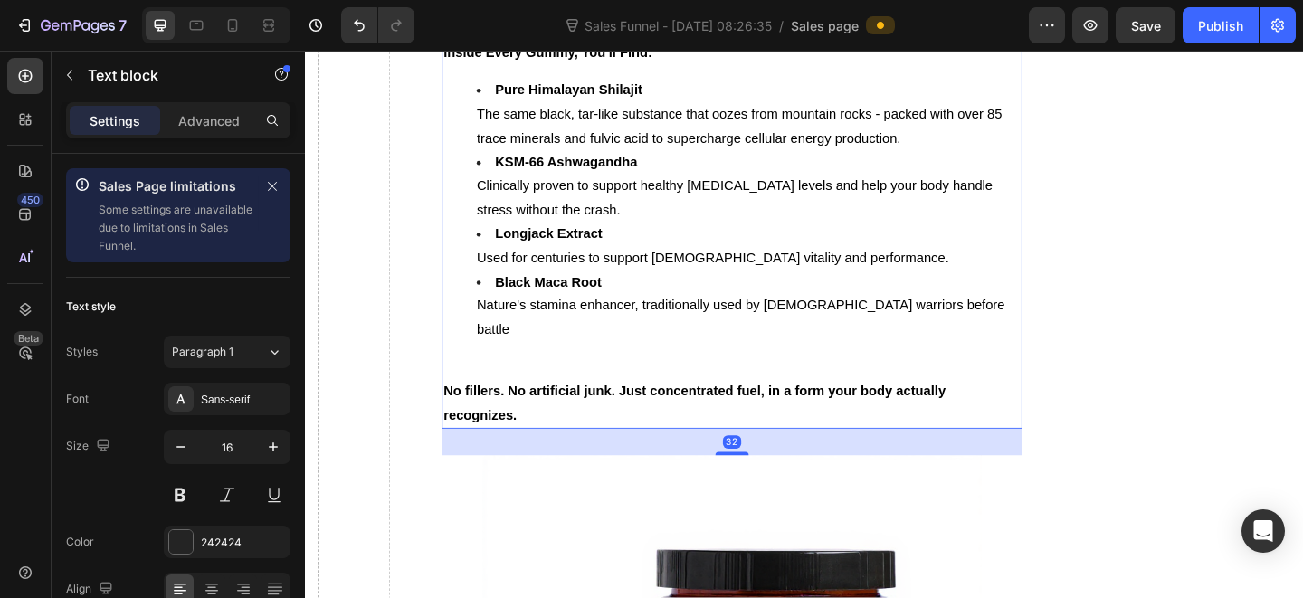
click at [722, 343] on li "Black Maca Root Nature's stamina enhancer, traditionally used by [DEMOGRAPHIC_D…" at bounding box center [786, 342] width 591 height 104
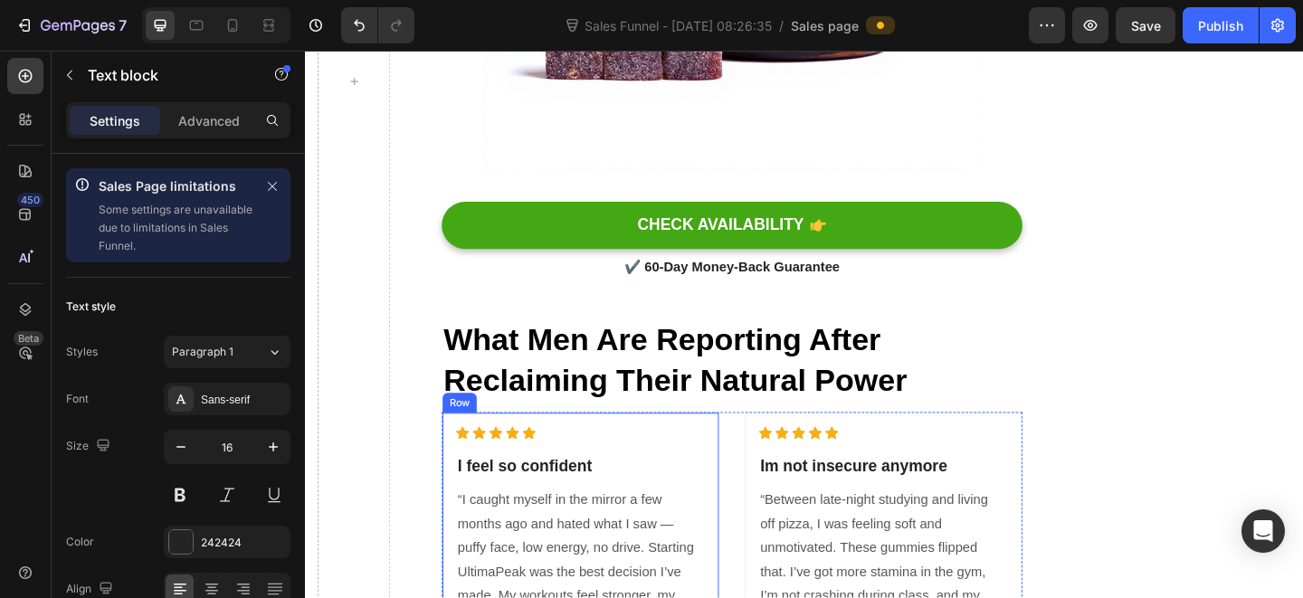
scroll to position [5391, 0]
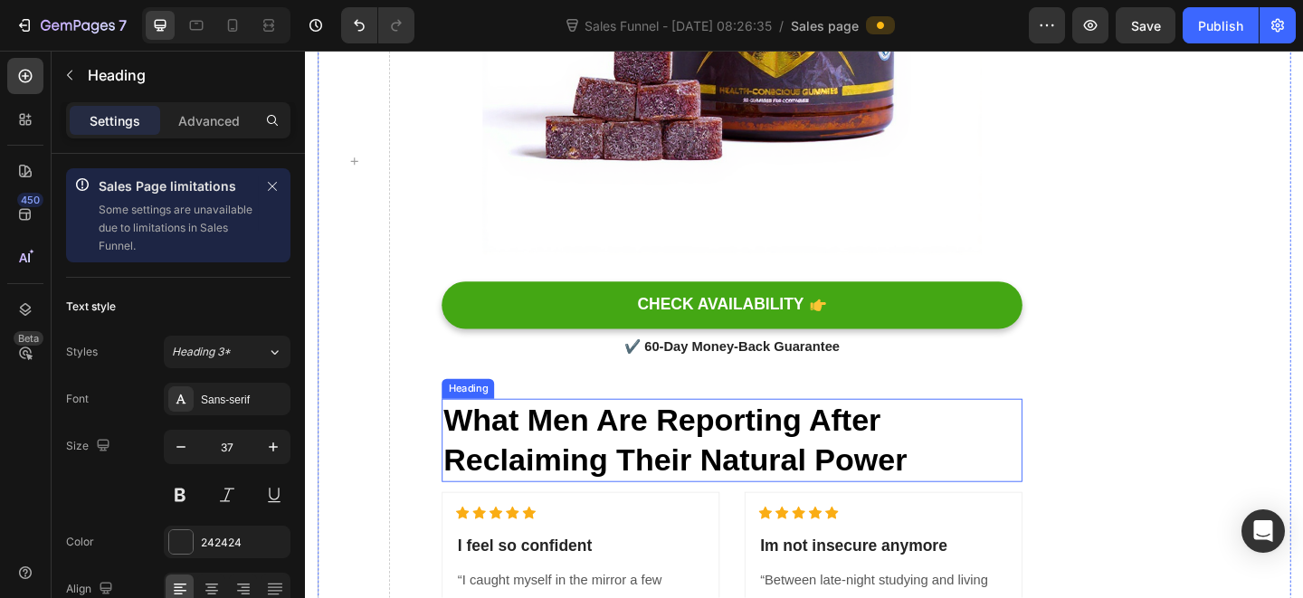
click at [852, 434] on strong "What Men Are Reporting After Reclaiming Their Natural Power" at bounding box center [707, 474] width 504 height 81
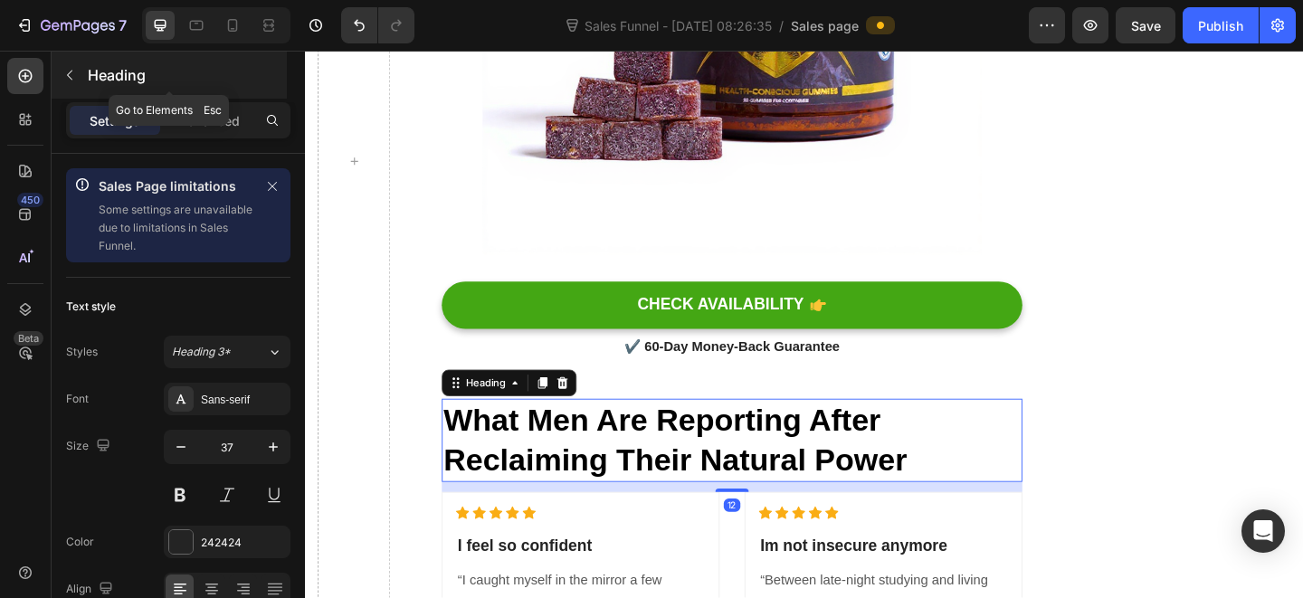
click at [61, 77] on button "button" at bounding box center [69, 75] width 29 height 29
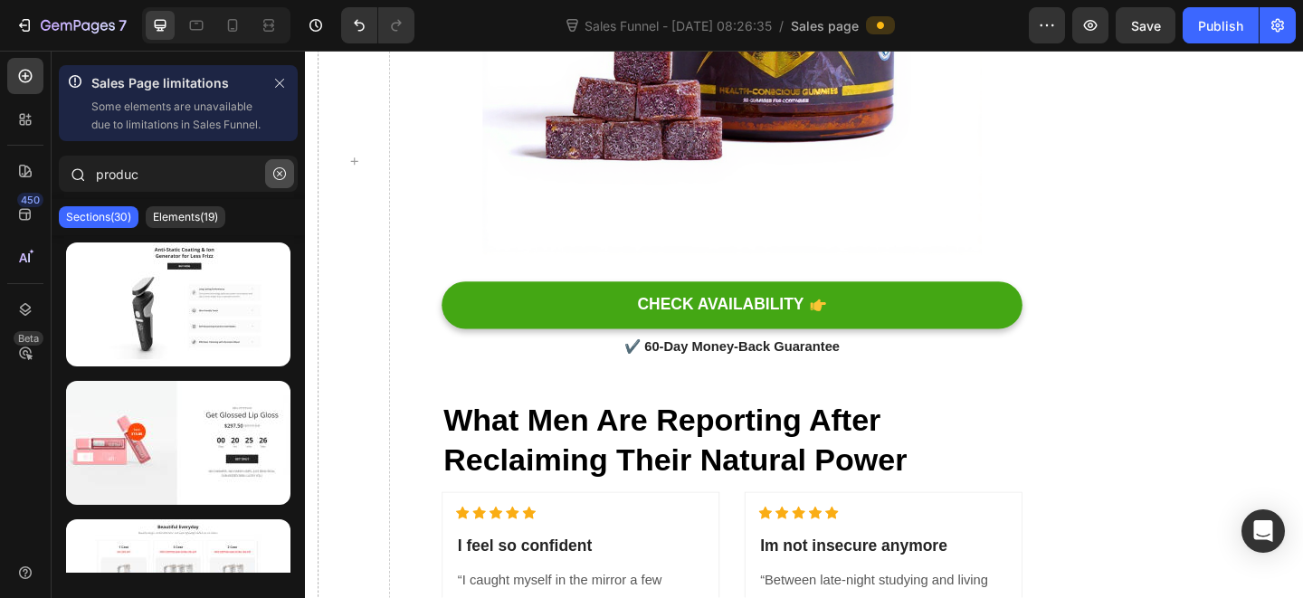
click at [271, 188] on button "button" at bounding box center [279, 173] width 29 height 29
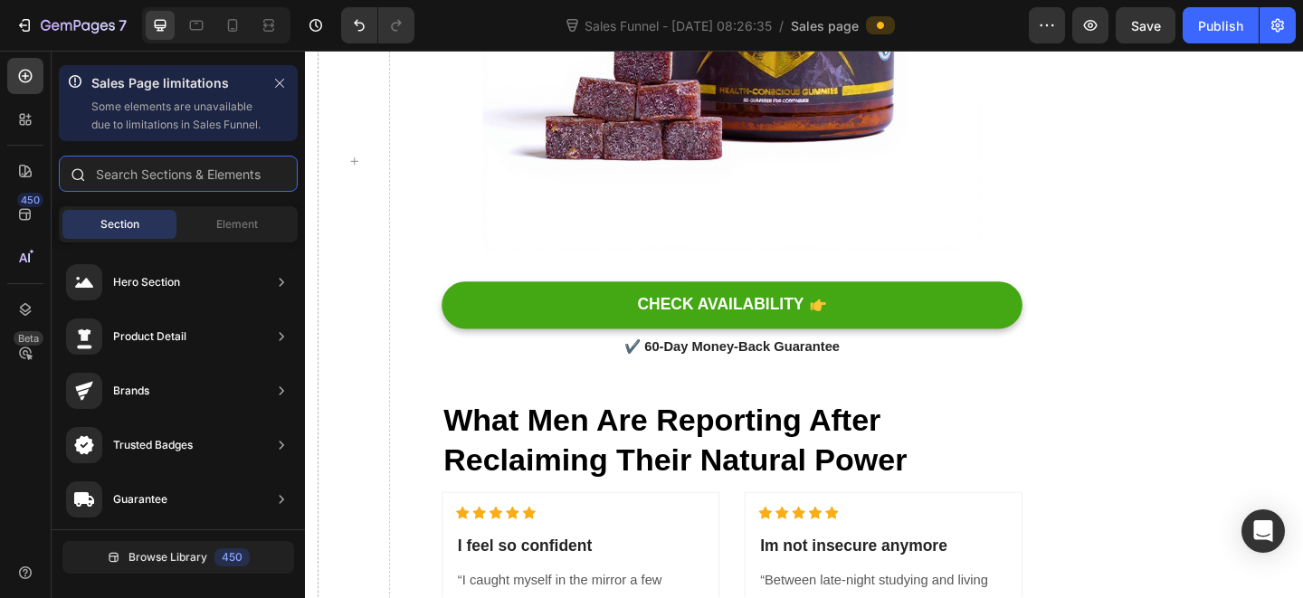
click at [208, 192] on input "text" at bounding box center [178, 174] width 239 height 36
click at [229, 239] on div "Element" at bounding box center [237, 224] width 114 height 29
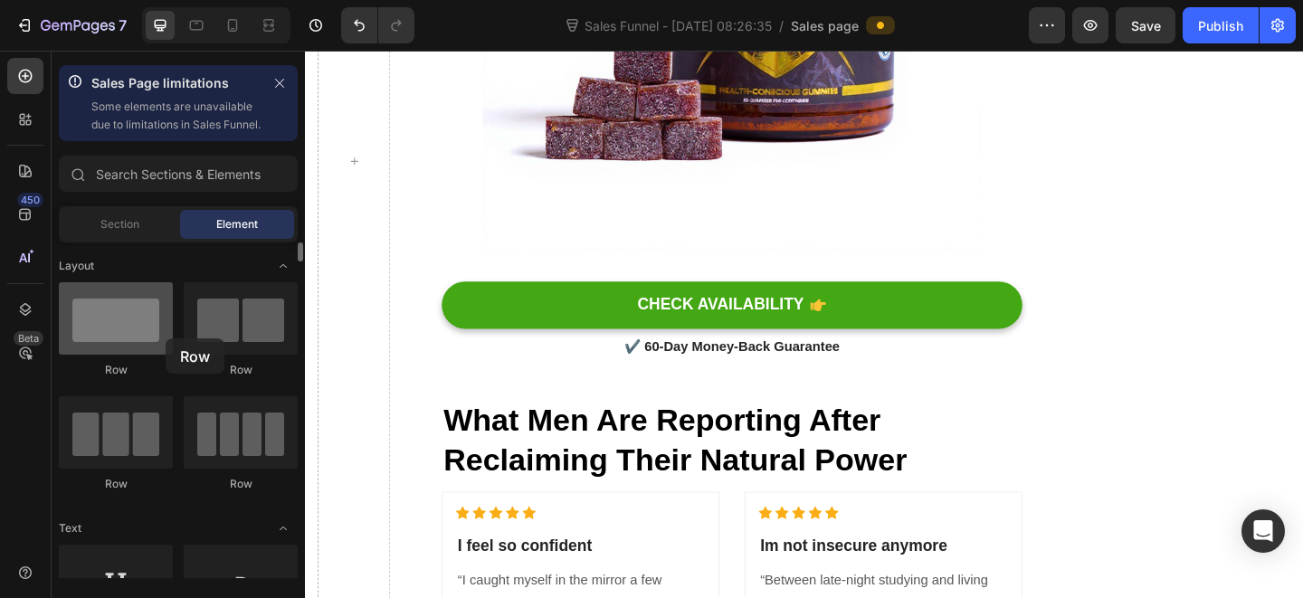
click at [160, 339] on div at bounding box center [116, 318] width 114 height 72
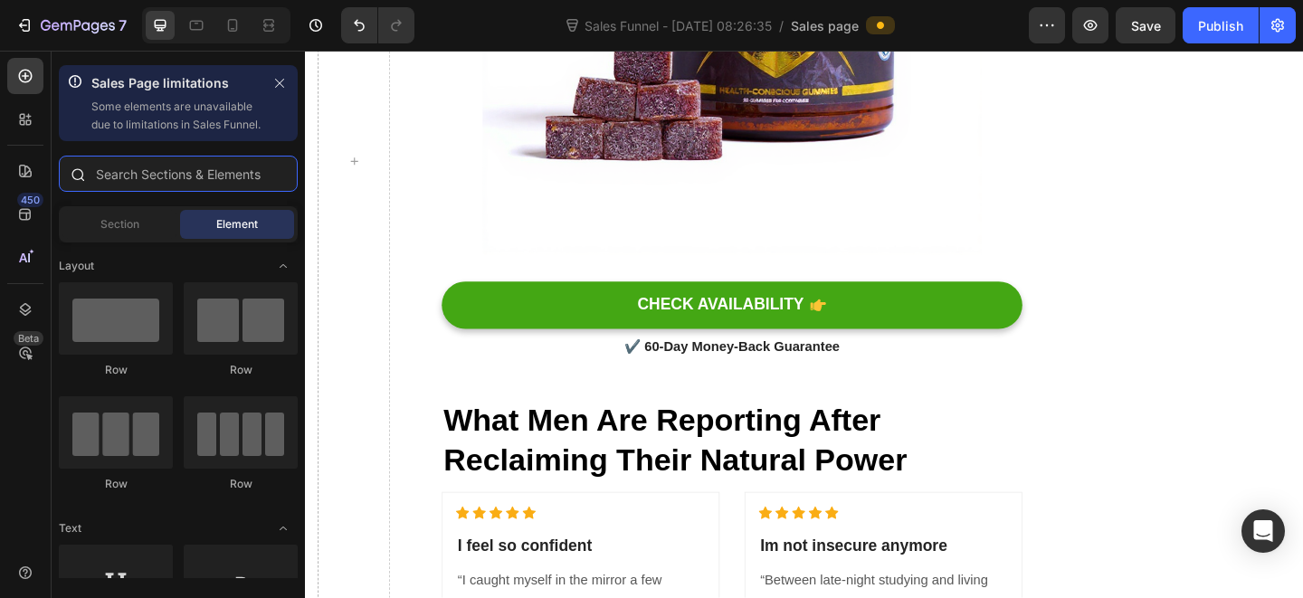
click at [180, 192] on input "text" at bounding box center [178, 174] width 239 height 36
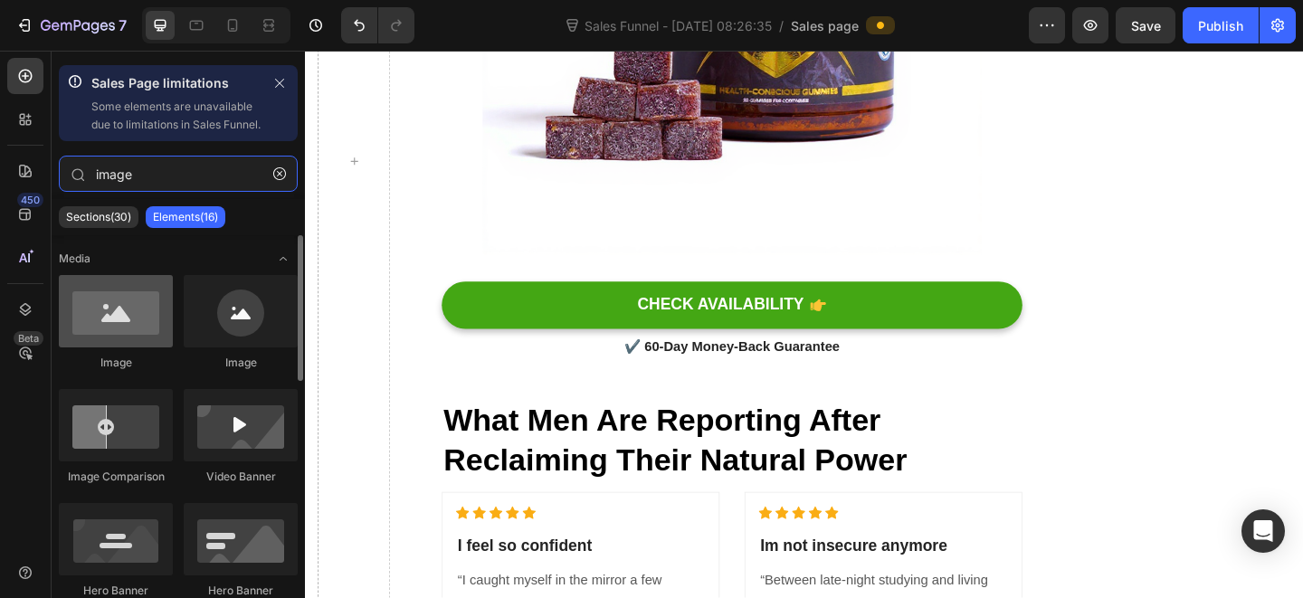
type input "image"
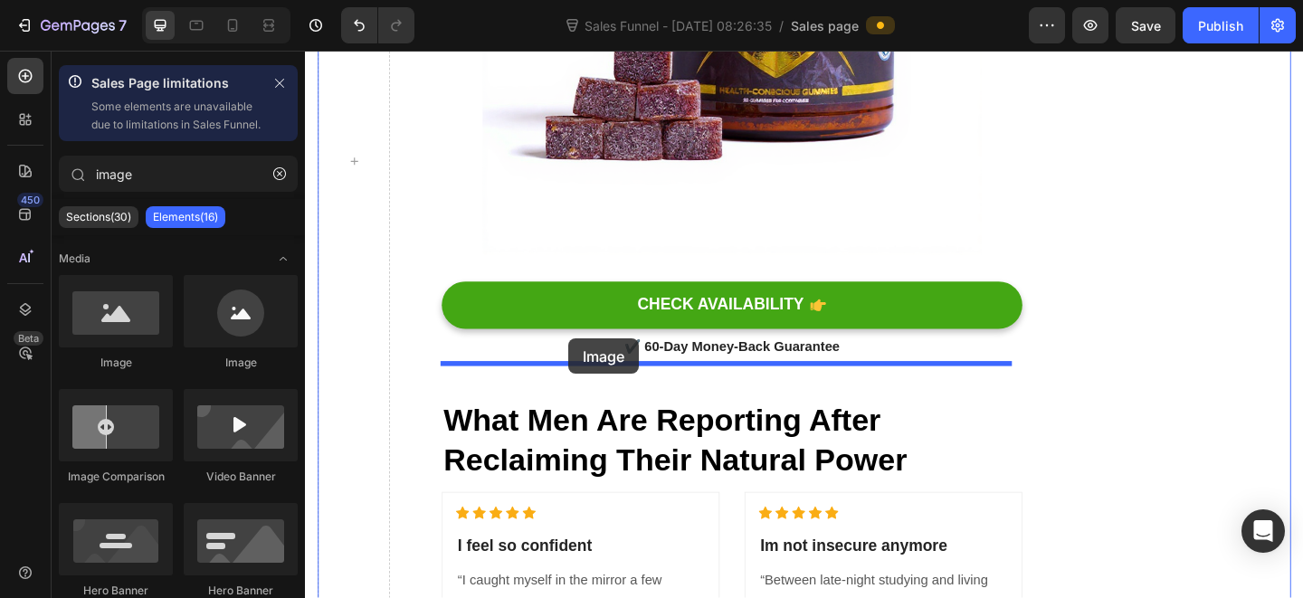
drag, startPoint x: 431, startPoint y: 406, endPoint x: 592, endPoint y: 364, distance: 166.6
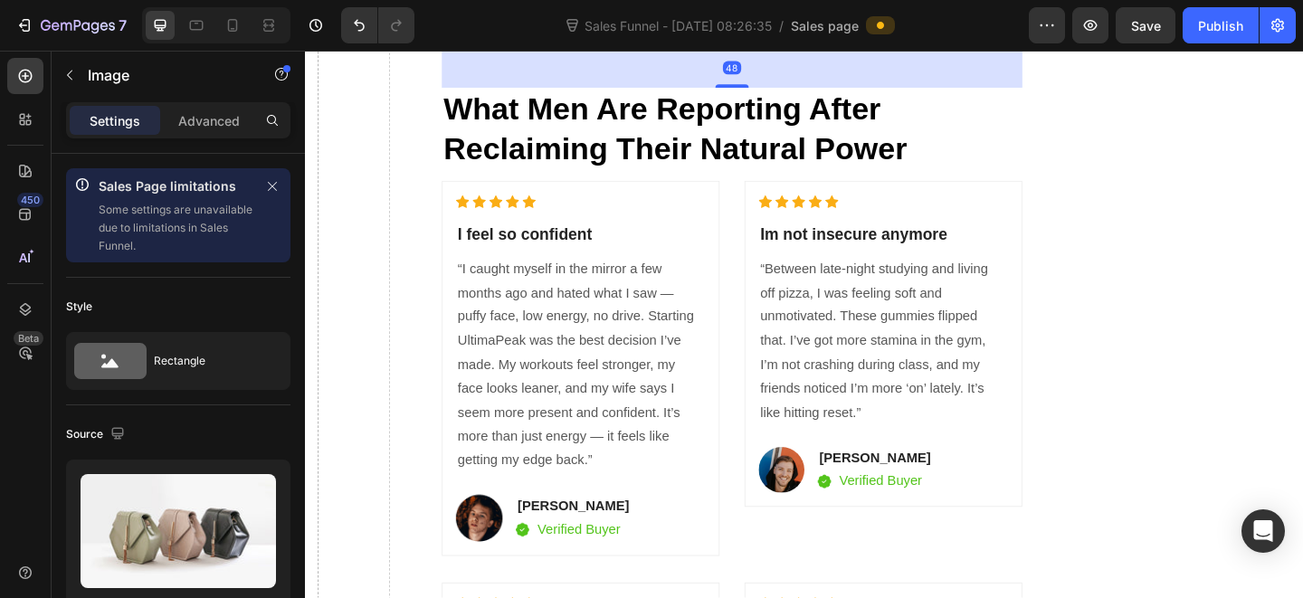
scroll to position [5832, 0]
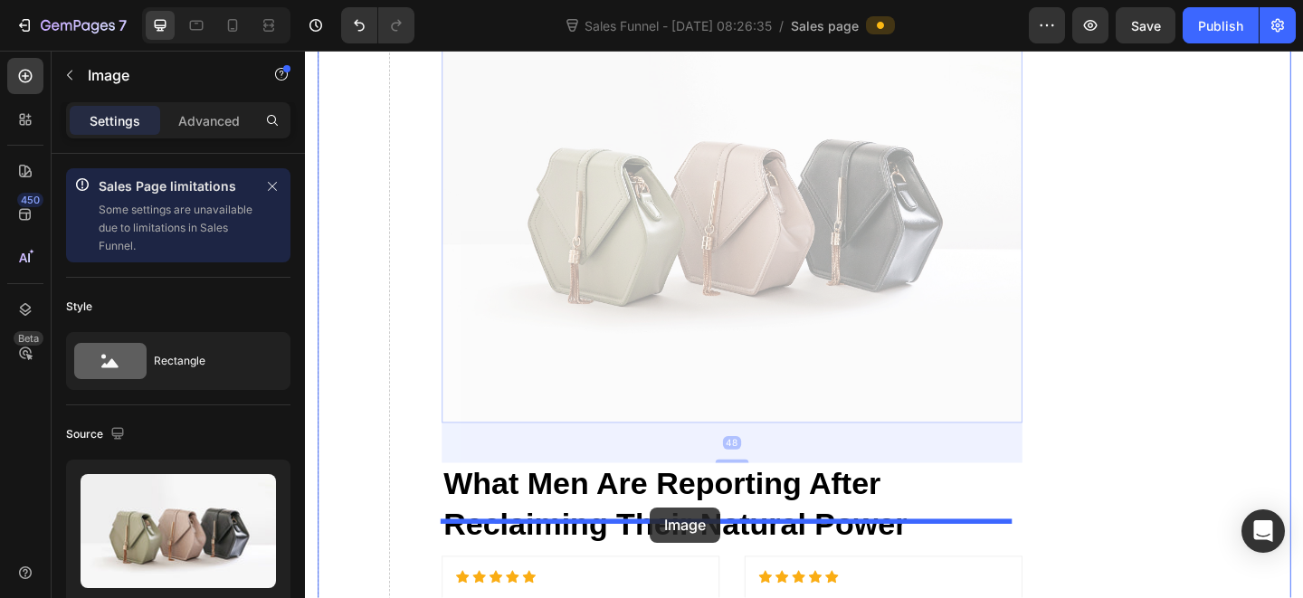
drag, startPoint x: 696, startPoint y: 293, endPoint x: 624, endPoint y: 556, distance: 271.9
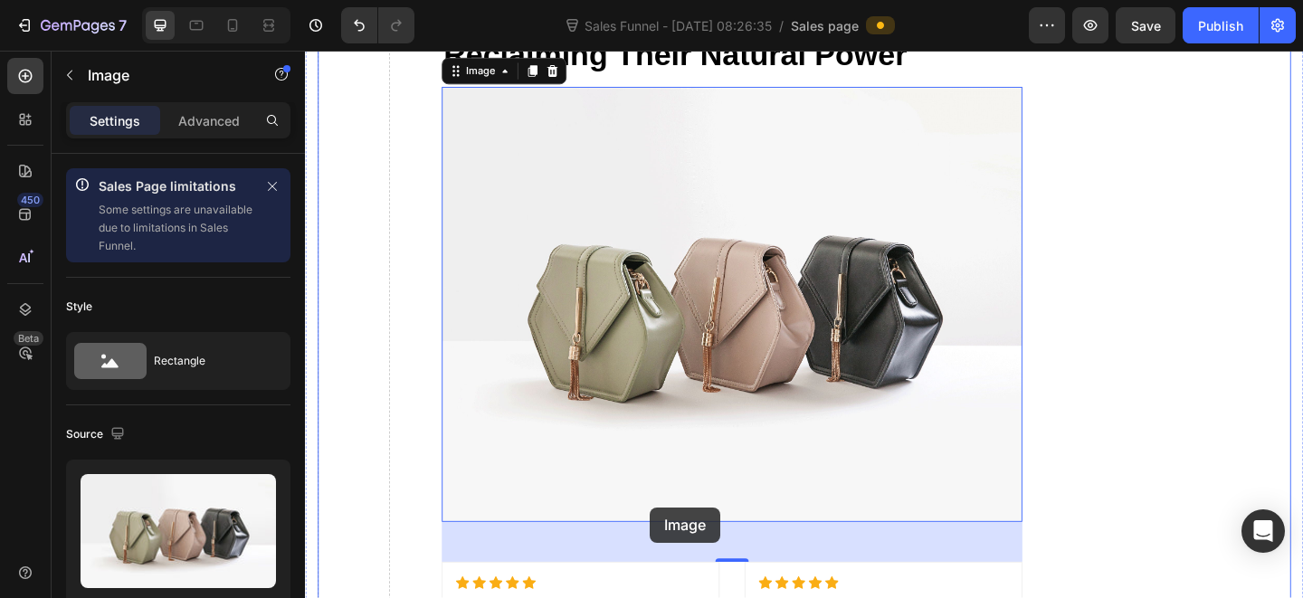
scroll to position [5323, 0]
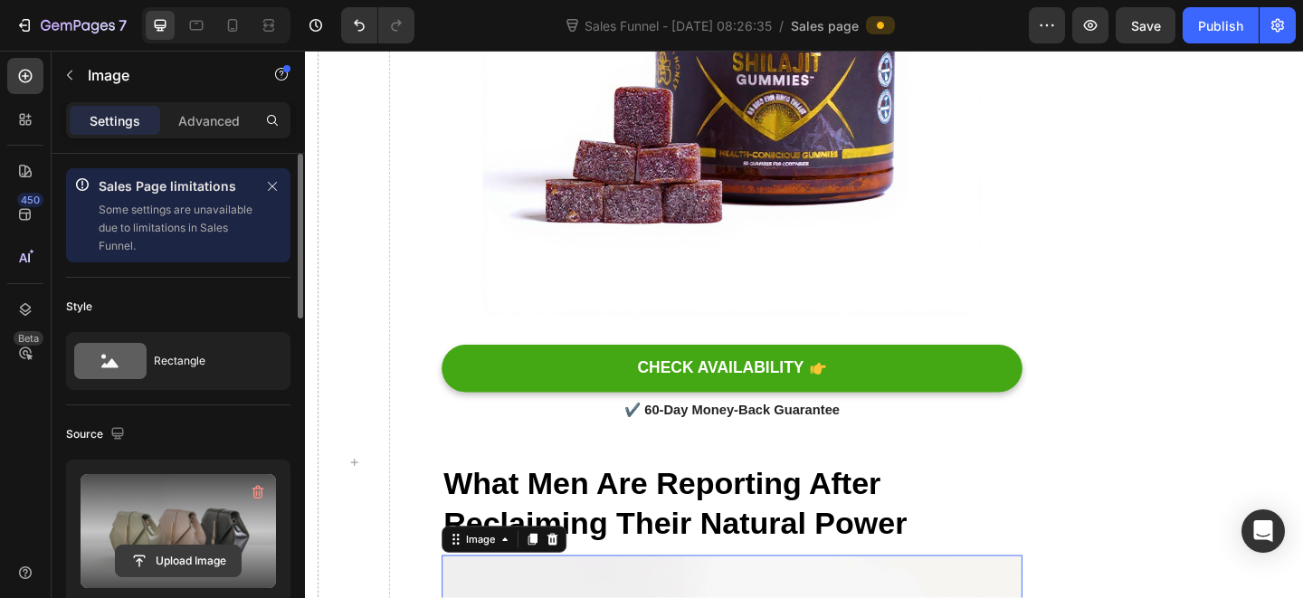
click at [223, 548] on input "file" at bounding box center [178, 561] width 125 height 31
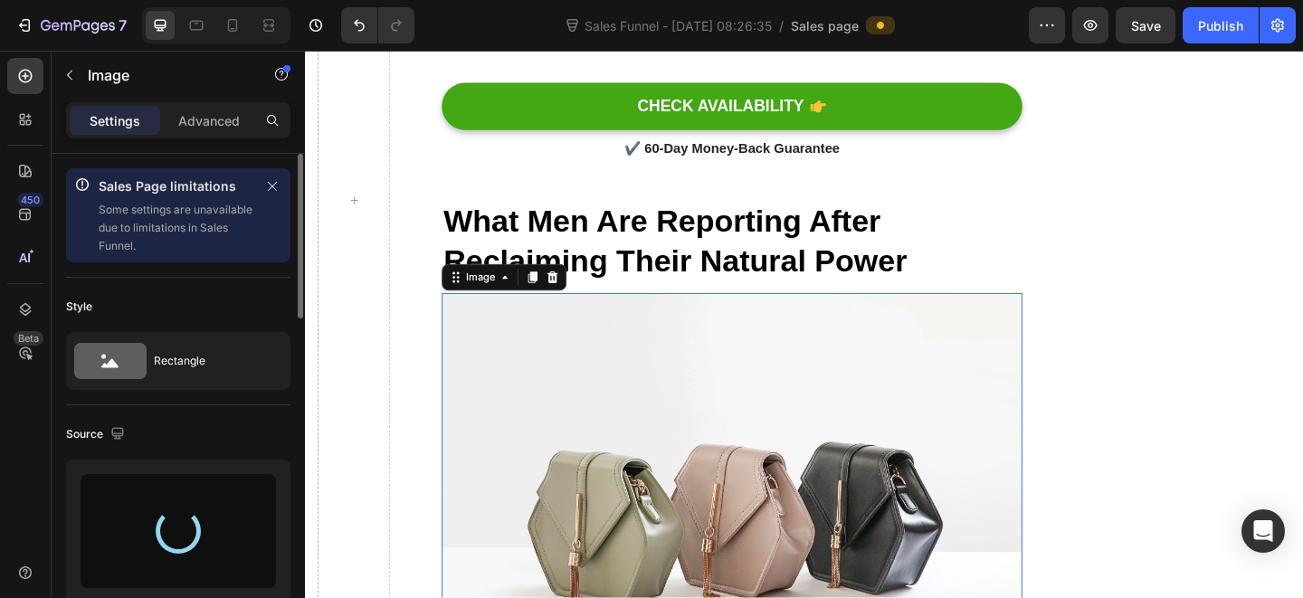
scroll to position [5827, 0]
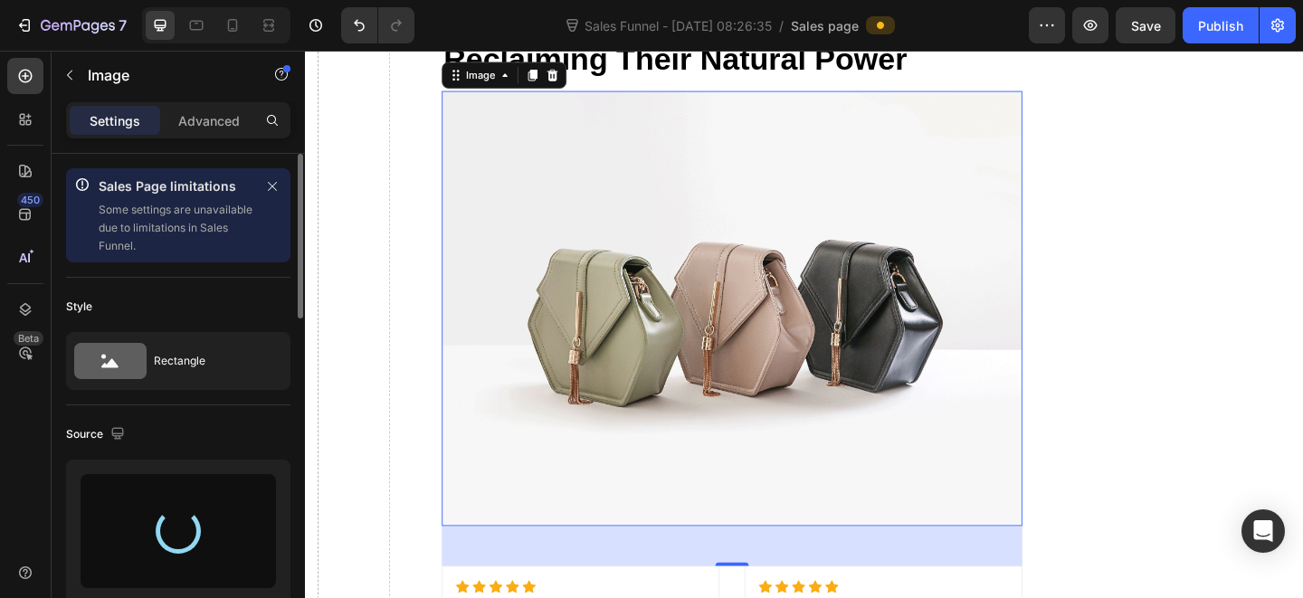
type input "[URL][DOMAIN_NAME]"
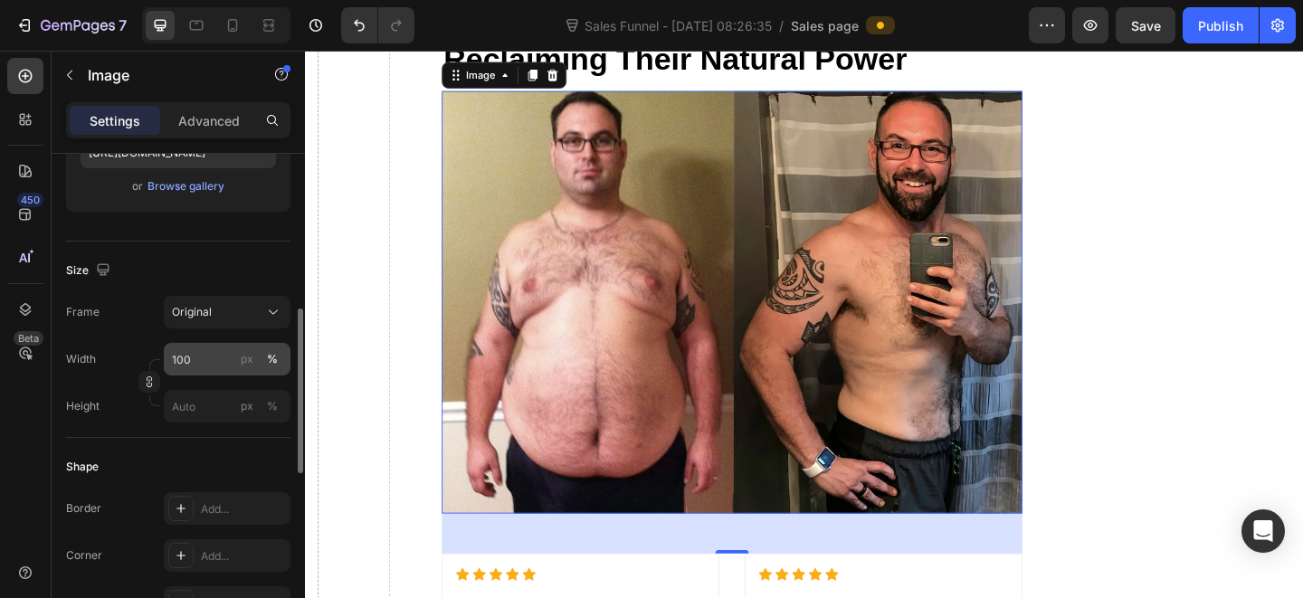
scroll to position [405, 0]
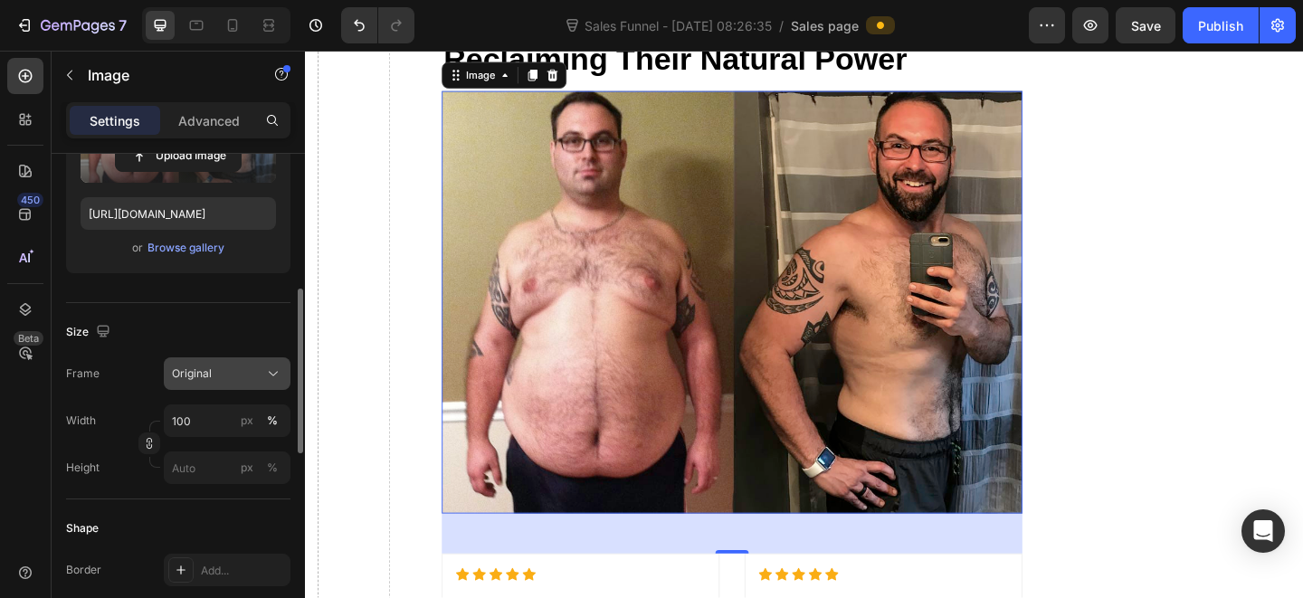
click at [229, 368] on div "Original" at bounding box center [216, 374] width 89 height 16
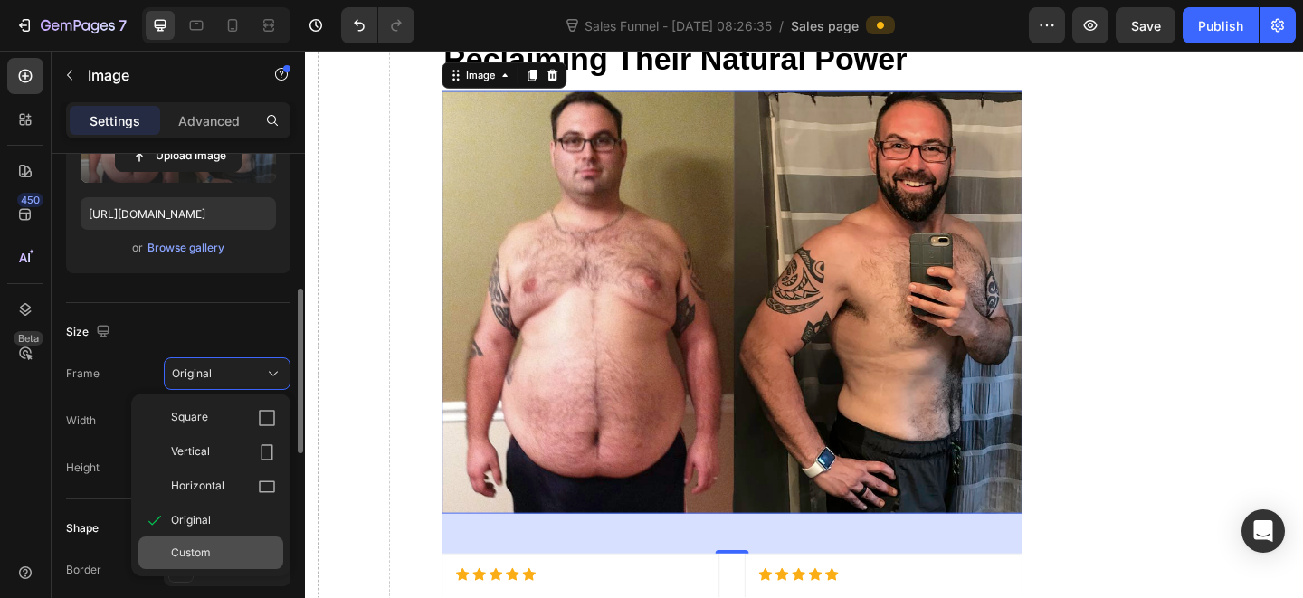
click at [208, 537] on div "Custom" at bounding box center [210, 553] width 145 height 33
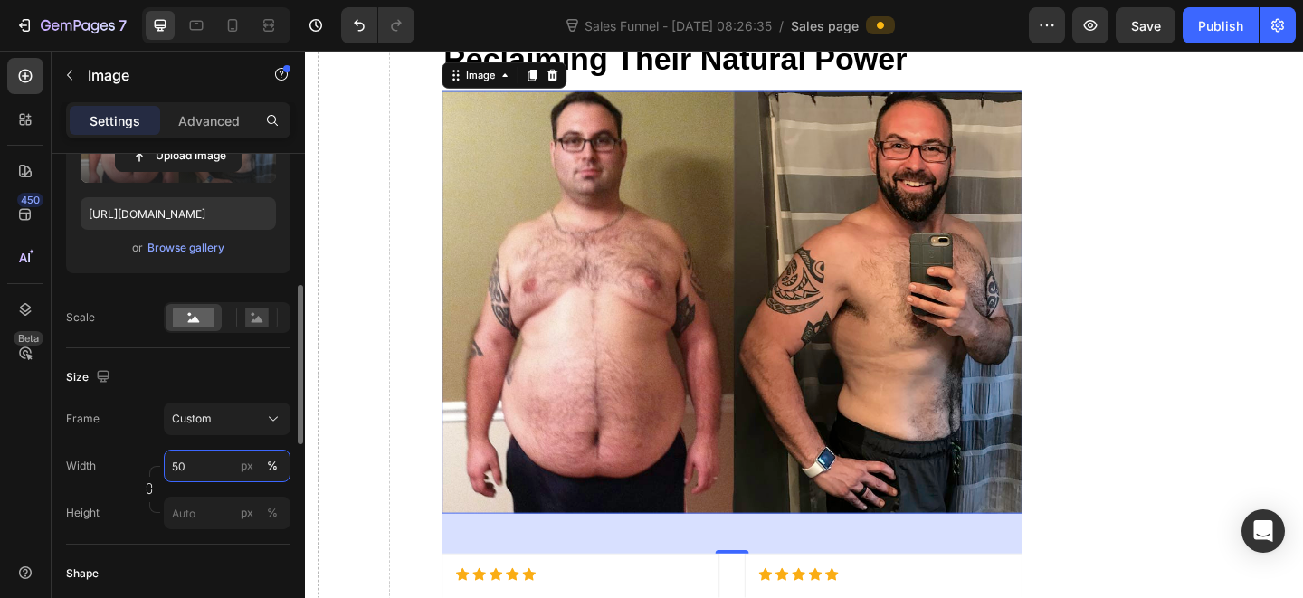
type input "5"
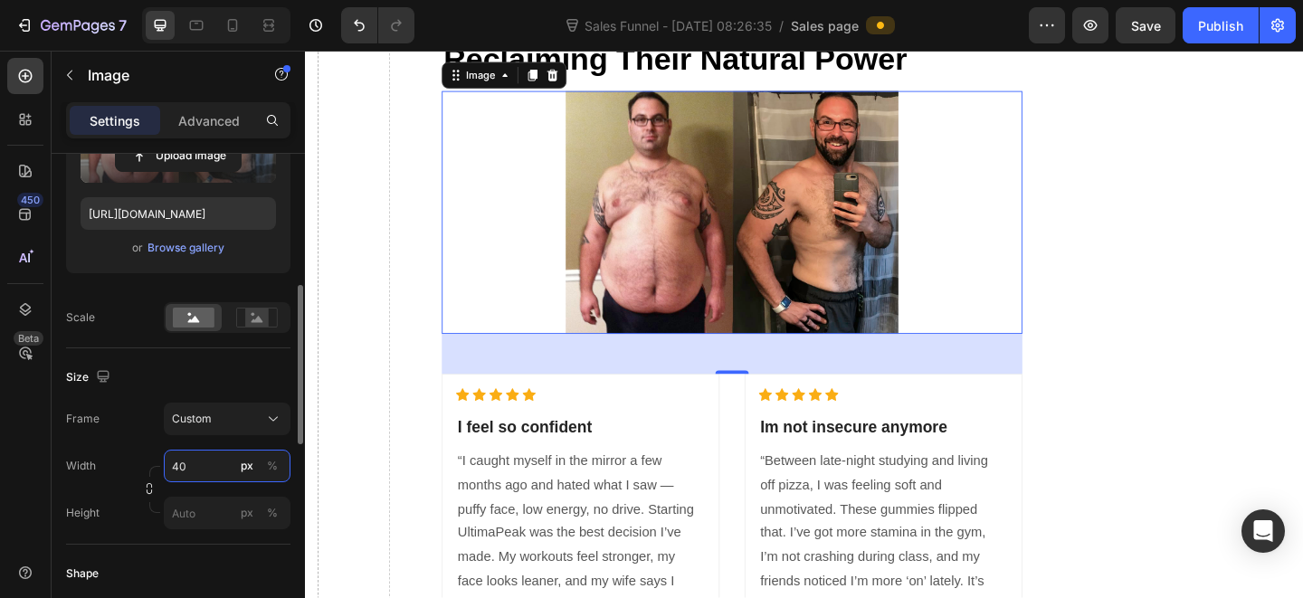
type input "4"
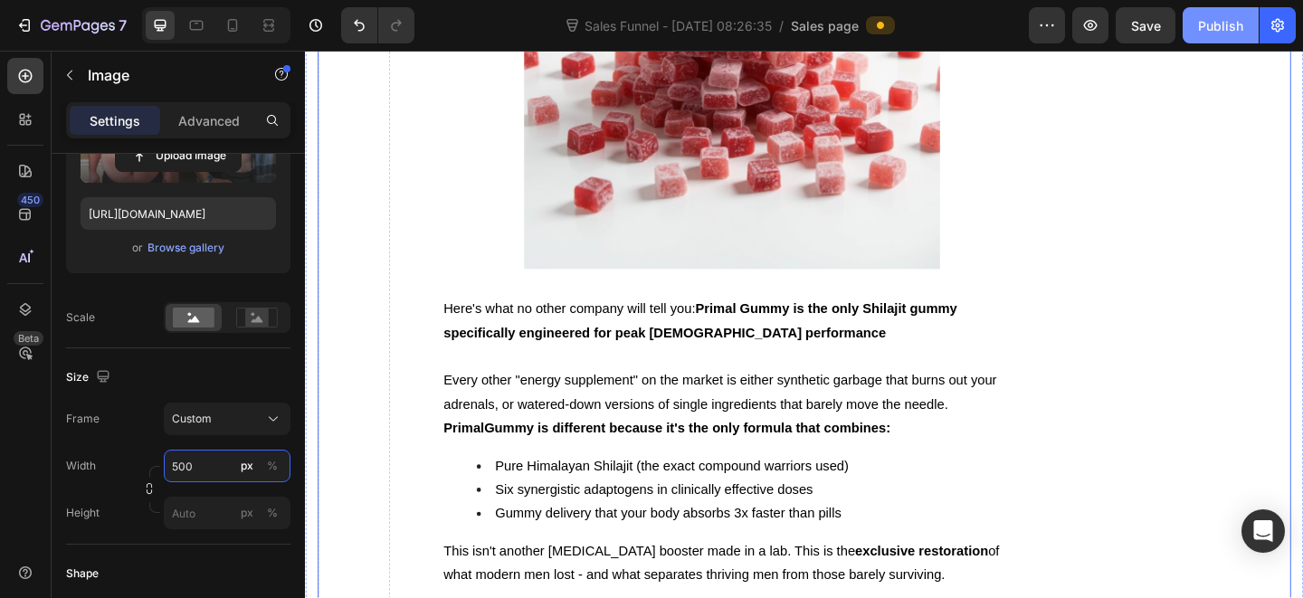
scroll to position [3981, 0]
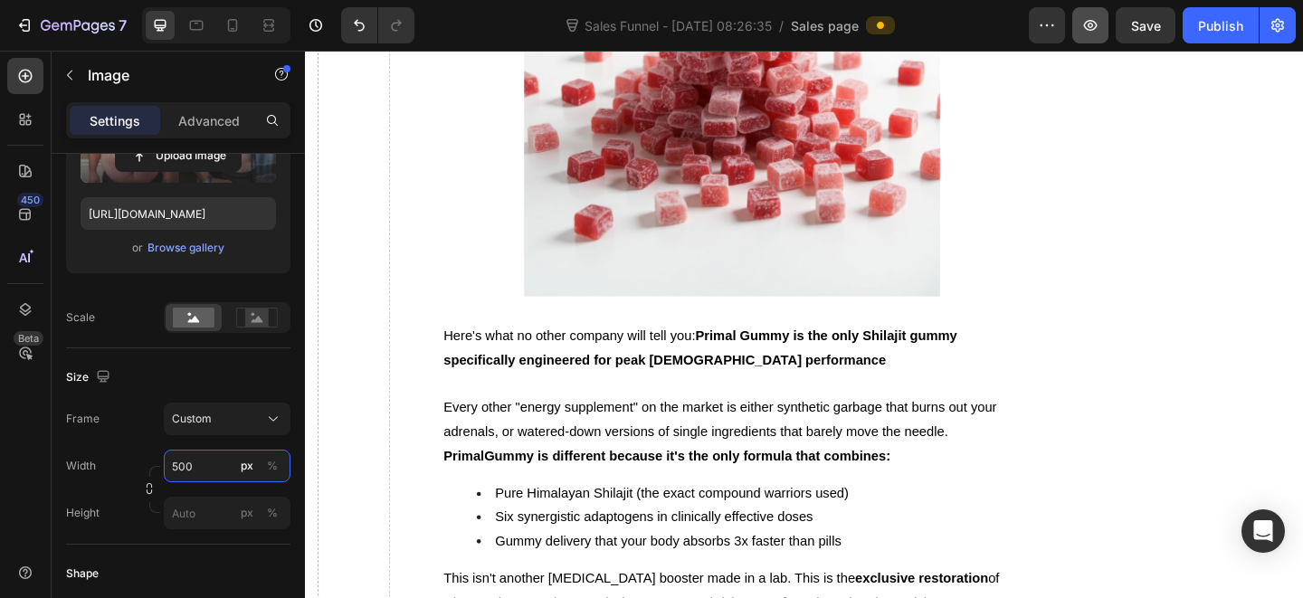
type input "500"
click at [1217, 19] on div "Publish" at bounding box center [1220, 25] width 45 height 19
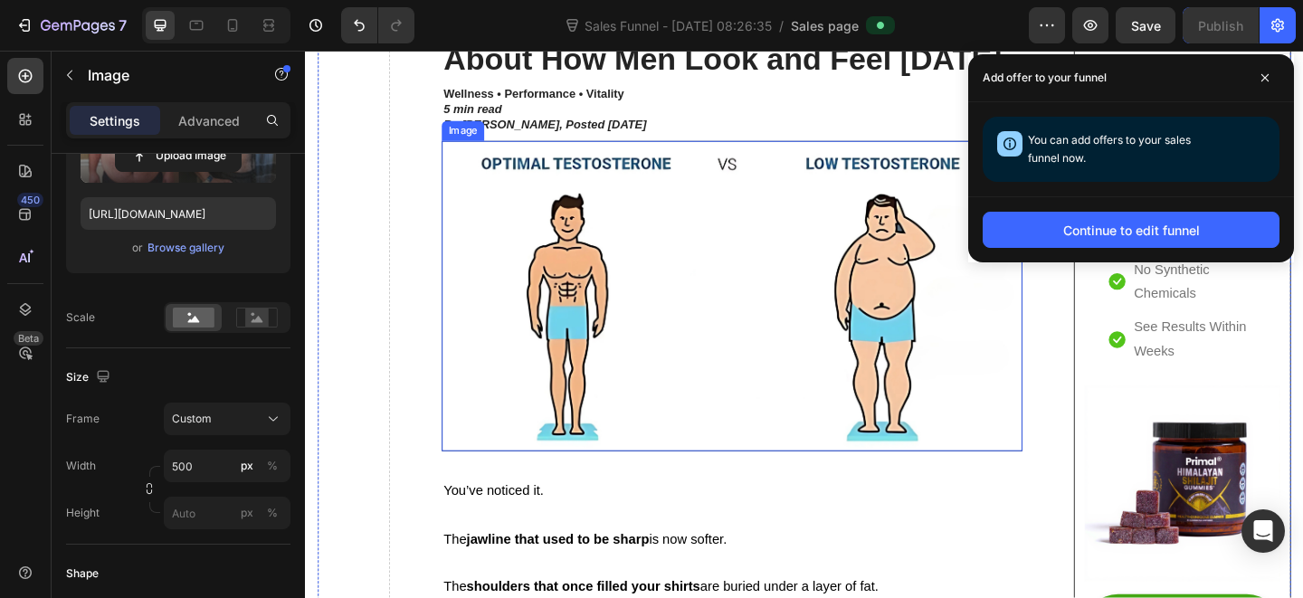
scroll to position [103, 0]
